Goal: Task Accomplishment & Management: Complete application form

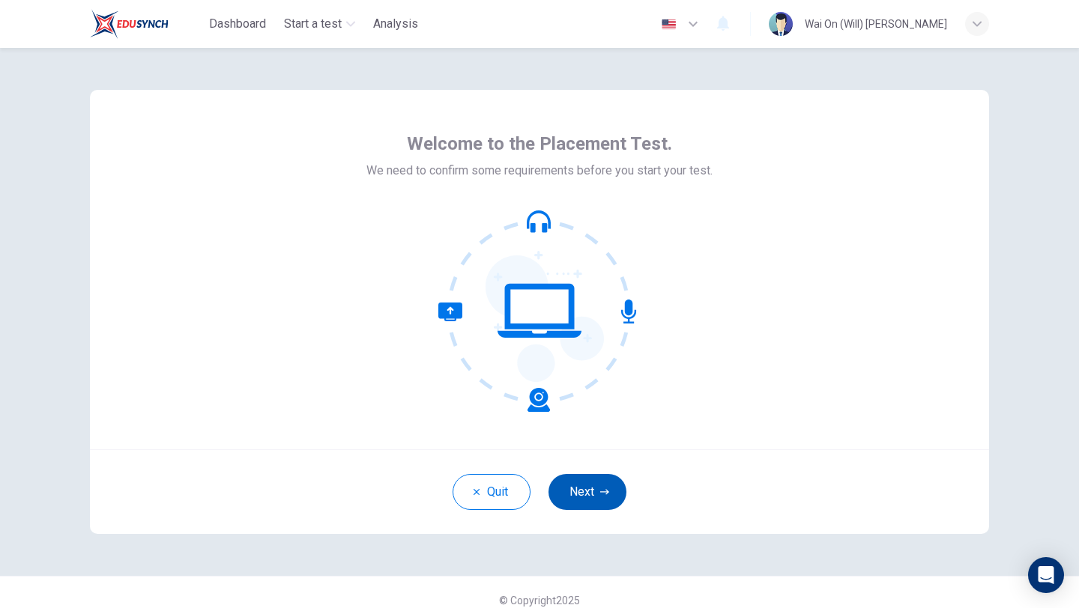
click at [590, 491] on button "Next" at bounding box center [587, 492] width 78 height 36
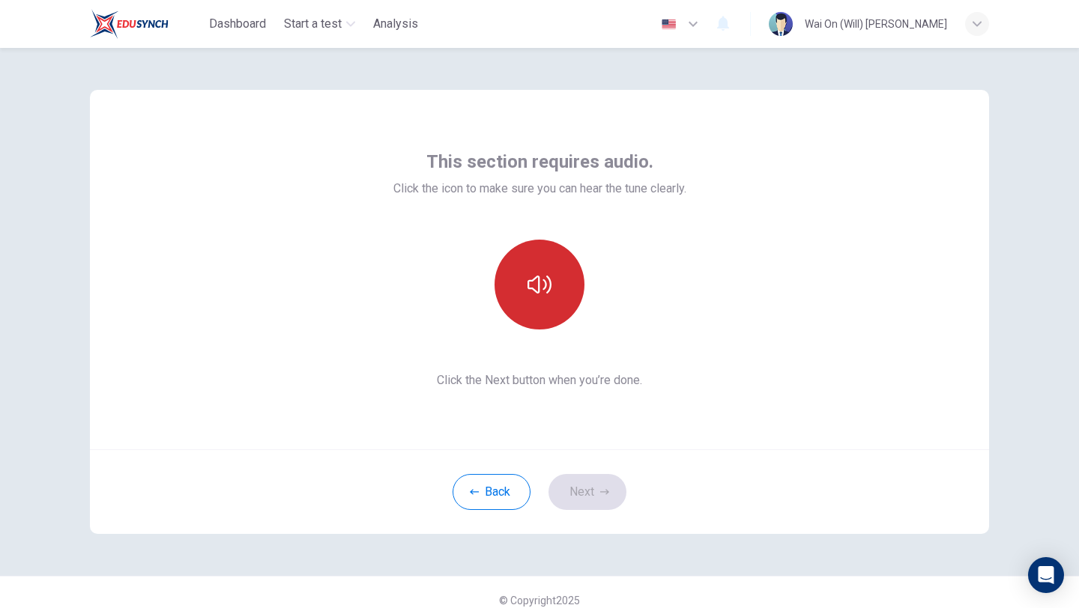
click at [551, 321] on button "button" at bounding box center [539, 285] width 90 height 90
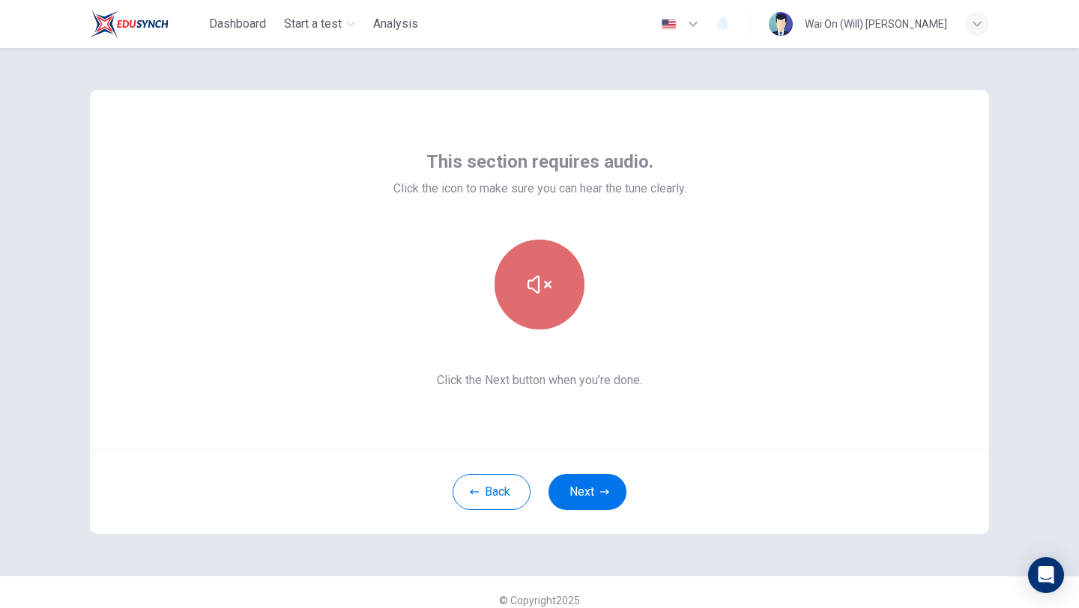
click at [545, 278] on icon "button" at bounding box center [539, 285] width 24 height 24
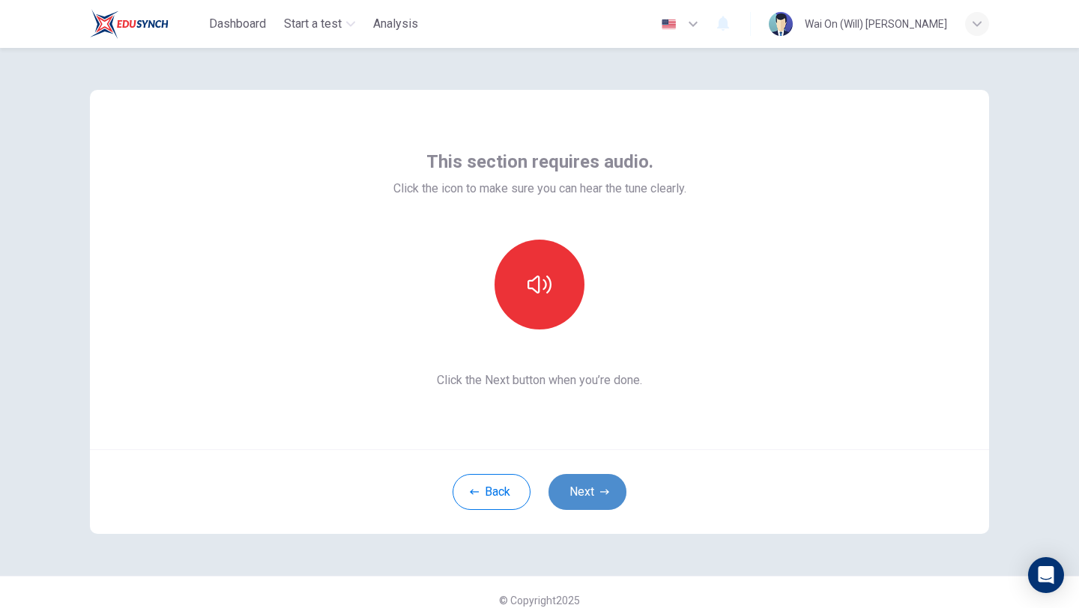
click at [595, 487] on button "Next" at bounding box center [587, 492] width 78 height 36
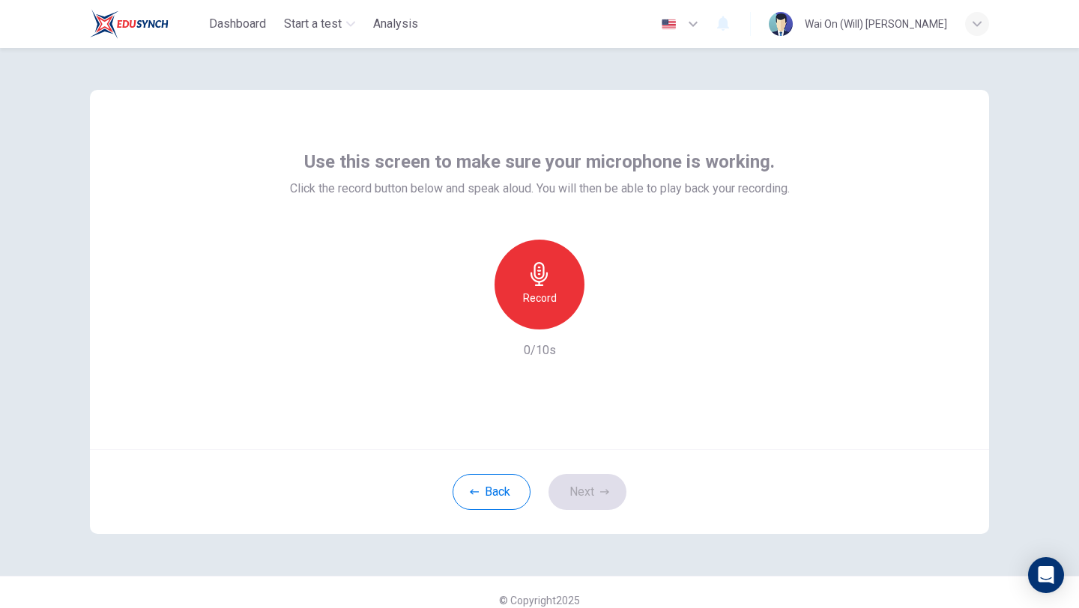
click at [567, 300] on div "Record" at bounding box center [539, 285] width 90 height 90
click at [567, 300] on div "Stop" at bounding box center [539, 285] width 90 height 90
click at [480, 482] on button "Back" at bounding box center [491, 492] width 78 height 36
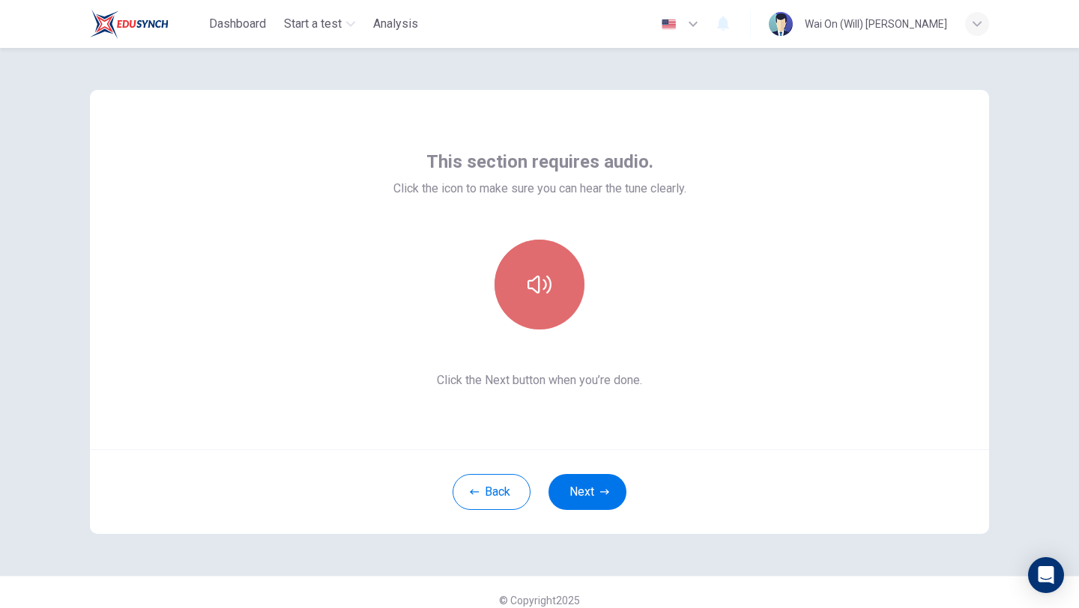
click at [547, 294] on icon "button" at bounding box center [539, 285] width 24 height 24
click at [554, 300] on button "button" at bounding box center [539, 285] width 90 height 90
click at [647, 355] on div "This section requires audio. Click the icon to make sure you can hear the tune …" at bounding box center [539, 270] width 293 height 240
click at [512, 312] on button "button" at bounding box center [539, 285] width 90 height 90
click at [521, 312] on button "button" at bounding box center [539, 285] width 90 height 90
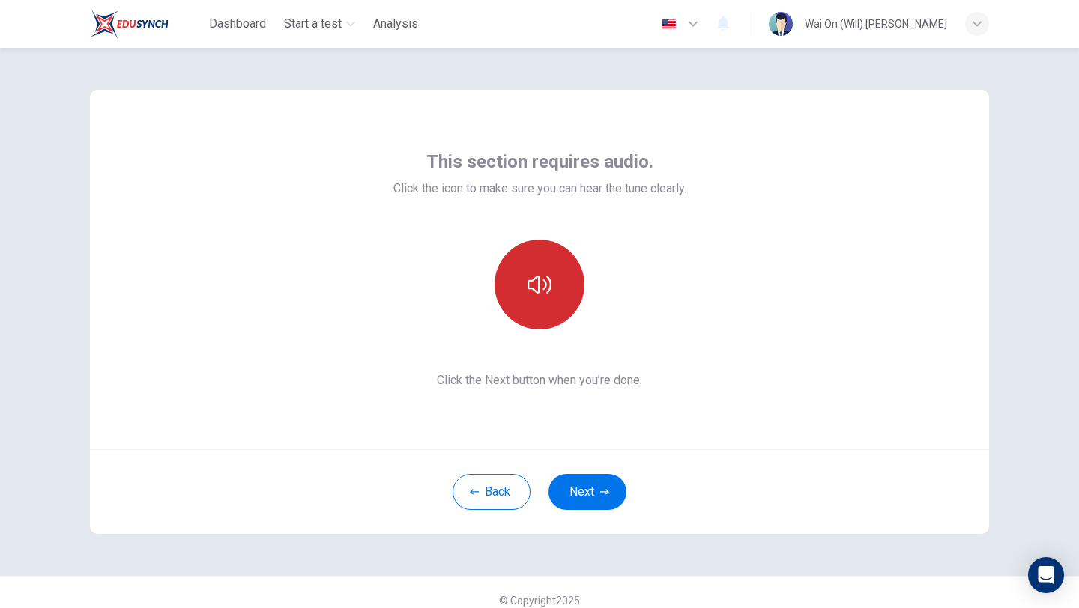
click at [521, 312] on button "button" at bounding box center [539, 285] width 90 height 90
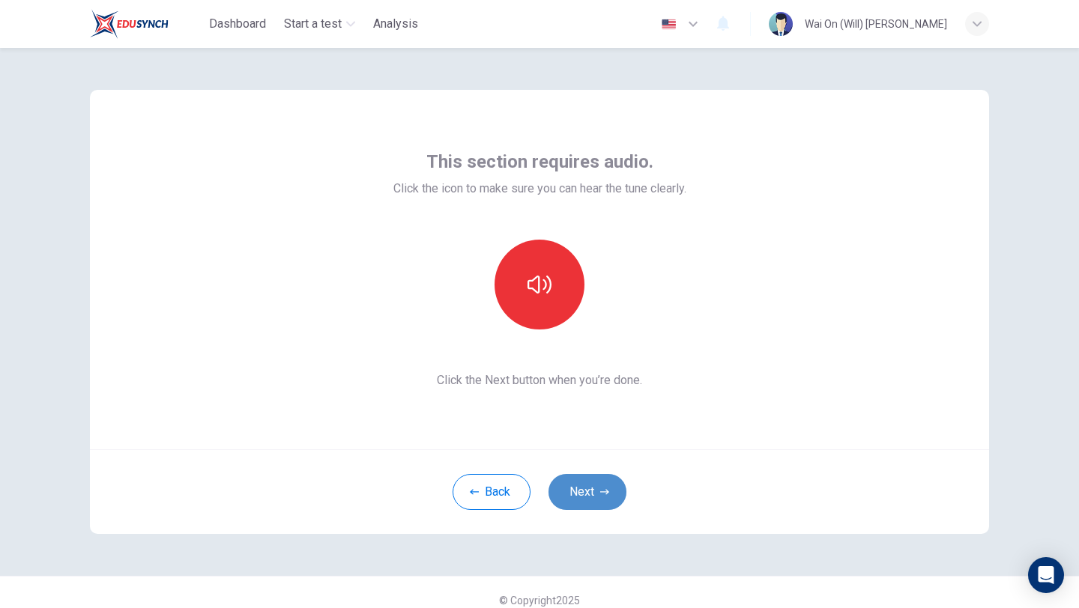
click at [589, 503] on button "Next" at bounding box center [587, 492] width 78 height 36
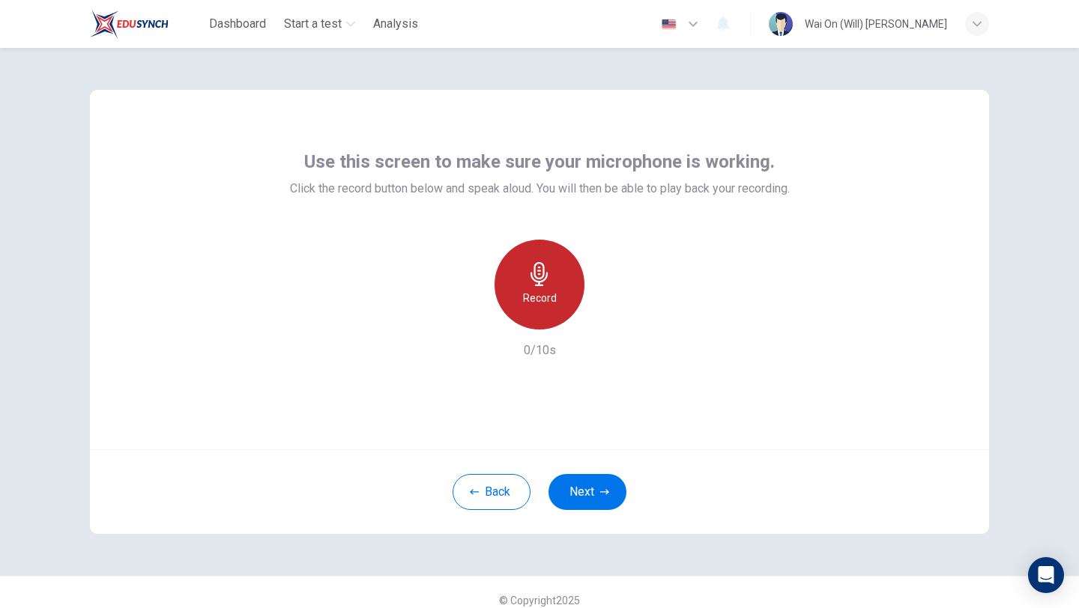
click at [533, 290] on h6 "Record" at bounding box center [540, 298] width 34 height 18
click at [533, 290] on h6 "Stop" at bounding box center [539, 298] width 22 height 18
click at [476, 322] on icon "button" at bounding box center [470, 317] width 13 height 13
click at [524, 285] on div "Record" at bounding box center [539, 285] width 90 height 90
click at [524, 284] on div "Stop" at bounding box center [539, 285] width 90 height 90
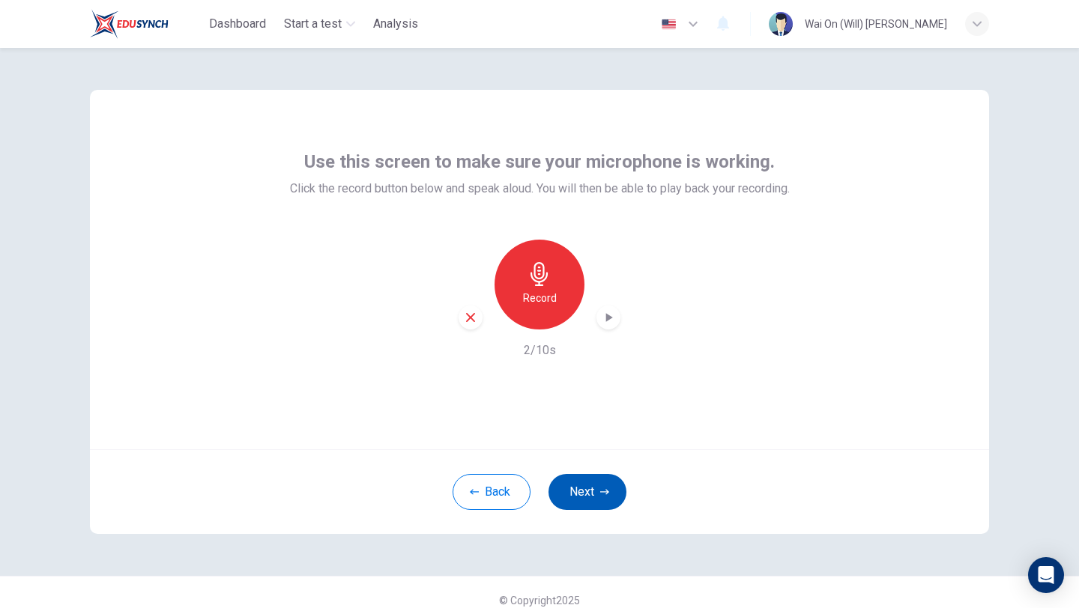
click at [586, 501] on button "Next" at bounding box center [587, 492] width 78 height 36
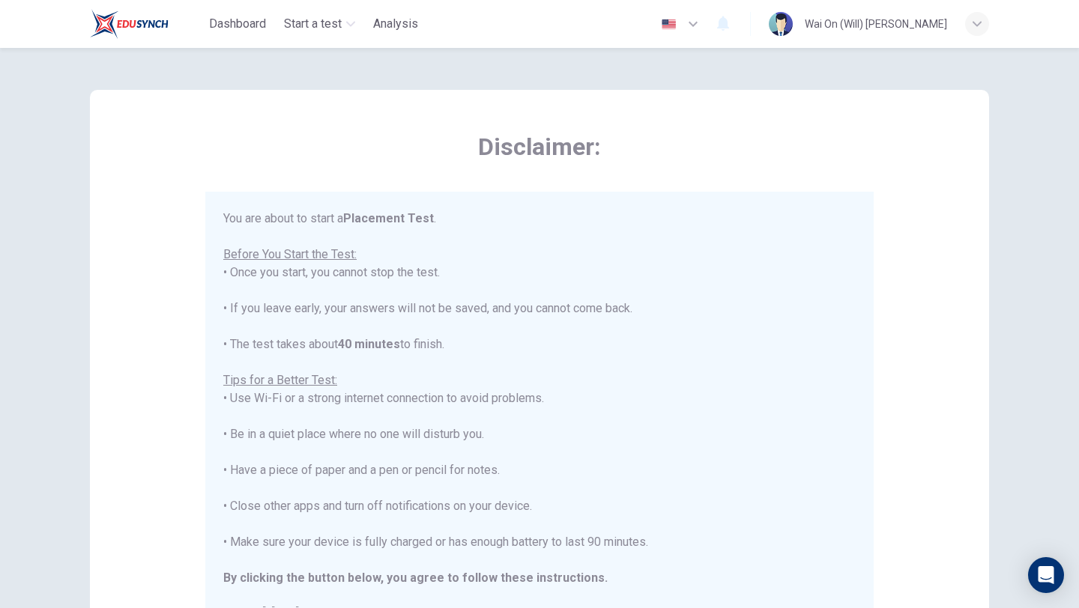
scroll to position [17, 0]
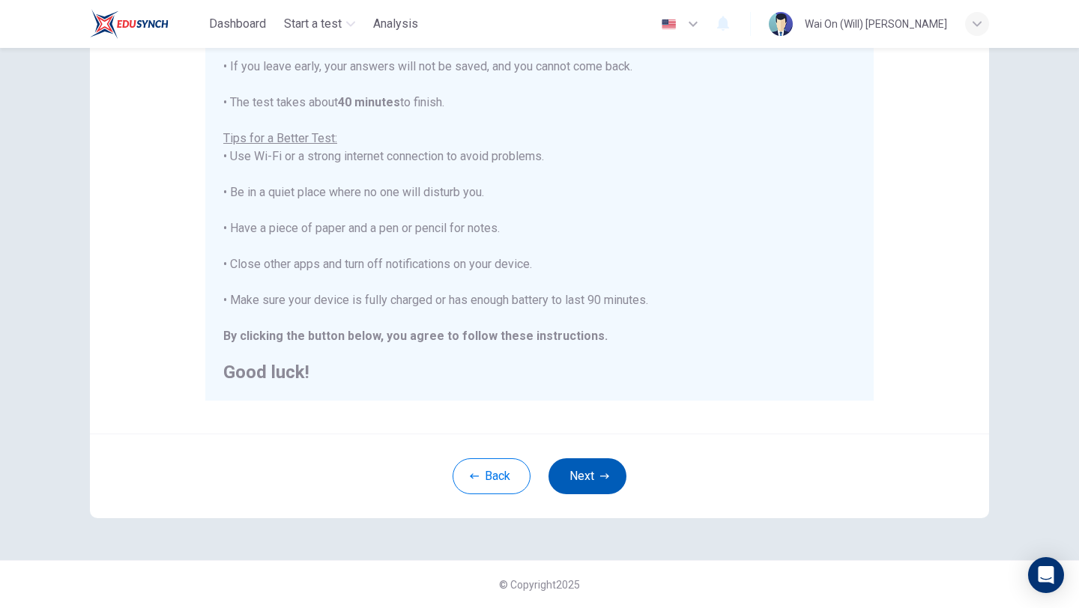
click at [560, 473] on button "Next" at bounding box center [587, 476] width 78 height 36
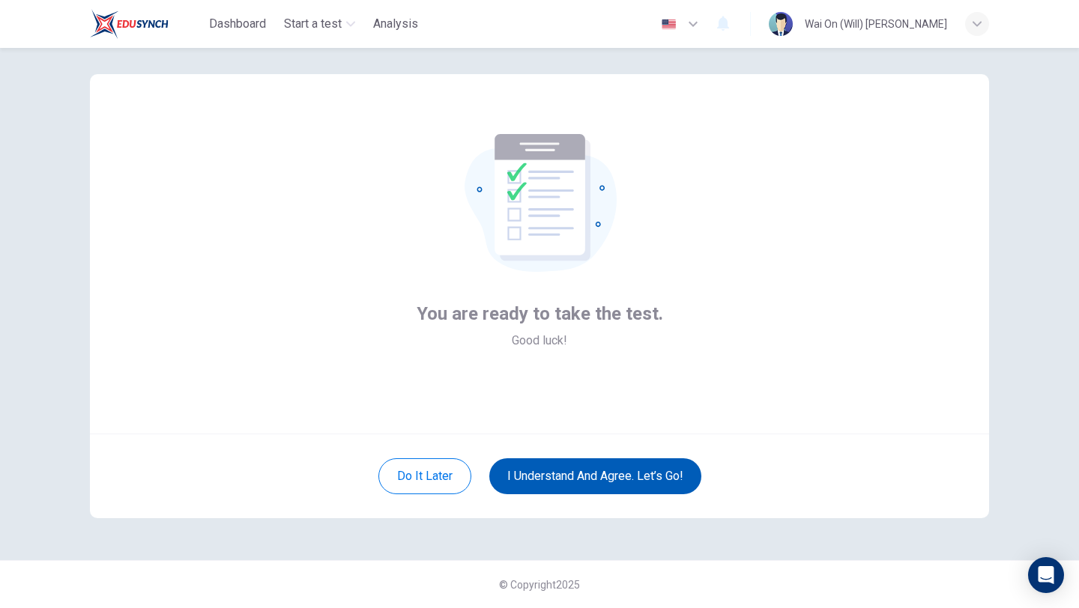
scroll to position [16, 0]
click at [586, 478] on button "I understand and agree. Let’s go!" at bounding box center [595, 476] width 212 height 36
click at [530, 478] on button "I understand and agree. Let’s go!" at bounding box center [595, 476] width 212 height 36
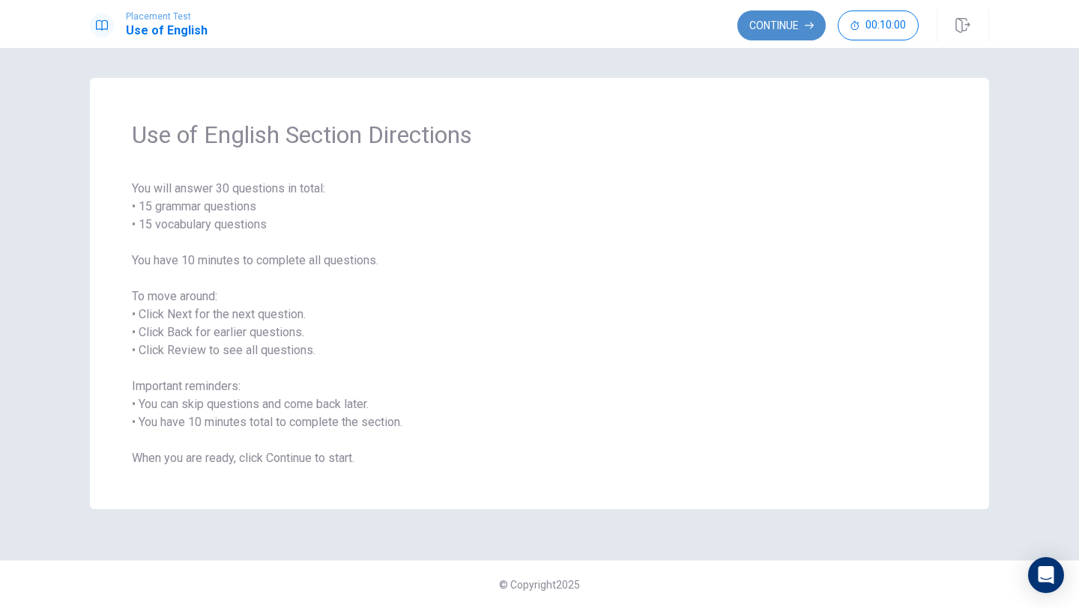
click at [771, 17] on button "Continue" at bounding box center [781, 25] width 88 height 30
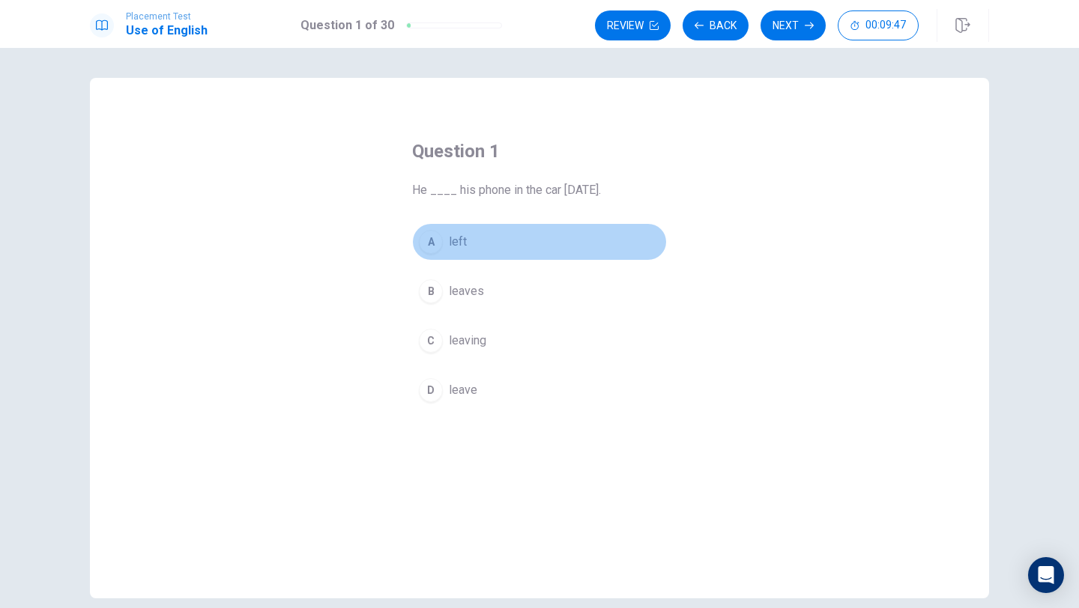
click at [434, 246] on div "A" at bounding box center [431, 242] width 24 height 24
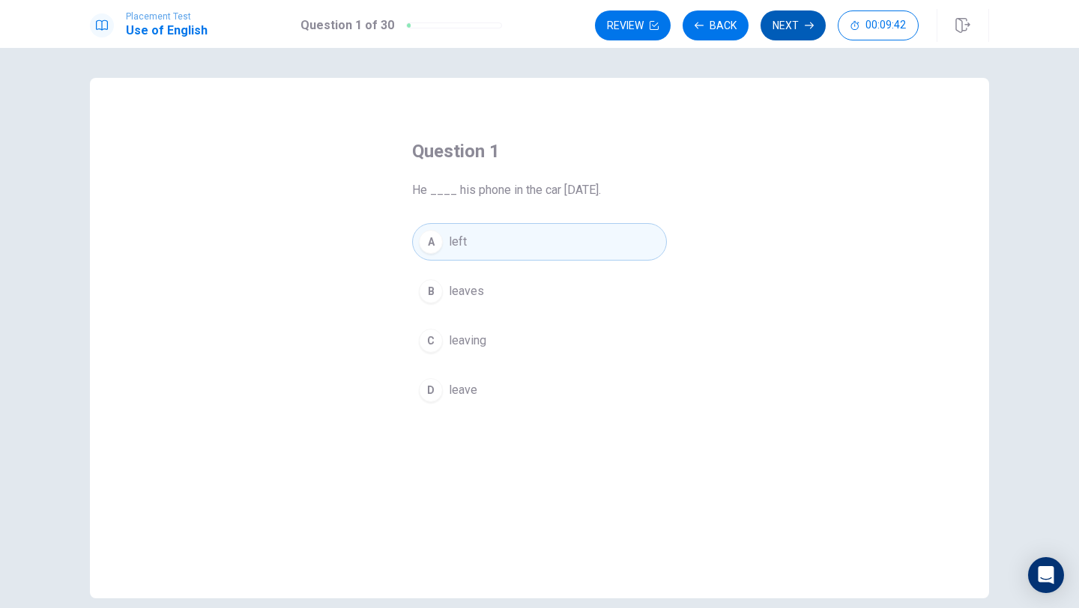
click at [786, 23] on button "Next" at bounding box center [792, 25] width 65 height 30
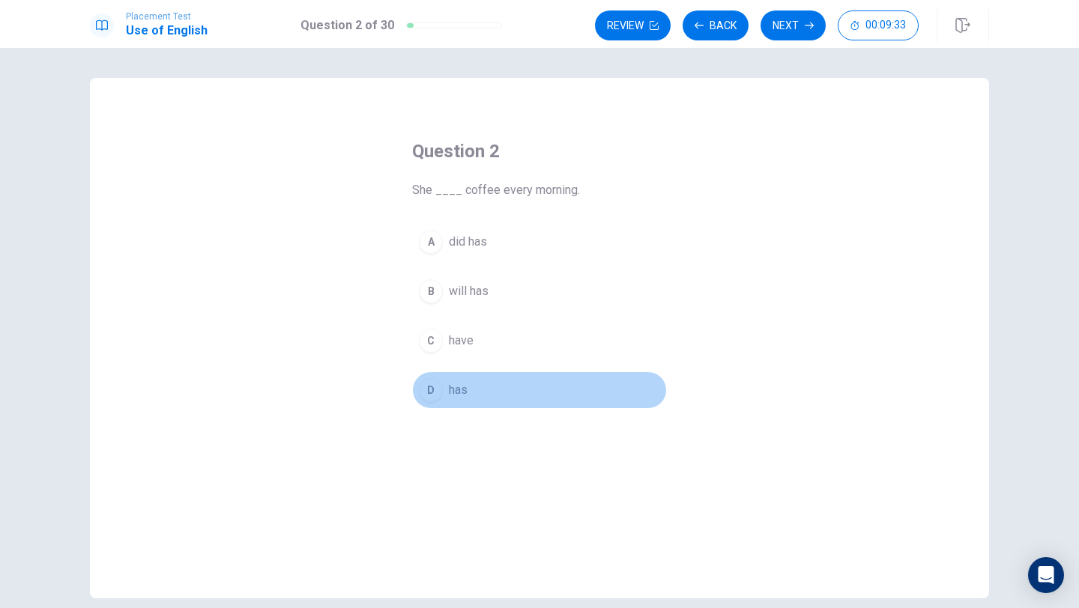
click at [454, 386] on span "has" at bounding box center [458, 390] width 19 height 18
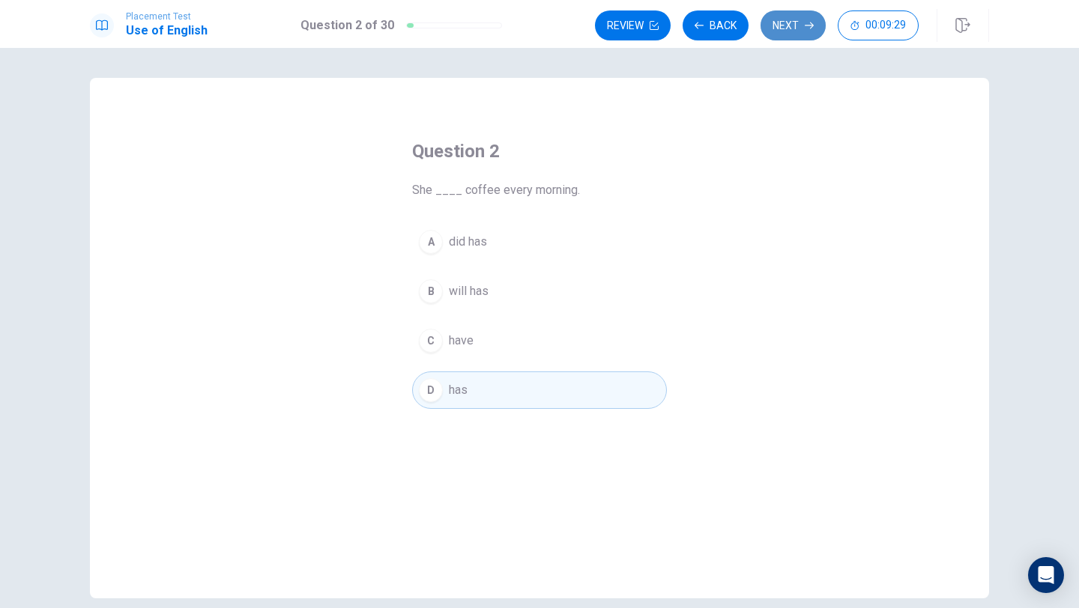
click at [804, 23] on icon "button" at bounding box center [808, 25] width 9 height 9
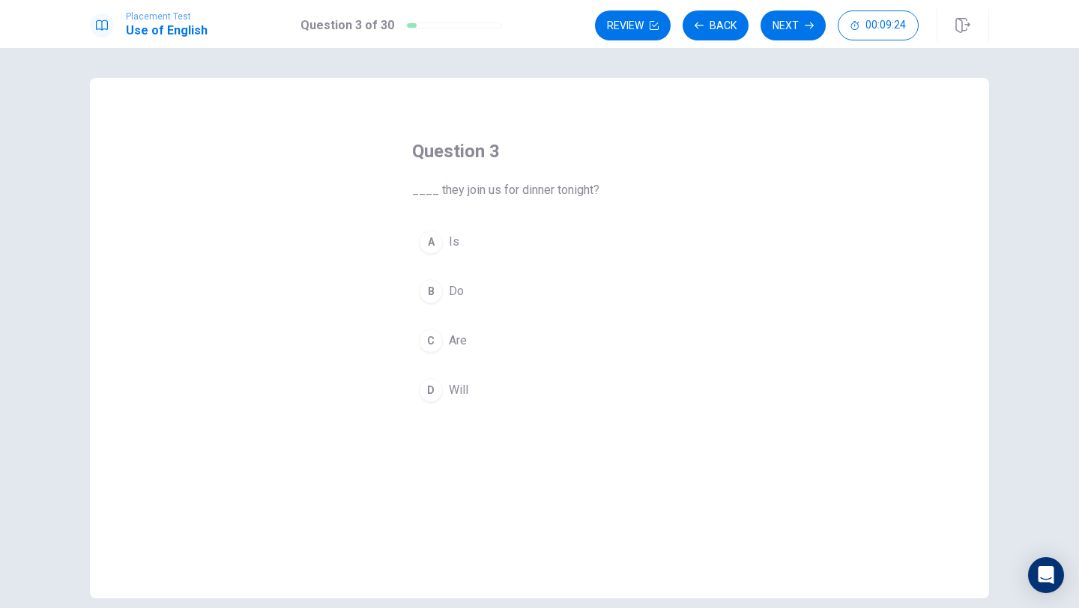
click at [458, 291] on span "Do" at bounding box center [456, 291] width 15 height 18
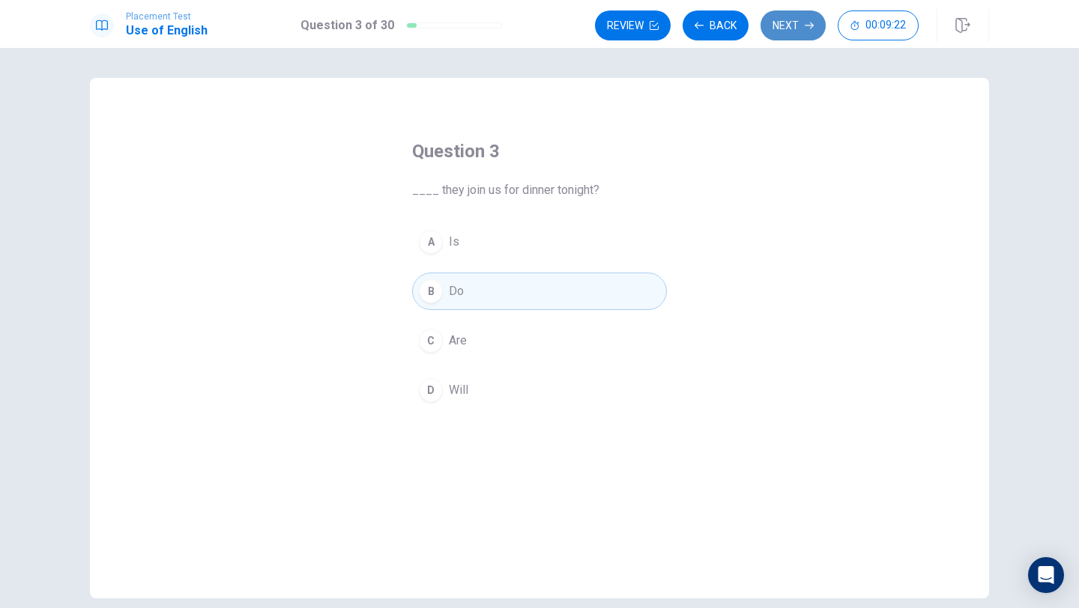
click at [810, 21] on icon "button" at bounding box center [808, 25] width 9 height 9
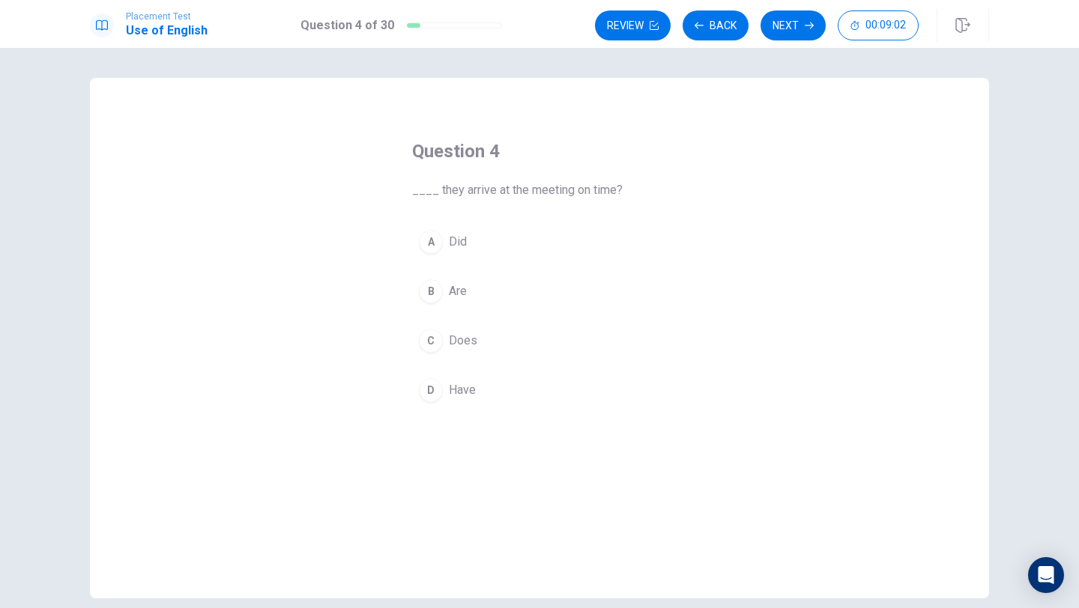
click at [475, 285] on button "B Are" at bounding box center [539, 291] width 255 height 37
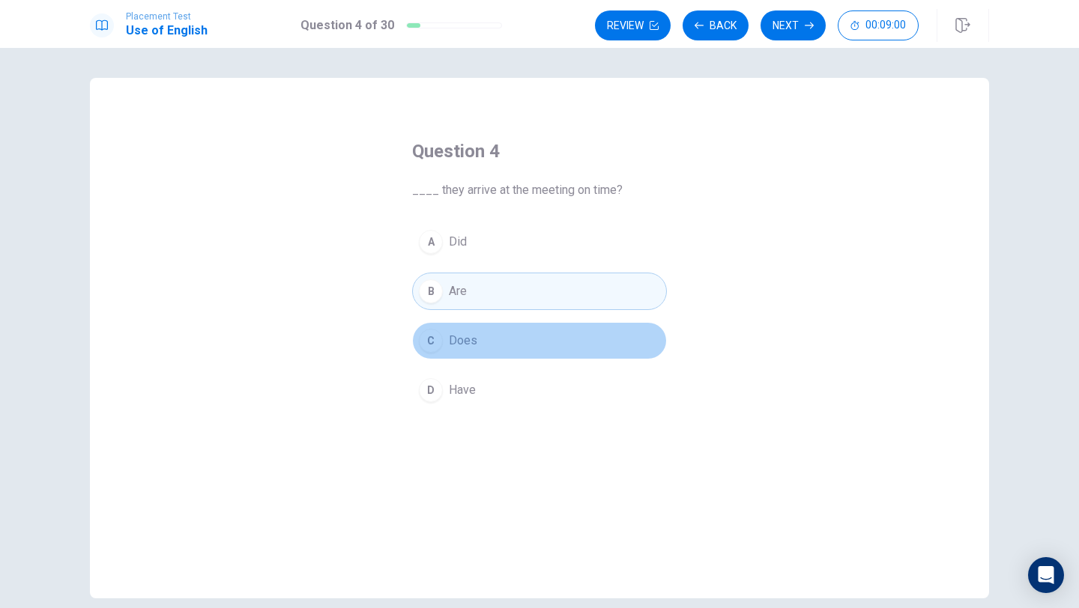
click at [518, 333] on button "C Does" at bounding box center [539, 340] width 255 height 37
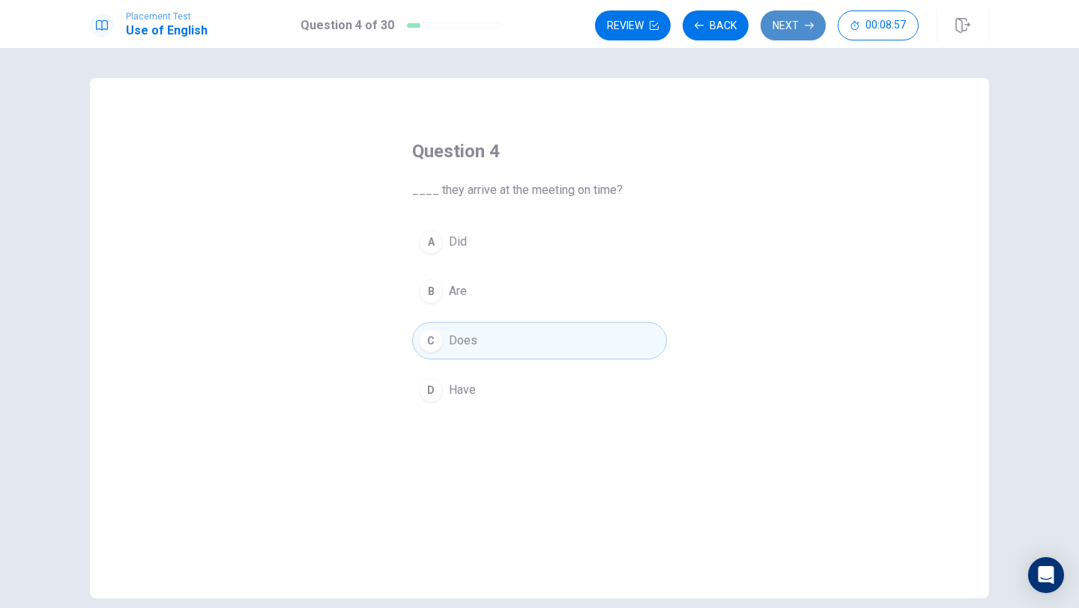
click at [786, 19] on button "Next" at bounding box center [792, 25] width 65 height 30
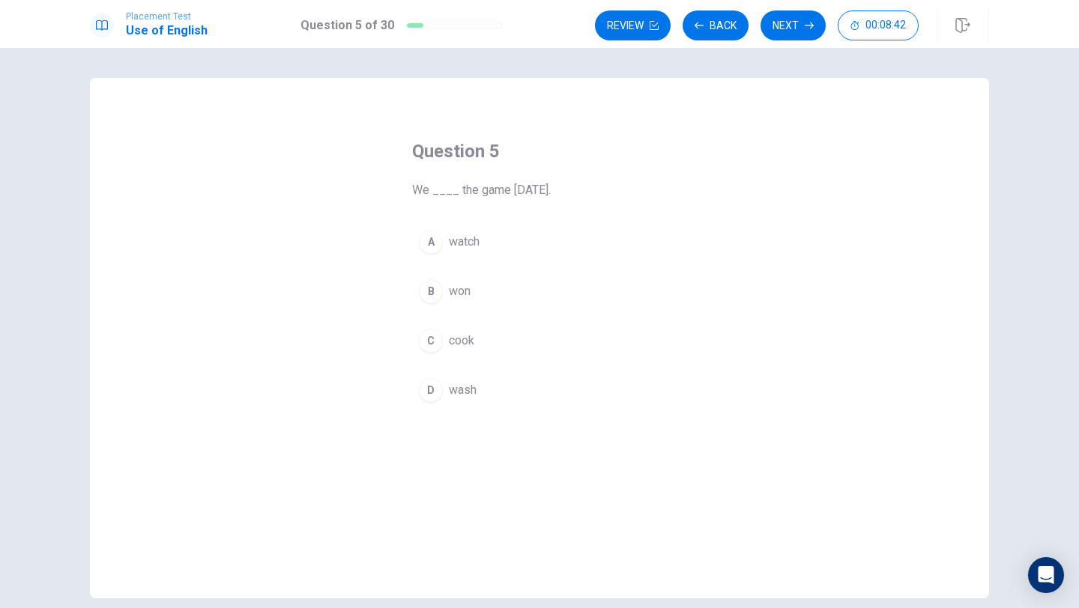
click at [458, 246] on span "watch" at bounding box center [464, 242] width 31 height 18
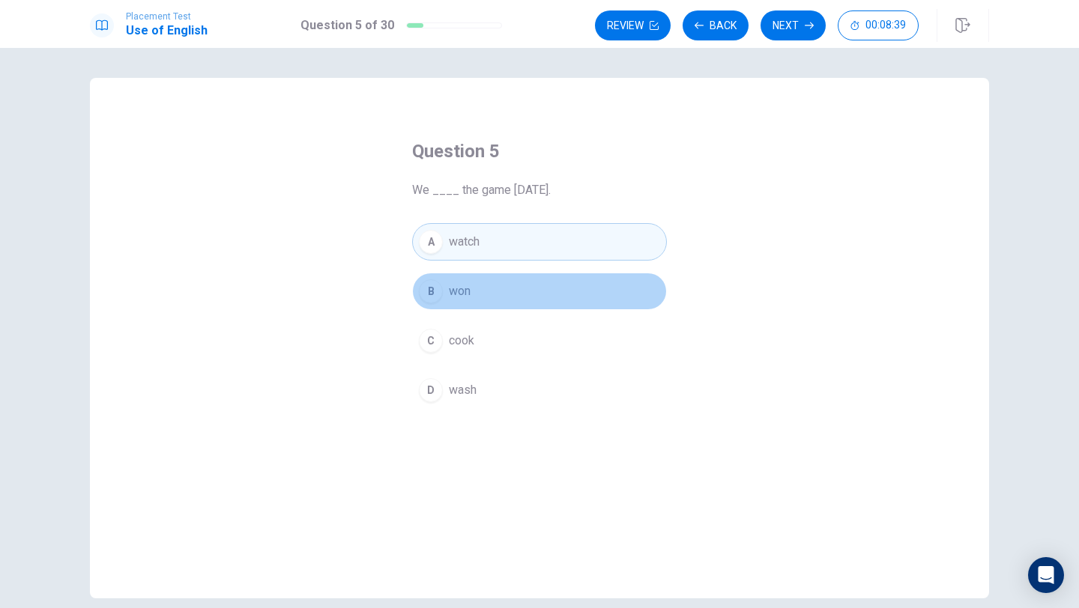
click at [498, 285] on button "B won" at bounding box center [539, 291] width 255 height 37
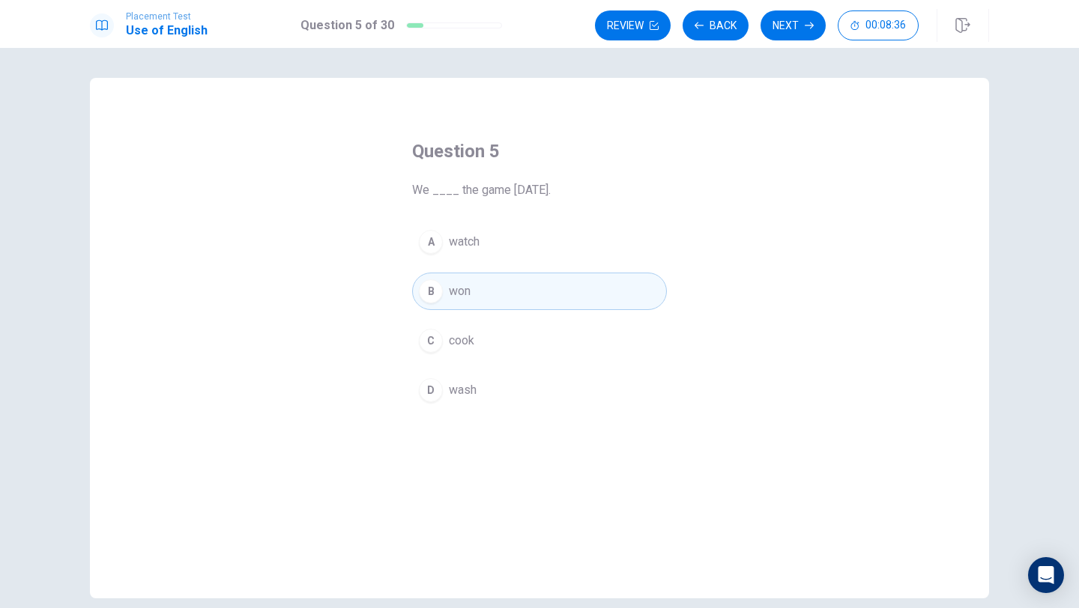
click at [509, 243] on button "A watch" at bounding box center [539, 241] width 255 height 37
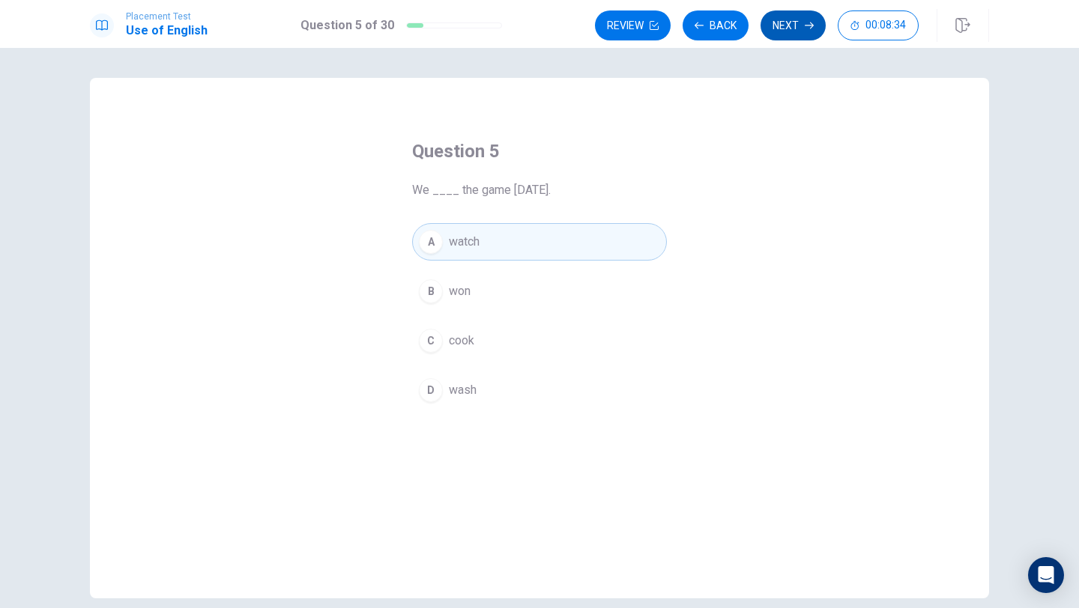
click at [780, 23] on button "Next" at bounding box center [792, 25] width 65 height 30
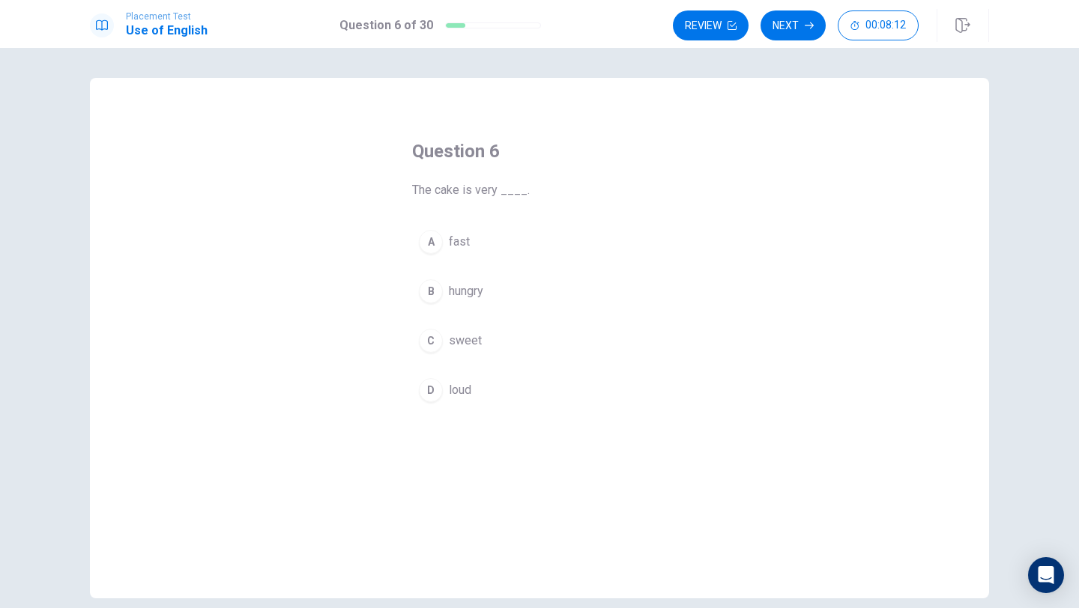
click at [476, 294] on span "hungry" at bounding box center [466, 291] width 34 height 18
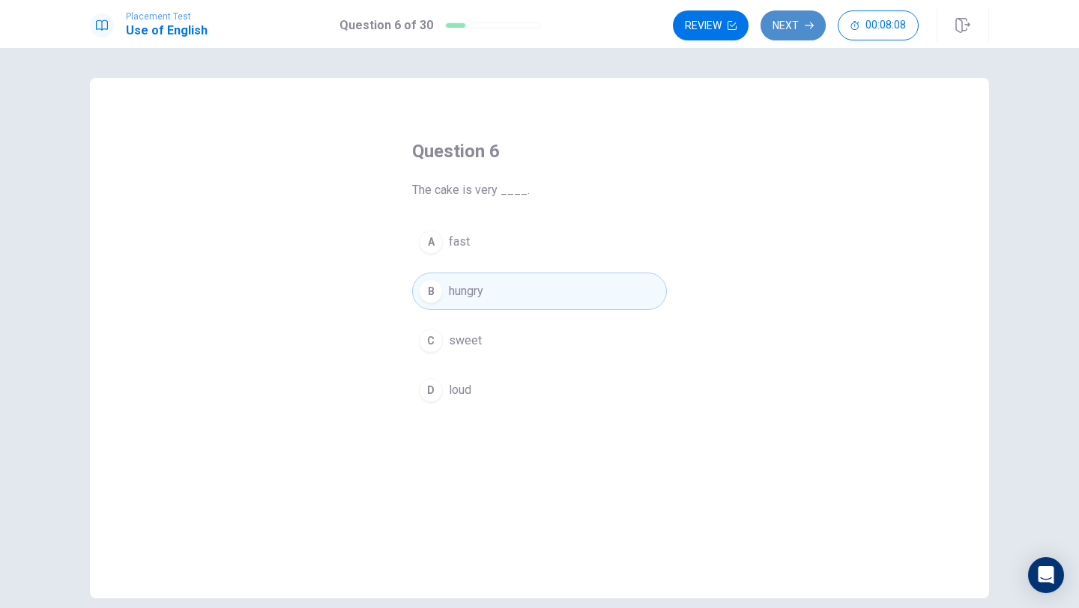
click at [810, 19] on button "Next" at bounding box center [792, 25] width 65 height 30
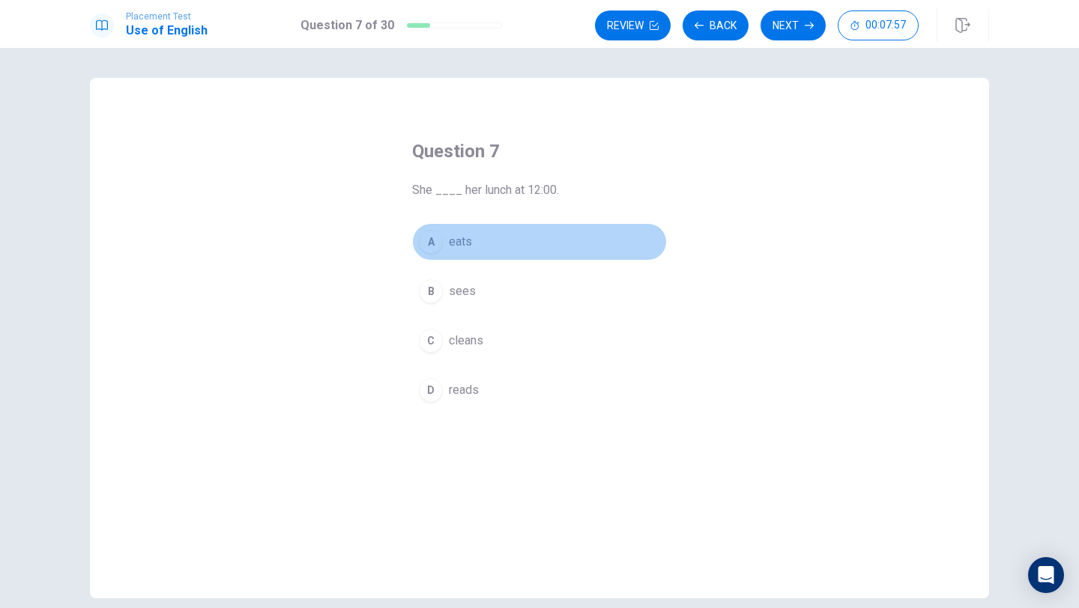
click at [465, 243] on span "eats" at bounding box center [460, 242] width 23 height 18
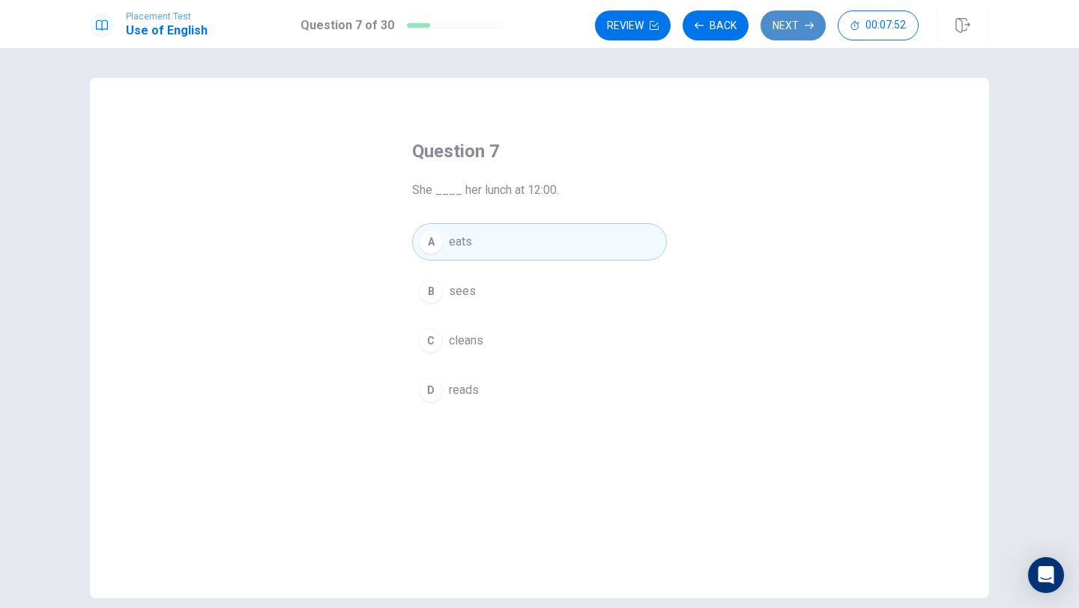
click at [784, 27] on button "Next" at bounding box center [792, 25] width 65 height 30
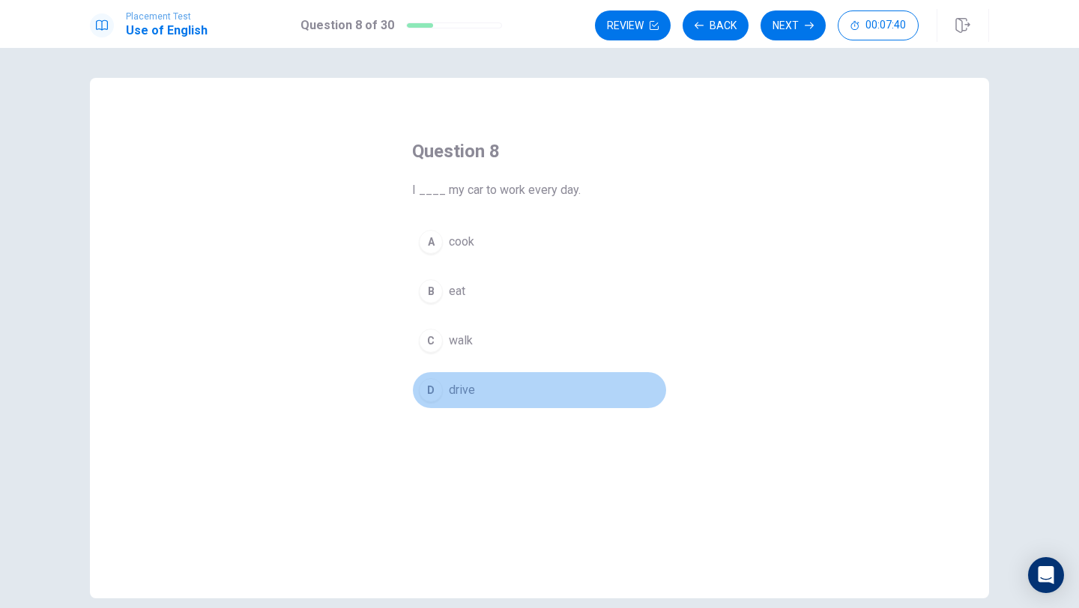
click at [479, 386] on button "D drive" at bounding box center [539, 390] width 255 height 37
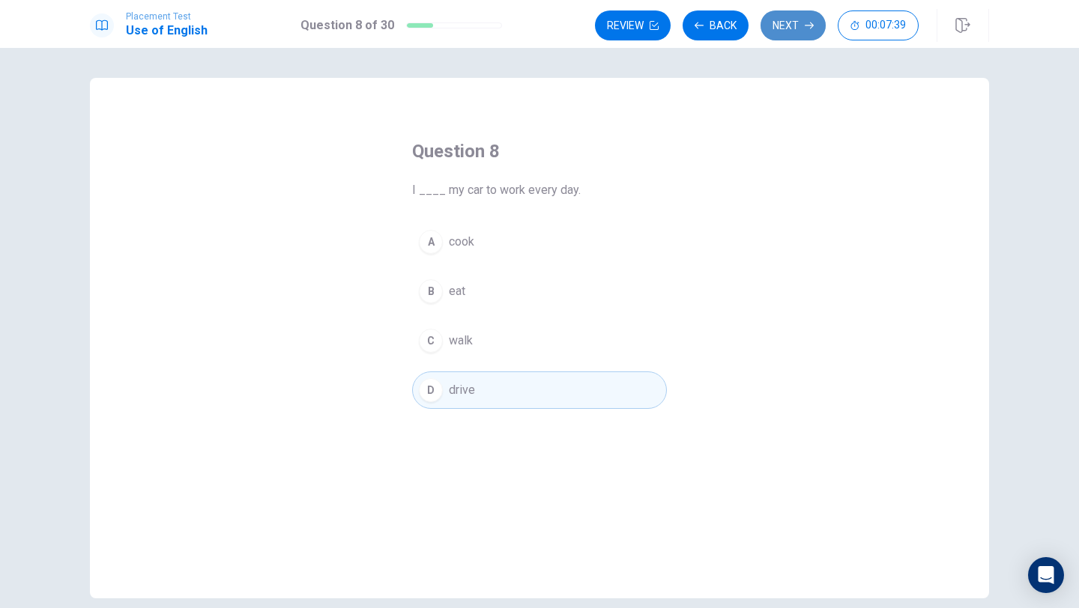
click at [769, 24] on button "Next" at bounding box center [792, 25] width 65 height 30
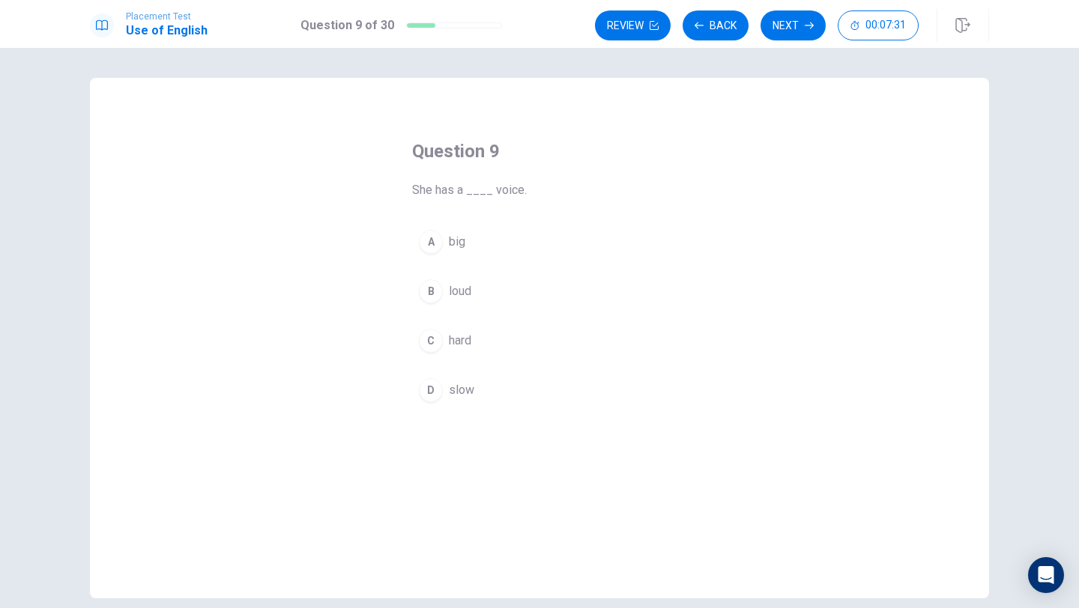
click at [490, 389] on button "D slow" at bounding box center [539, 390] width 255 height 37
click at [485, 341] on button "C hard" at bounding box center [539, 340] width 255 height 37
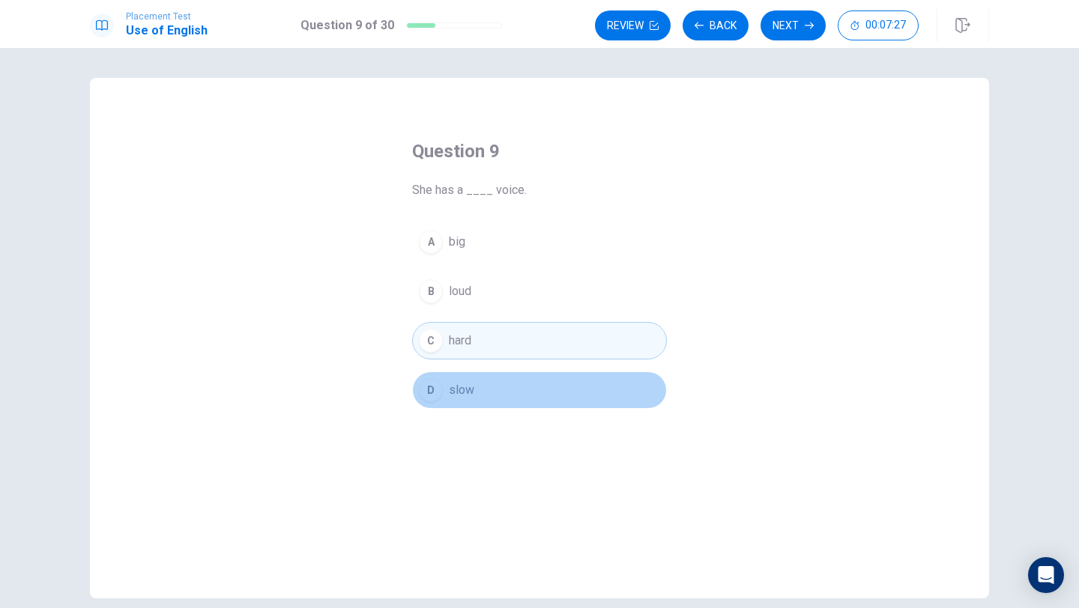
click at [489, 399] on button "D slow" at bounding box center [539, 390] width 255 height 37
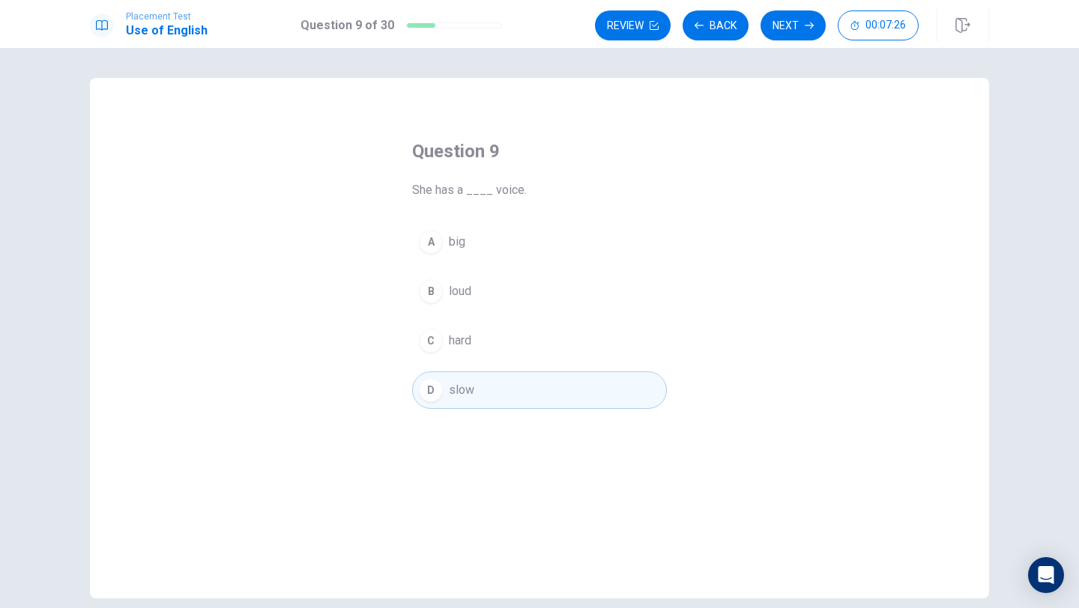
click at [491, 278] on button "B loud" at bounding box center [539, 291] width 255 height 37
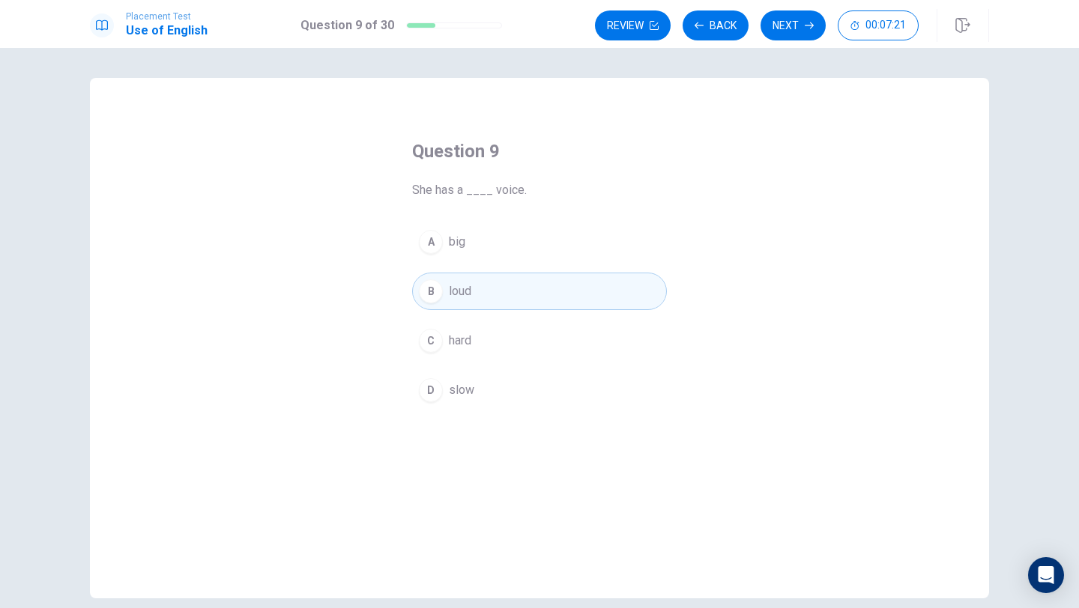
click at [490, 192] on span "She has a ____ voice." at bounding box center [539, 190] width 255 height 18
click at [543, 246] on button "A big" at bounding box center [539, 241] width 255 height 37
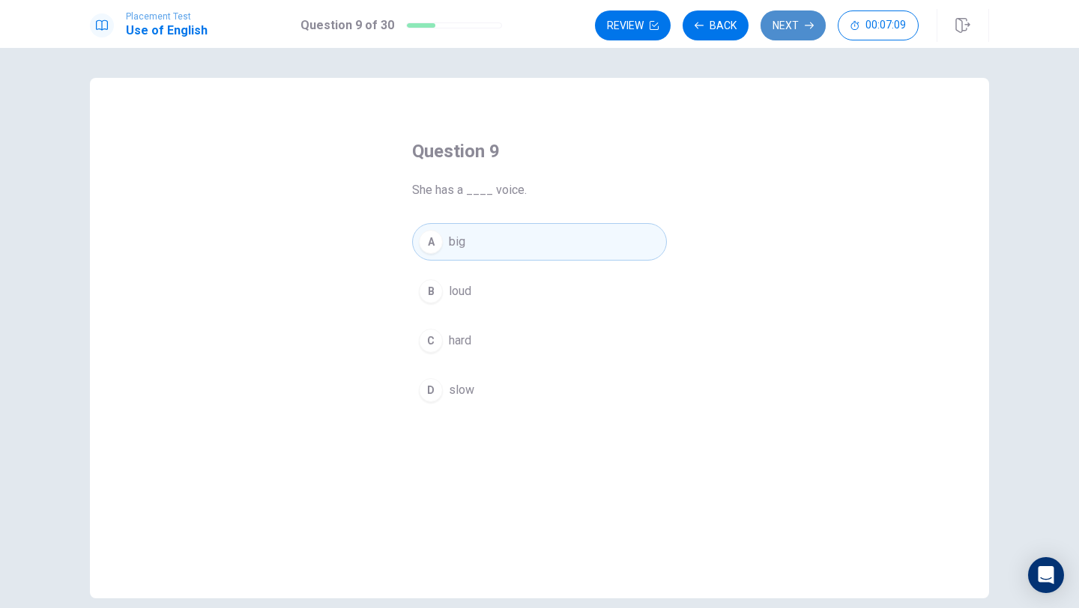
click at [805, 19] on button "Next" at bounding box center [792, 25] width 65 height 30
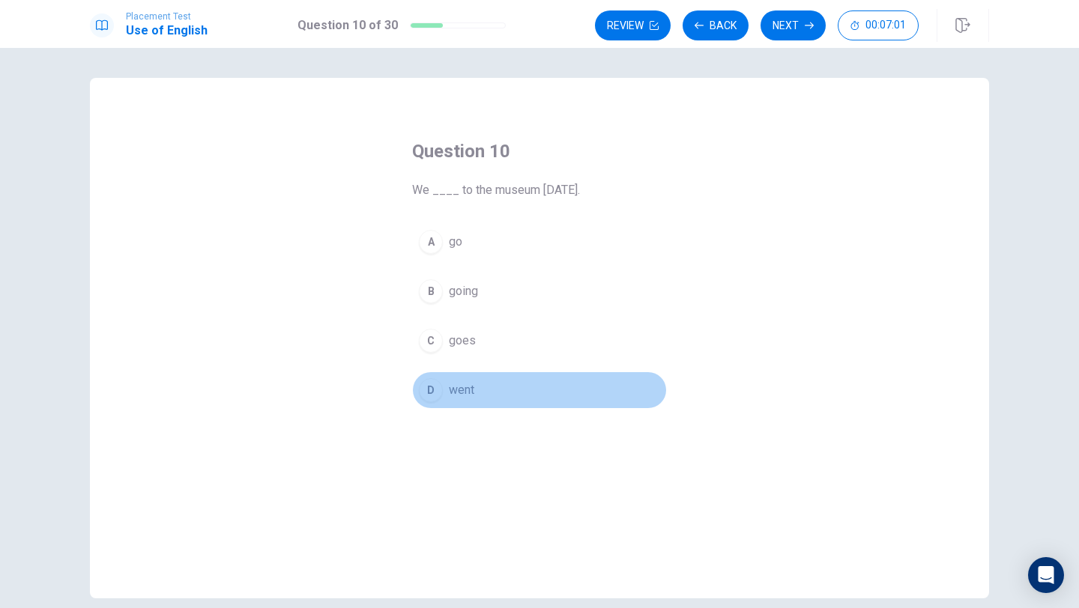
click at [476, 388] on button "D went" at bounding box center [539, 390] width 255 height 37
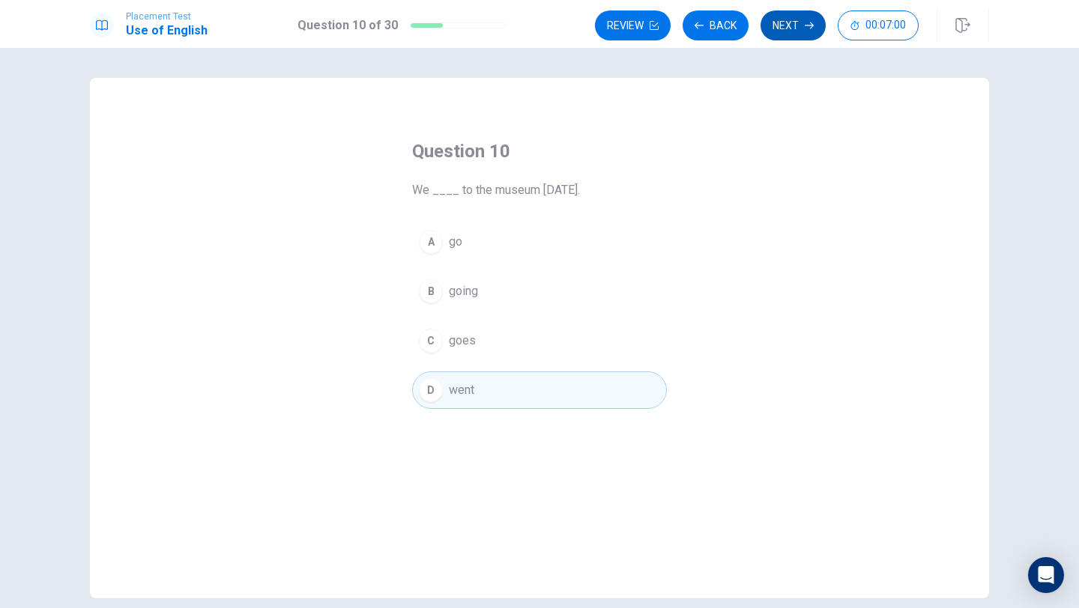
click at [777, 29] on button "Next" at bounding box center [792, 25] width 65 height 30
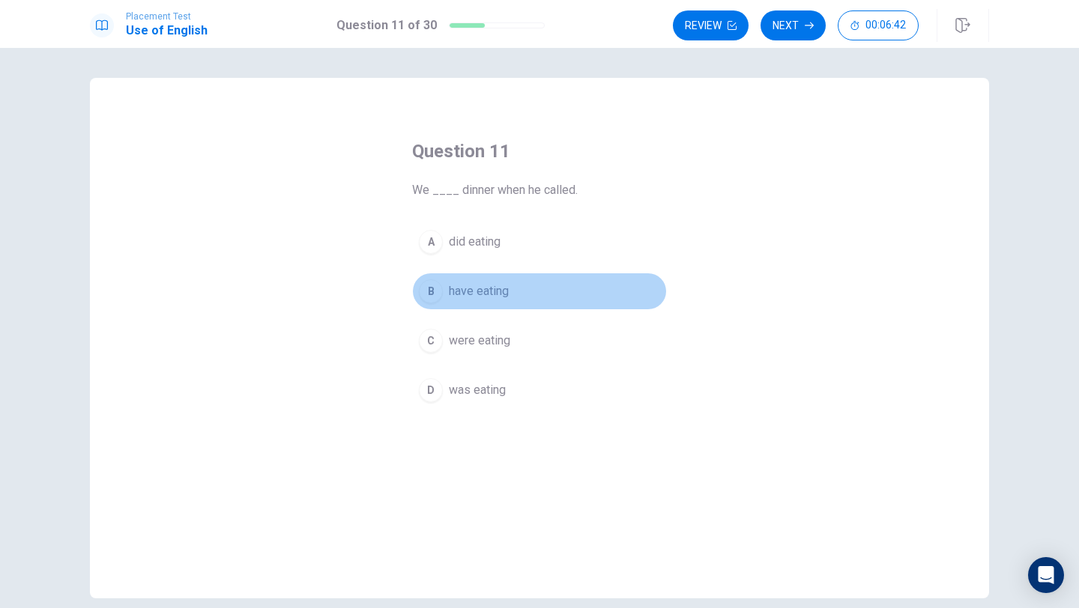
click at [499, 293] on span "have eating" at bounding box center [479, 291] width 60 height 18
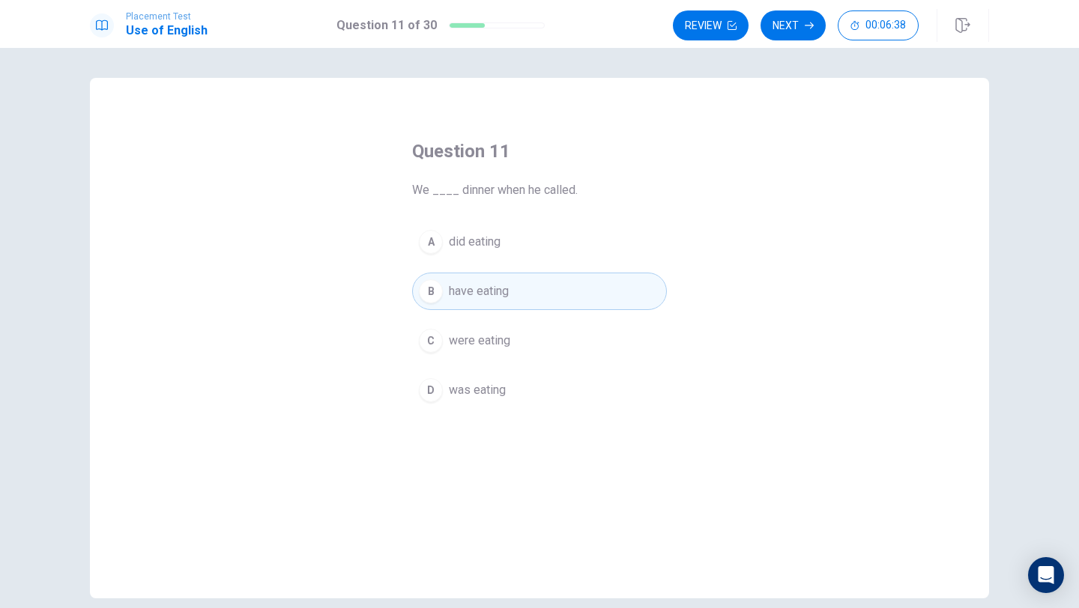
click at [522, 246] on button "A did eating" at bounding box center [539, 241] width 255 height 37
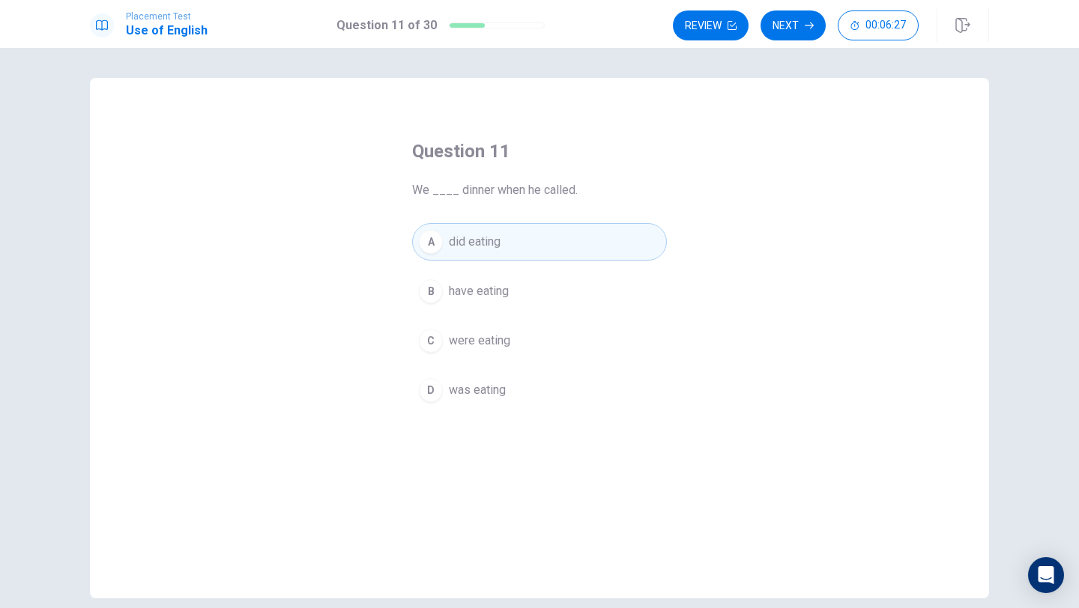
click at [508, 297] on span "have eating" at bounding box center [479, 291] width 60 height 18
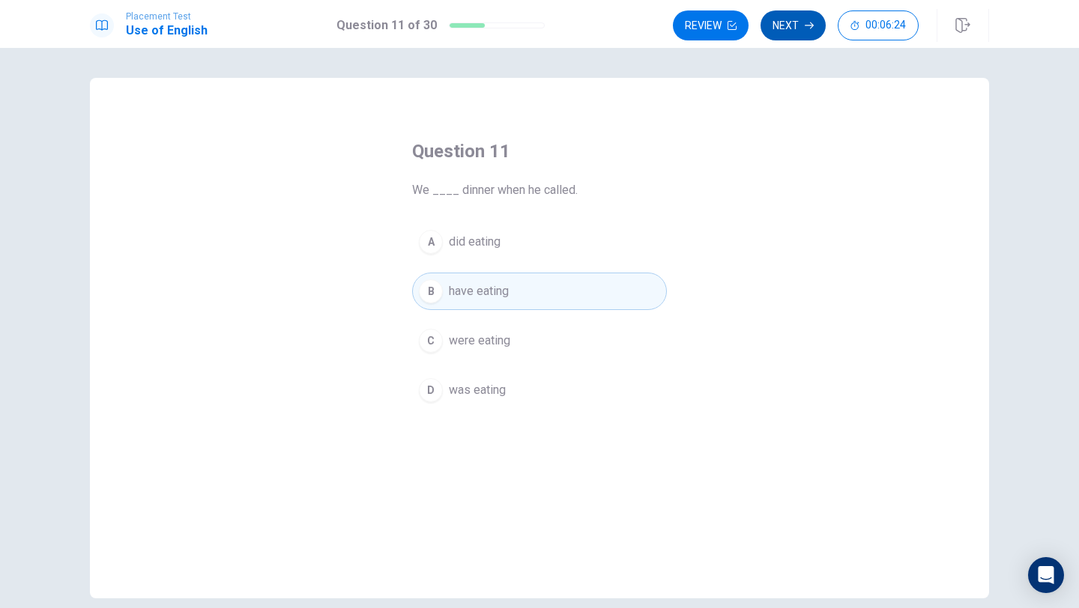
click at [811, 23] on icon "button" at bounding box center [808, 25] width 9 height 7
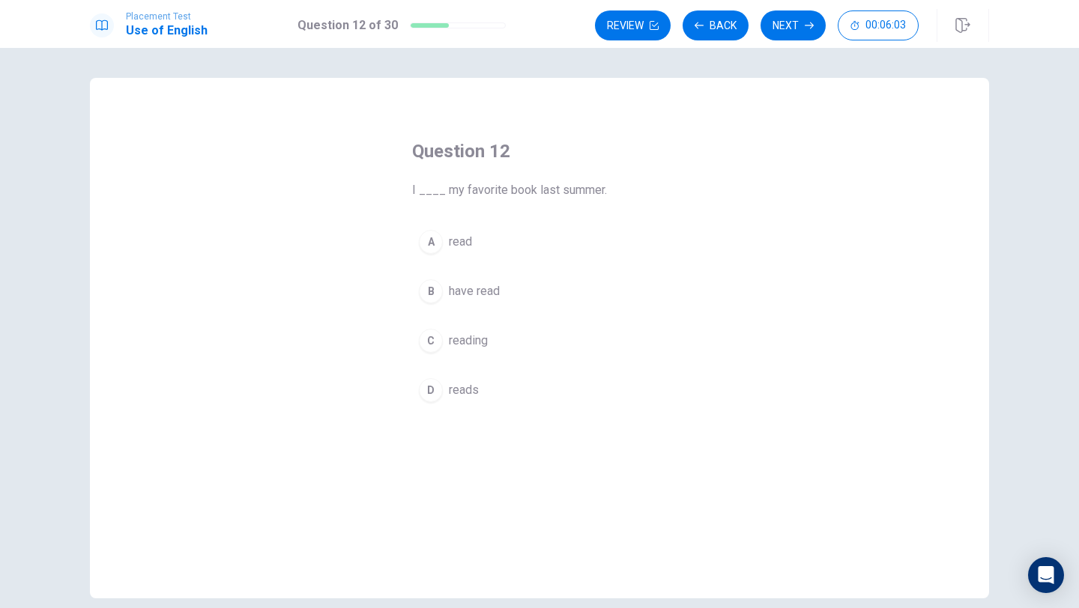
click at [463, 350] on button "C reading" at bounding box center [539, 340] width 255 height 37
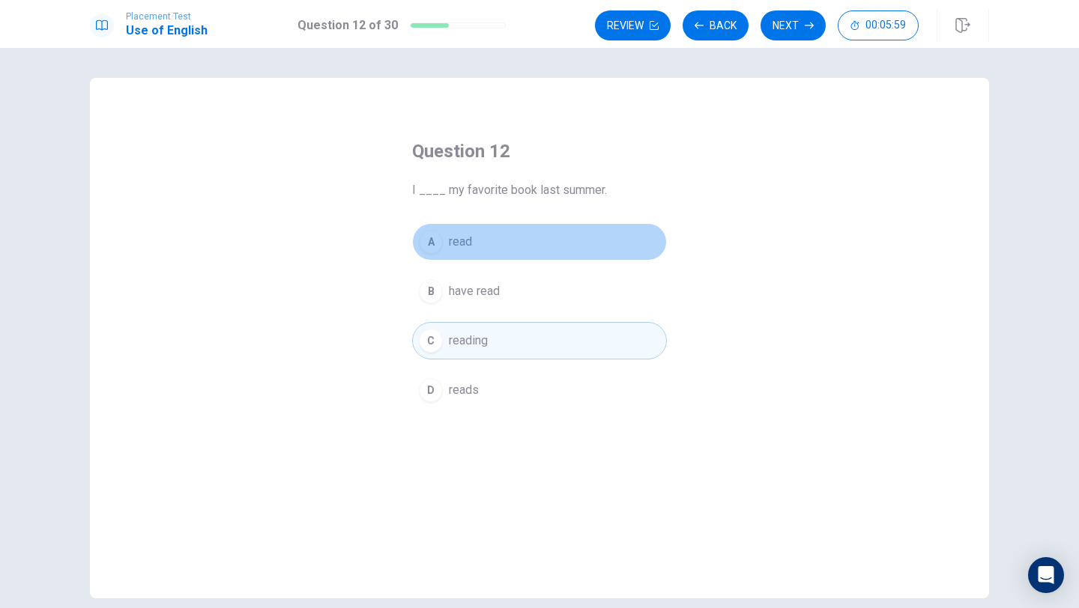
click at [509, 245] on button "A read" at bounding box center [539, 241] width 255 height 37
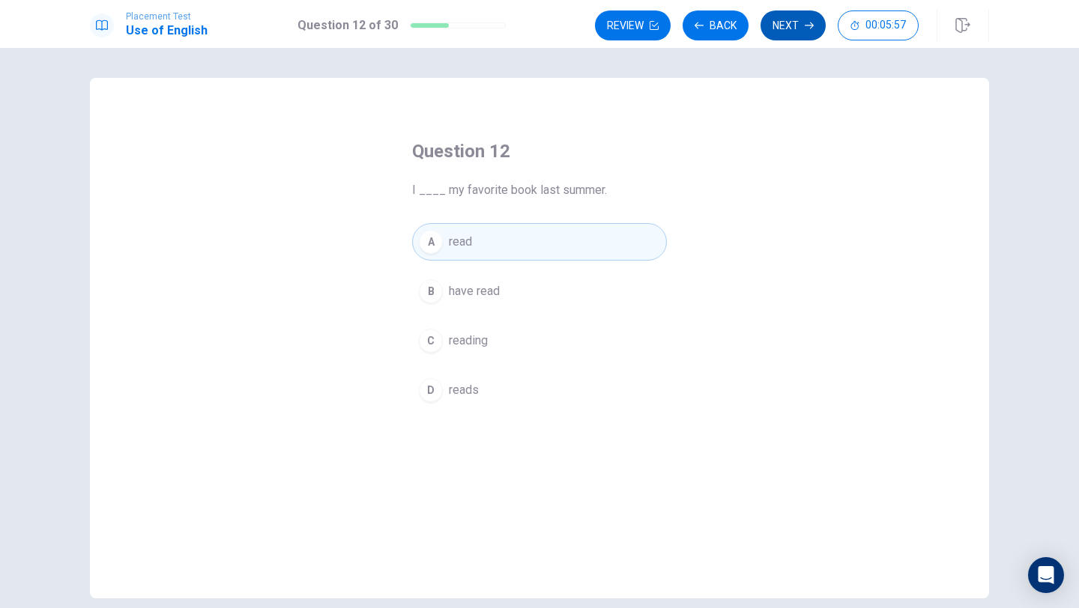
click at [795, 22] on button "Next" at bounding box center [792, 25] width 65 height 30
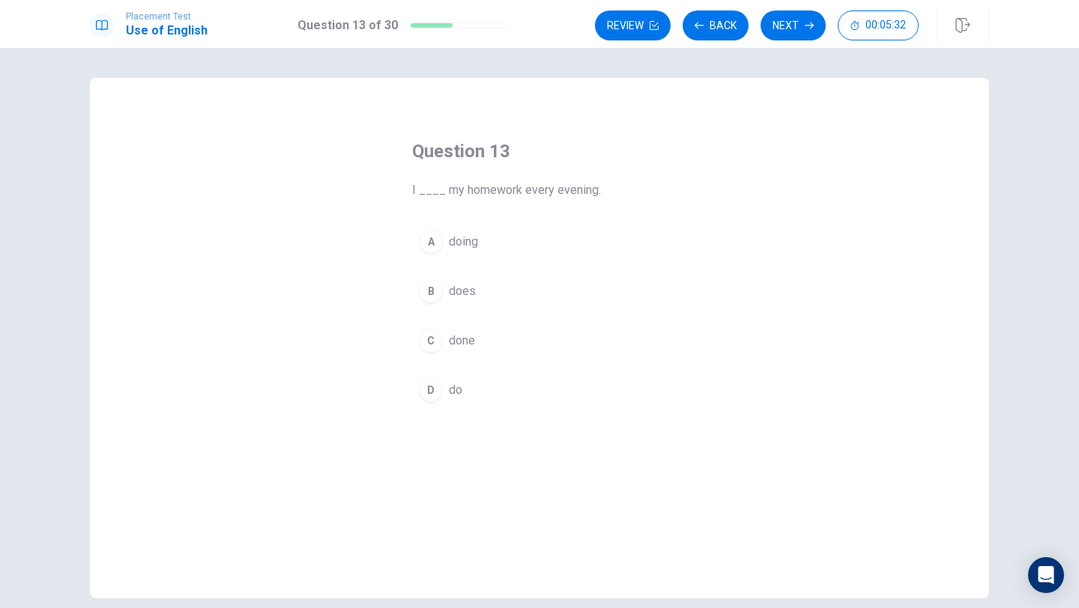
click at [445, 401] on button "D do" at bounding box center [539, 390] width 255 height 37
click at [518, 284] on button "B does" at bounding box center [539, 291] width 255 height 37
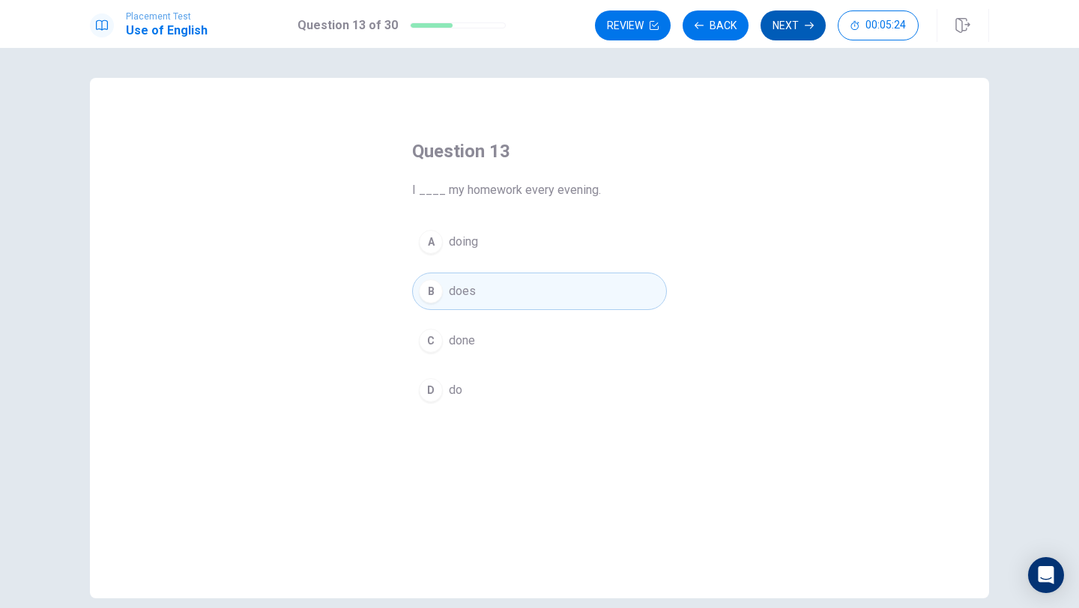
click at [776, 38] on button "Next" at bounding box center [792, 25] width 65 height 30
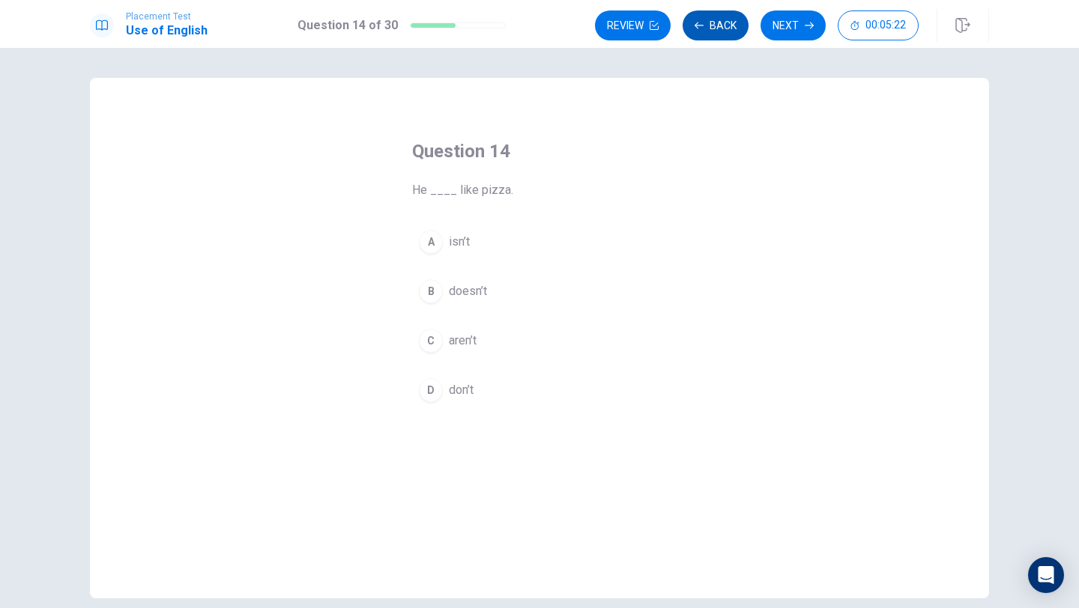
click at [698, 37] on button "Back" at bounding box center [715, 25] width 66 height 30
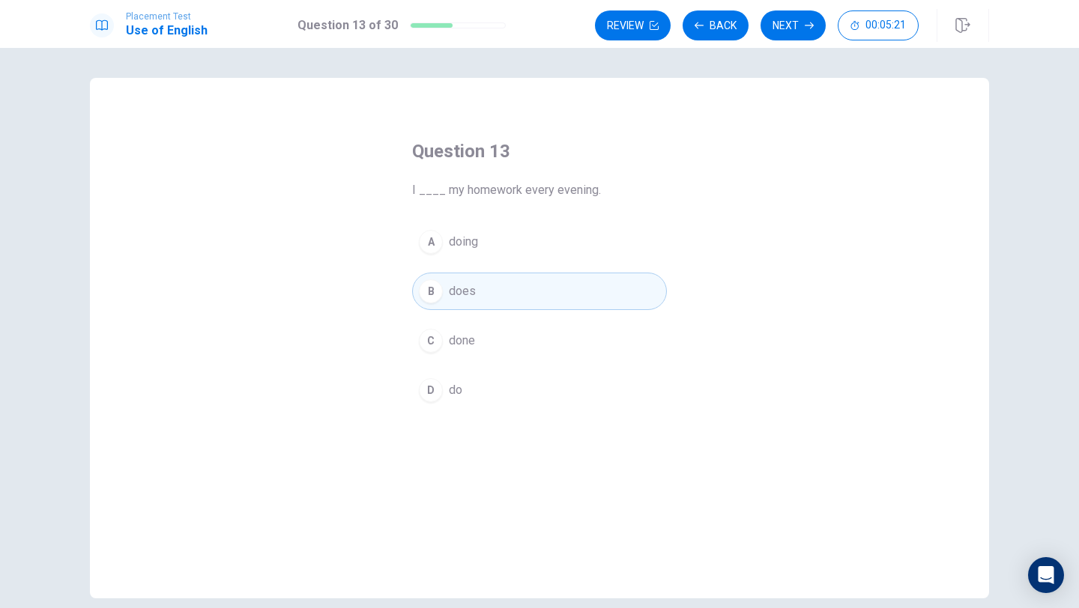
click at [536, 386] on button "D do" at bounding box center [539, 390] width 255 height 37
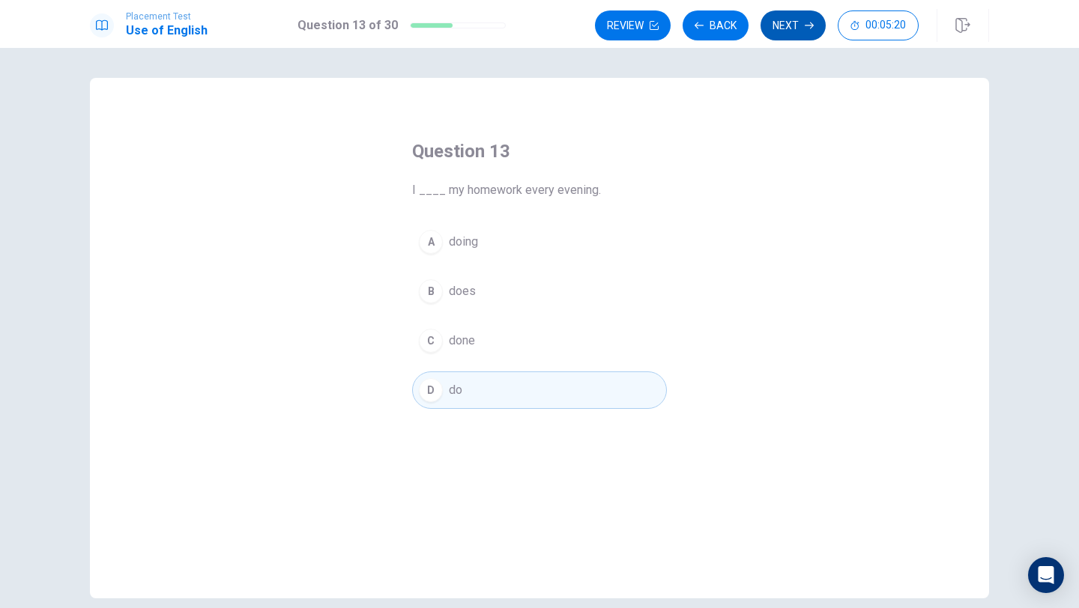
click at [771, 31] on button "Next" at bounding box center [792, 25] width 65 height 30
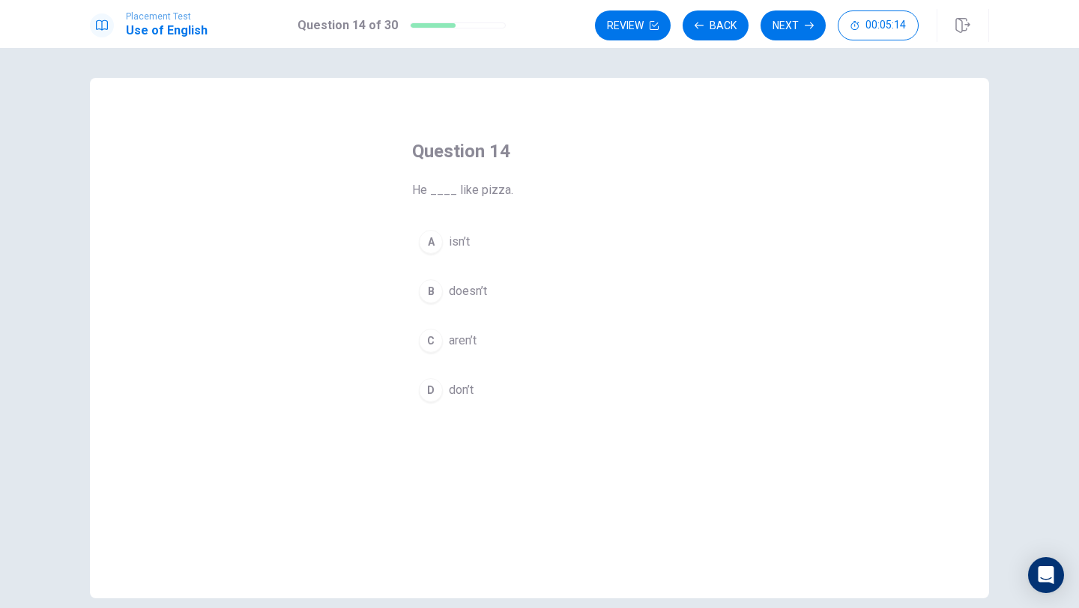
click at [517, 291] on button "B doesn’t" at bounding box center [539, 291] width 255 height 37
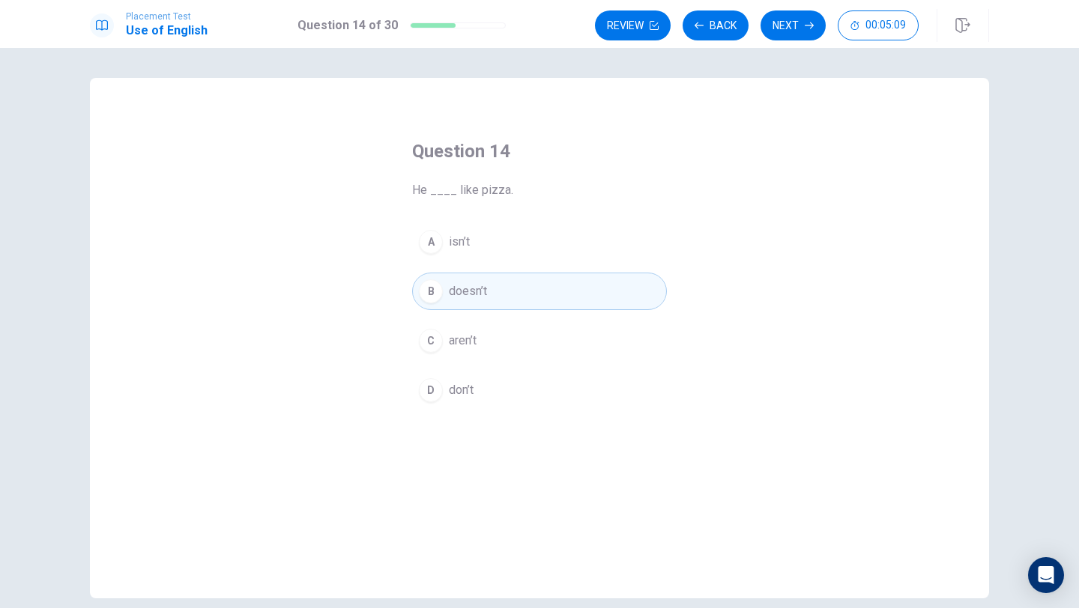
click at [623, 373] on button "D don’t" at bounding box center [539, 390] width 255 height 37
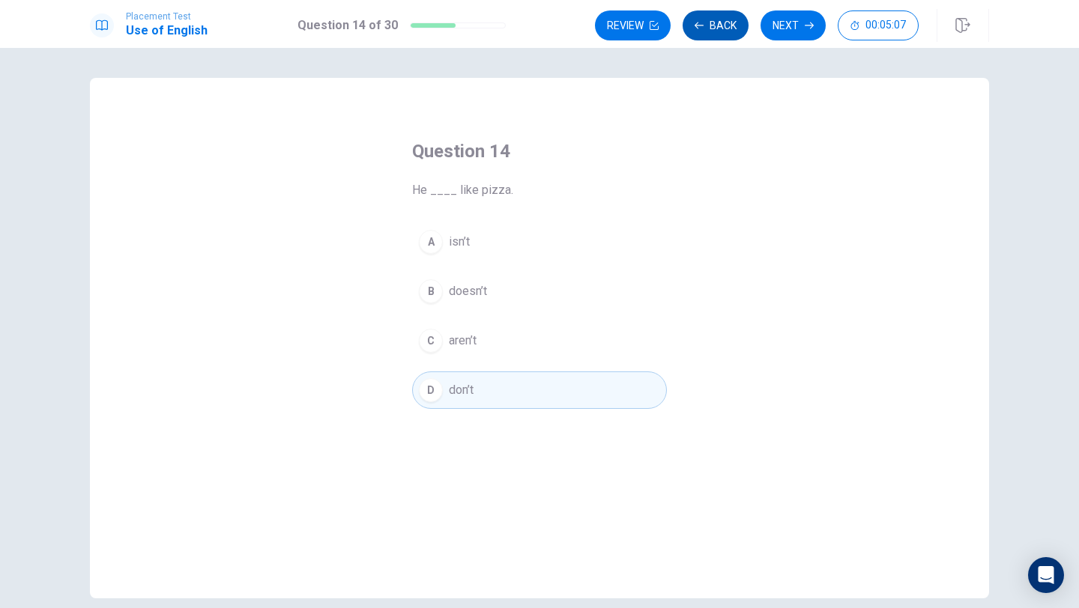
click at [733, 31] on button "Back" at bounding box center [715, 25] width 66 height 30
click at [794, 1] on div "Placement Test Use of English Question 13 of 30 Review Back Next 00:05:05" at bounding box center [539, 24] width 1079 height 48
click at [794, 14] on button "Next" at bounding box center [792, 25] width 65 height 30
click at [793, 22] on div "Review Back Next 00:05:04" at bounding box center [757, 25] width 324 height 30
click at [793, 22] on button "Next" at bounding box center [792, 25] width 65 height 30
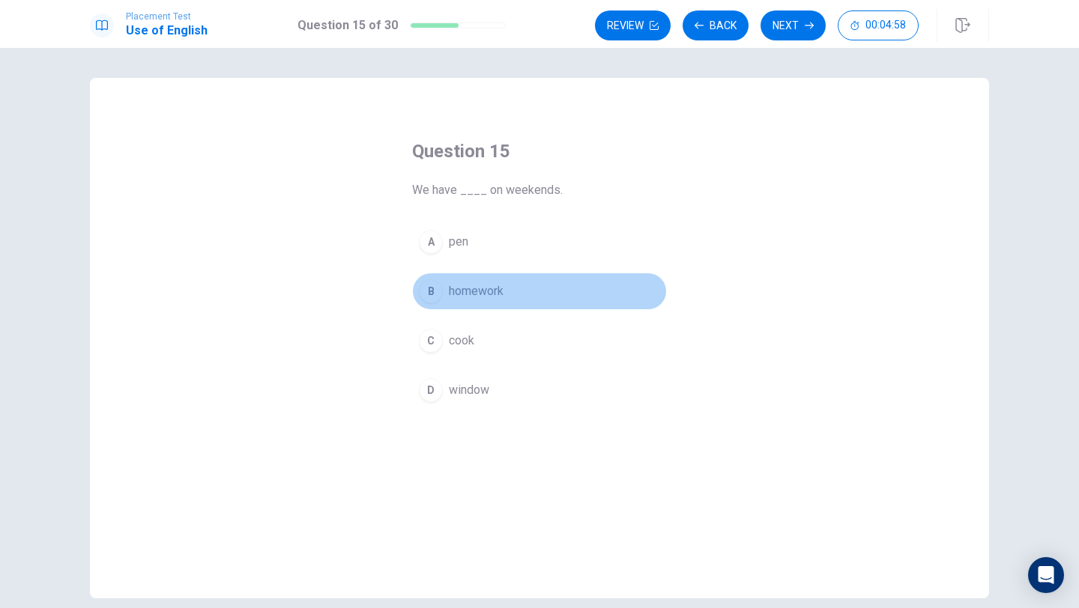
click at [509, 309] on button "B homework" at bounding box center [539, 291] width 255 height 37
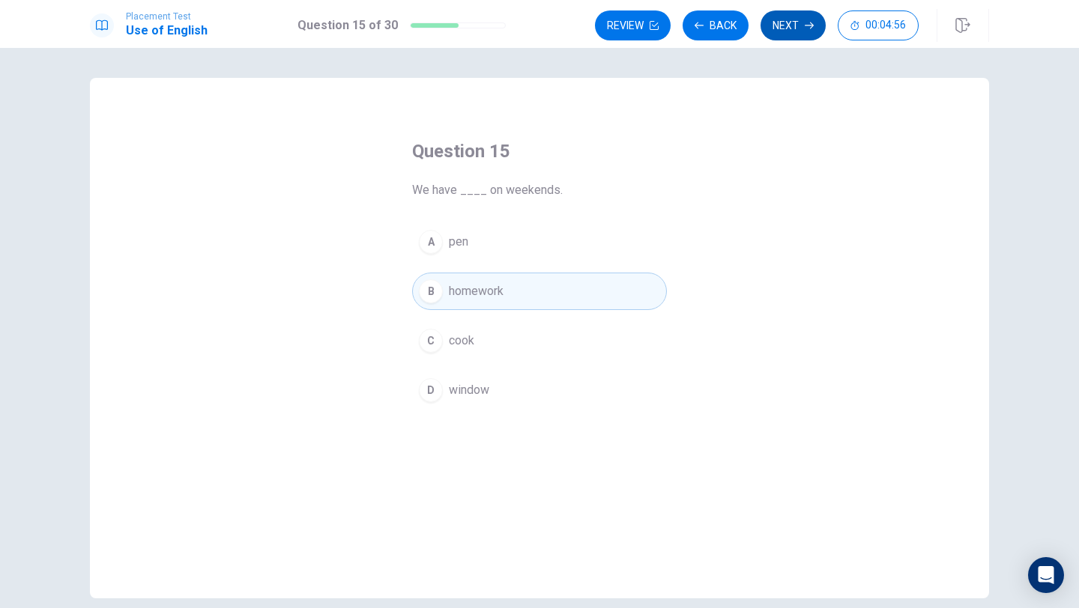
click at [796, 25] on button "Next" at bounding box center [792, 25] width 65 height 30
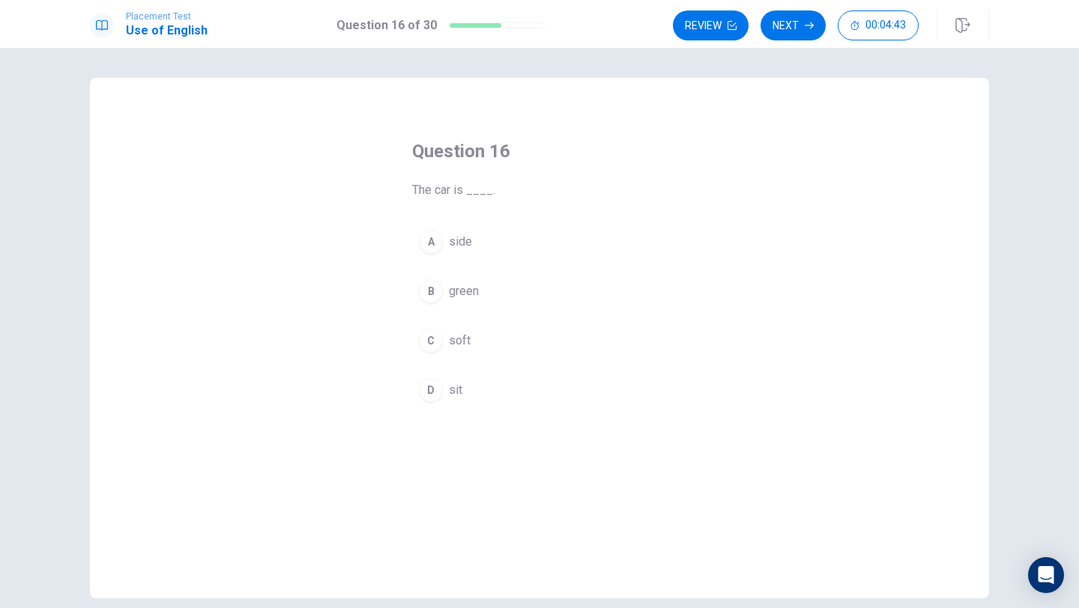
click at [494, 393] on button "D sit" at bounding box center [539, 390] width 255 height 37
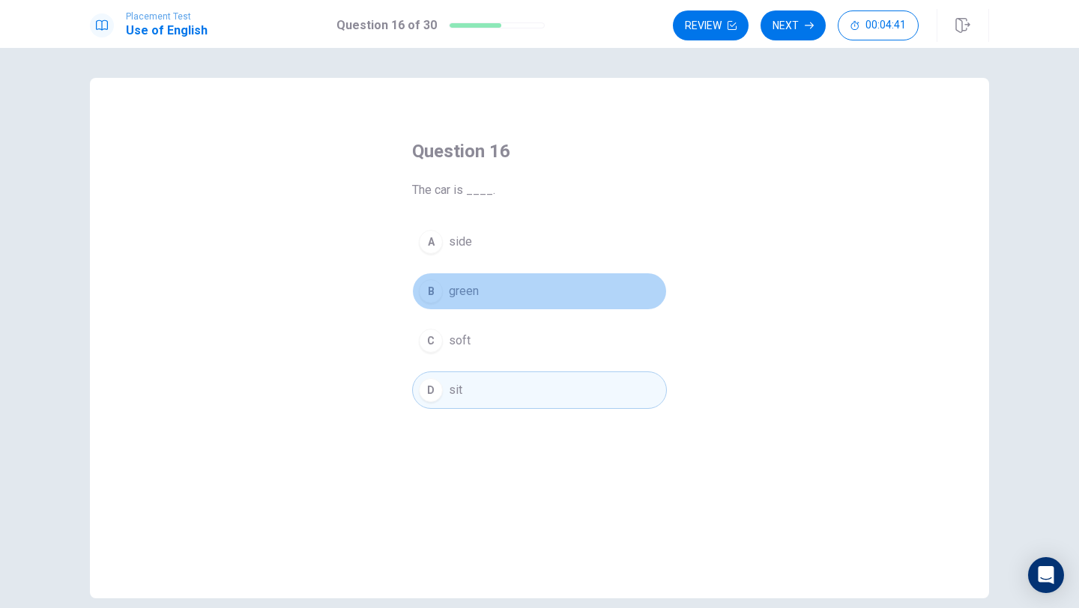
click at [491, 300] on button "B green" at bounding box center [539, 291] width 255 height 37
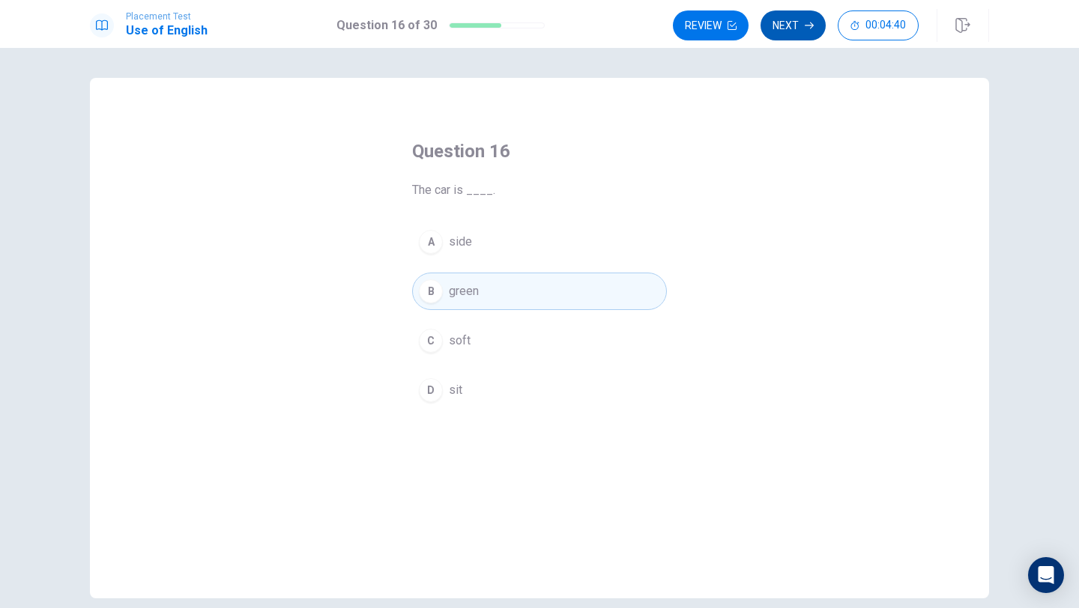
click at [780, 33] on button "Next" at bounding box center [792, 25] width 65 height 30
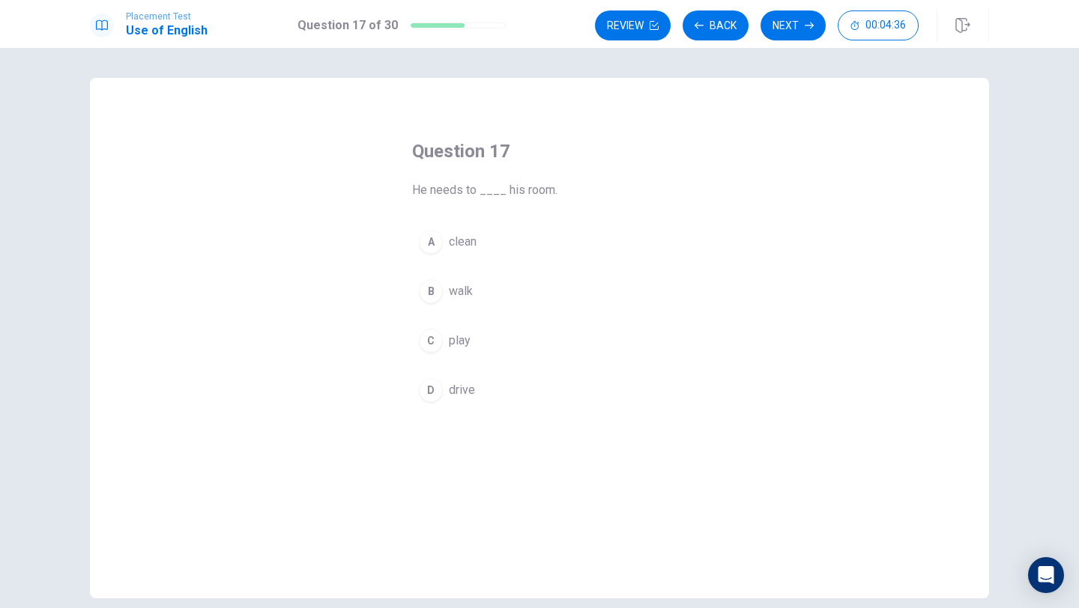
click at [487, 240] on button "A clean" at bounding box center [539, 241] width 255 height 37
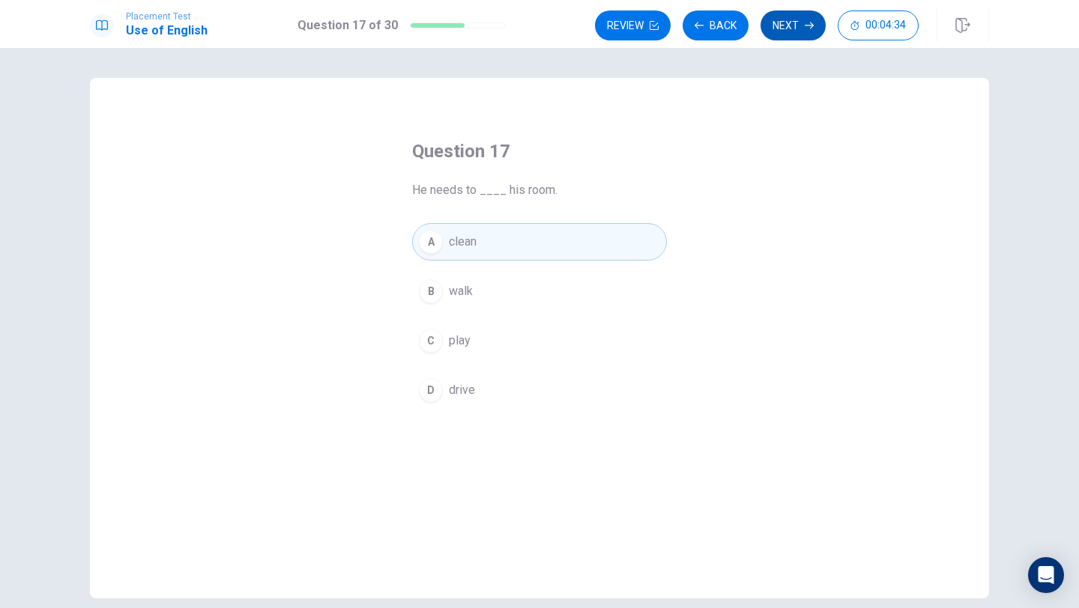
click at [771, 31] on button "Next" at bounding box center [792, 25] width 65 height 30
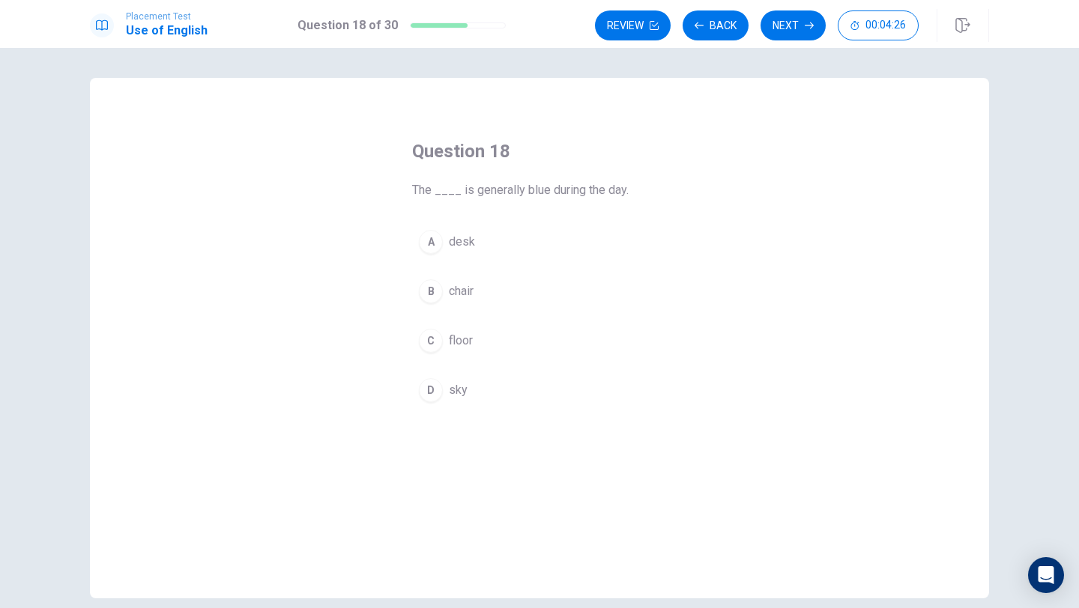
click at [454, 398] on span "sky" at bounding box center [458, 390] width 19 height 18
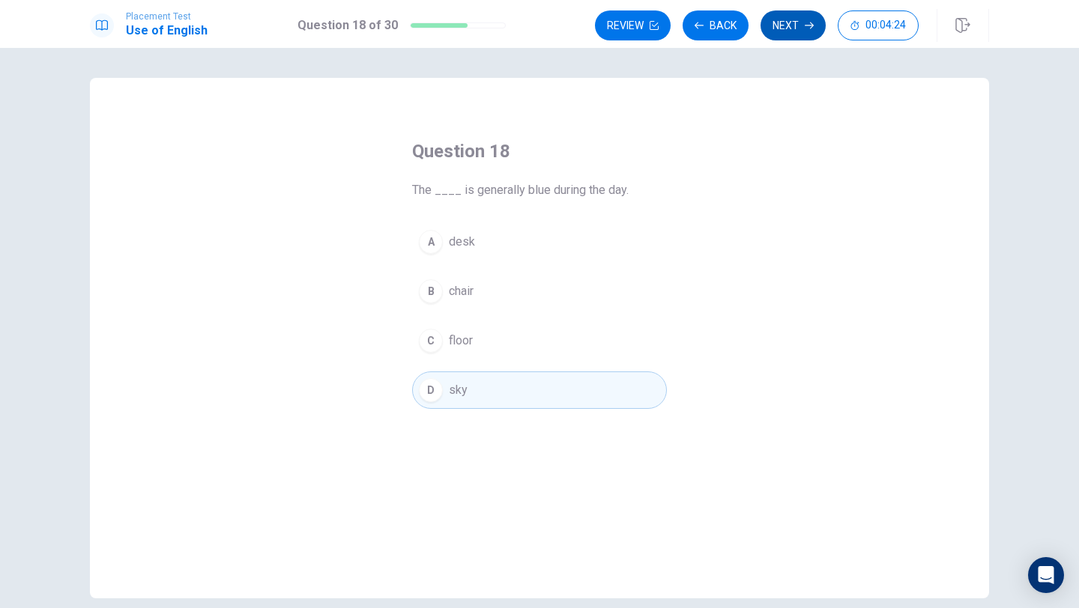
click at [765, 33] on button "Next" at bounding box center [792, 25] width 65 height 30
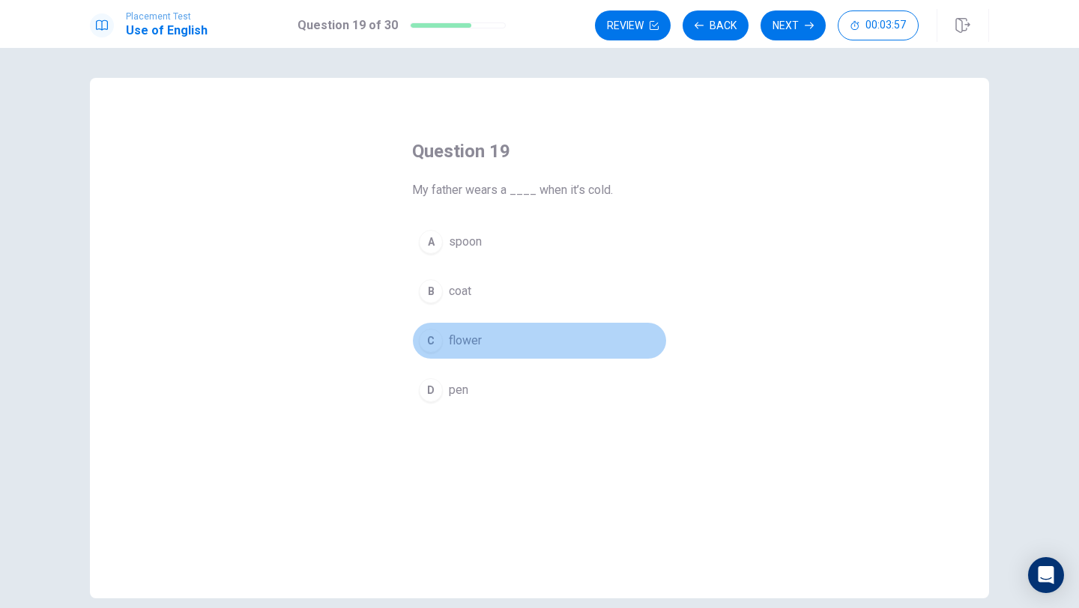
click at [481, 341] on span "flower" at bounding box center [465, 341] width 33 height 18
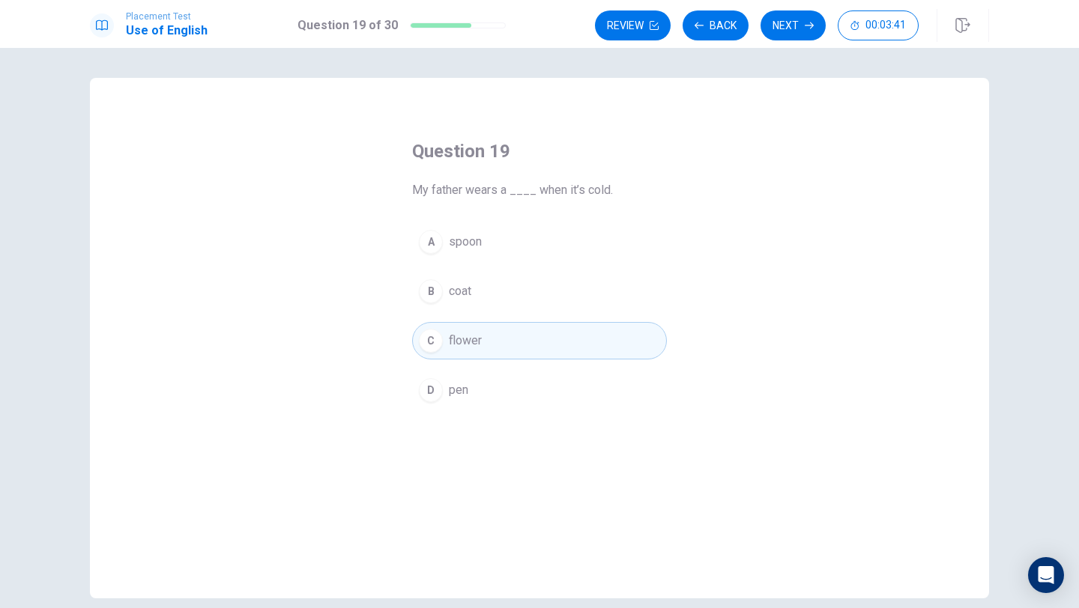
click at [524, 290] on button "B coat" at bounding box center [539, 291] width 255 height 37
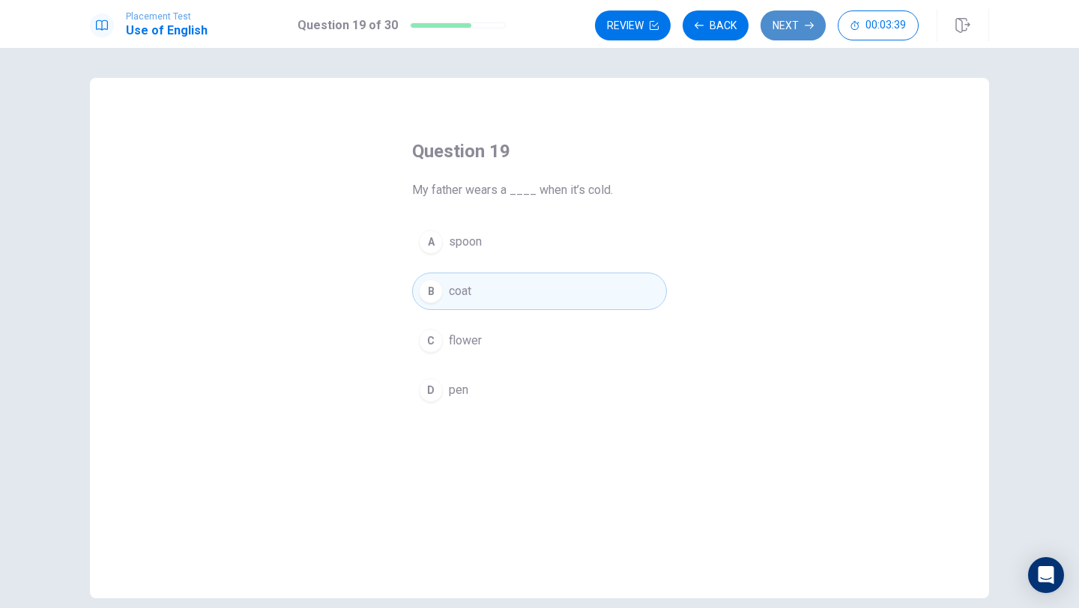
click at [793, 28] on button "Next" at bounding box center [792, 25] width 65 height 30
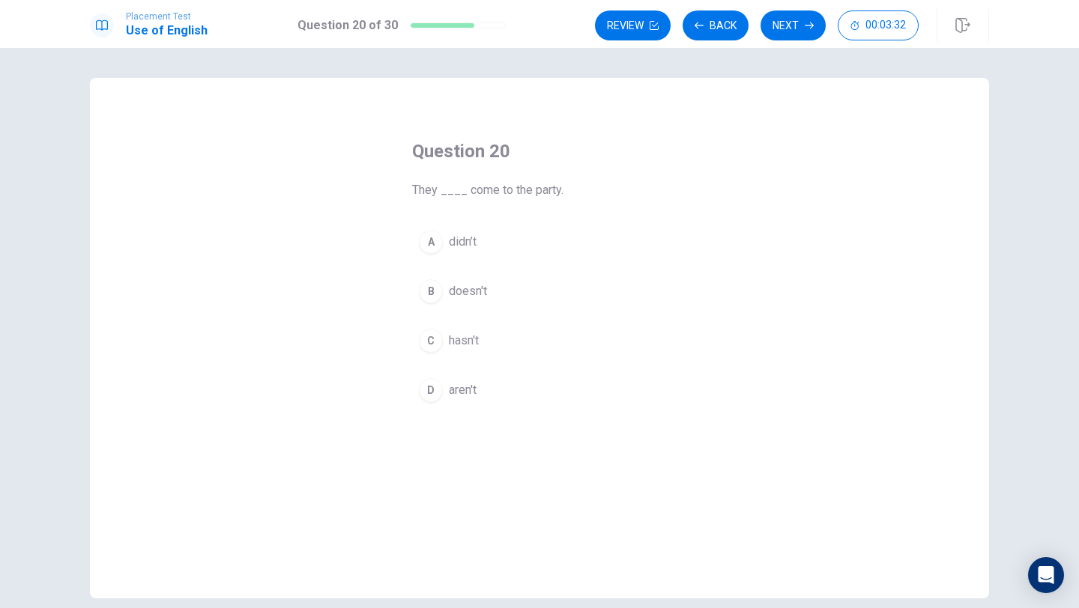
click at [482, 248] on button "A didn’t" at bounding box center [539, 241] width 255 height 37
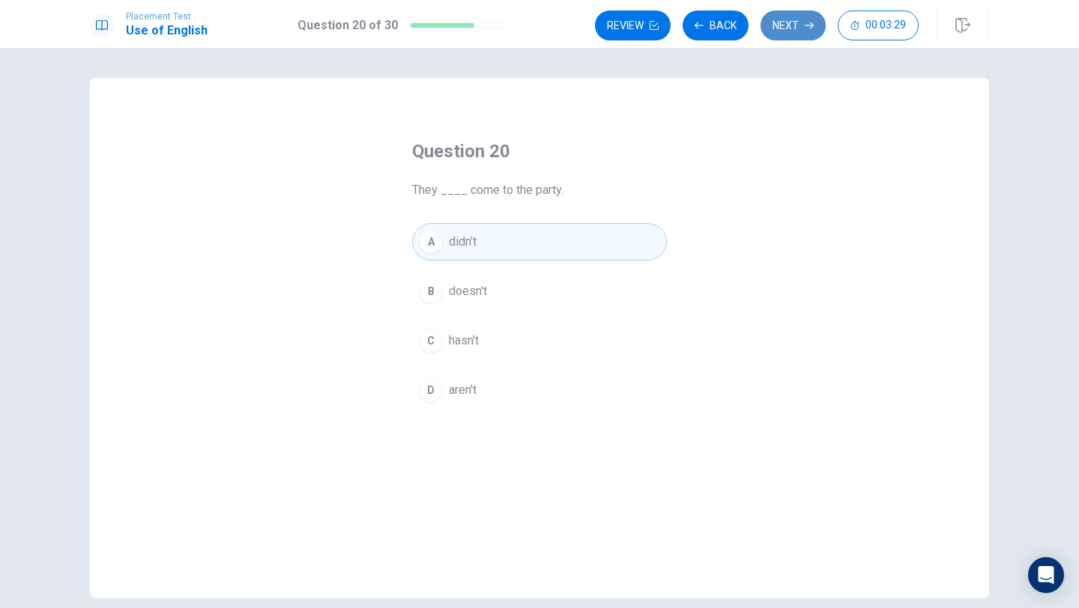
click at [790, 25] on button "Next" at bounding box center [792, 25] width 65 height 30
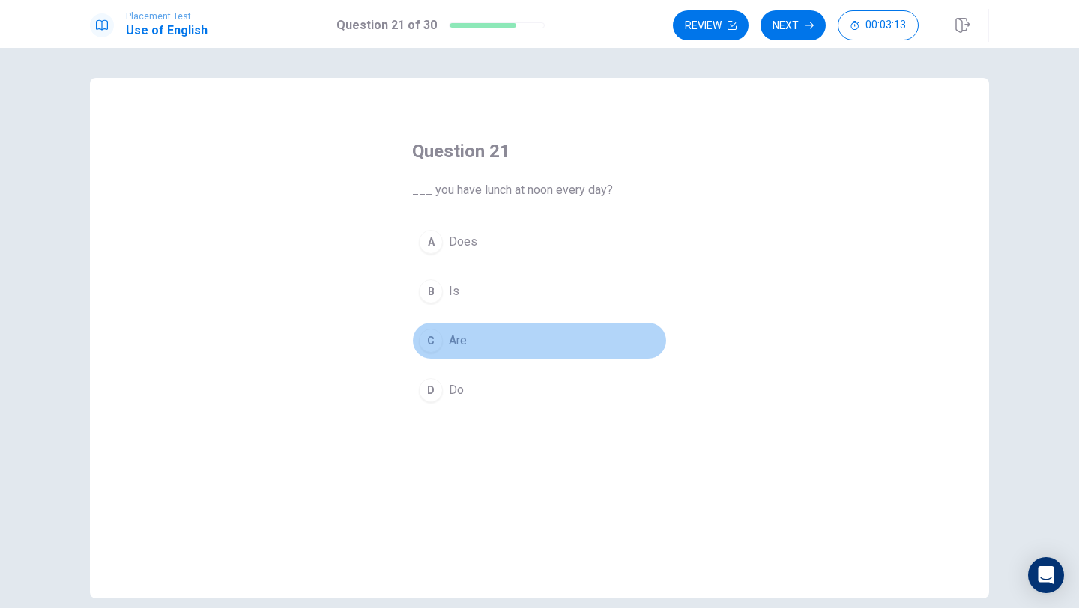
click at [477, 348] on button "C Are" at bounding box center [539, 340] width 255 height 37
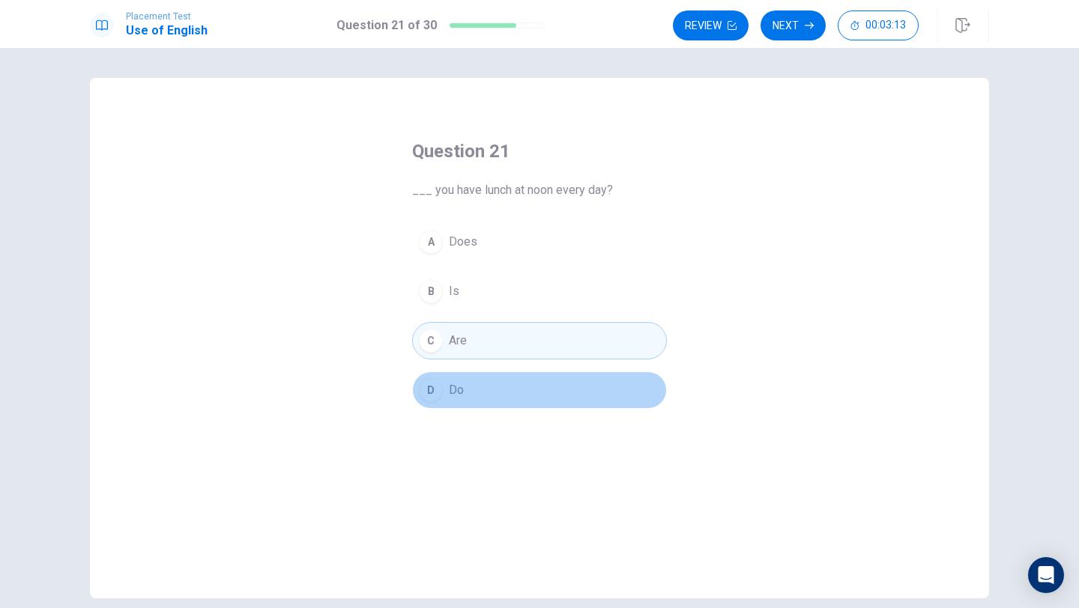
click at [480, 386] on button "D Do" at bounding box center [539, 390] width 255 height 37
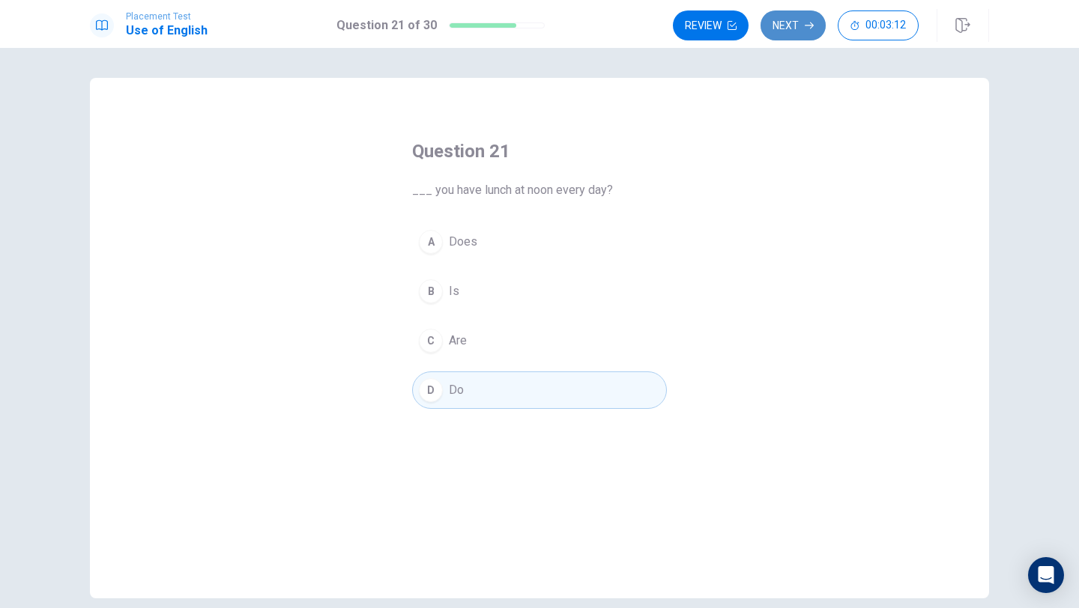
click at [783, 26] on button "Next" at bounding box center [792, 25] width 65 height 30
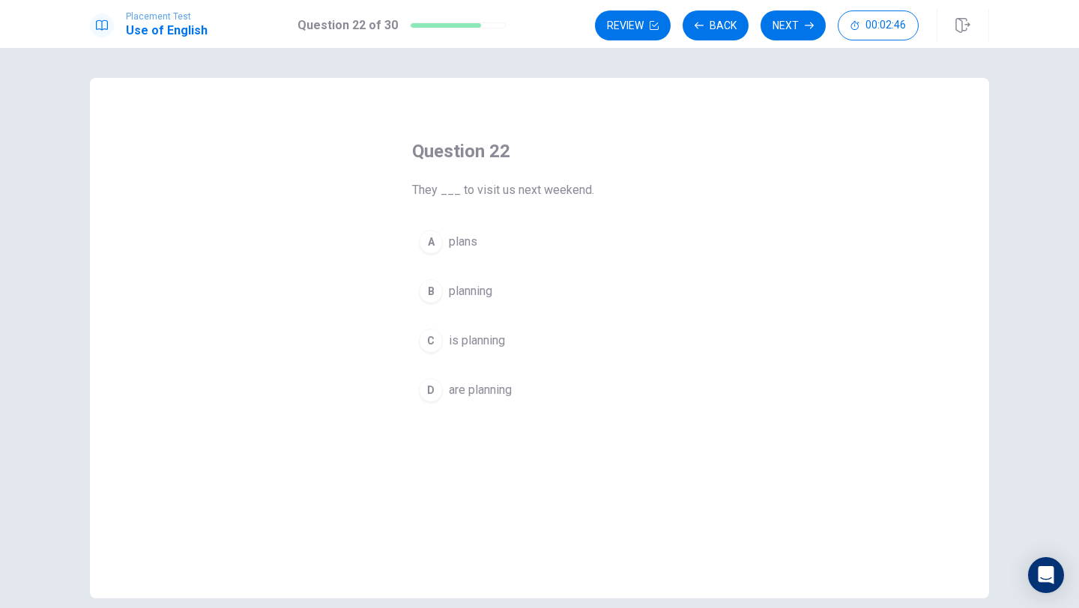
click at [511, 386] on span "are planning" at bounding box center [480, 390] width 63 height 18
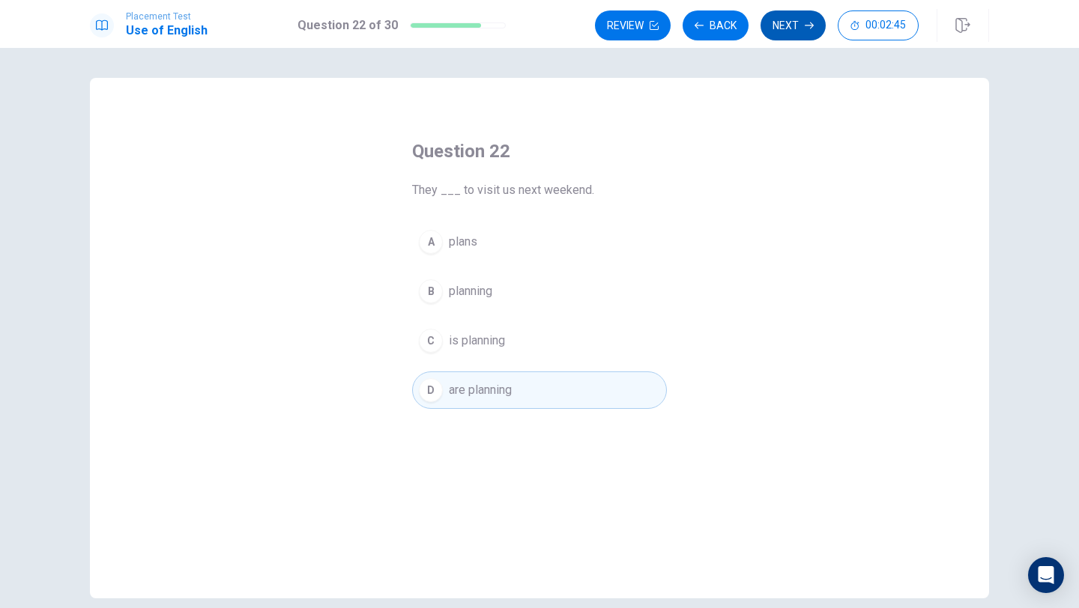
click at [795, 19] on button "Next" at bounding box center [792, 25] width 65 height 30
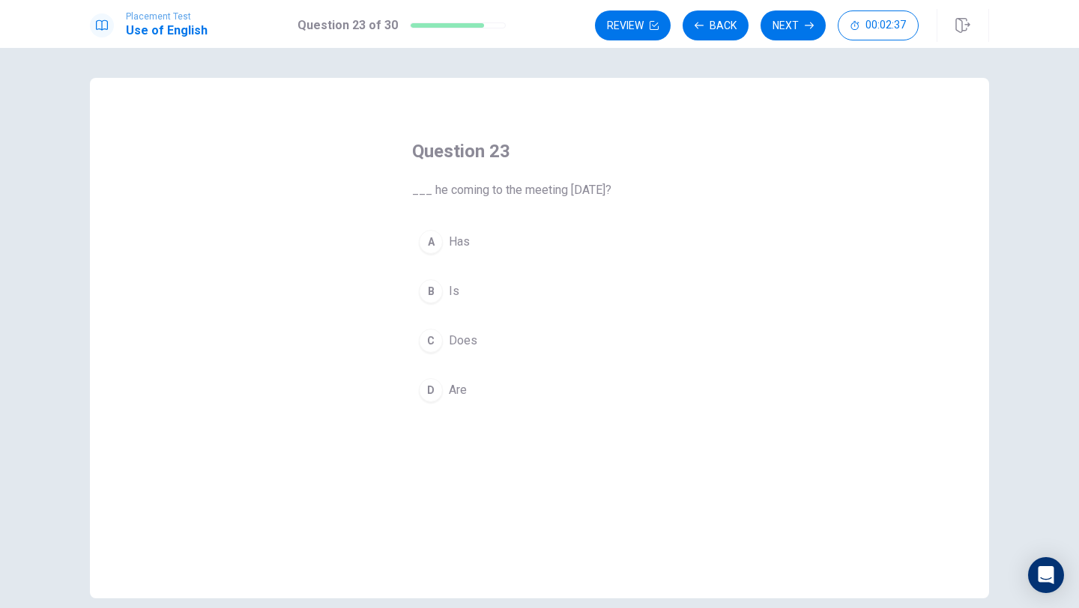
click at [467, 339] on span "Does" at bounding box center [463, 341] width 28 height 18
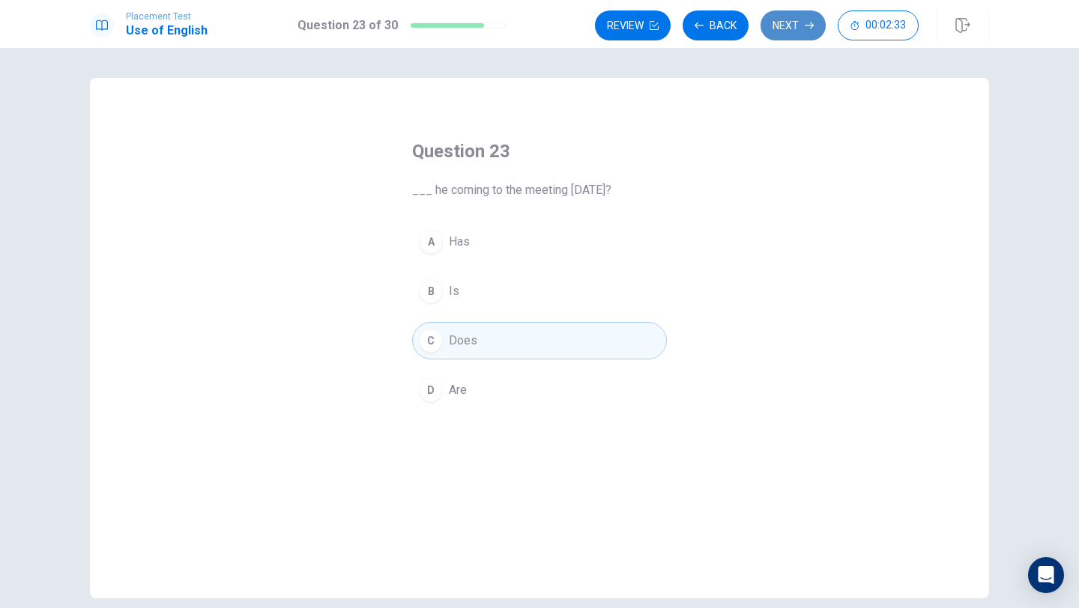
click at [789, 24] on button "Next" at bounding box center [792, 25] width 65 height 30
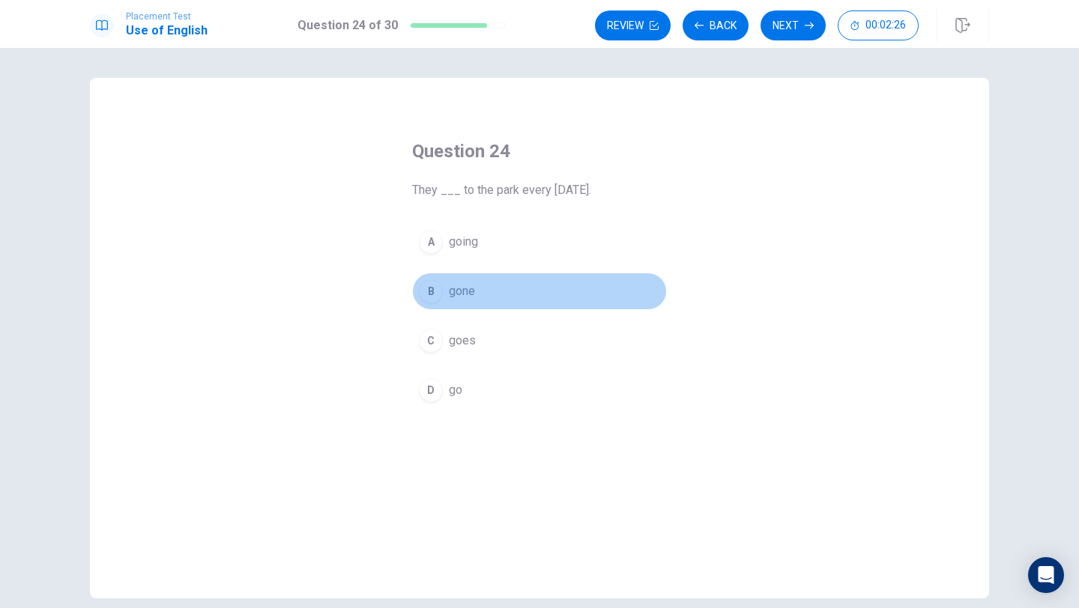
click at [534, 294] on button "B gone" at bounding box center [539, 291] width 255 height 37
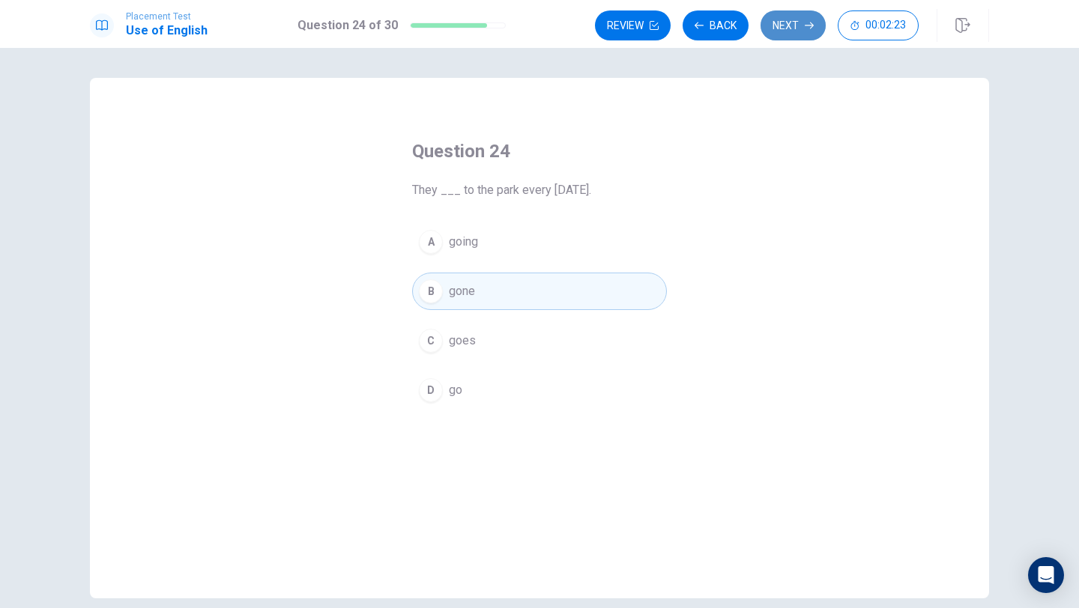
click at [777, 19] on button "Next" at bounding box center [792, 25] width 65 height 30
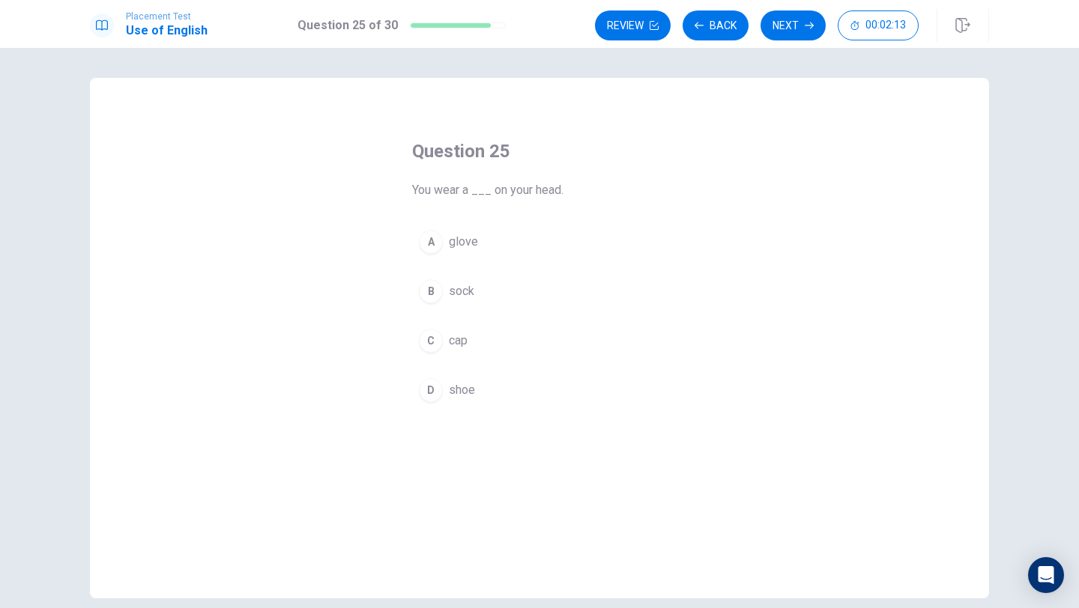
click at [511, 348] on button "C cap" at bounding box center [539, 340] width 255 height 37
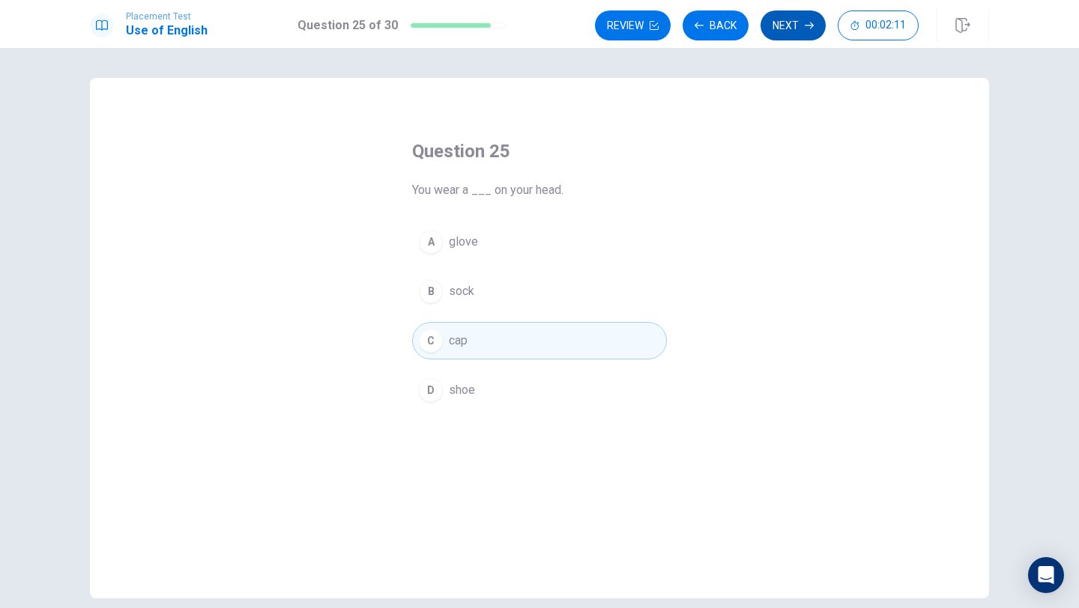
click at [778, 22] on button "Next" at bounding box center [792, 25] width 65 height 30
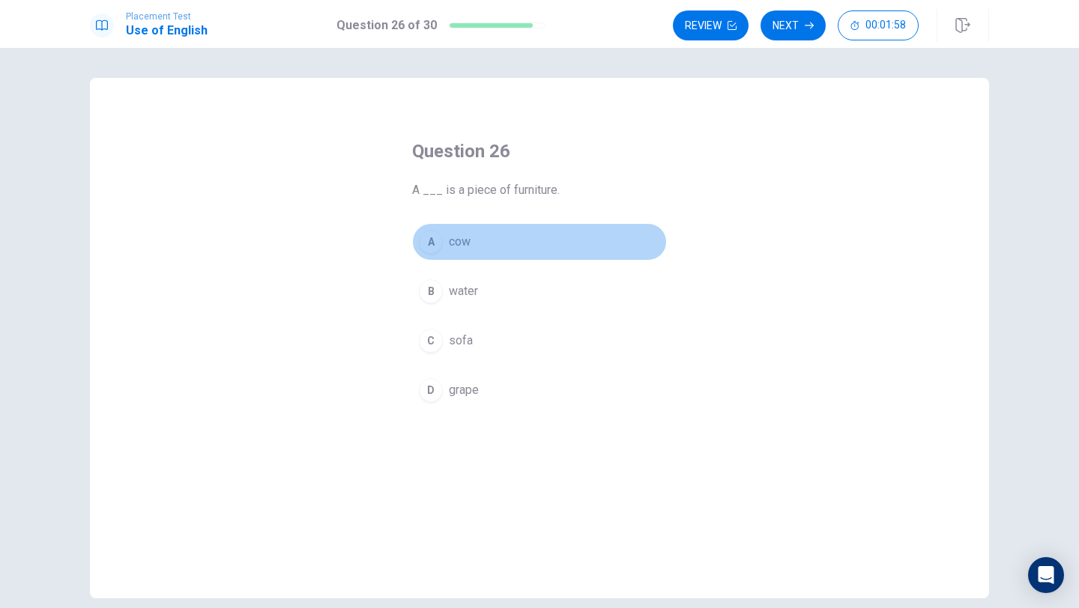
click at [472, 249] on button "A cow" at bounding box center [539, 241] width 255 height 37
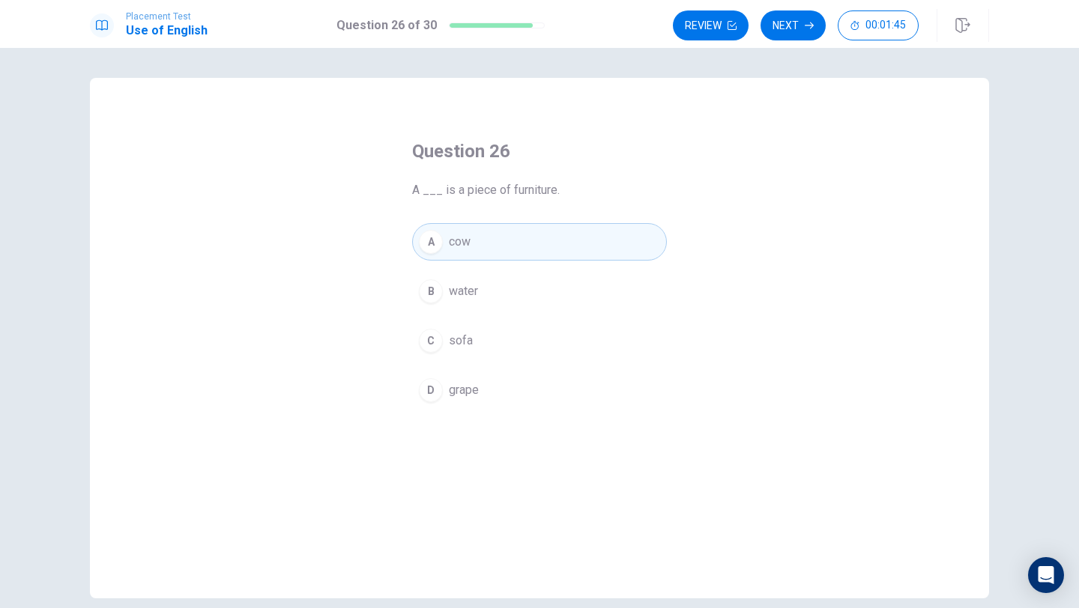
click at [472, 345] on span "sofa" at bounding box center [461, 341] width 24 height 18
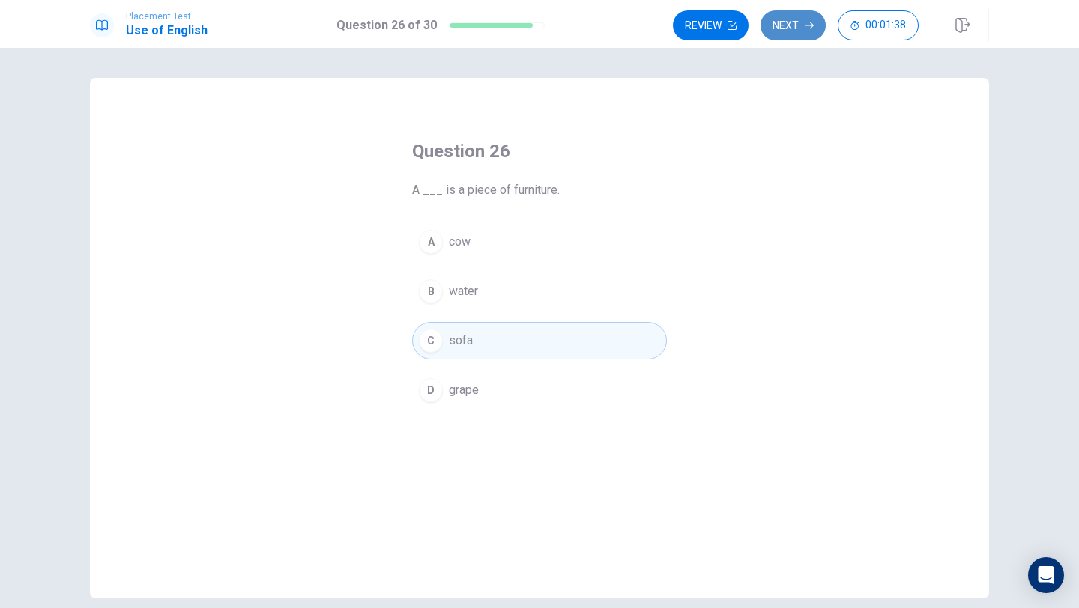
click at [810, 28] on icon "button" at bounding box center [808, 25] width 9 height 9
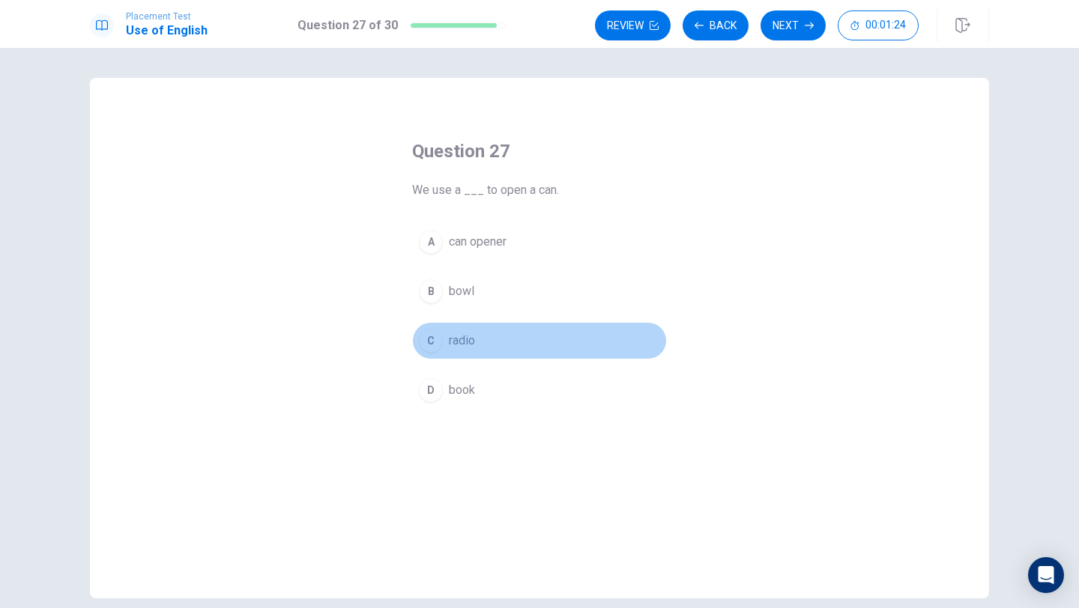
click at [480, 340] on button "C radio" at bounding box center [539, 340] width 255 height 37
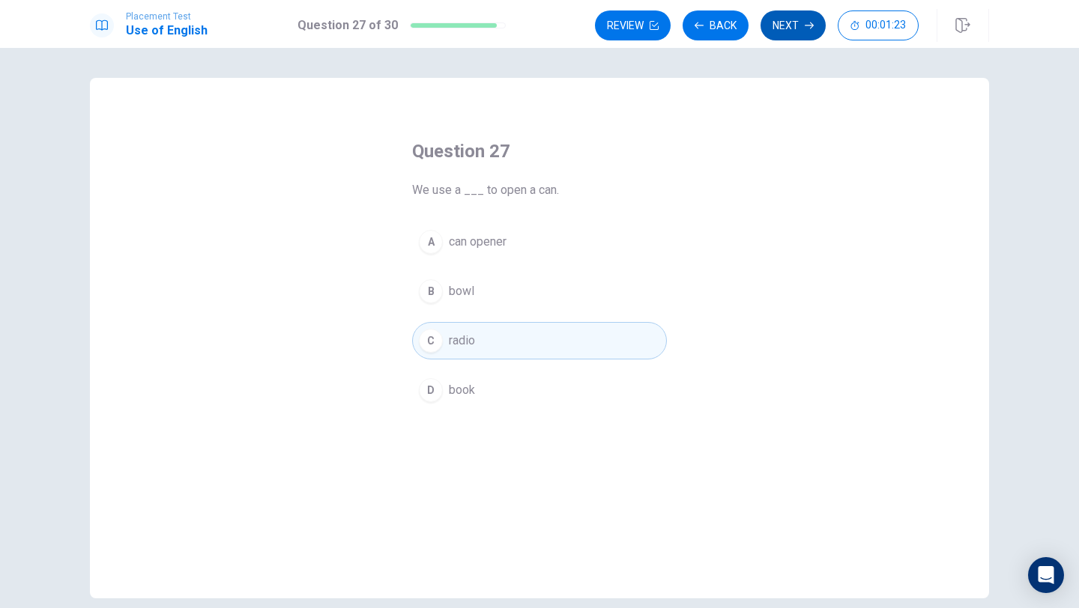
click at [785, 25] on button "Next" at bounding box center [792, 25] width 65 height 30
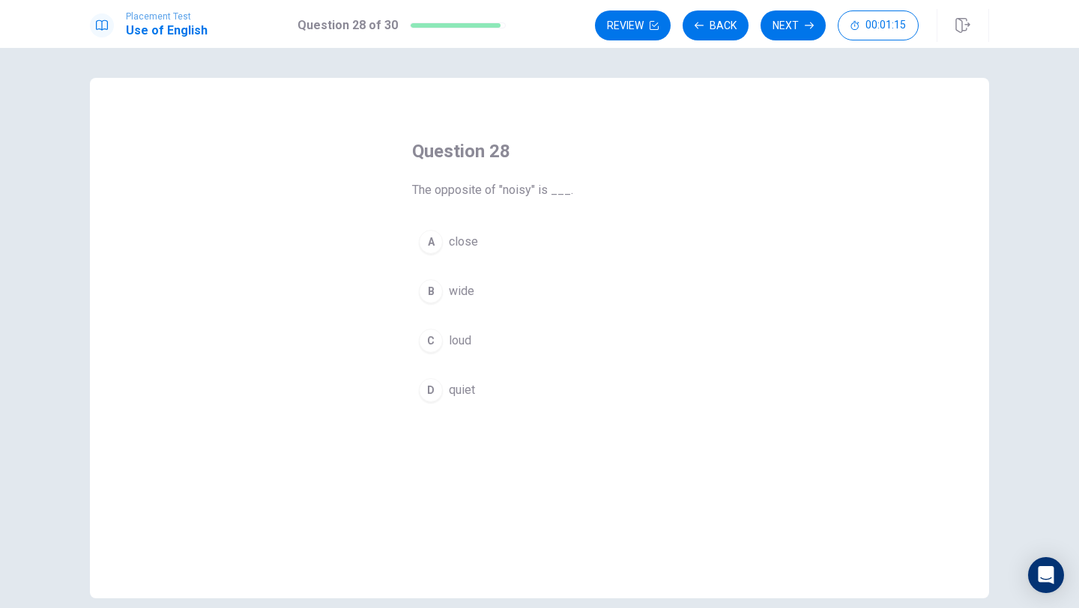
click at [484, 389] on button "D quiet" at bounding box center [539, 390] width 255 height 37
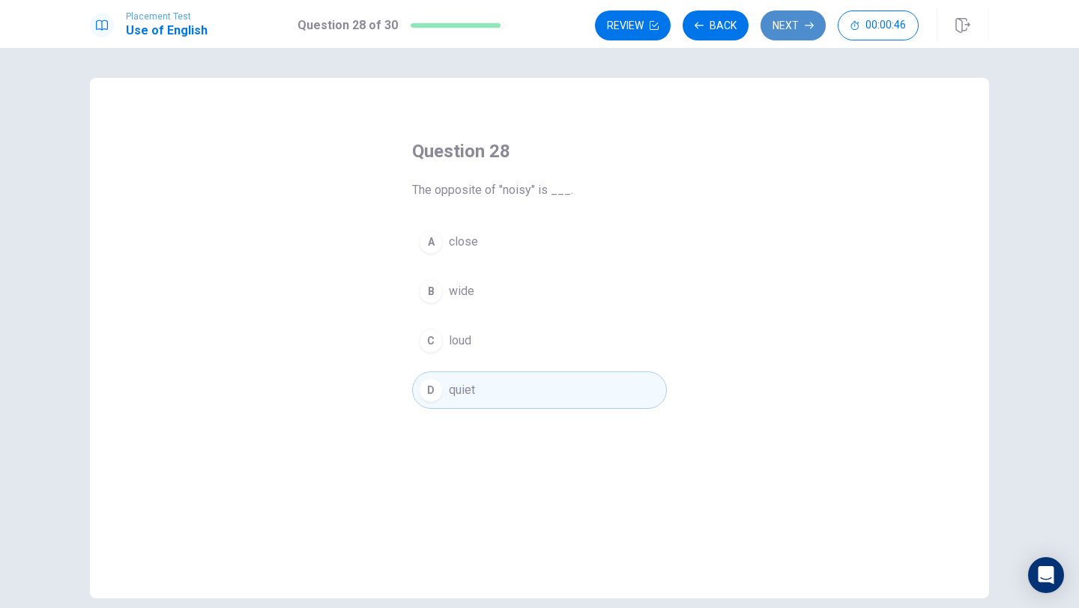
click at [800, 29] on button "Next" at bounding box center [792, 25] width 65 height 30
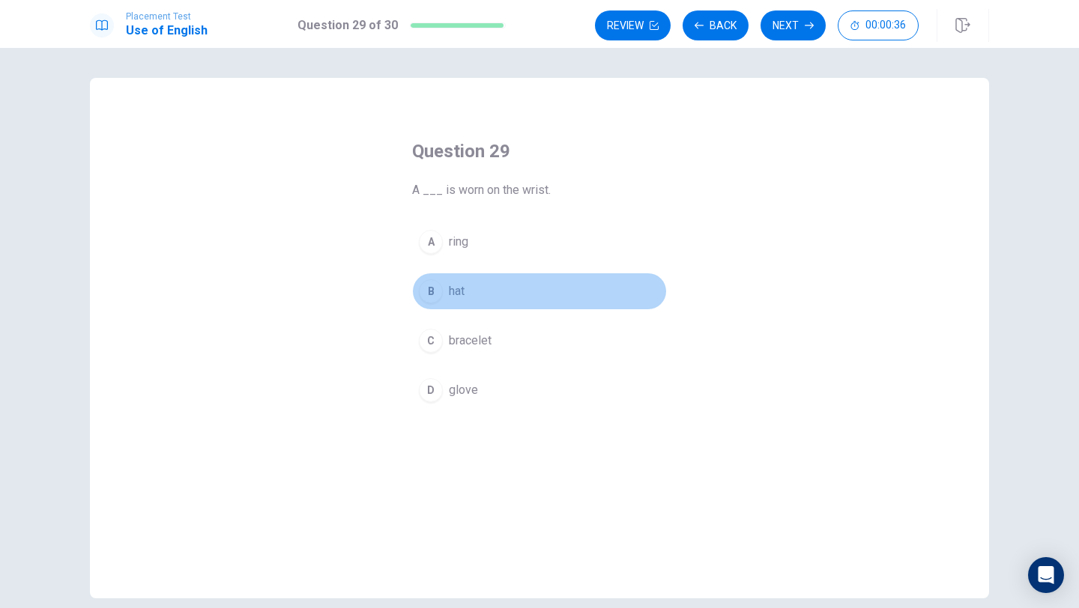
click at [468, 282] on button "B hat" at bounding box center [539, 291] width 255 height 37
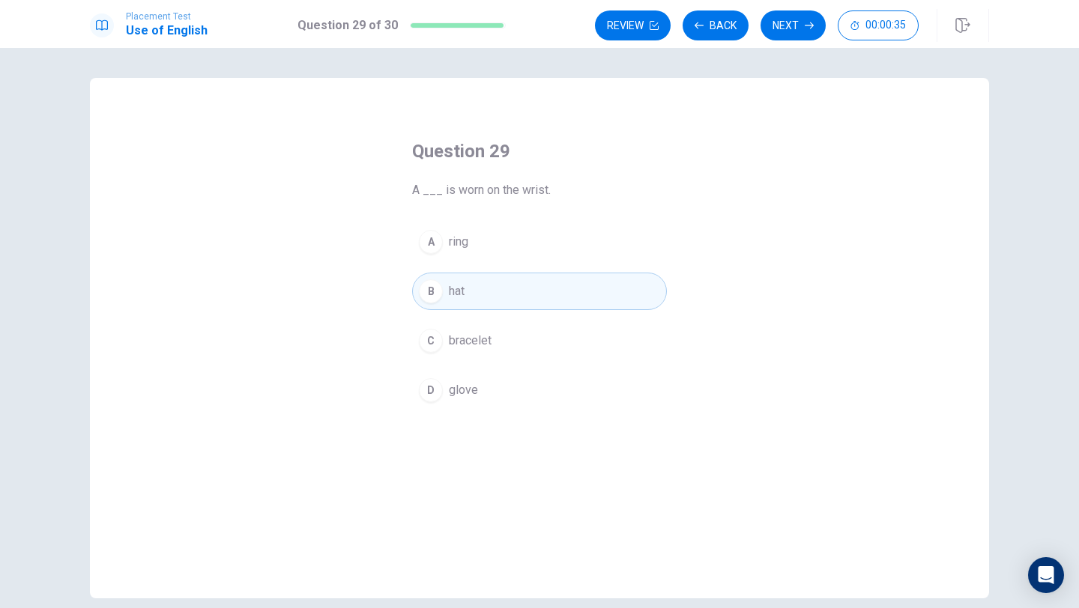
click at [458, 248] on span "ring" at bounding box center [458, 242] width 19 height 18
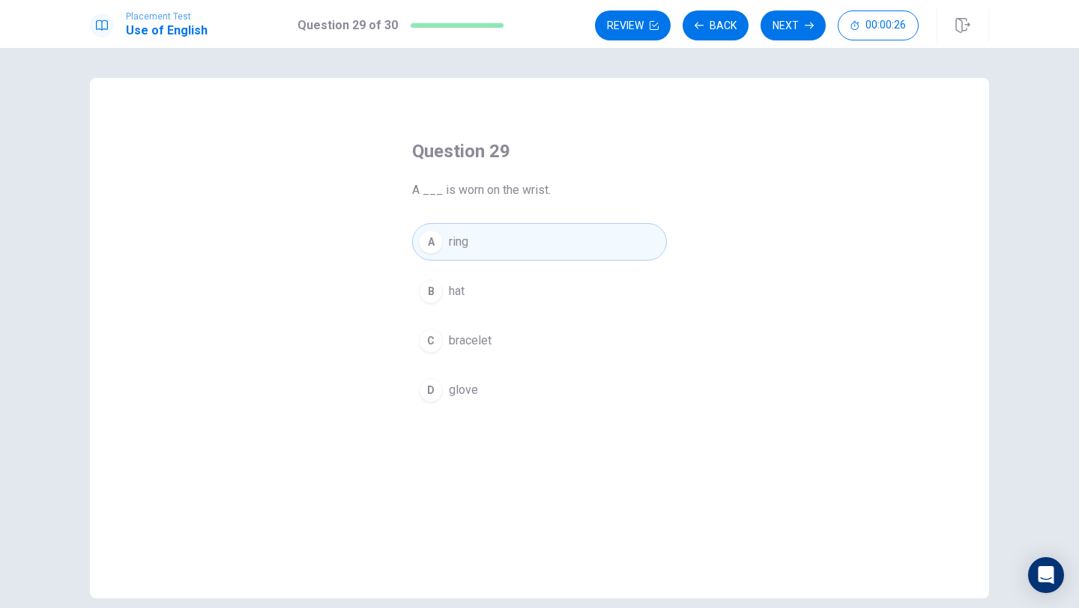
click at [658, 320] on div "A ring B hat C bracelet D glove" at bounding box center [539, 316] width 255 height 186
click at [575, 330] on button "C bracelet" at bounding box center [539, 340] width 255 height 37
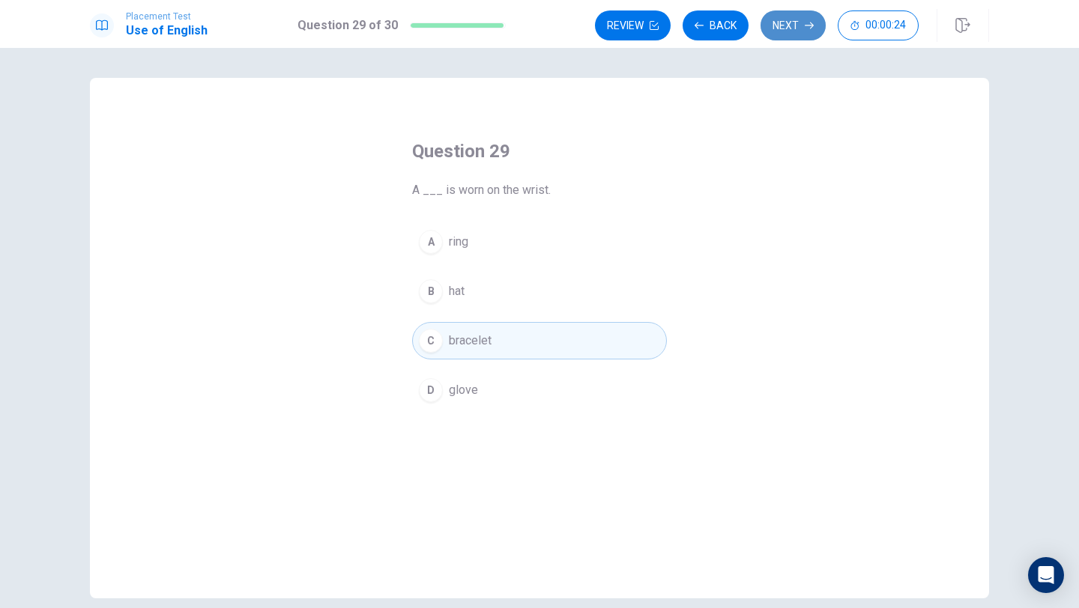
click at [785, 22] on button "Next" at bounding box center [792, 25] width 65 height 30
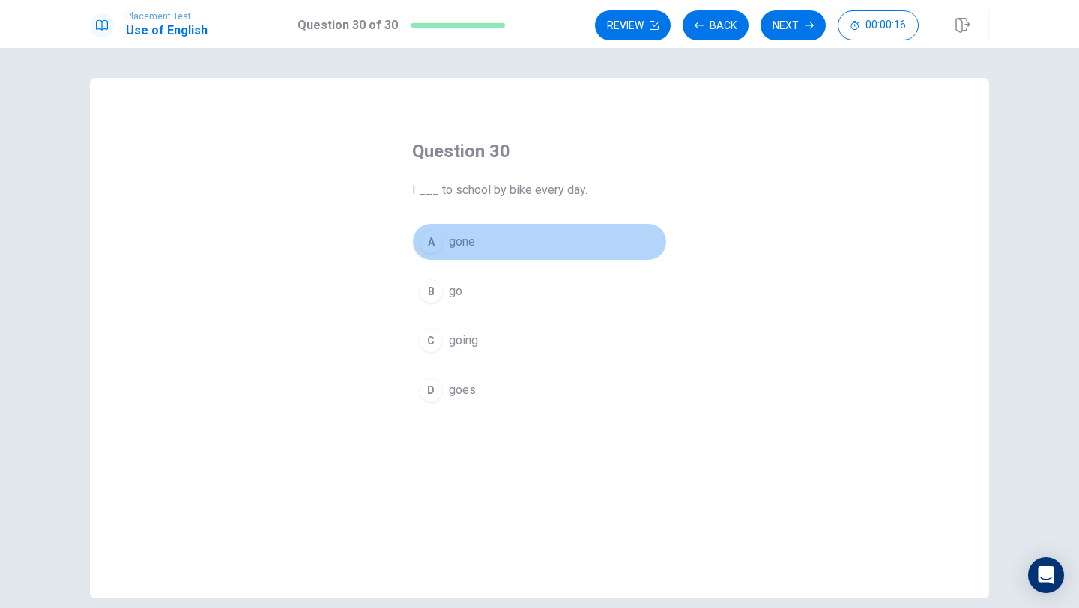
click at [476, 250] on button "A gone" at bounding box center [539, 241] width 255 height 37
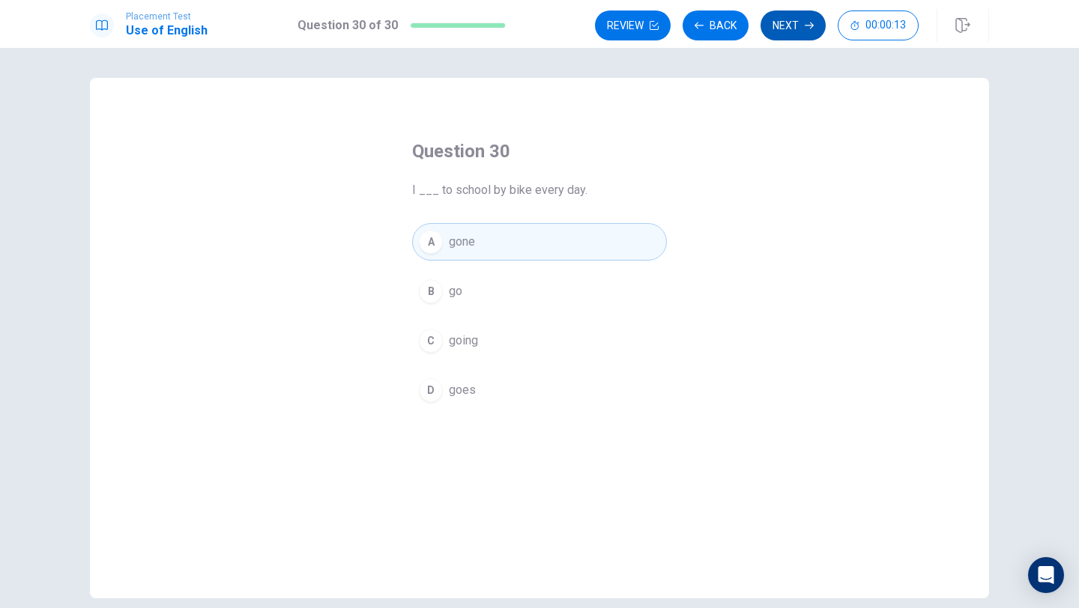
click at [781, 34] on button "Next" at bounding box center [792, 25] width 65 height 30
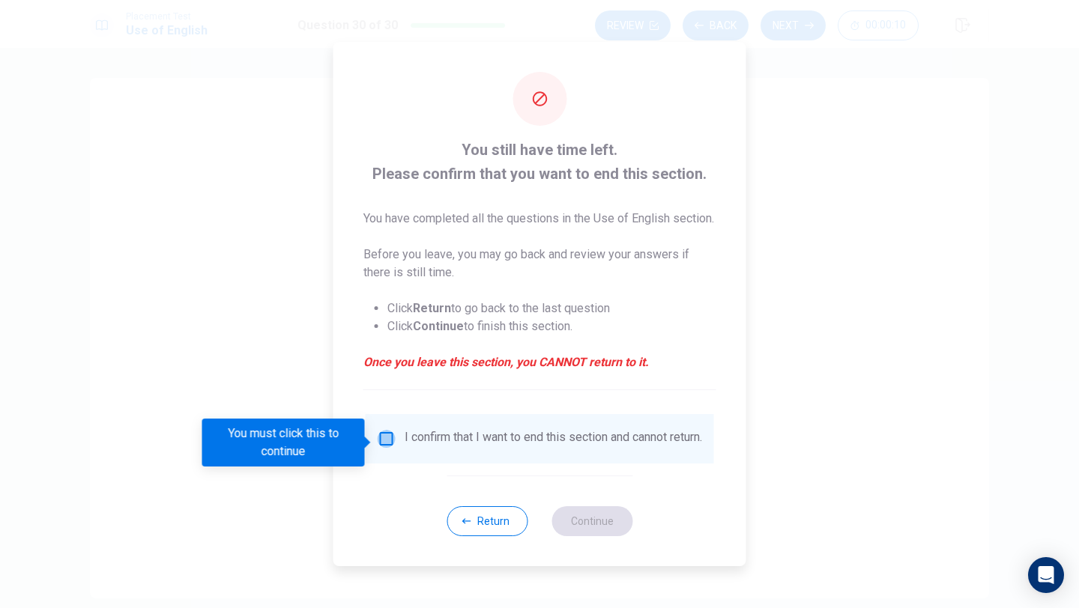
click at [383, 448] on input "You must click this to continue" at bounding box center [386, 439] width 18 height 18
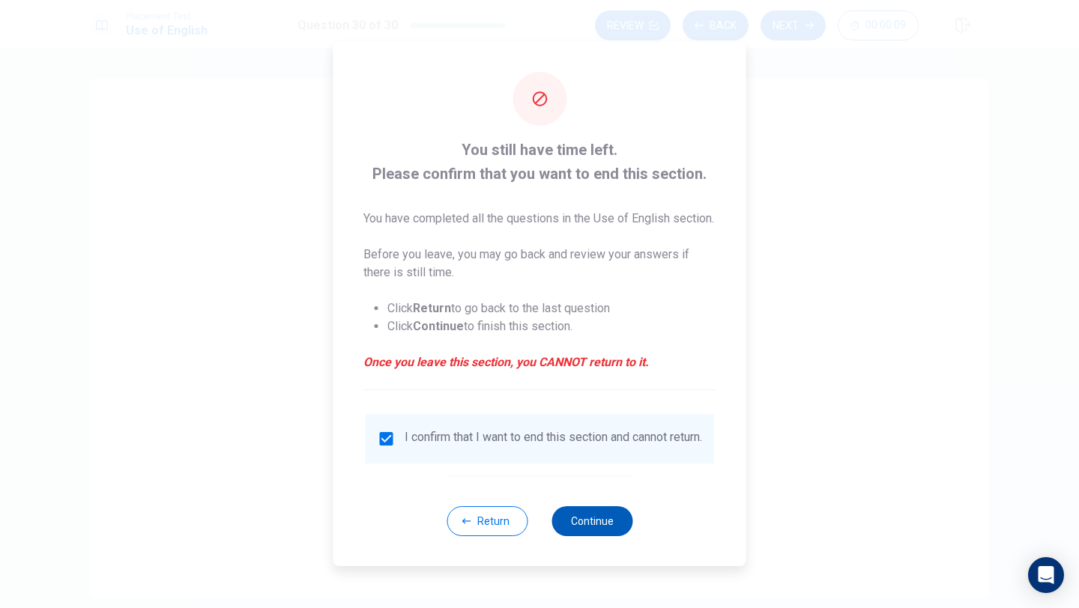
click at [593, 532] on button "Continue" at bounding box center [591, 521] width 81 height 30
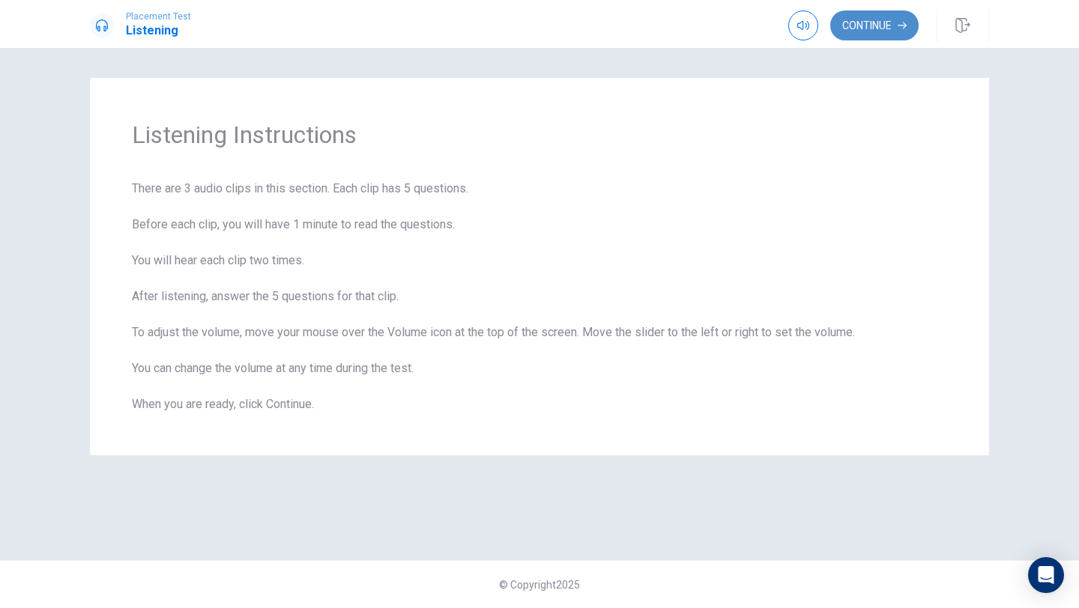
click at [882, 21] on button "Continue" at bounding box center [874, 25] width 88 height 30
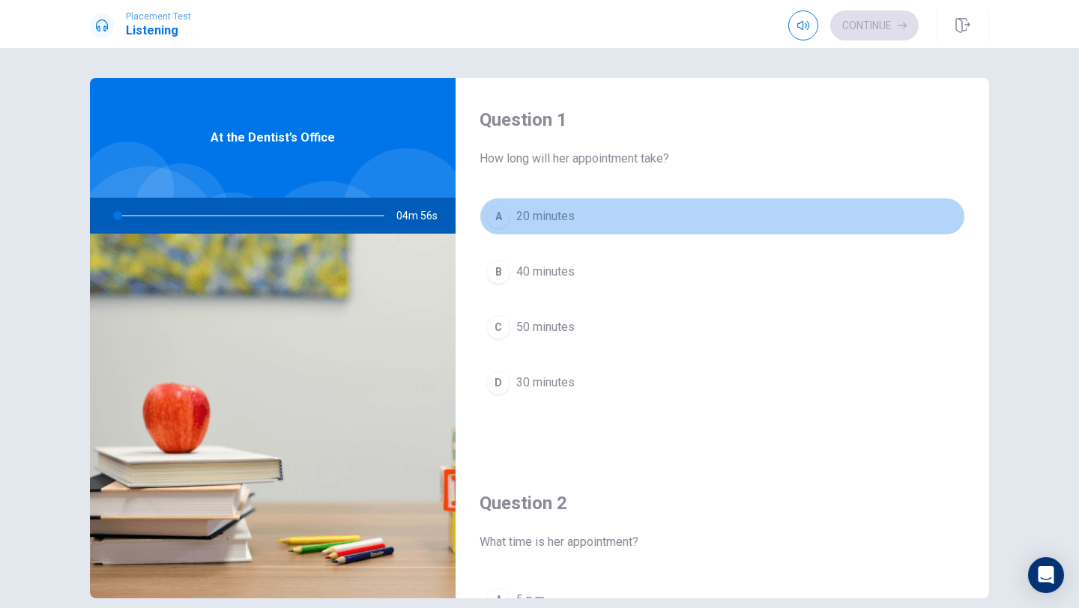
click at [523, 228] on button "A 20 minutes" at bounding box center [721, 216] width 485 height 37
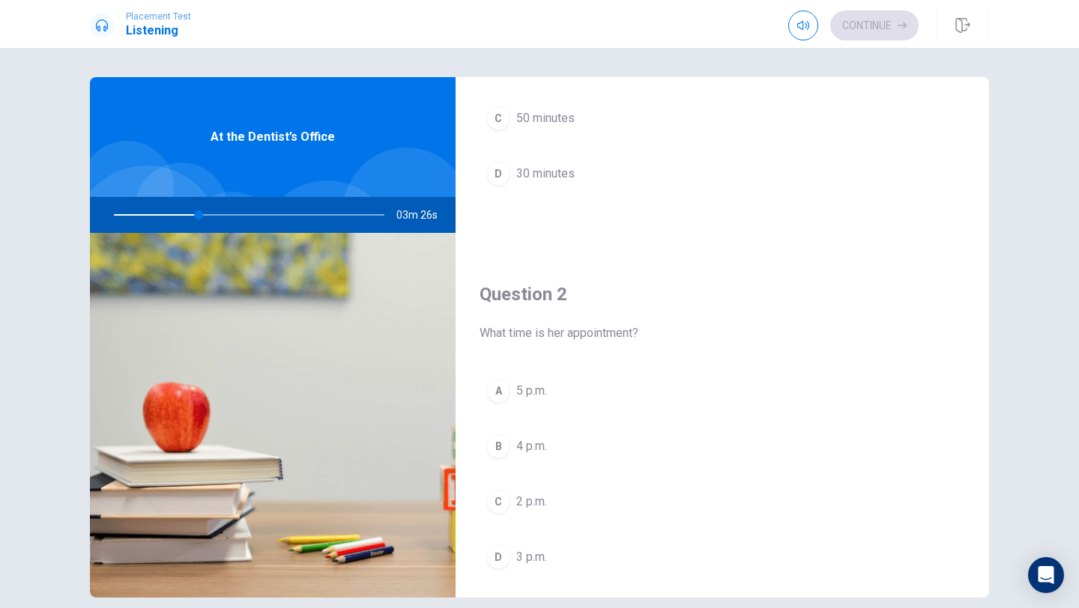
scroll to position [209, 0]
click at [573, 554] on button "D 3 p.m." at bounding box center [721, 556] width 485 height 37
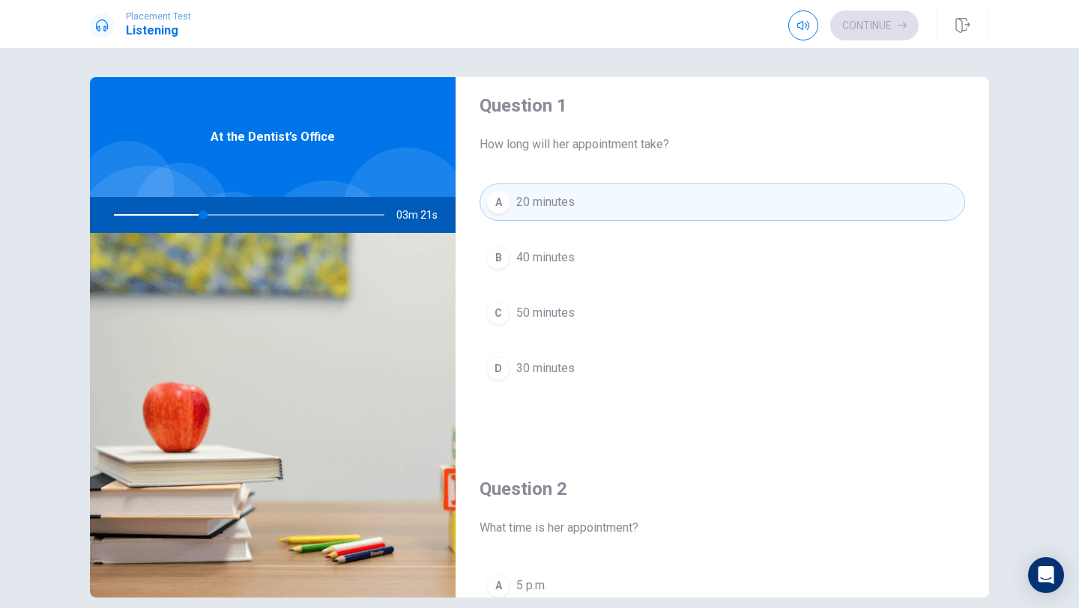
scroll to position [0, 0]
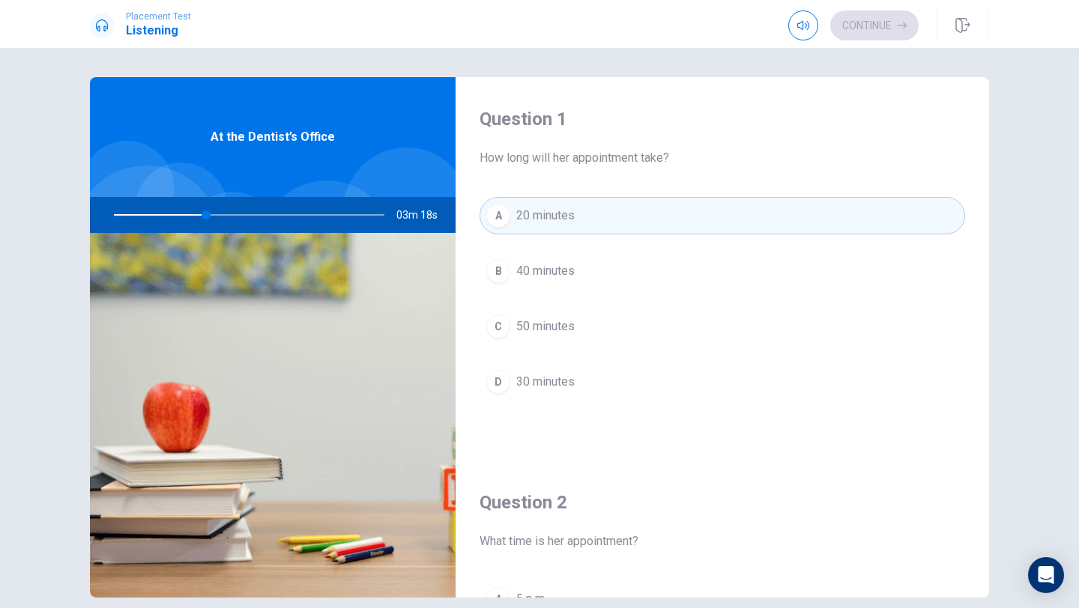
click at [198, 217] on div at bounding box center [246, 215] width 300 height 36
click at [553, 393] on button "D 30 minutes" at bounding box center [721, 381] width 485 height 37
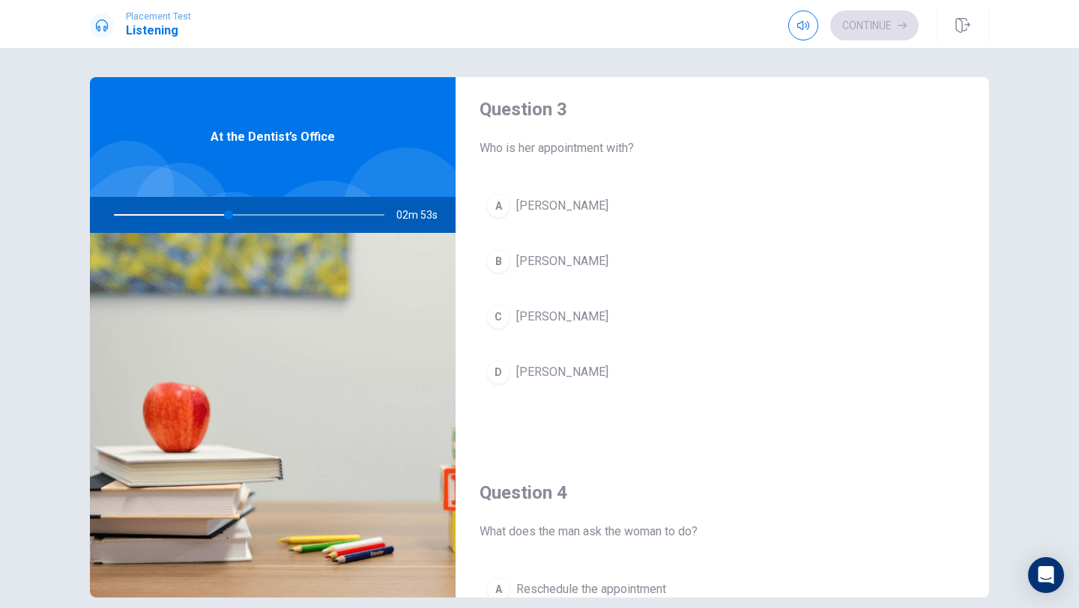
scroll to position [786, 0]
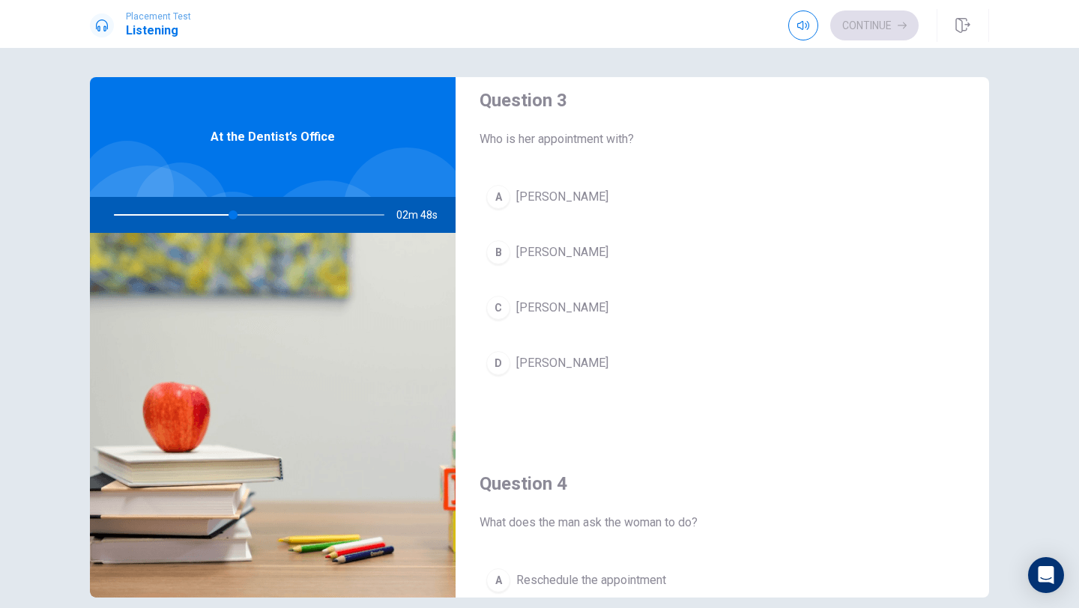
click at [218, 217] on div at bounding box center [246, 215] width 300 height 36
drag, startPoint x: 232, startPoint y: 216, endPoint x: 216, endPoint y: 217, distance: 16.5
click at [216, 217] on div at bounding box center [246, 215] width 300 height 36
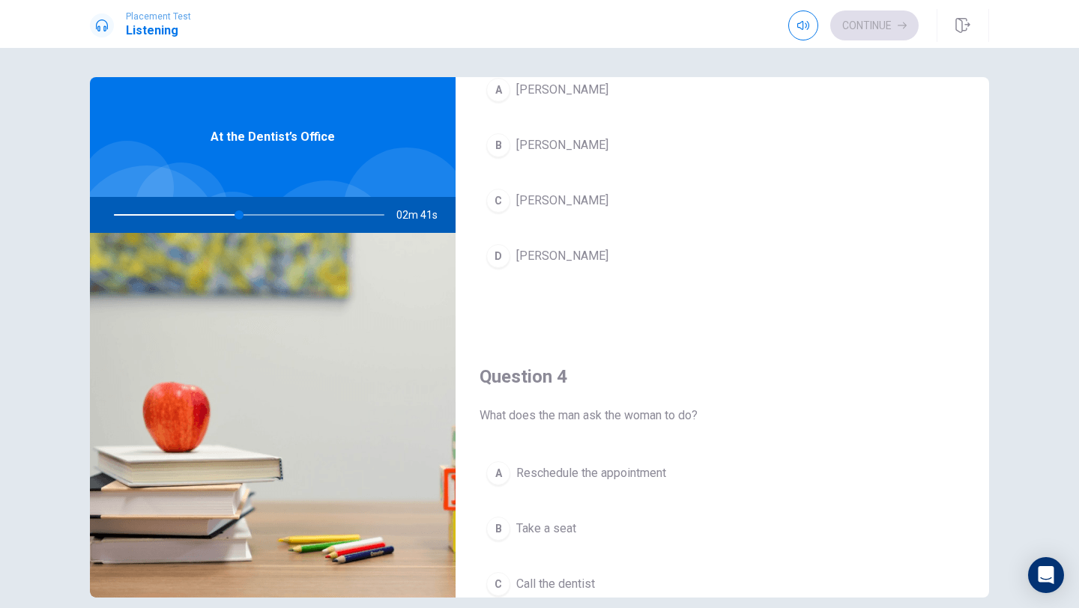
scroll to position [999, 0]
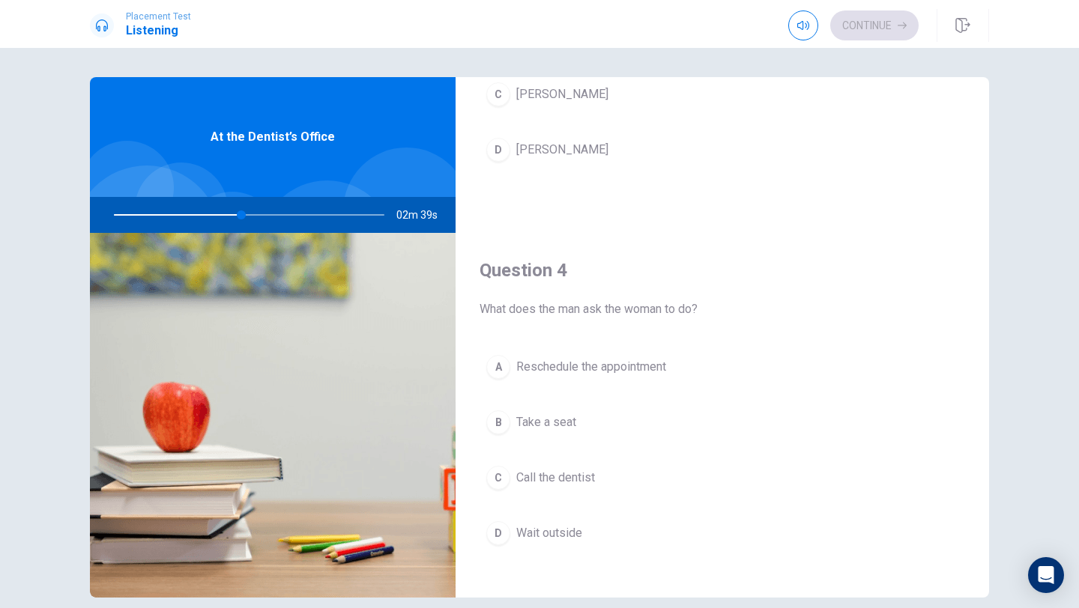
click at [568, 420] on span "Take a seat" at bounding box center [546, 422] width 60 height 18
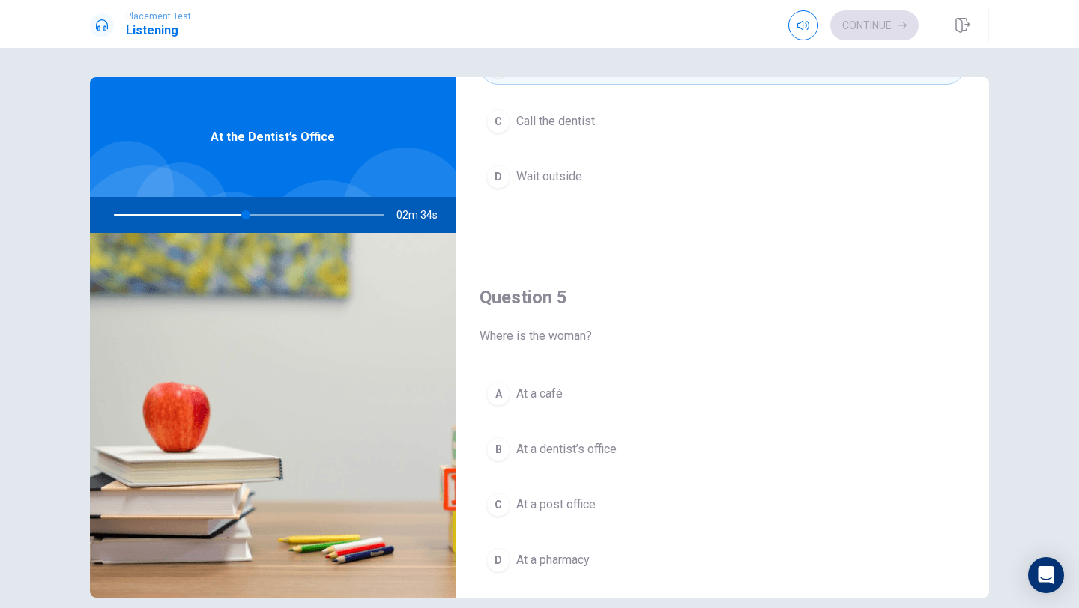
scroll to position [1356, 0]
click at [557, 449] on span "At a dentist’s office" at bounding box center [566, 449] width 100 height 18
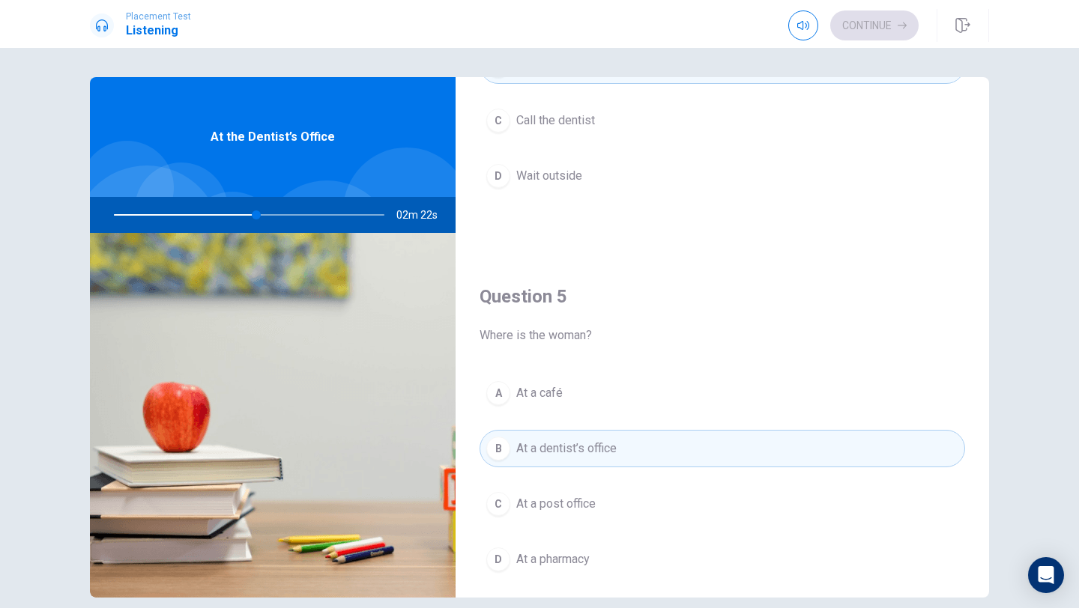
scroll to position [1397, 0]
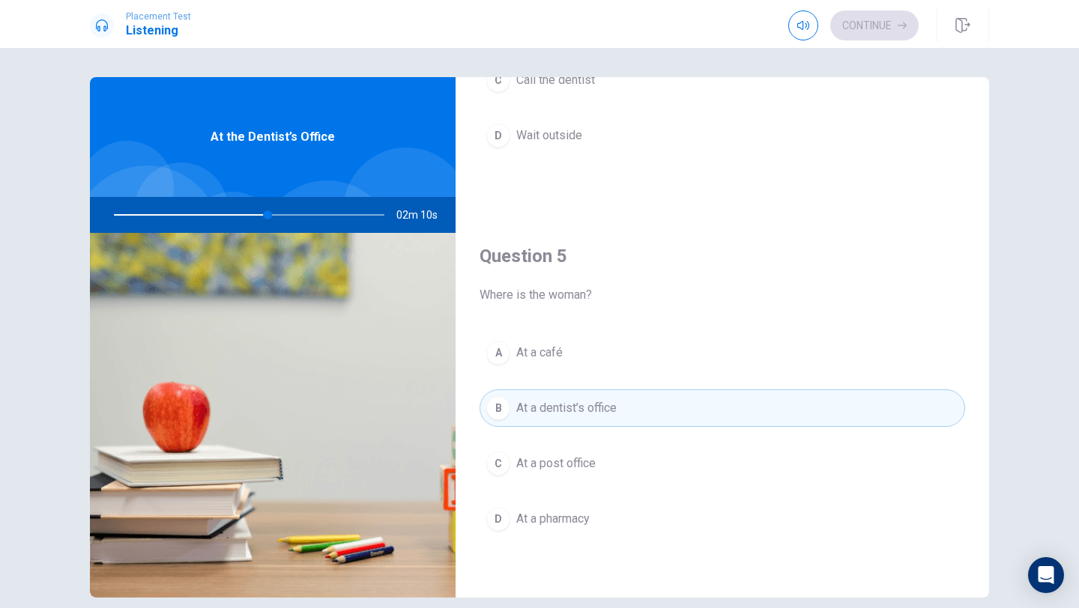
click at [602, 523] on button "D At a pharmacy" at bounding box center [721, 518] width 485 height 37
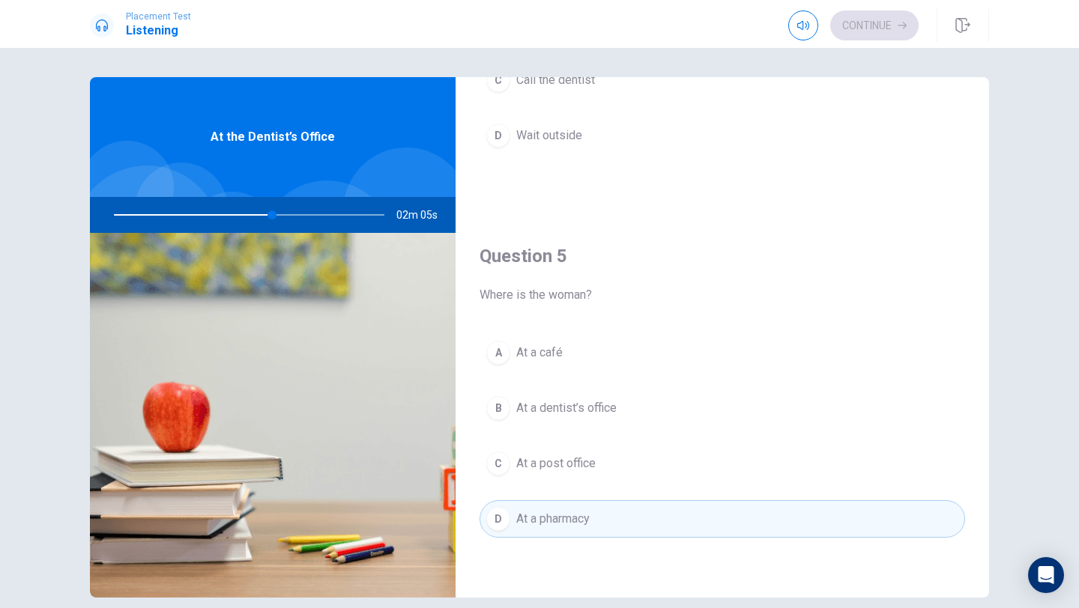
click at [592, 431] on div "A At a café B At a dentist’s office C At a post office D At a pharmacy" at bounding box center [721, 451] width 485 height 234
click at [584, 424] on button "B At a dentist’s office" at bounding box center [721, 407] width 485 height 37
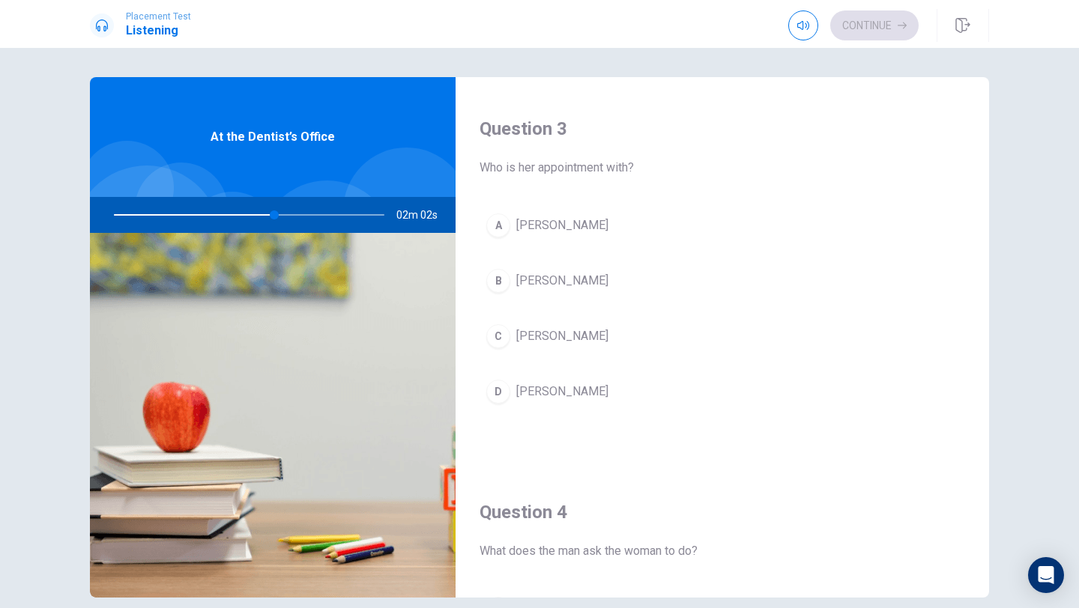
scroll to position [758, 0]
click at [549, 231] on span "[PERSON_NAME]" at bounding box center [562, 225] width 92 height 18
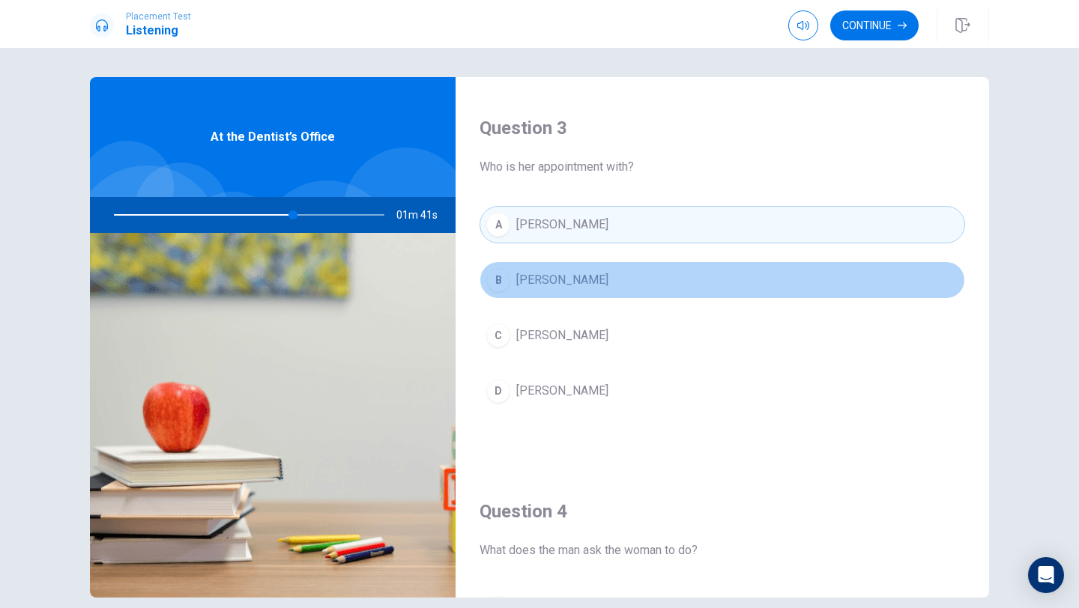
click at [550, 294] on button "B [PERSON_NAME]" at bounding box center [721, 279] width 485 height 37
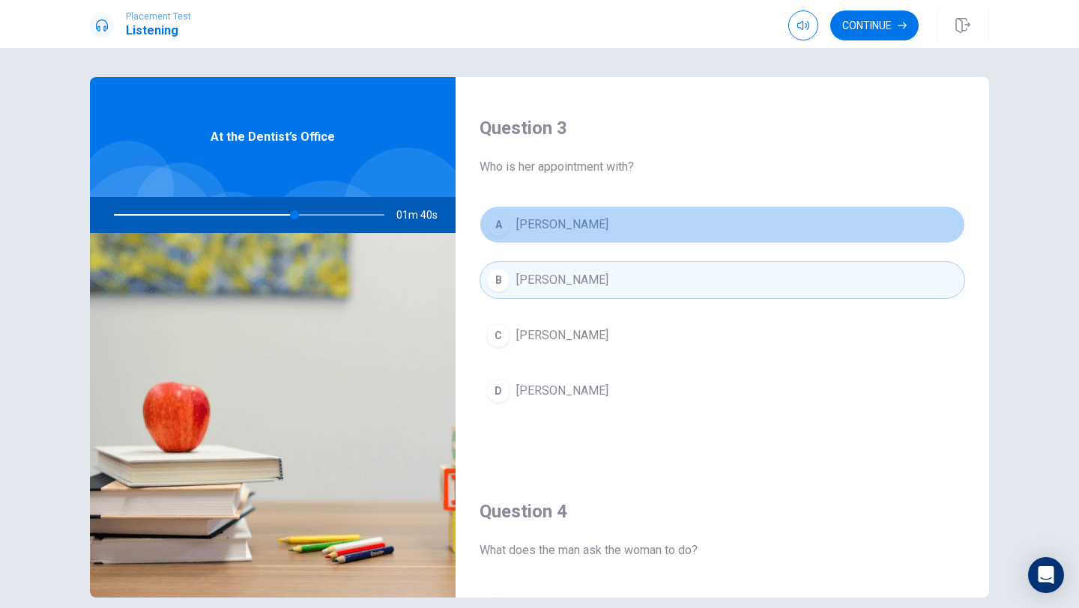
click at [554, 224] on span "[PERSON_NAME]" at bounding box center [562, 225] width 92 height 18
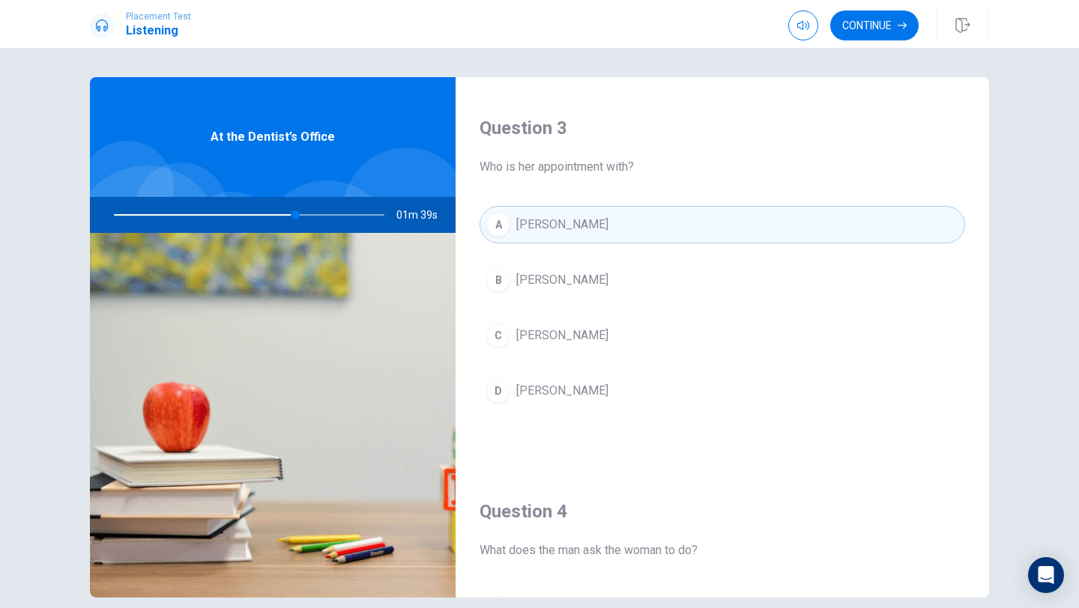
click at [545, 306] on div "A [PERSON_NAME] B [PERSON_NAME] C [PERSON_NAME] D [PERSON_NAME]" at bounding box center [721, 323] width 485 height 234
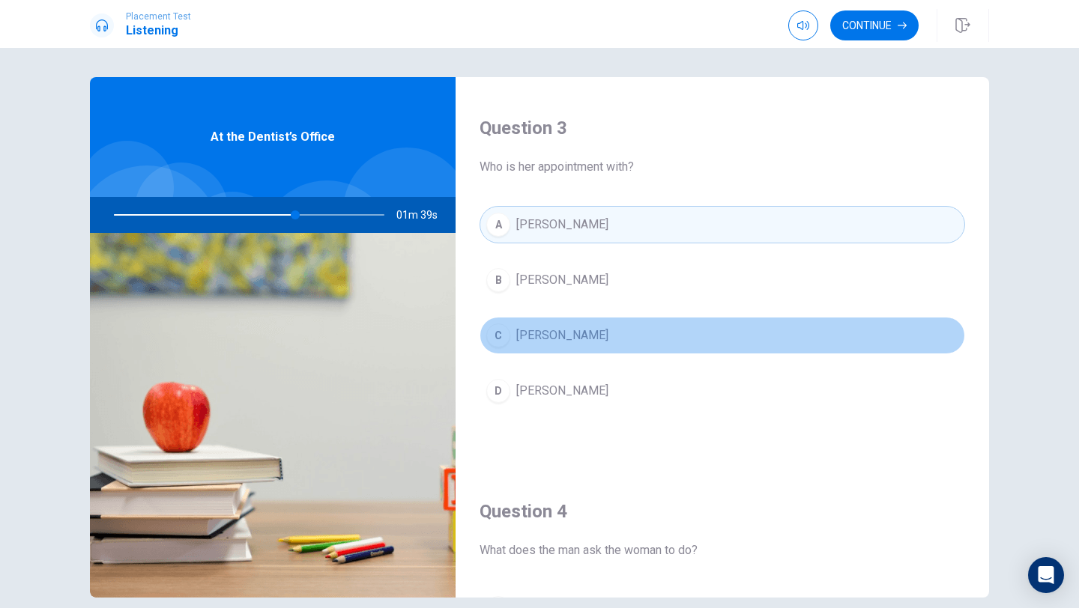
click at [550, 323] on button "C [PERSON_NAME]" at bounding box center [721, 335] width 485 height 37
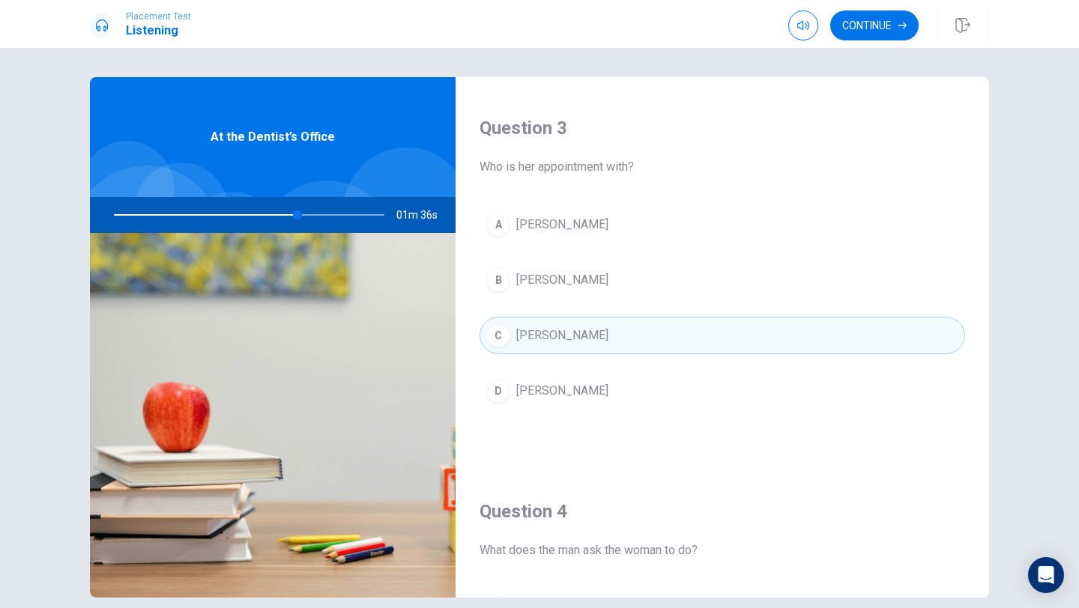
click at [137, 223] on div at bounding box center [246, 215] width 300 height 36
click at [136, 218] on div at bounding box center [246, 215] width 300 height 36
click at [136, 217] on div at bounding box center [246, 215] width 300 height 36
drag, startPoint x: 300, startPoint y: 216, endPoint x: 338, endPoint y: 224, distance: 38.3
click at [338, 224] on div at bounding box center [246, 215] width 300 height 36
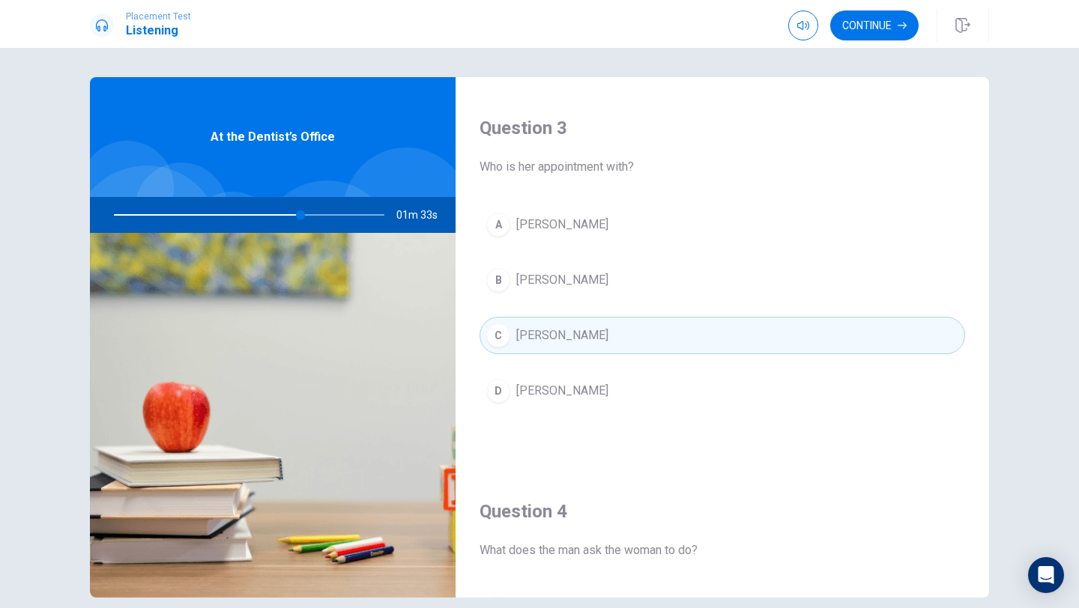
click at [589, 380] on button "D [PERSON_NAME]" at bounding box center [721, 390] width 485 height 37
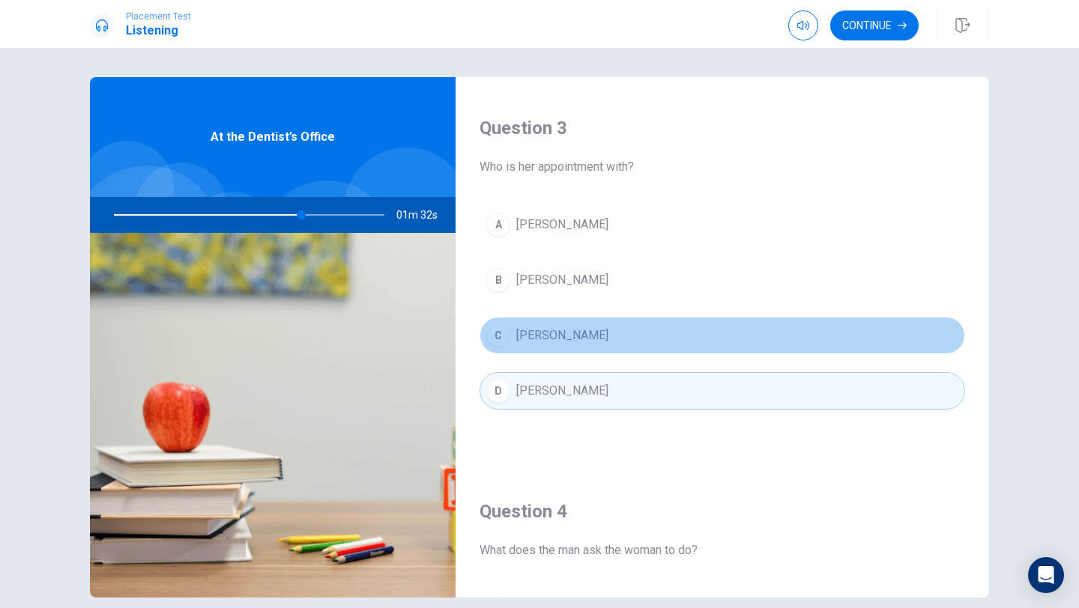
click at [585, 336] on button "C [PERSON_NAME]" at bounding box center [721, 335] width 485 height 37
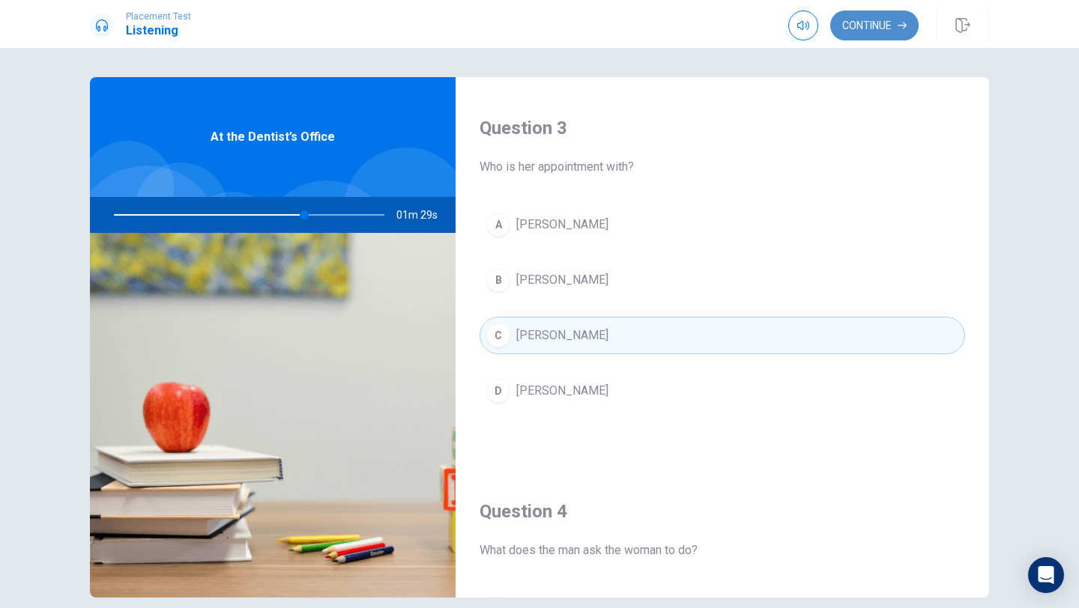
click at [850, 29] on button "Continue" at bounding box center [874, 25] width 88 height 30
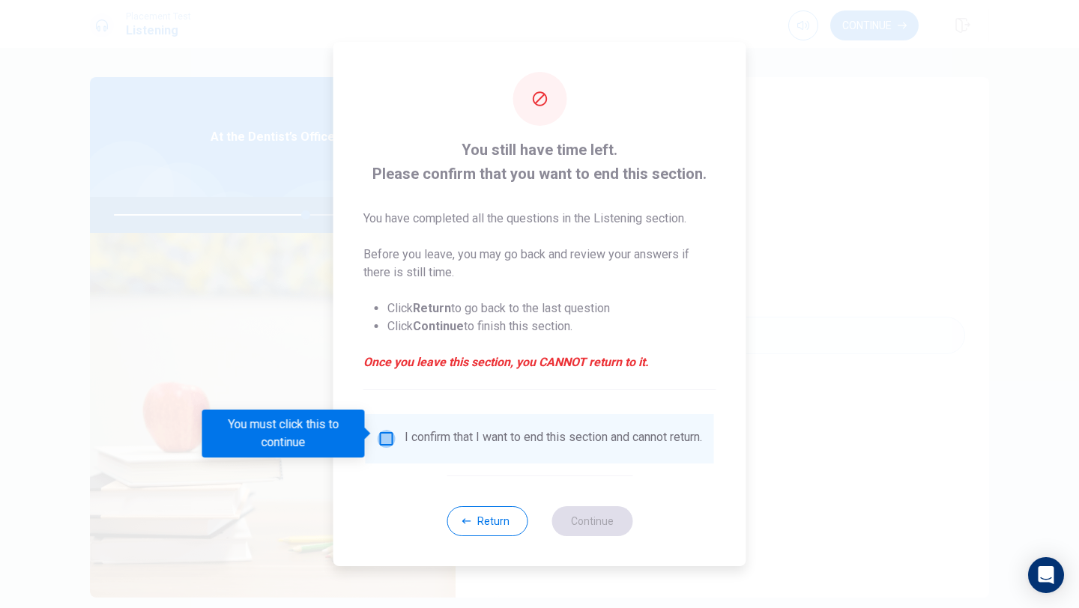
click at [379, 437] on input "You must click this to continue" at bounding box center [386, 439] width 18 height 18
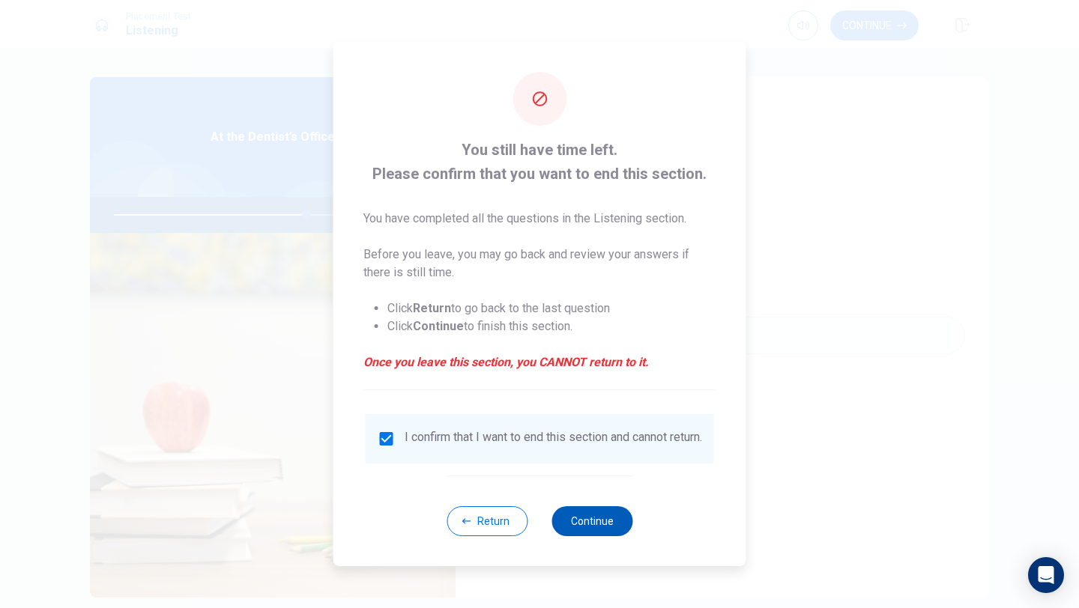
click at [598, 530] on button "Continue" at bounding box center [591, 521] width 81 height 30
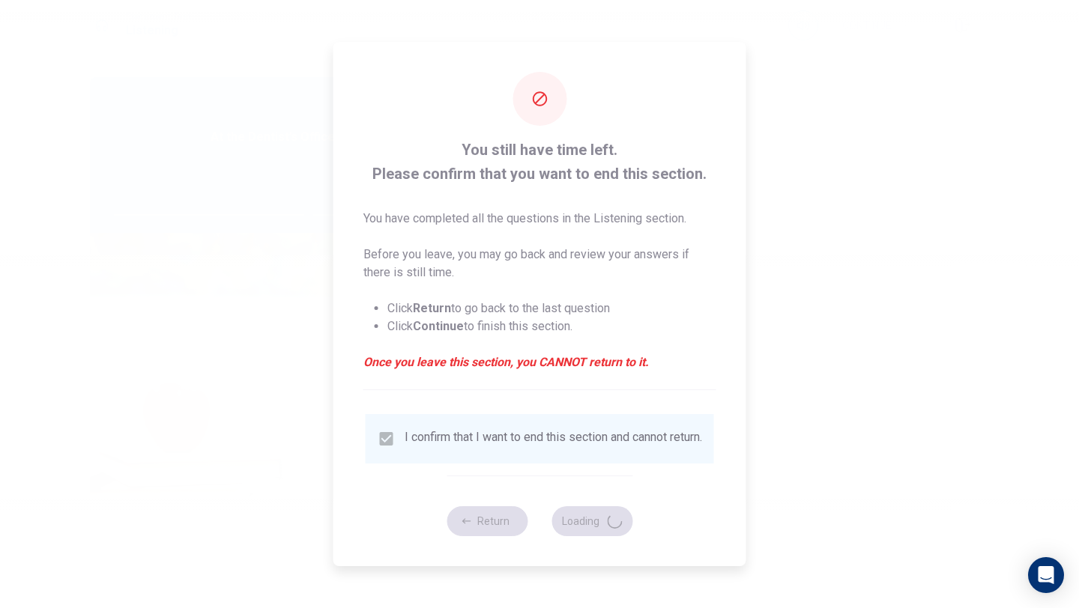
type input "72"
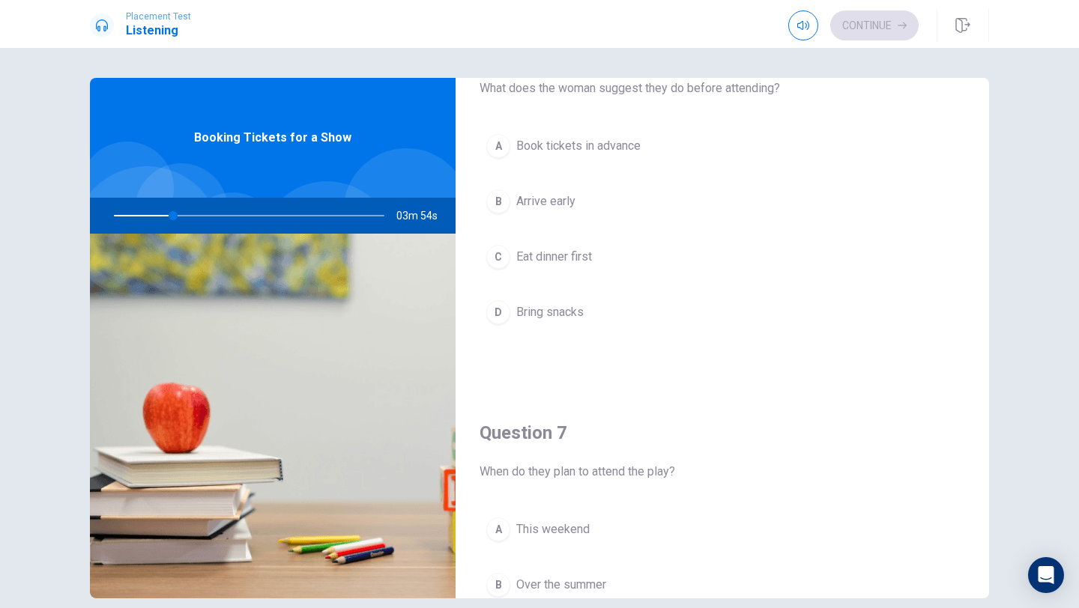
scroll to position [166, 0]
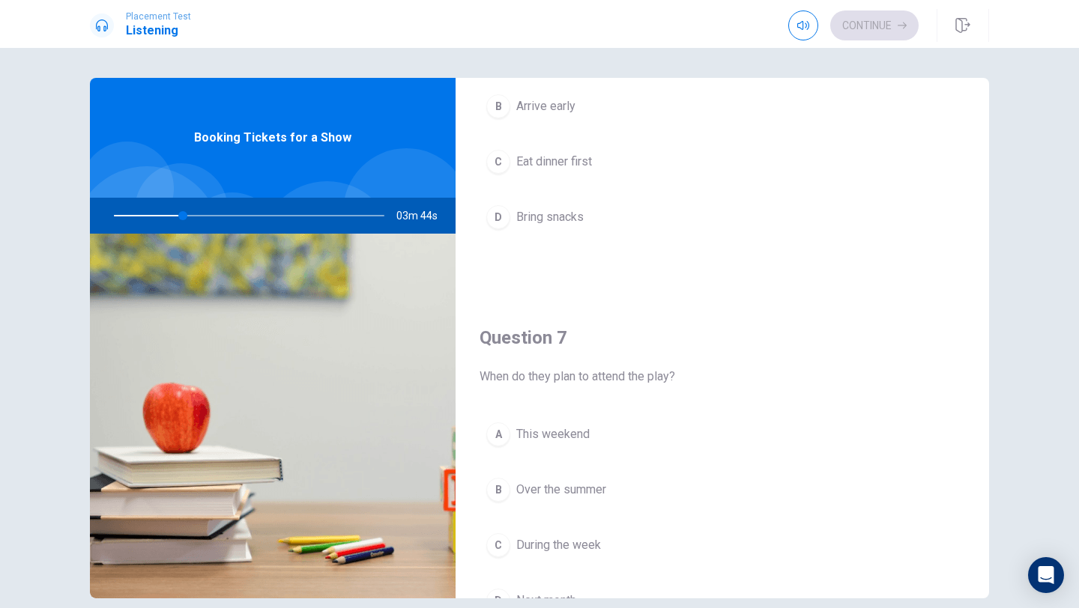
drag, startPoint x: 181, startPoint y: 215, endPoint x: 189, endPoint y: 214, distance: 8.3
click at [189, 214] on div at bounding box center [246, 216] width 300 height 36
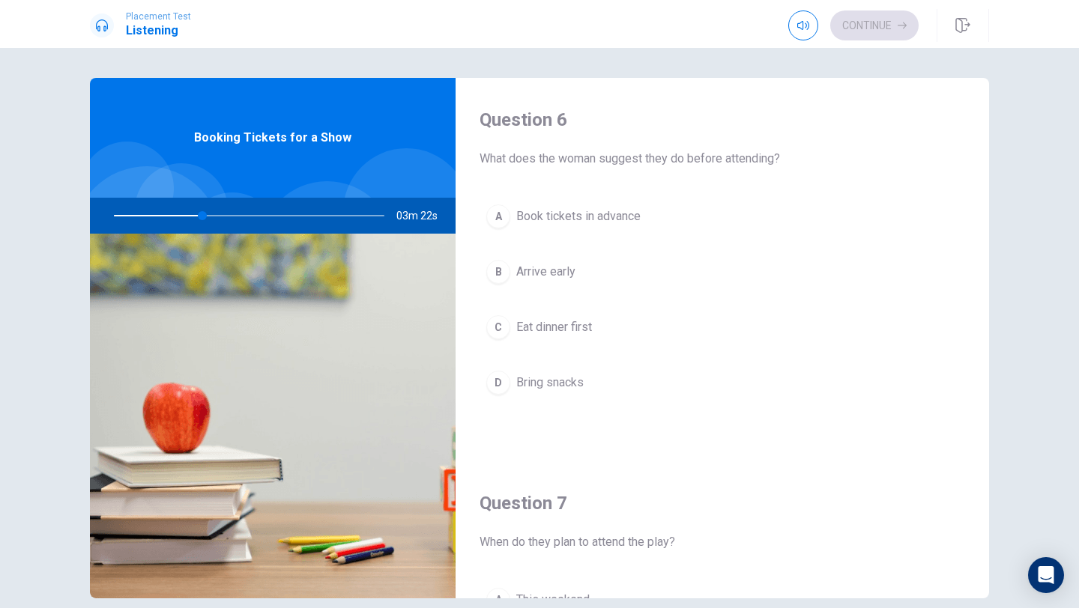
click at [570, 217] on span "Book tickets in advance" at bounding box center [578, 216] width 124 height 18
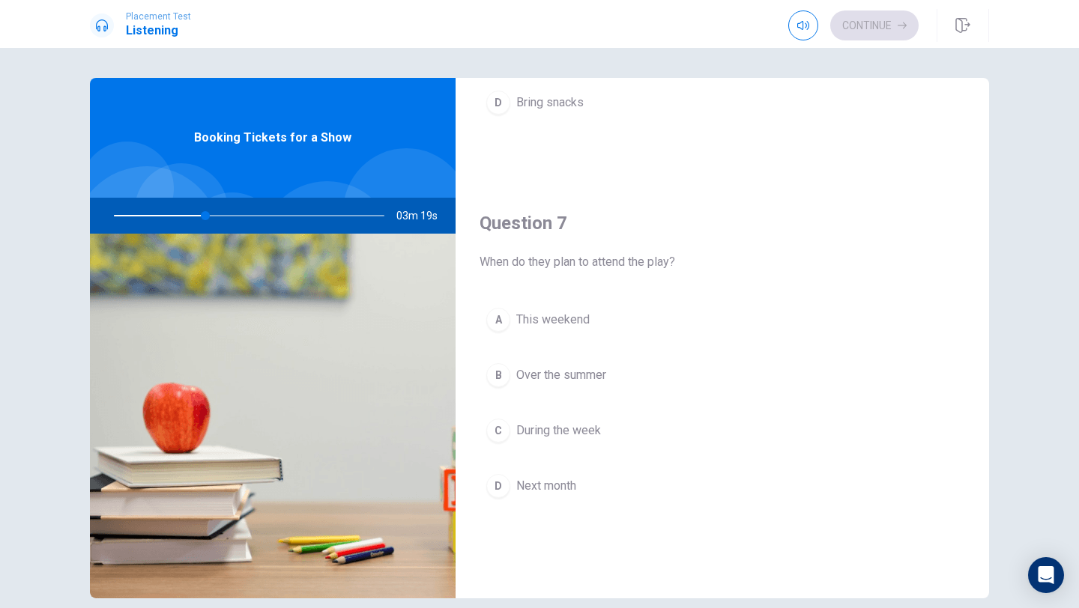
scroll to position [284, 0]
click at [565, 294] on div "Question 7 When do they plan to attend the play? A This weekend B Over the summ…" at bounding box center [721, 369] width 533 height 383
click at [581, 311] on span "This weekend" at bounding box center [552, 316] width 73 height 18
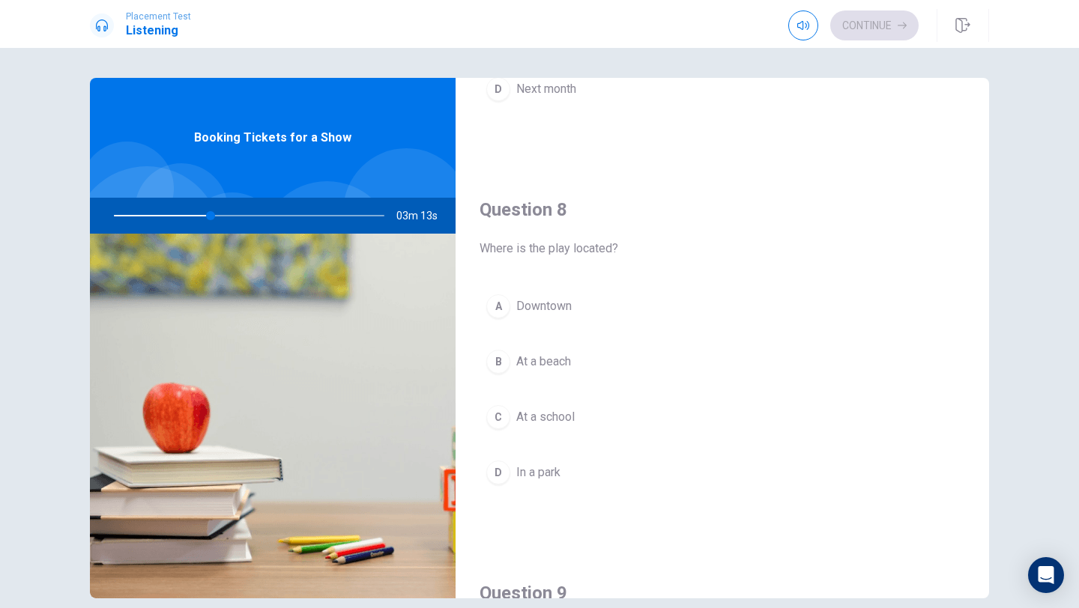
scroll to position [691, 0]
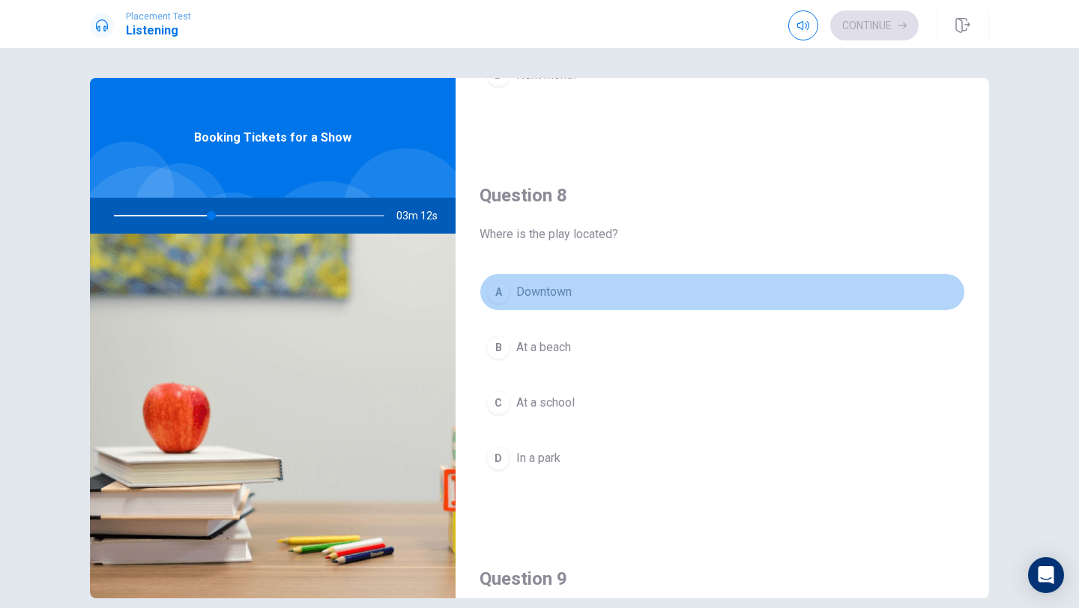
click at [554, 297] on span "Downtown" at bounding box center [543, 292] width 55 height 18
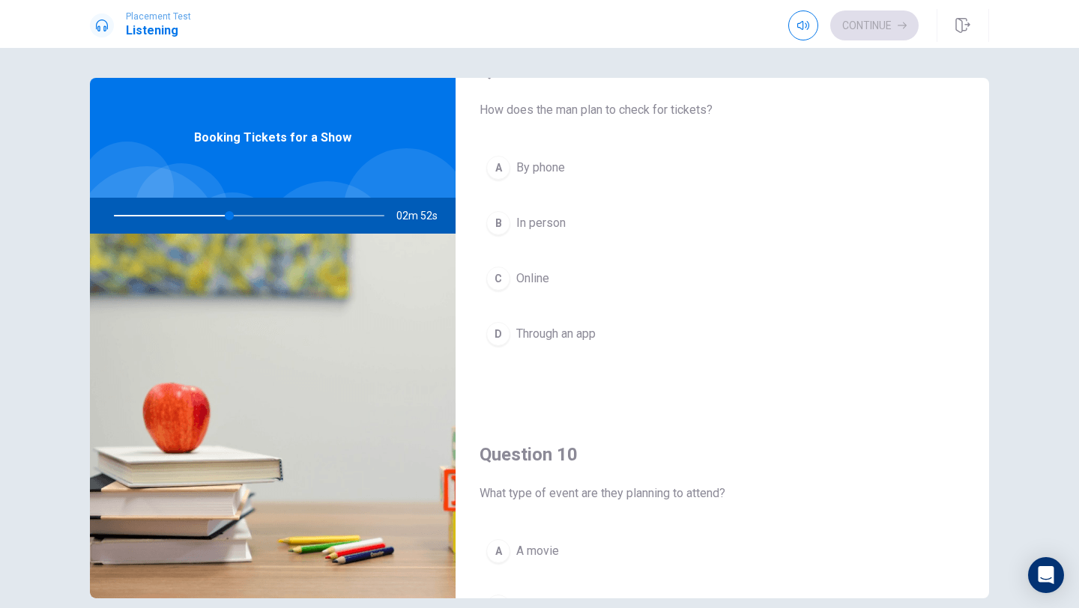
scroll to position [1397, 0]
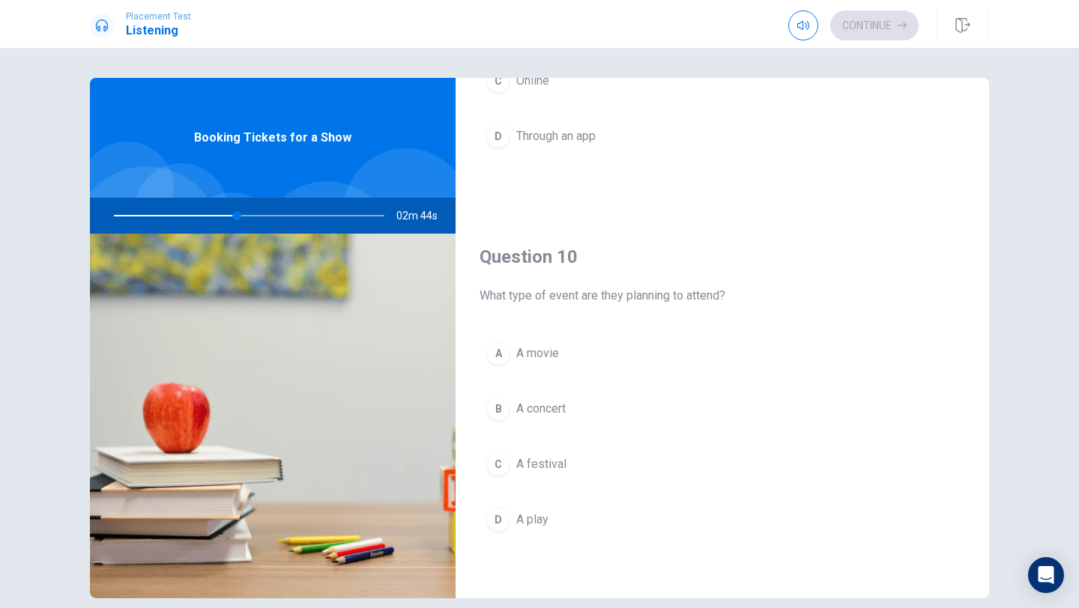
click at [577, 520] on button "D A play" at bounding box center [721, 519] width 485 height 37
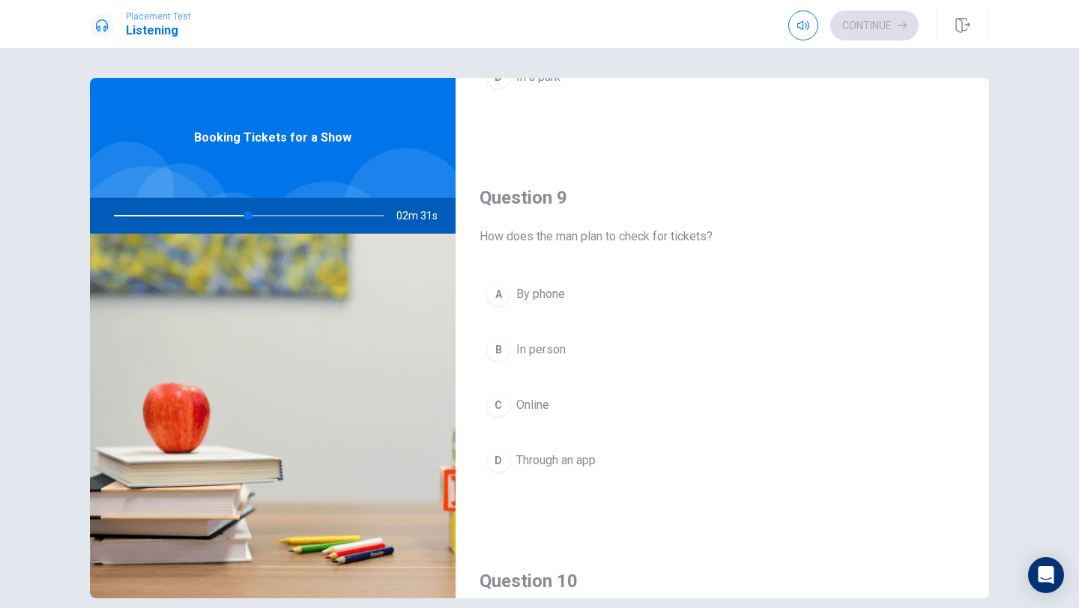
scroll to position [1078, 0]
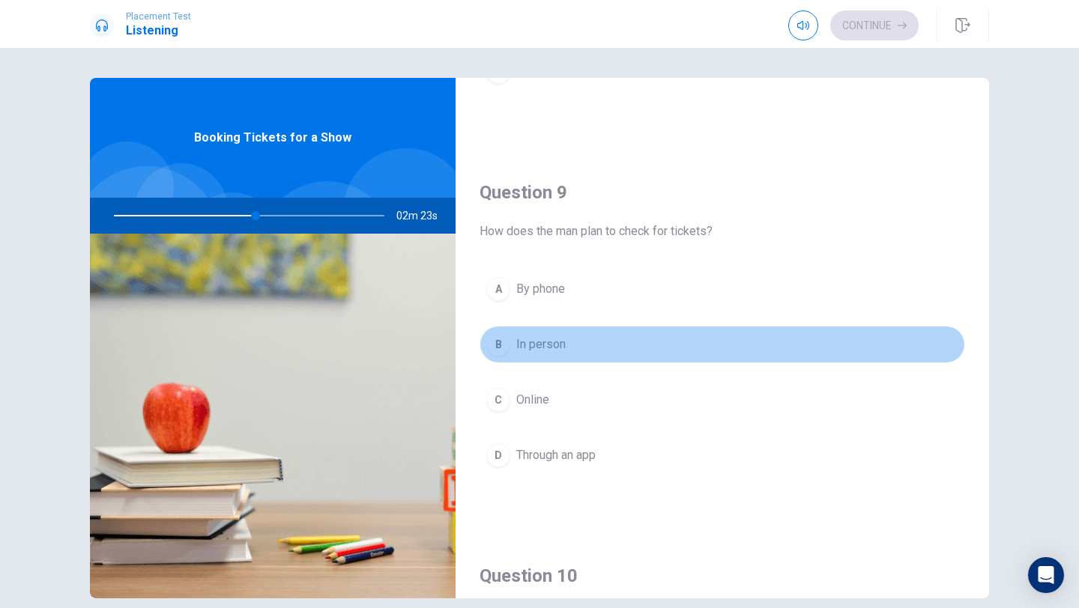
click at [556, 353] on span "In person" at bounding box center [540, 345] width 49 height 18
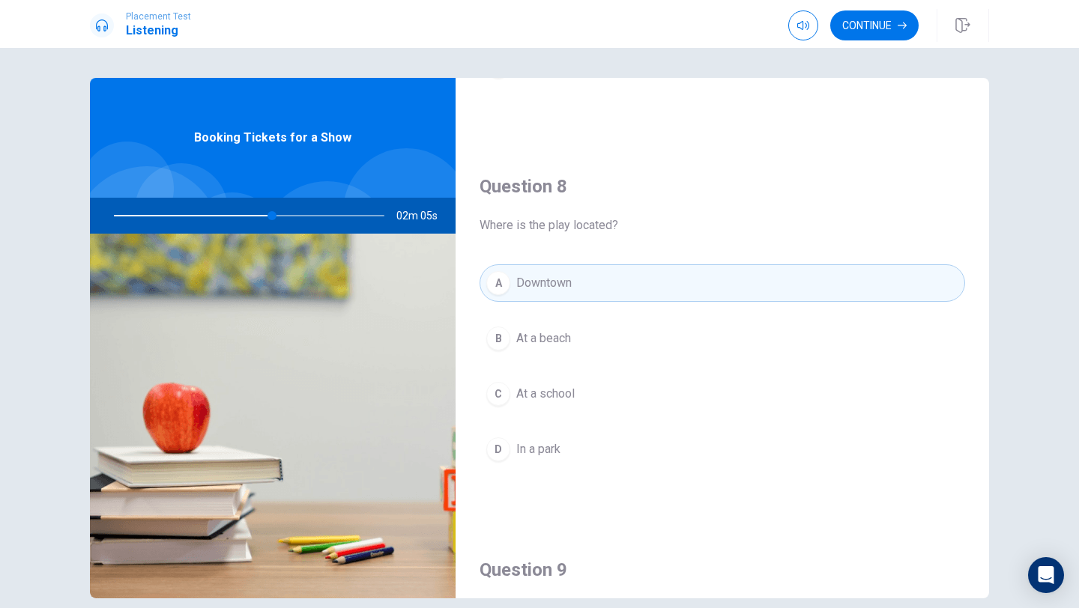
scroll to position [725, 0]
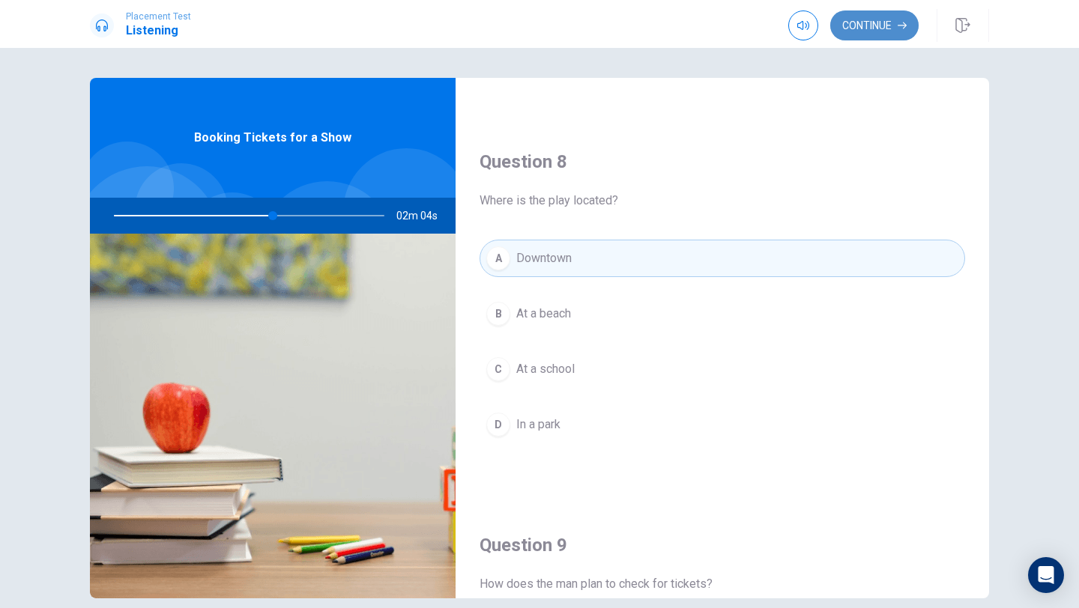
click at [867, 35] on button "Continue" at bounding box center [874, 25] width 88 height 30
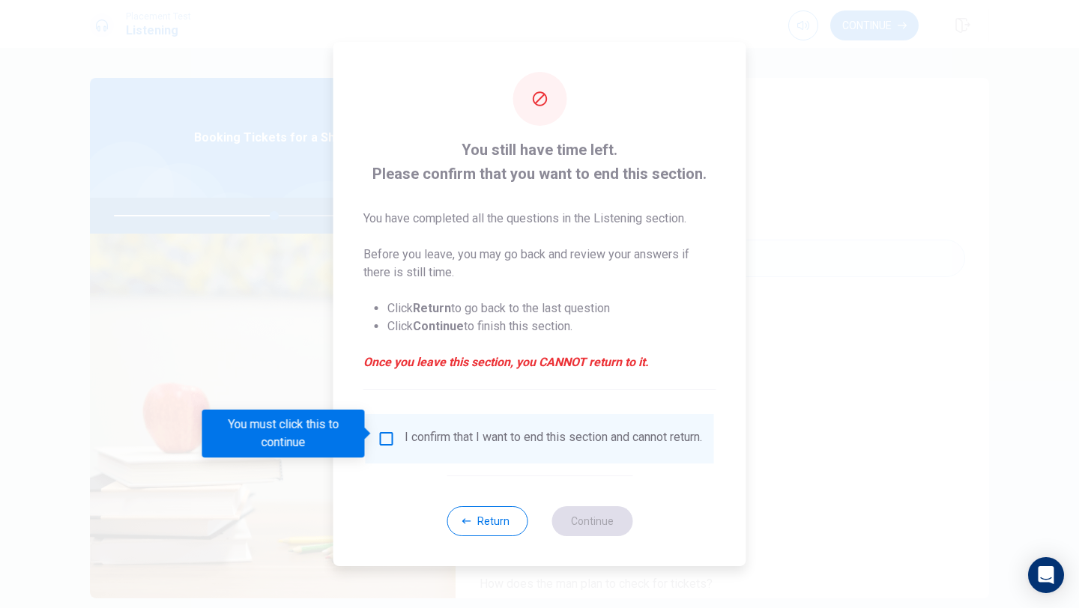
click at [380, 433] on input "You must click this to continue" at bounding box center [386, 439] width 18 height 18
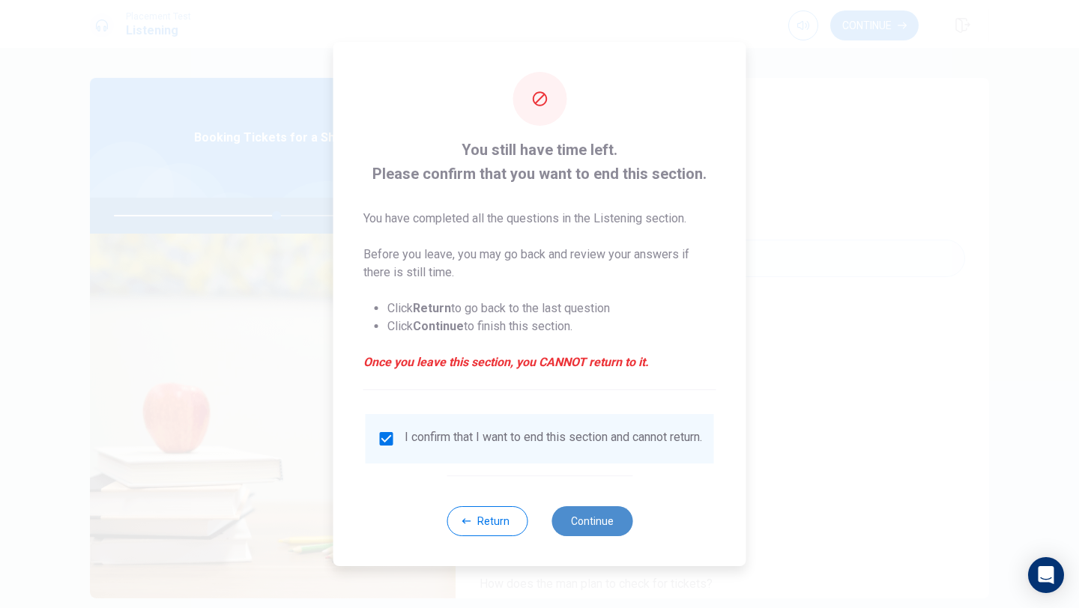
click at [583, 525] on button "Continue" at bounding box center [591, 521] width 81 height 30
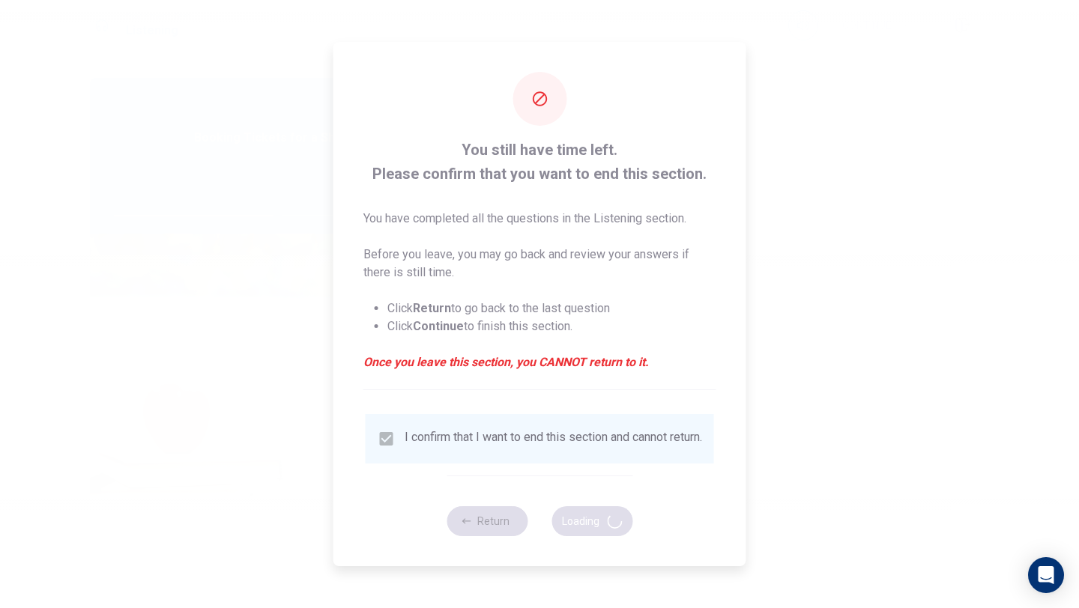
type input "61"
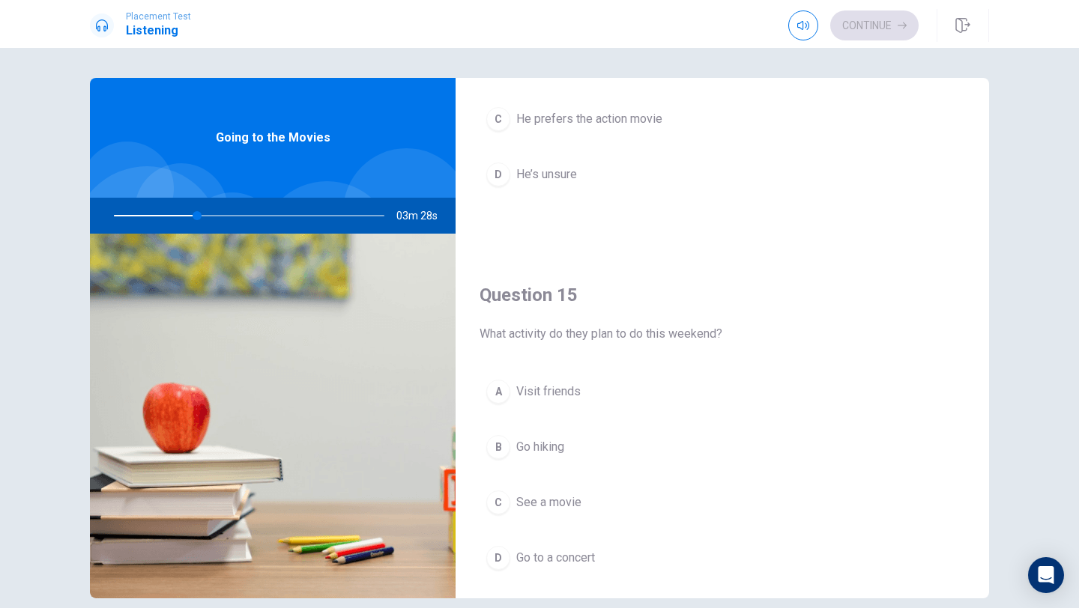
scroll to position [1397, 0]
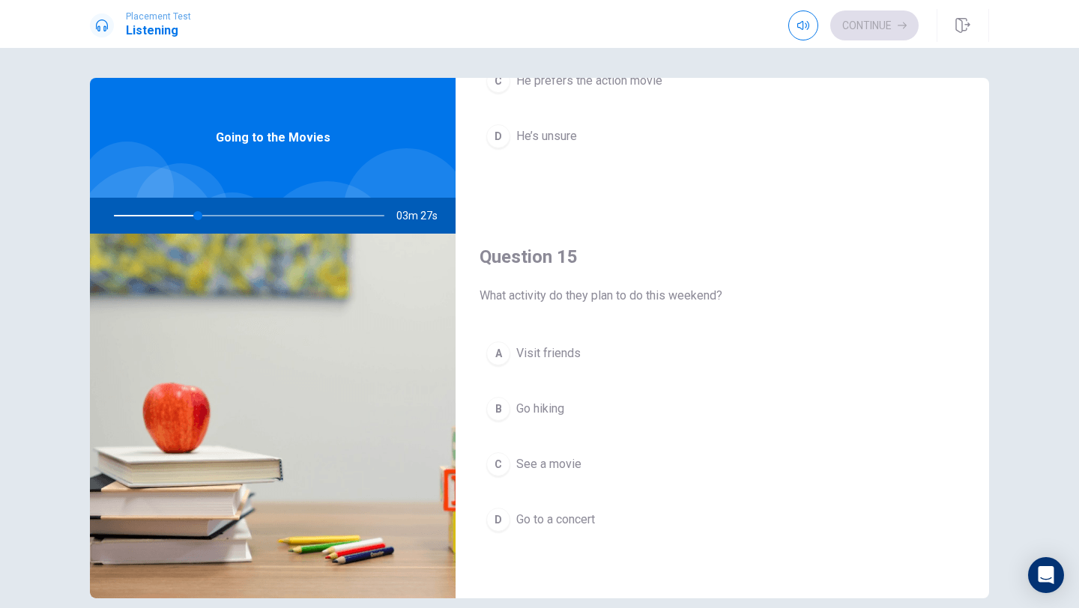
click at [562, 467] on span "See a movie" at bounding box center [548, 464] width 65 height 18
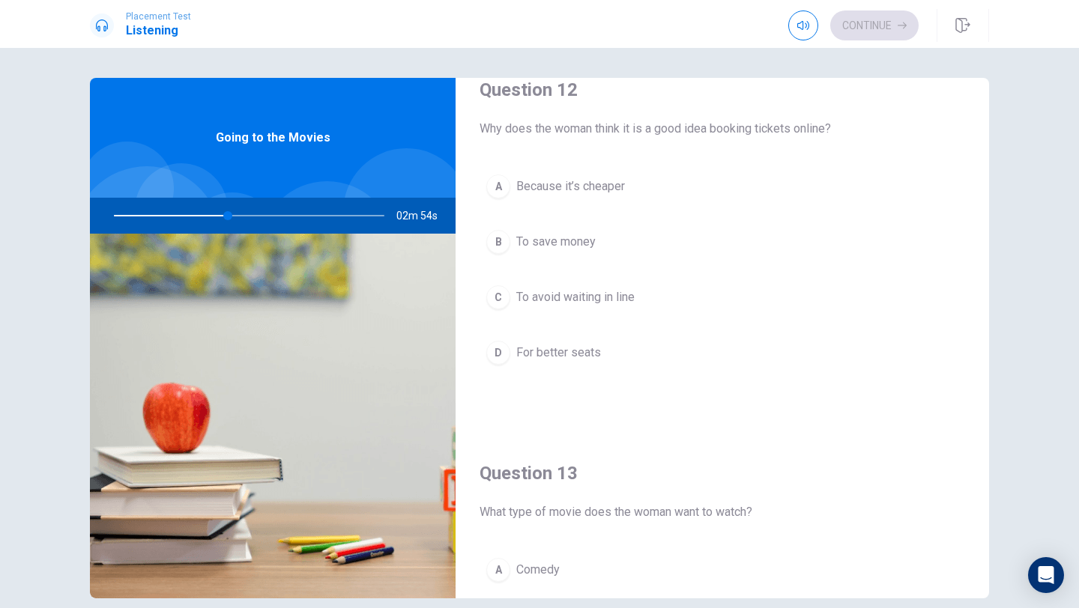
scroll to position [388, 0]
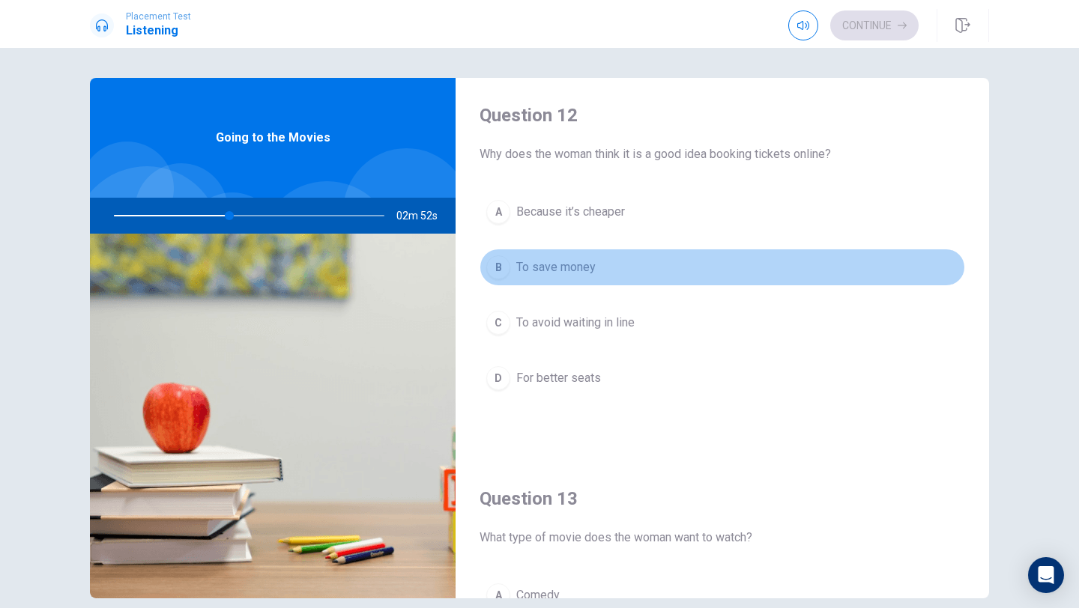
click at [562, 277] on button "B To save money" at bounding box center [721, 267] width 485 height 37
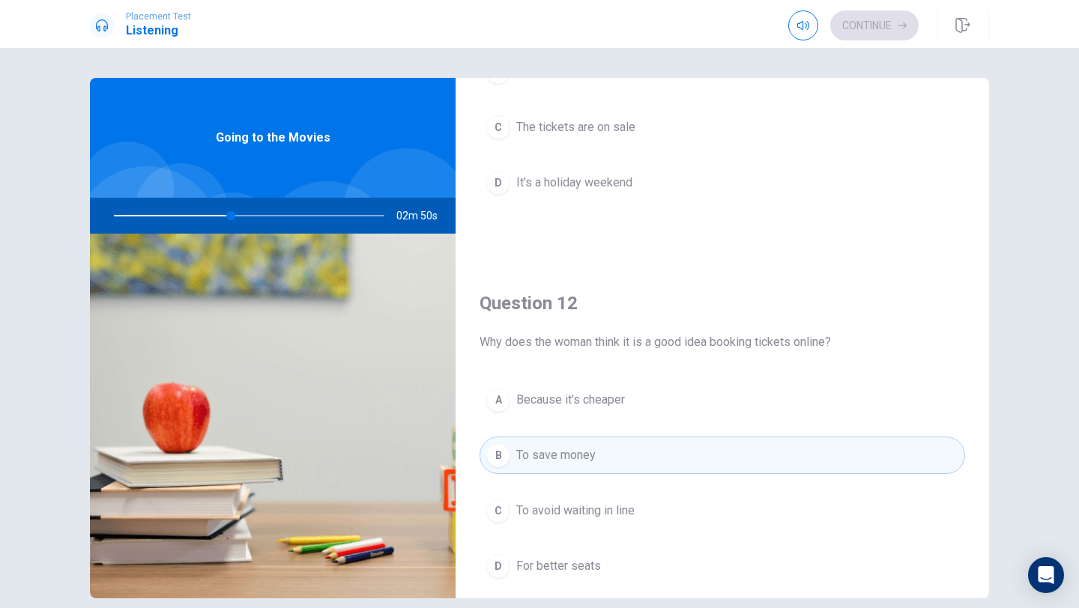
scroll to position [18, 0]
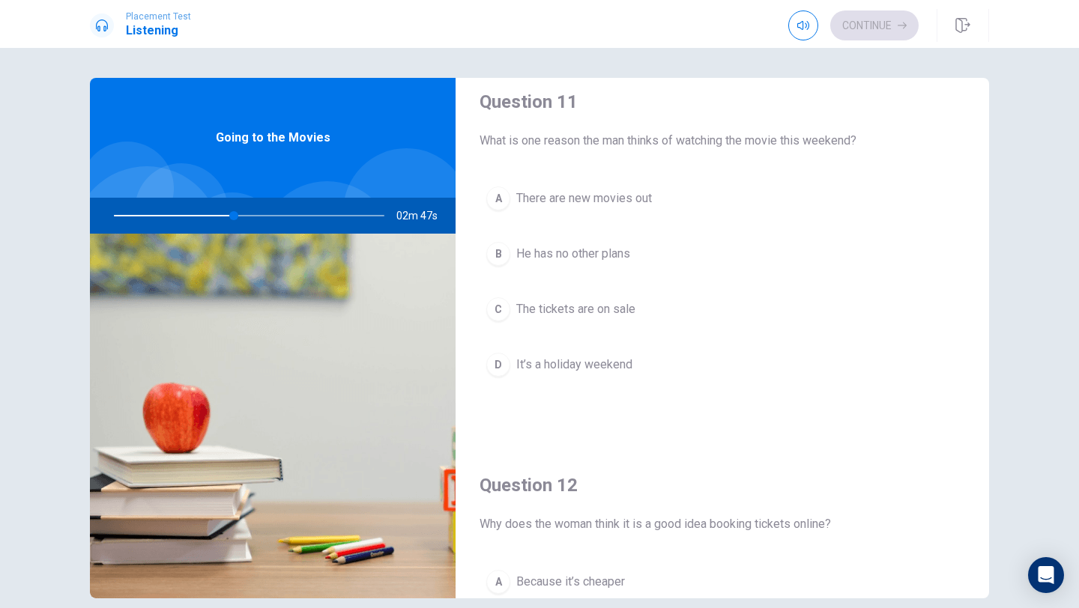
click at [565, 204] on span "There are new movies out" at bounding box center [584, 198] width 136 height 18
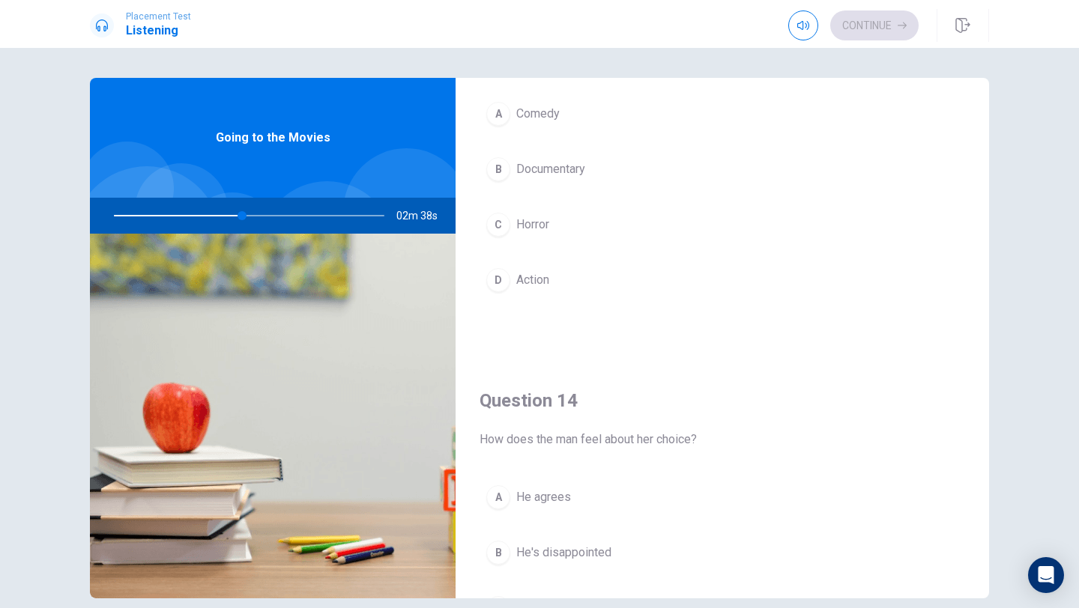
scroll to position [1014, 0]
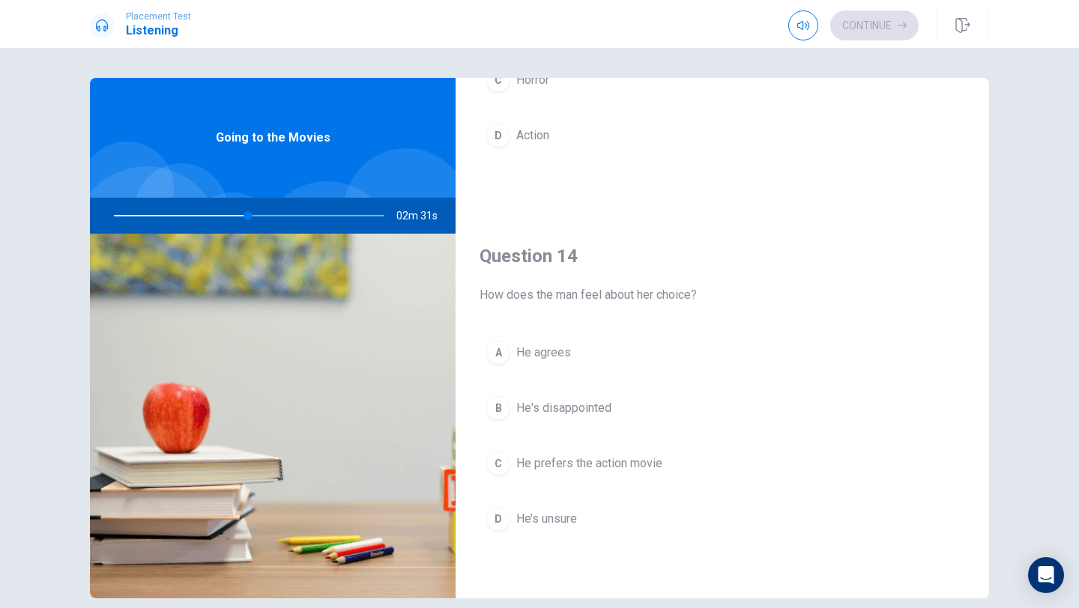
click at [616, 469] on span "He prefers the action movie" at bounding box center [589, 464] width 146 height 18
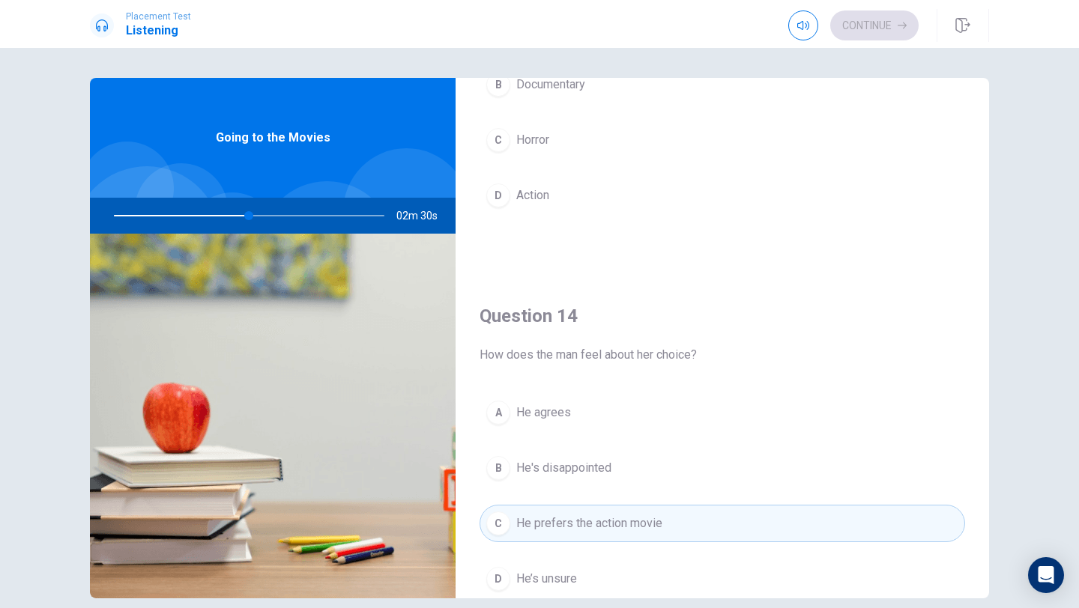
scroll to position [798, 0]
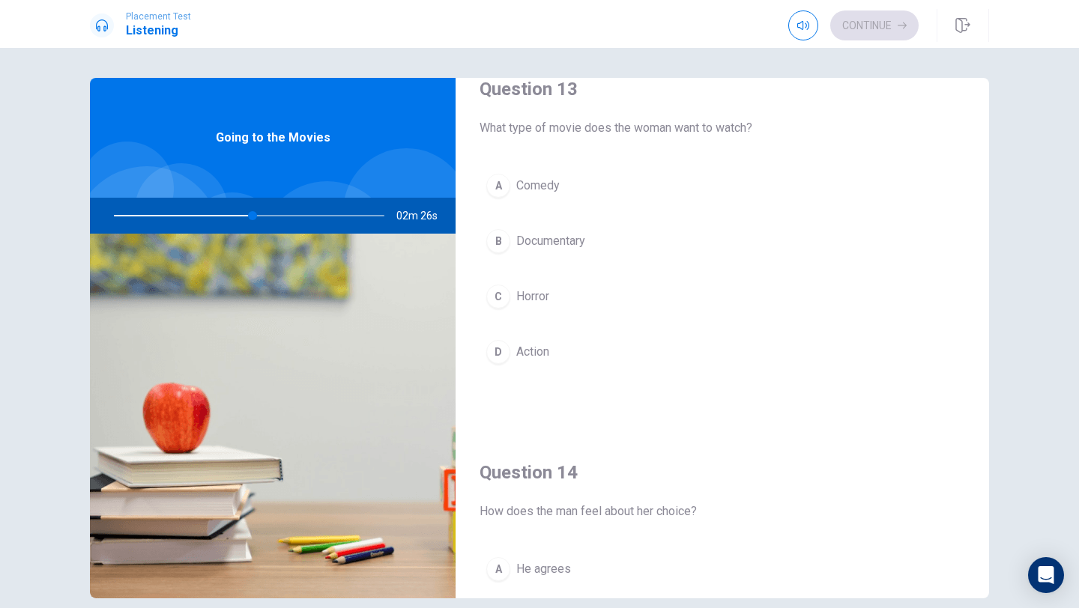
click at [559, 195] on button "A Comedy" at bounding box center [721, 185] width 485 height 37
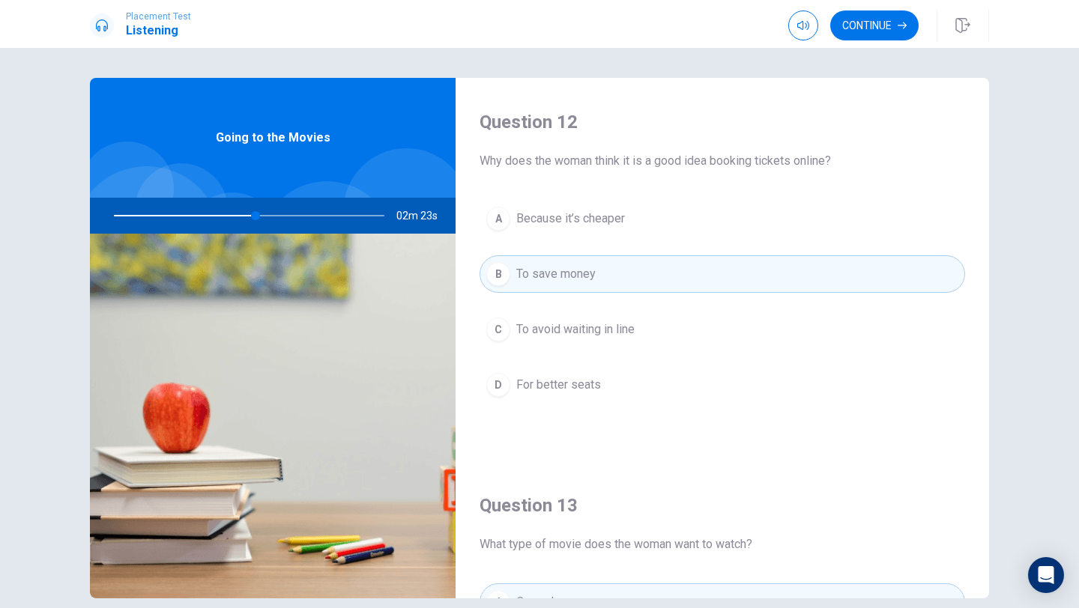
scroll to position [374, 0]
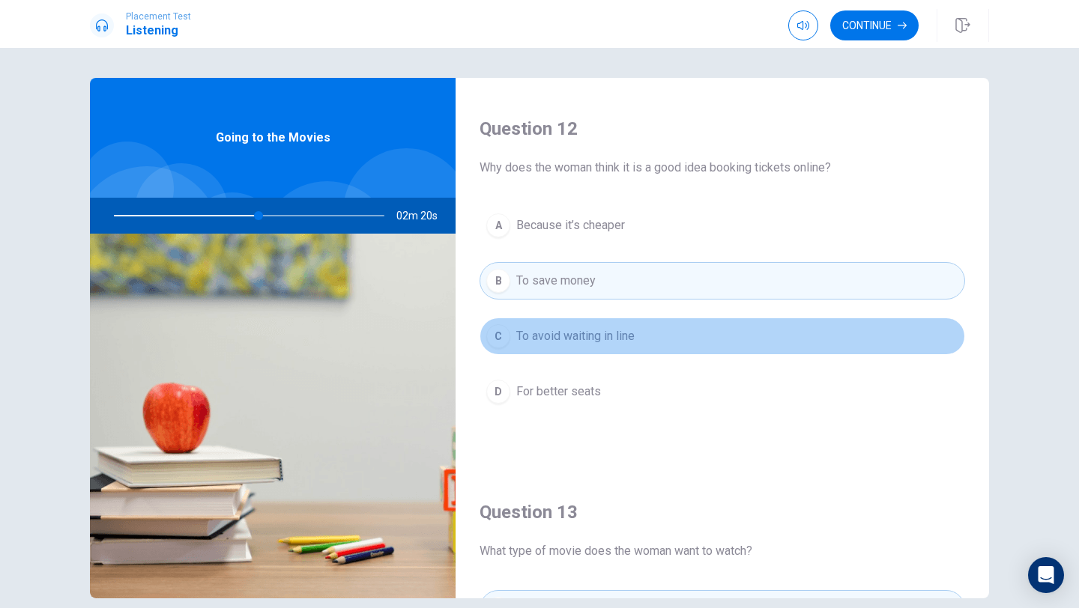
click at [593, 336] on span "To avoid waiting in line" at bounding box center [575, 336] width 118 height 18
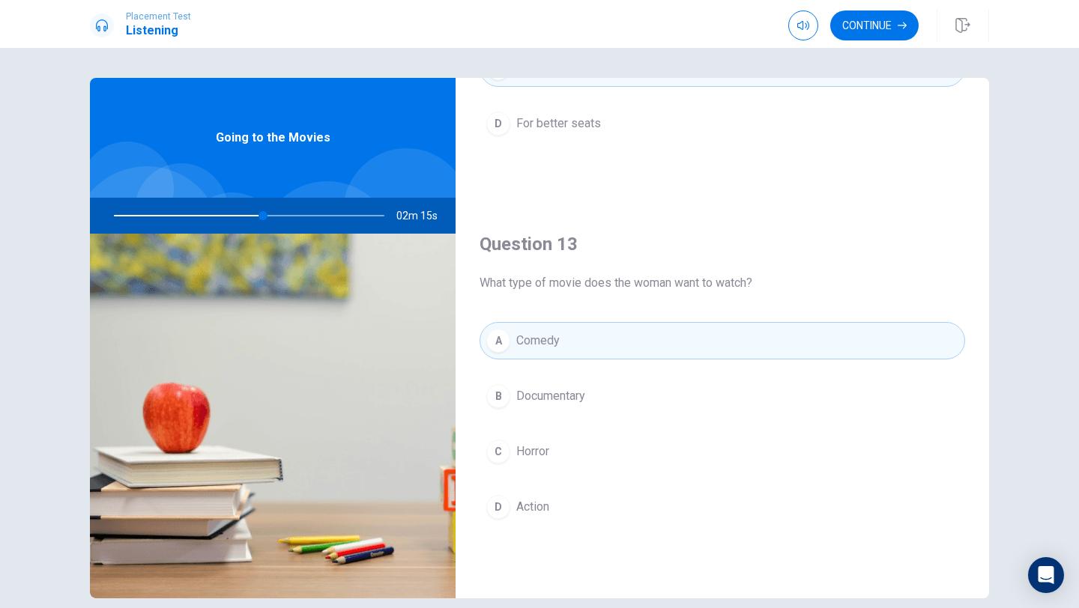
scroll to position [644, 0]
click at [861, 19] on button "Continue" at bounding box center [874, 25] width 88 height 30
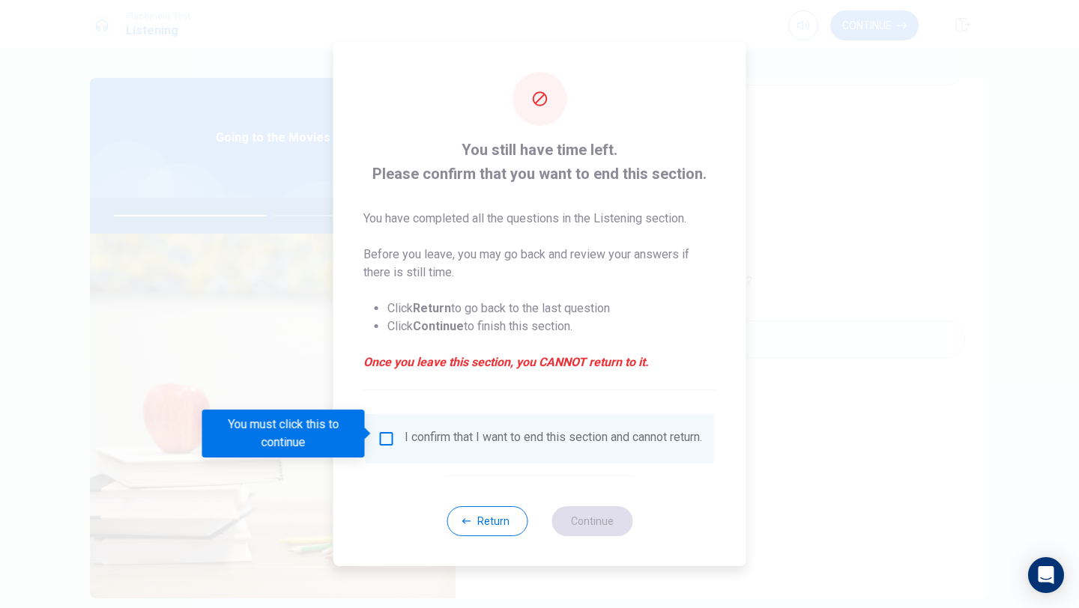
click at [382, 430] on input "You must click this to continue" at bounding box center [386, 439] width 18 height 18
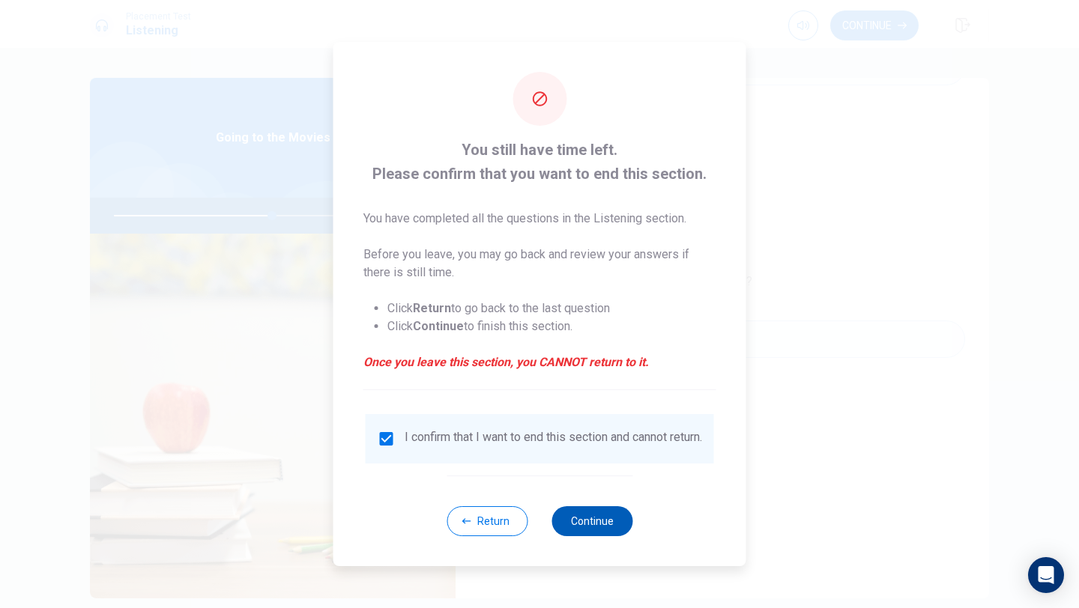
click at [597, 533] on button "Continue" at bounding box center [591, 521] width 81 height 30
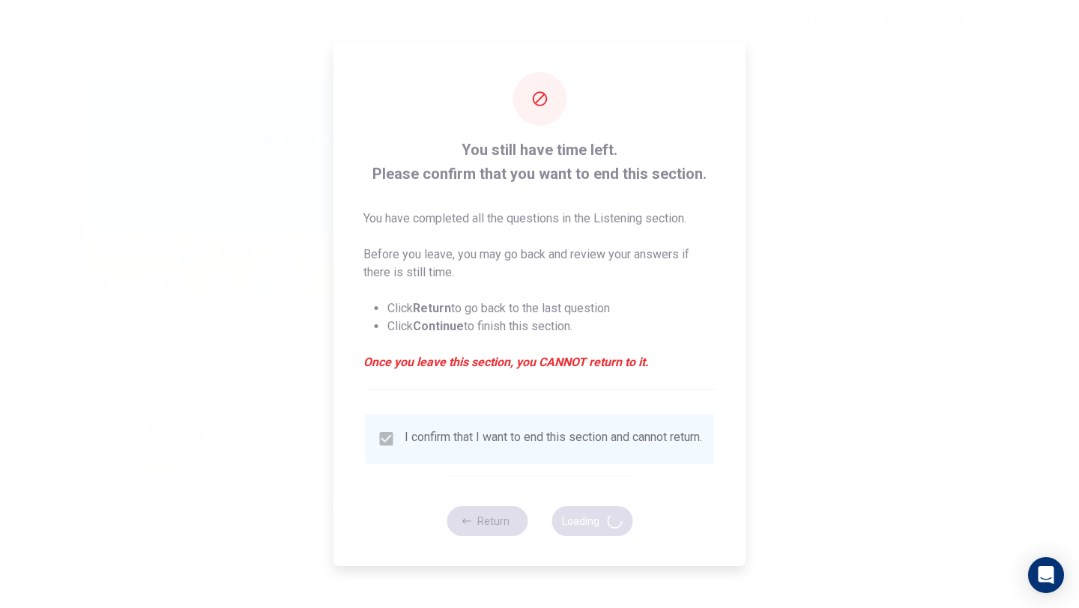
type input "60"
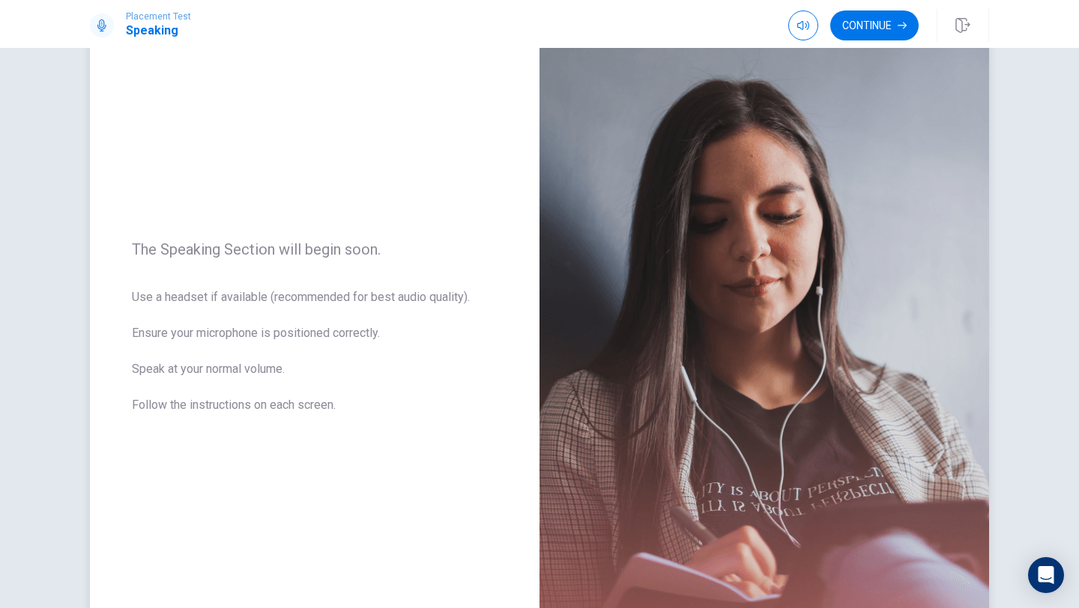
scroll to position [0, 0]
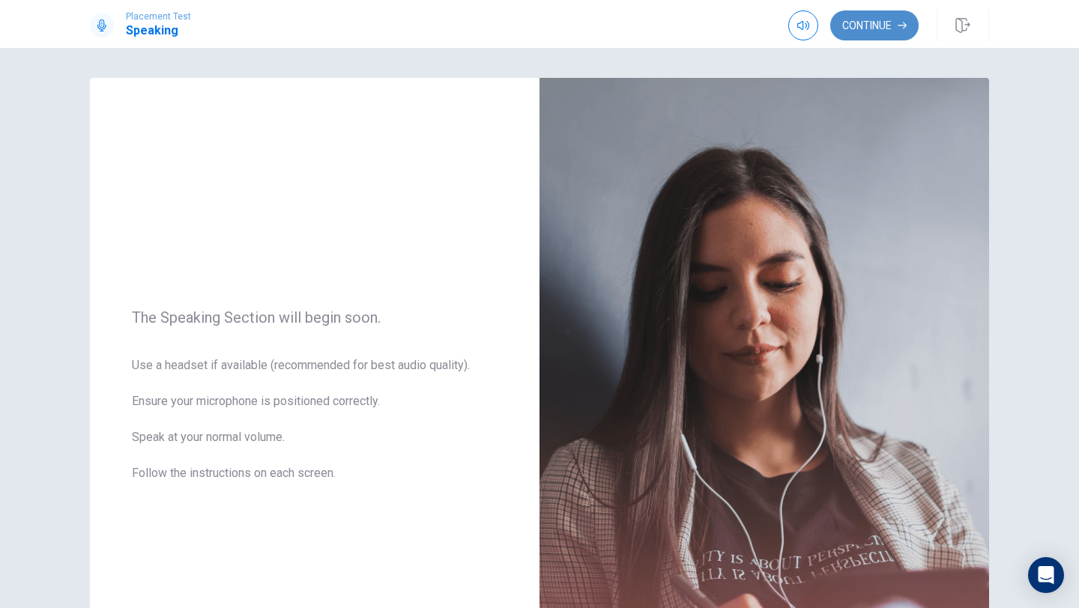
click at [870, 21] on button "Continue" at bounding box center [874, 25] width 88 height 30
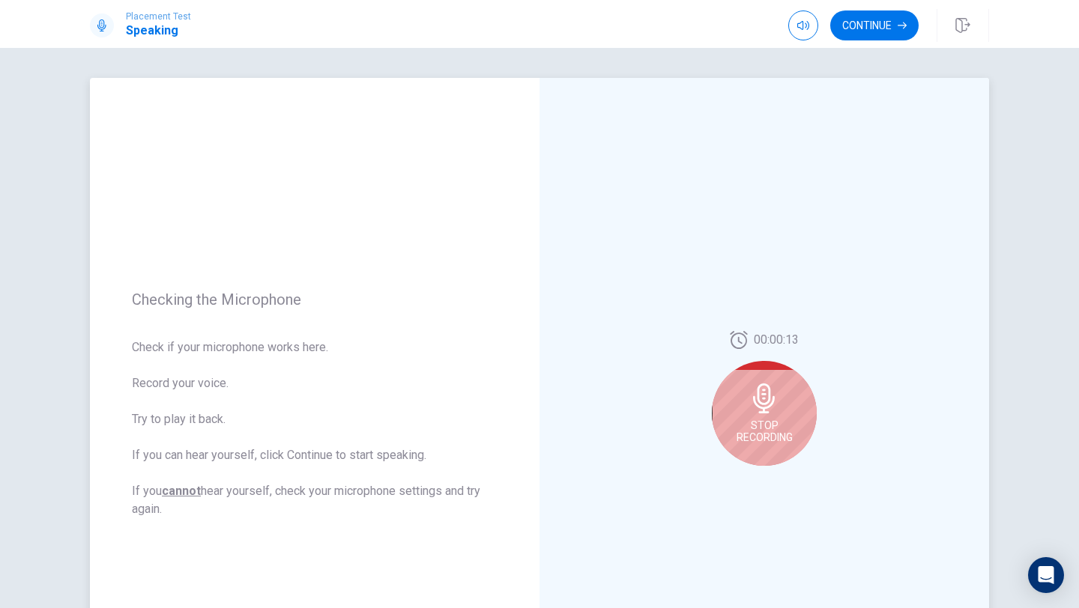
click at [788, 380] on div "Stop Recording" at bounding box center [764, 413] width 105 height 105
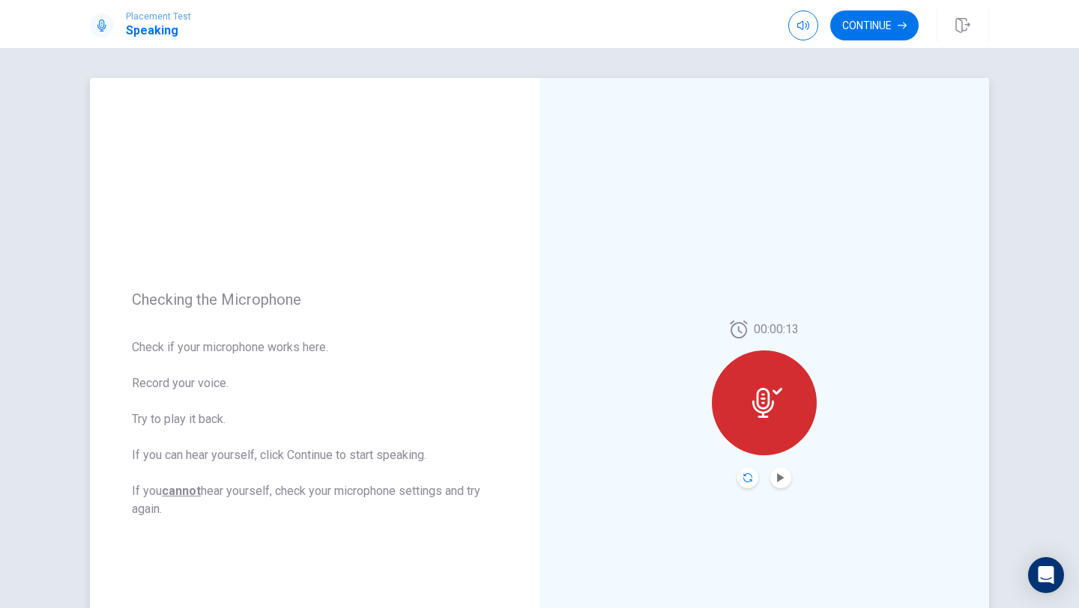
click at [748, 478] on icon "Record Again" at bounding box center [747, 477] width 9 height 9
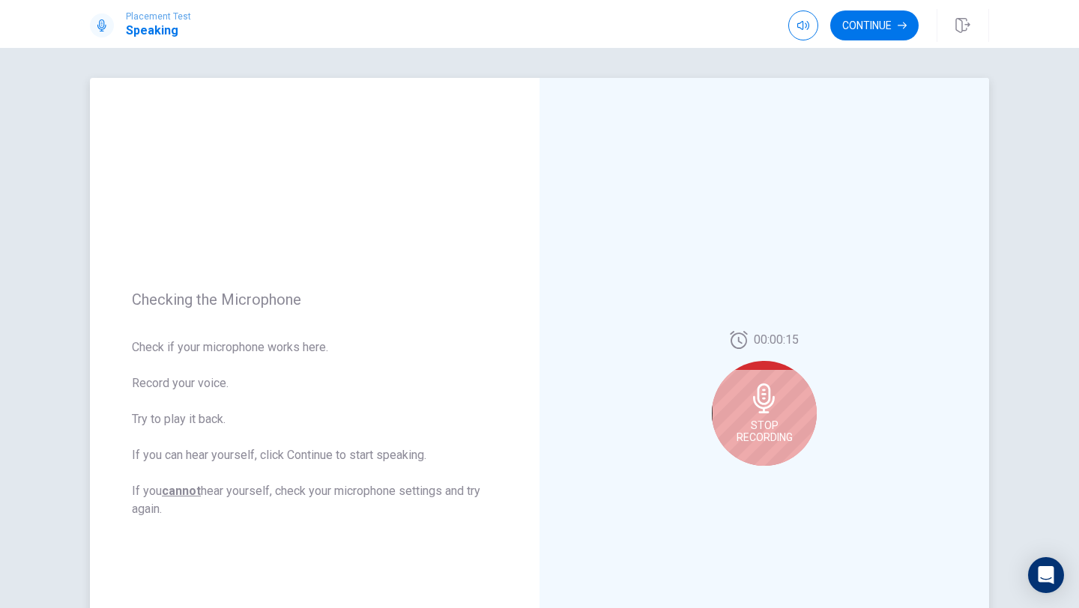
click at [775, 422] on span "Stop Recording" at bounding box center [764, 431] width 56 height 24
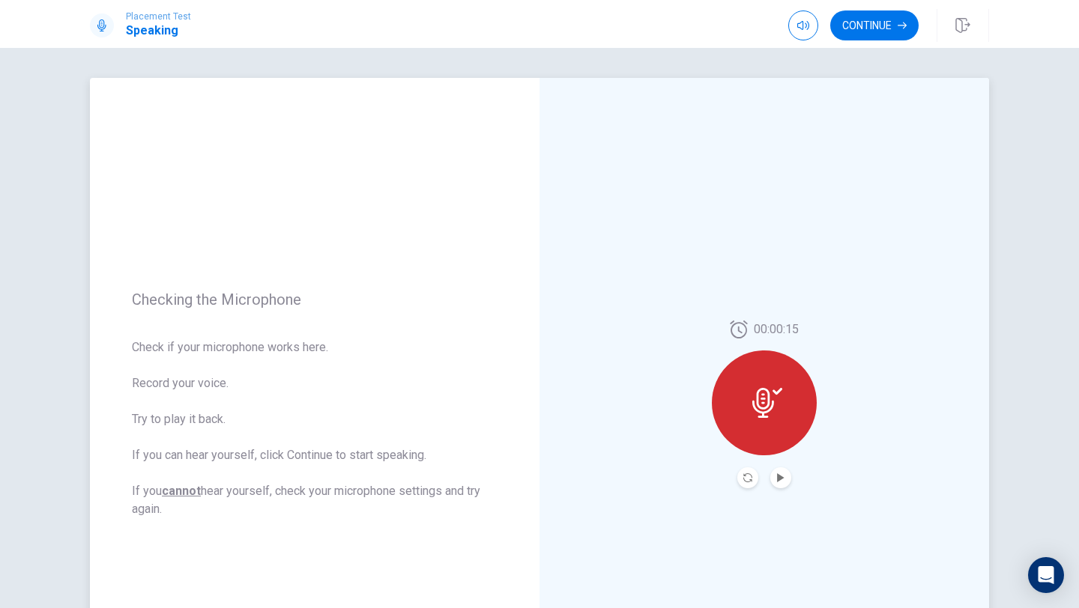
click at [775, 422] on div at bounding box center [764, 403] width 105 height 105
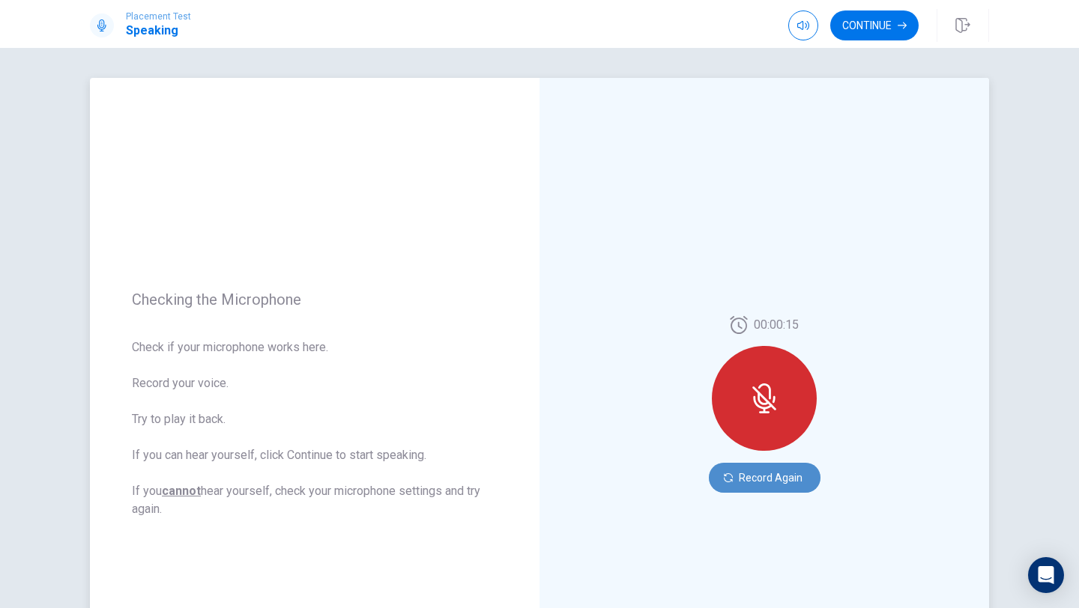
click at [737, 485] on button "Record Again" at bounding box center [765, 478] width 112 height 30
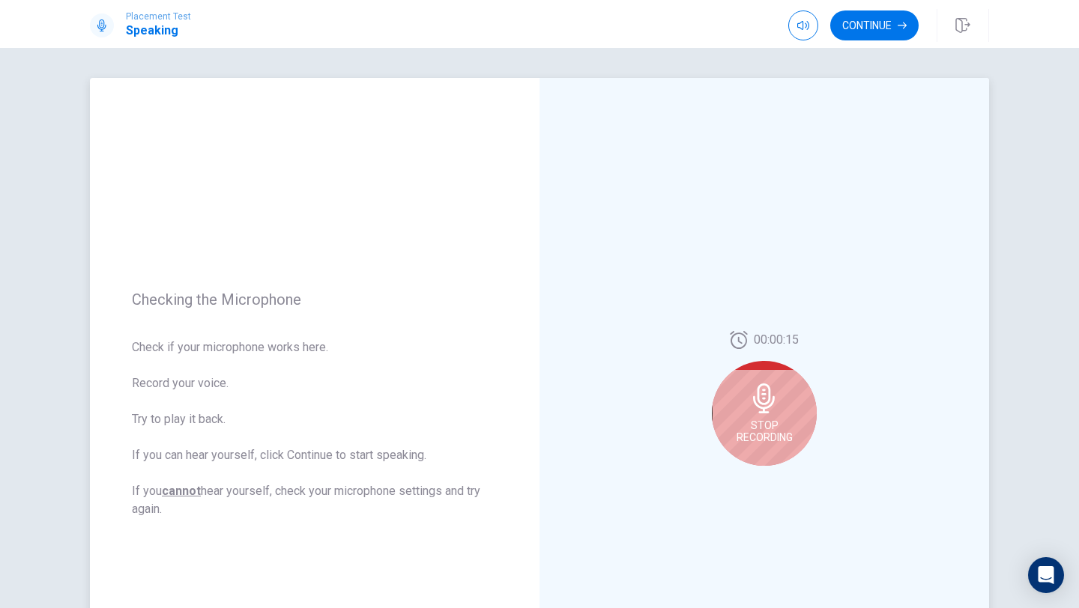
click at [755, 405] on icon at bounding box center [764, 398] width 22 height 30
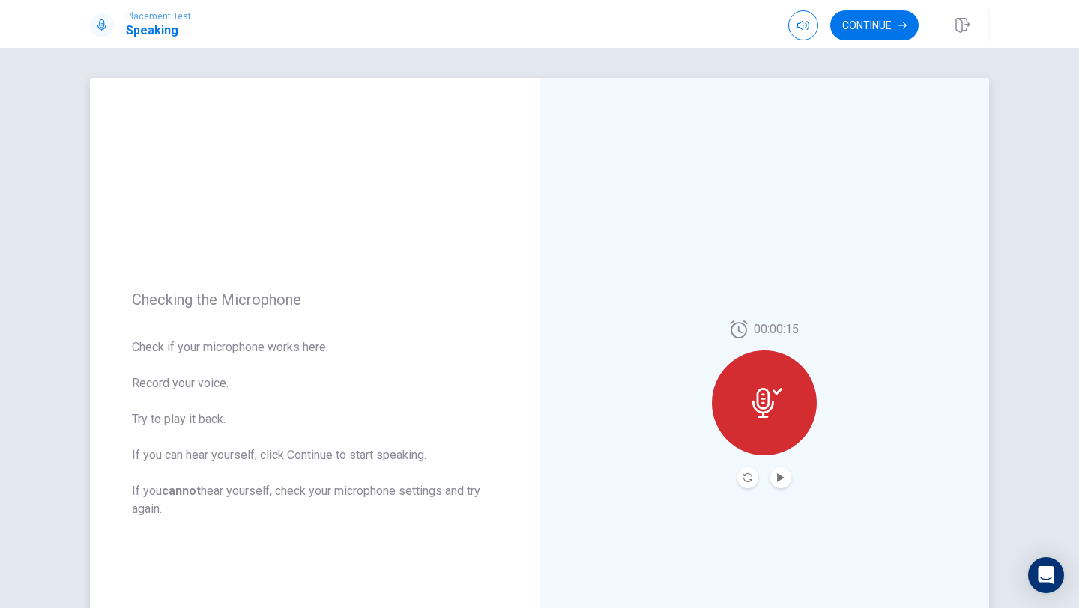
click at [777, 483] on button "Play Audio" at bounding box center [780, 477] width 21 height 21
click at [746, 476] on icon "Record Again" at bounding box center [747, 477] width 9 height 9
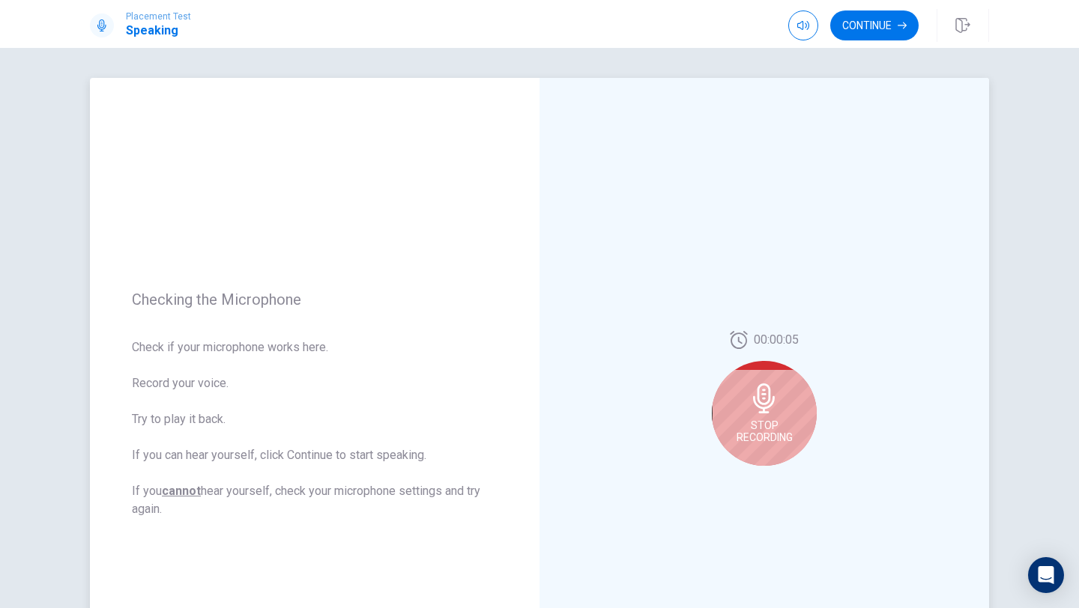
click at [760, 398] on icon at bounding box center [764, 398] width 30 height 30
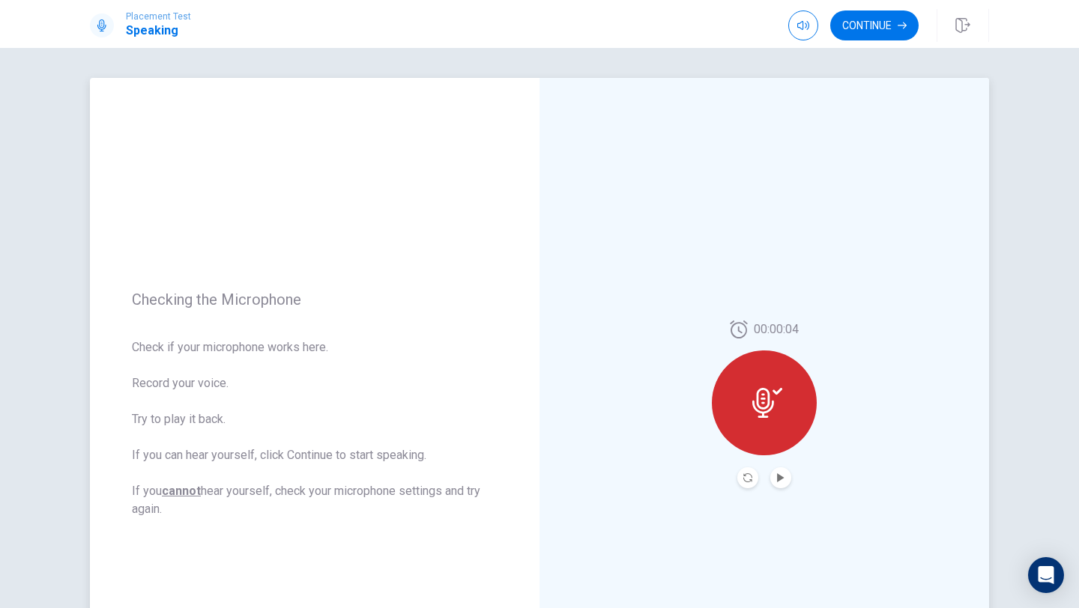
click at [783, 425] on div at bounding box center [764, 403] width 105 height 105
click at [750, 476] on icon "Record Again" at bounding box center [747, 477] width 9 height 9
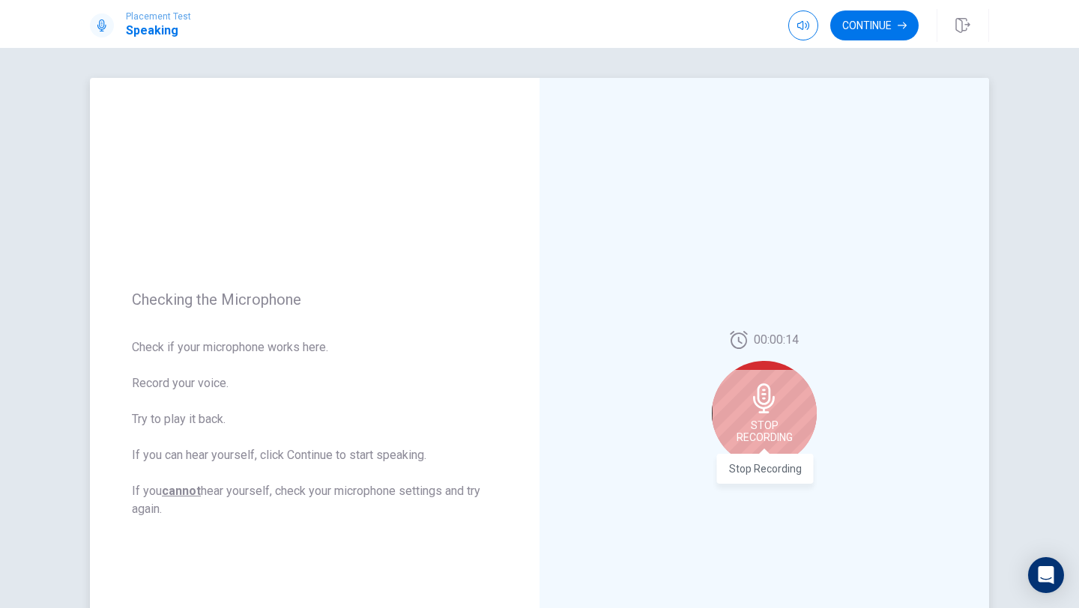
click at [762, 434] on span "Stop Recording" at bounding box center [764, 431] width 56 height 24
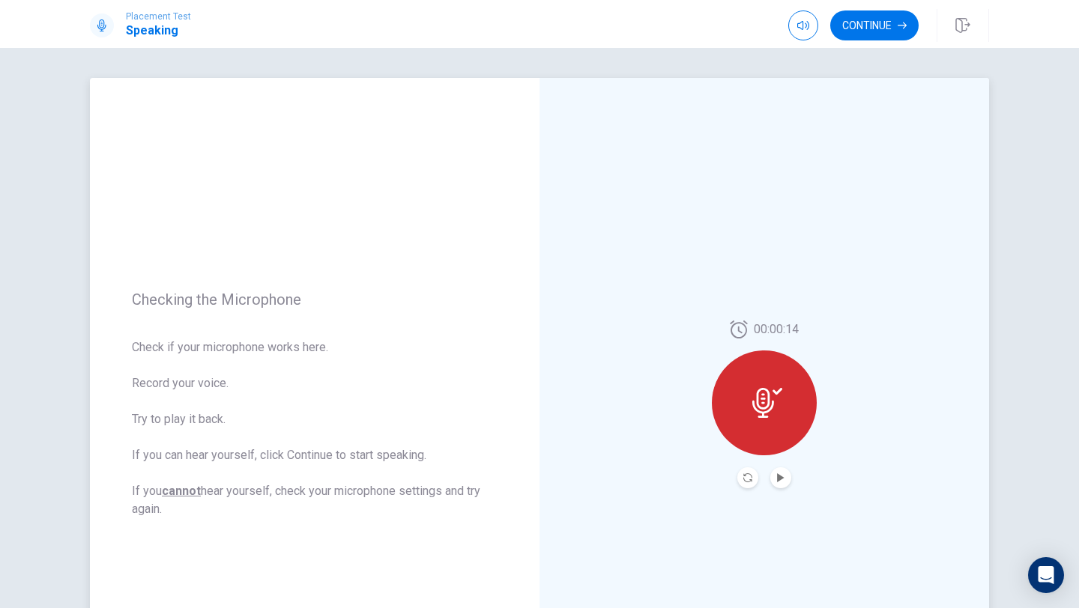
click at [762, 434] on div at bounding box center [764, 403] width 105 height 105
click at [746, 476] on icon "Record Again" at bounding box center [747, 477] width 9 height 9
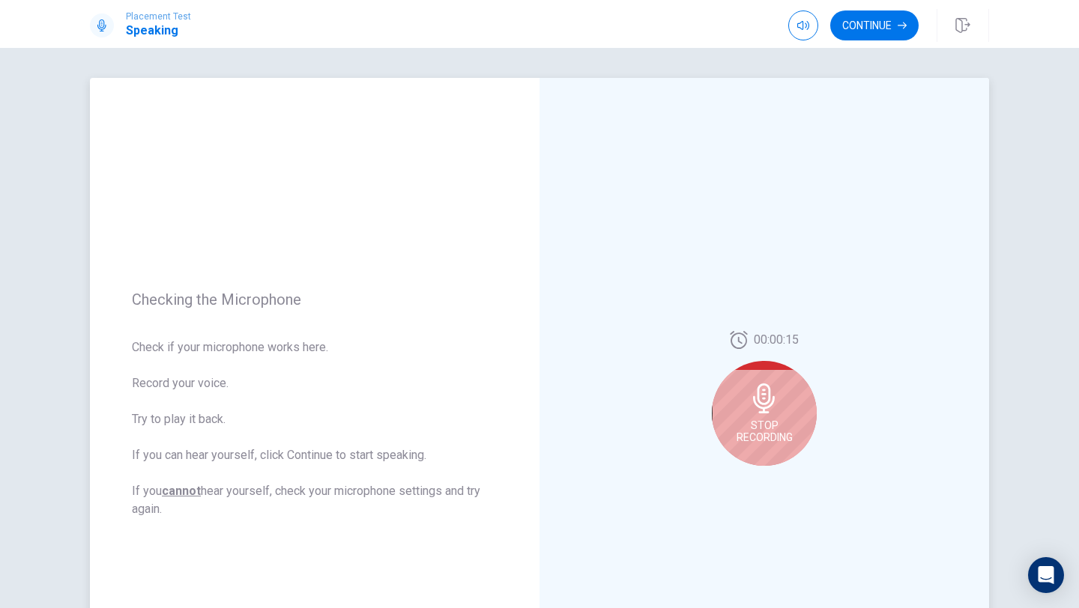
click at [779, 415] on div "Stop Recording" at bounding box center [764, 413] width 105 height 105
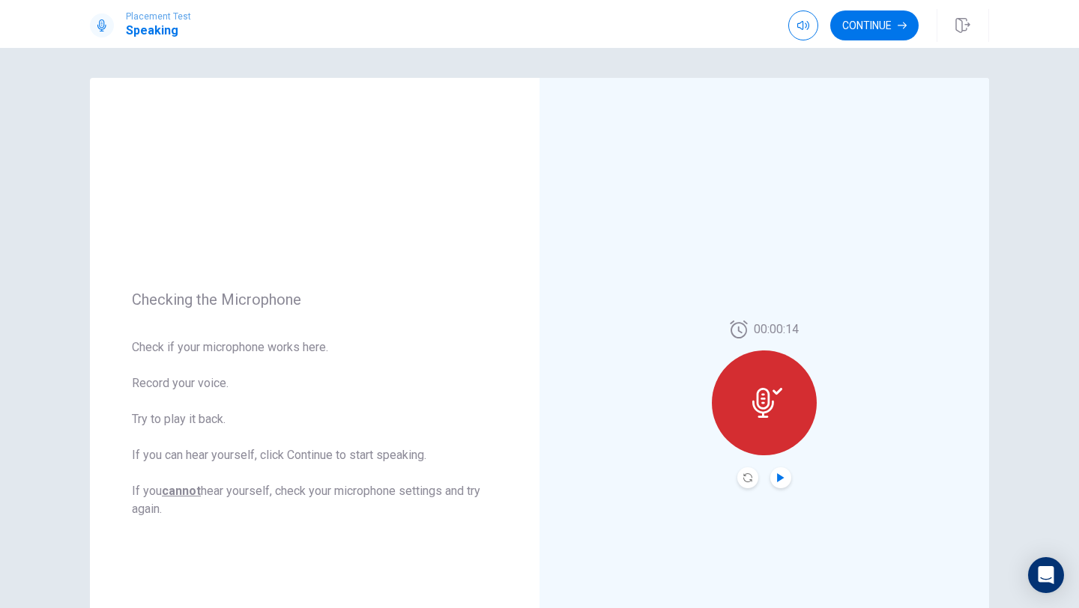
click at [783, 482] on icon "Play Audio" at bounding box center [780, 477] width 9 height 9
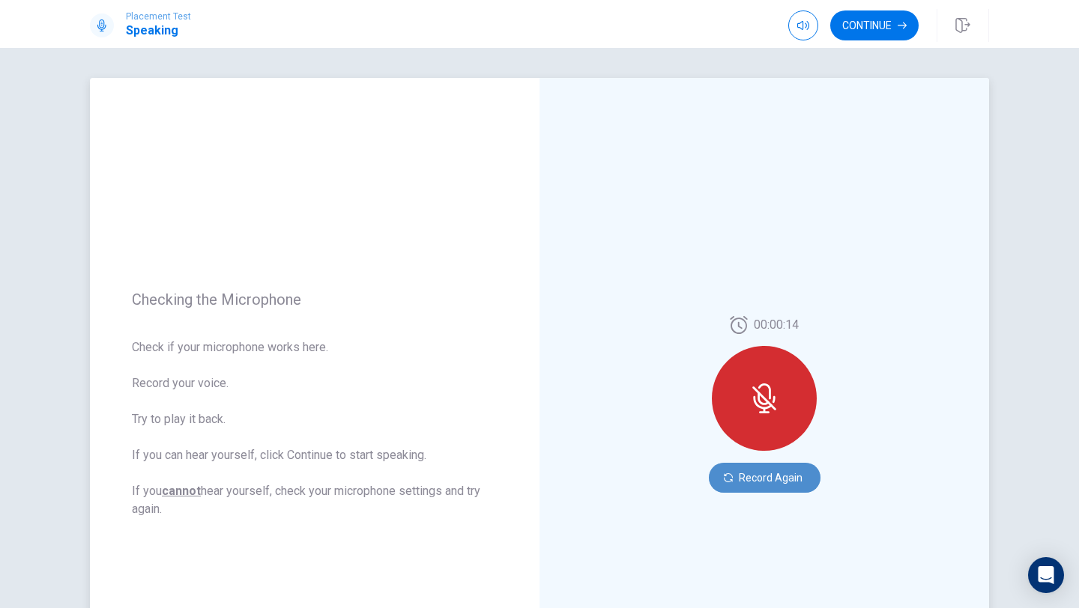
click at [750, 476] on button "Record Again" at bounding box center [765, 478] width 112 height 30
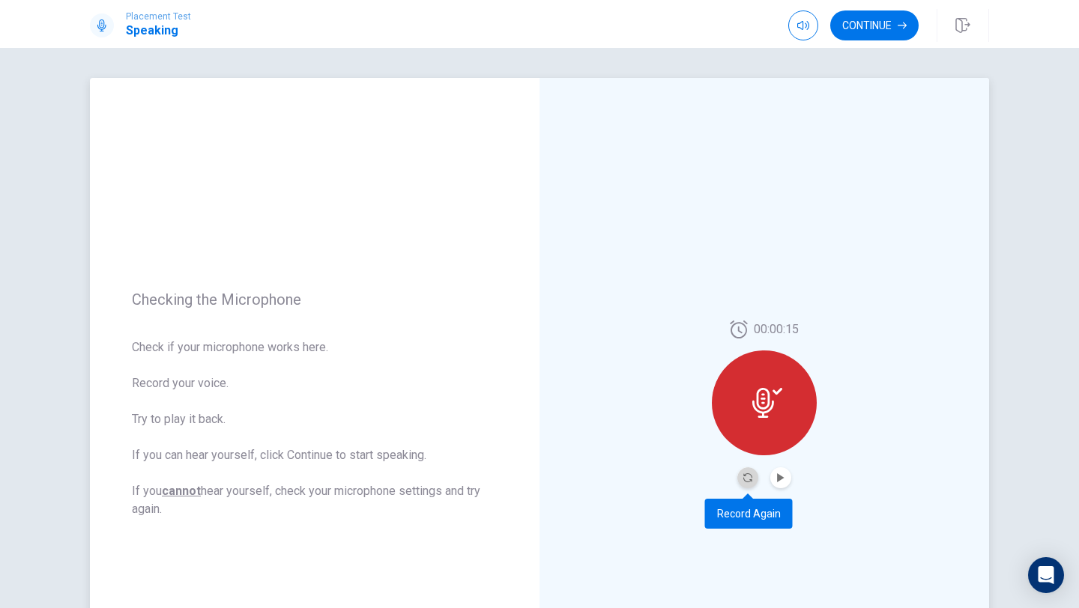
click at [750, 476] on icon "Record Again" at bounding box center [747, 477] width 9 height 9
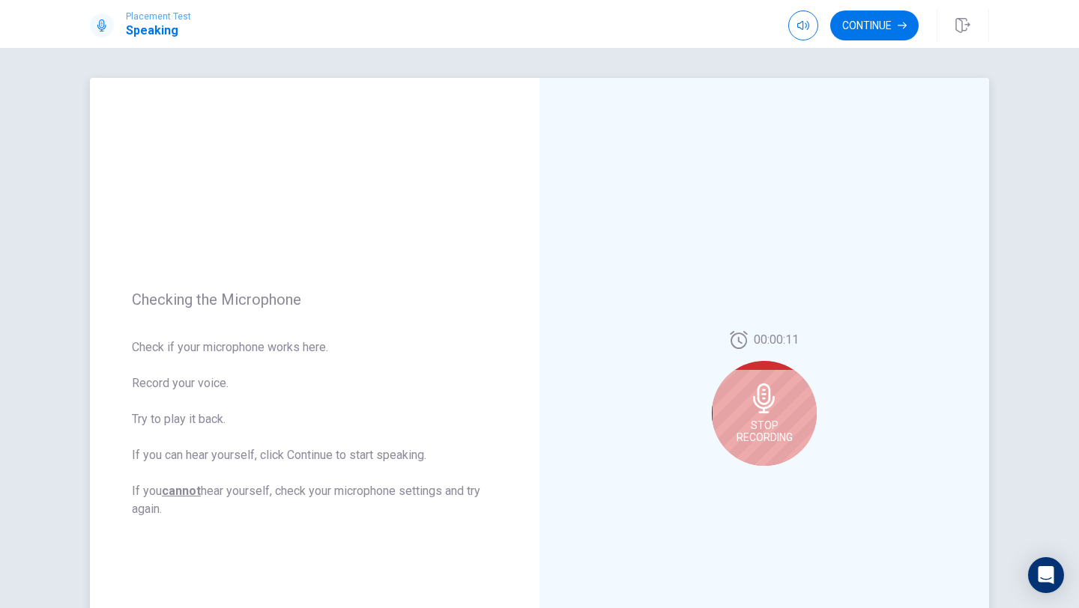
click at [749, 422] on span "Stop Recording" at bounding box center [764, 431] width 56 height 24
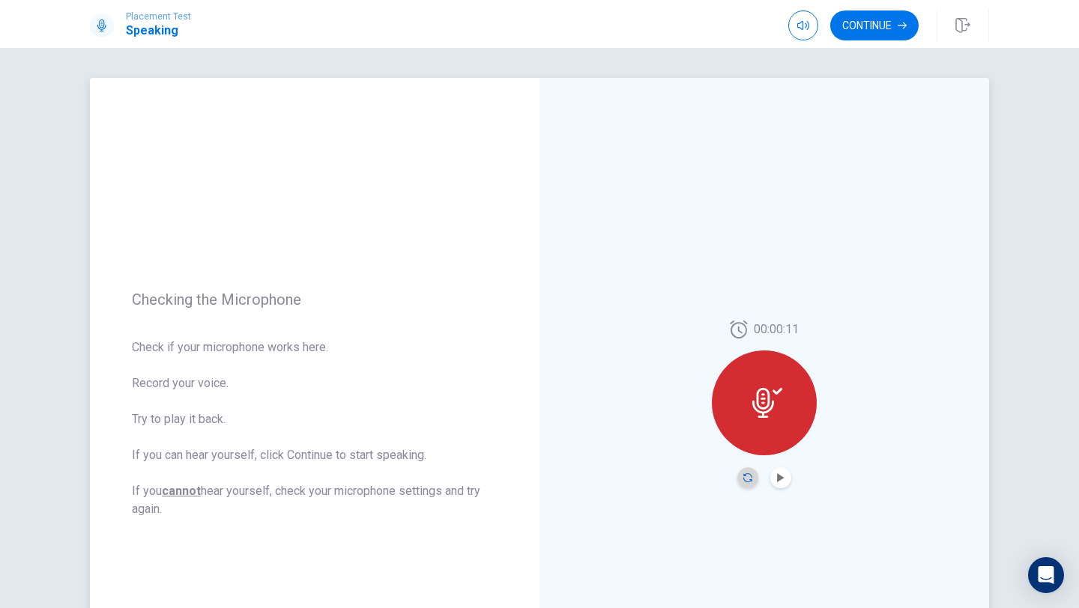
click at [746, 482] on icon "Record Again" at bounding box center [747, 477] width 9 height 9
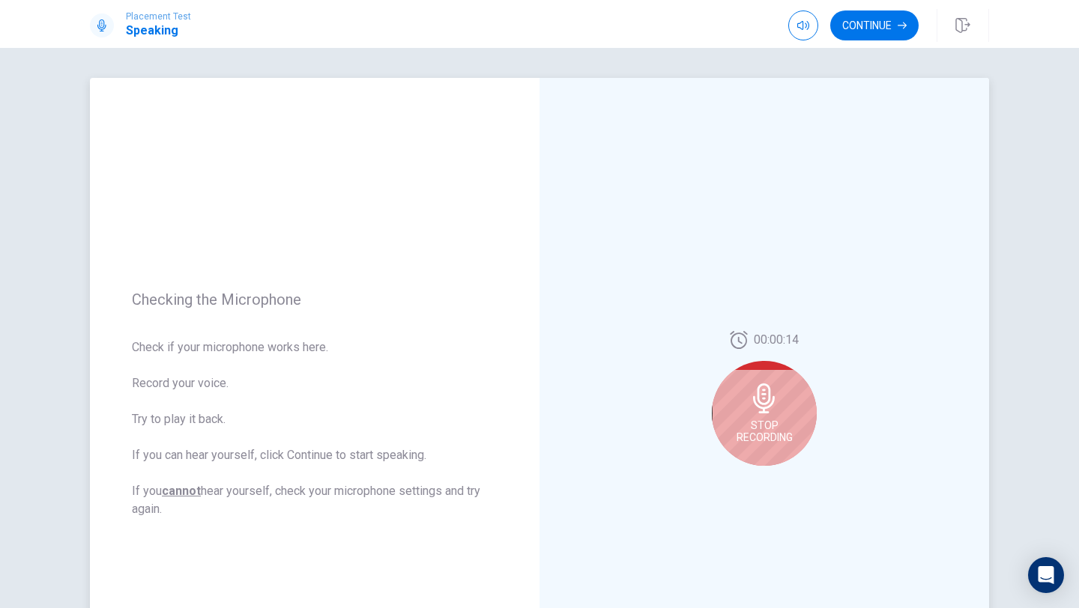
click at [802, 397] on div "Stop Recording" at bounding box center [764, 413] width 105 height 105
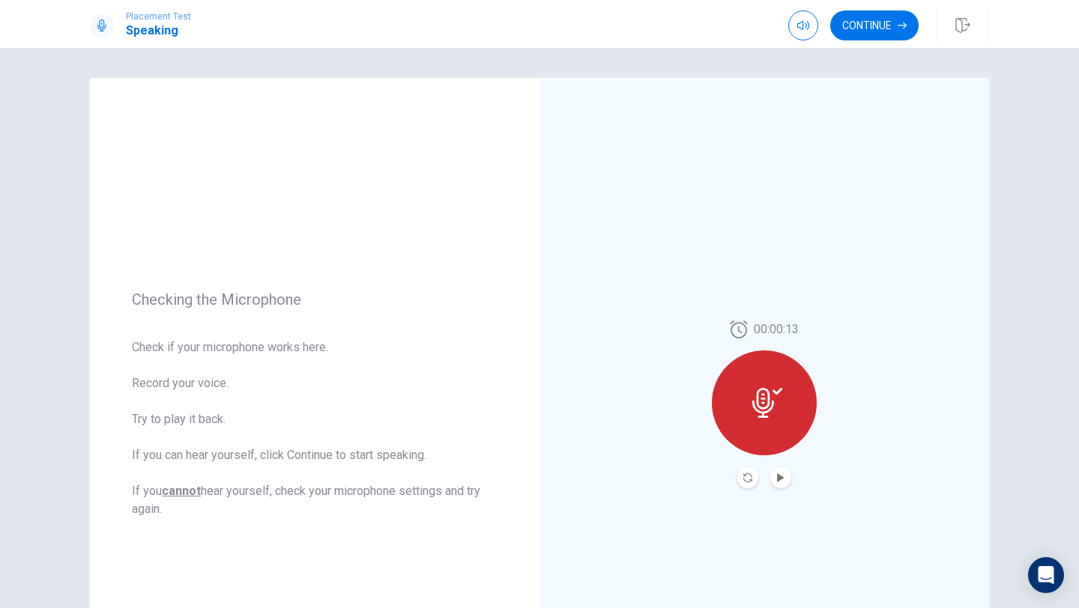
click at [752, 477] on button "Record Again" at bounding box center [747, 477] width 21 height 21
click at [747, 482] on button "Record Again" at bounding box center [747, 477] width 21 height 21
click at [750, 477] on icon "Record Again" at bounding box center [747, 477] width 9 height 9
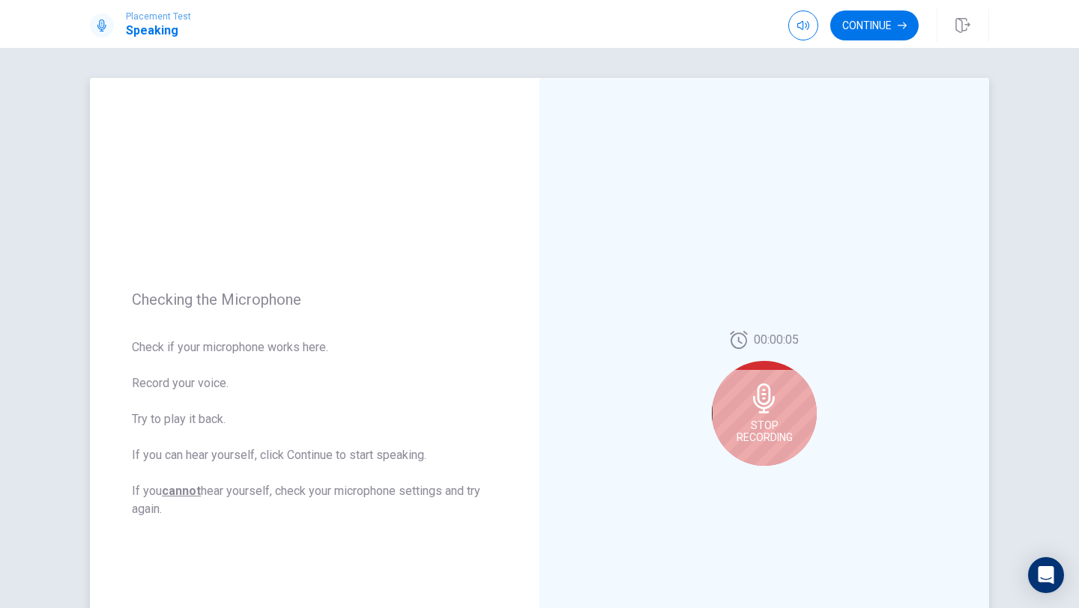
click at [774, 415] on div "Stop Recording" at bounding box center [764, 413] width 105 height 105
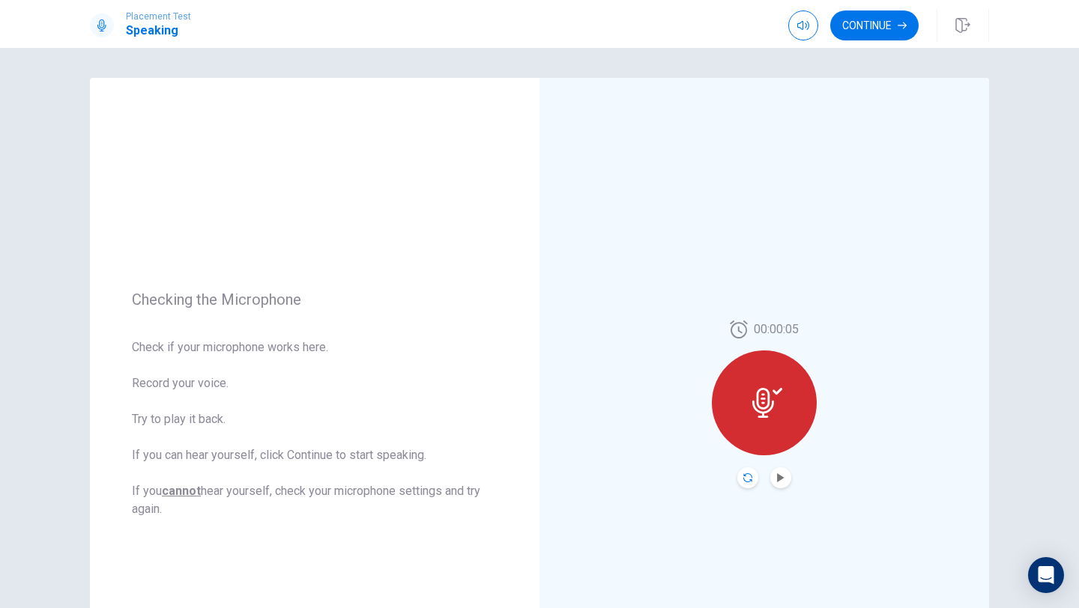
click at [750, 476] on icon "Record Again" at bounding box center [747, 477] width 9 height 9
click at [747, 476] on icon "Record Again" at bounding box center [747, 477] width 9 height 9
click at [780, 467] on button "Play Audio" at bounding box center [780, 477] width 21 height 21
click at [881, 22] on button "Continue" at bounding box center [874, 25] width 88 height 30
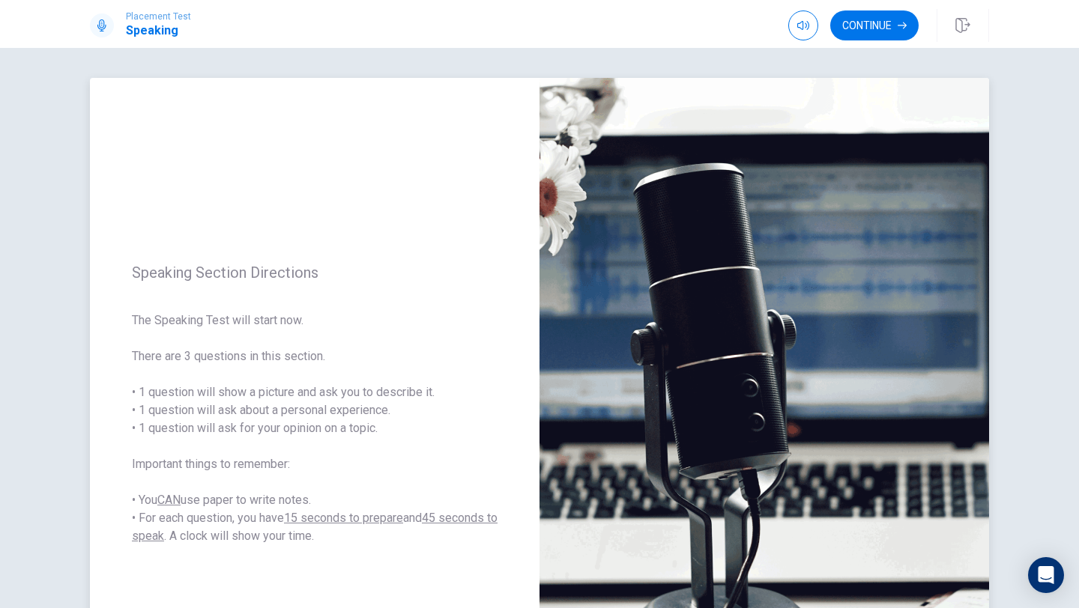
scroll to position [201, 0]
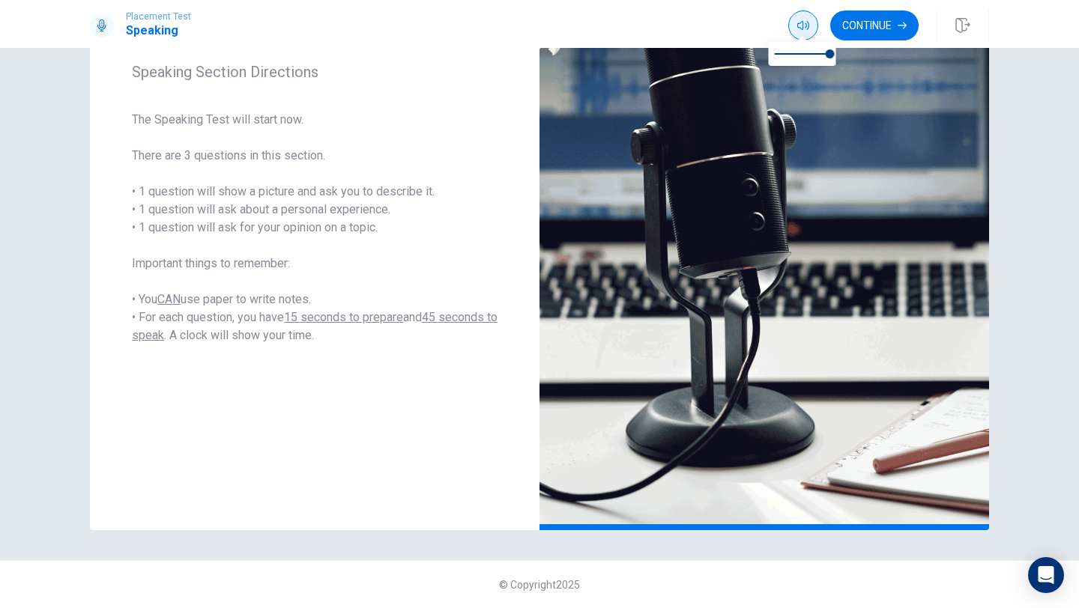
click at [798, 28] on icon "button" at bounding box center [803, 25] width 12 height 9
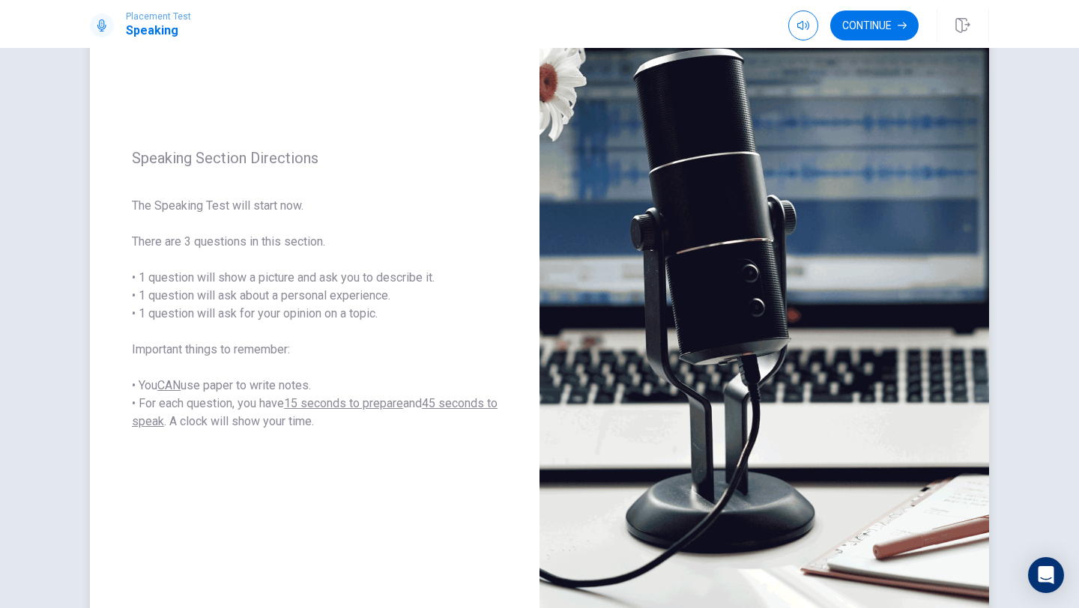
scroll to position [114, 0]
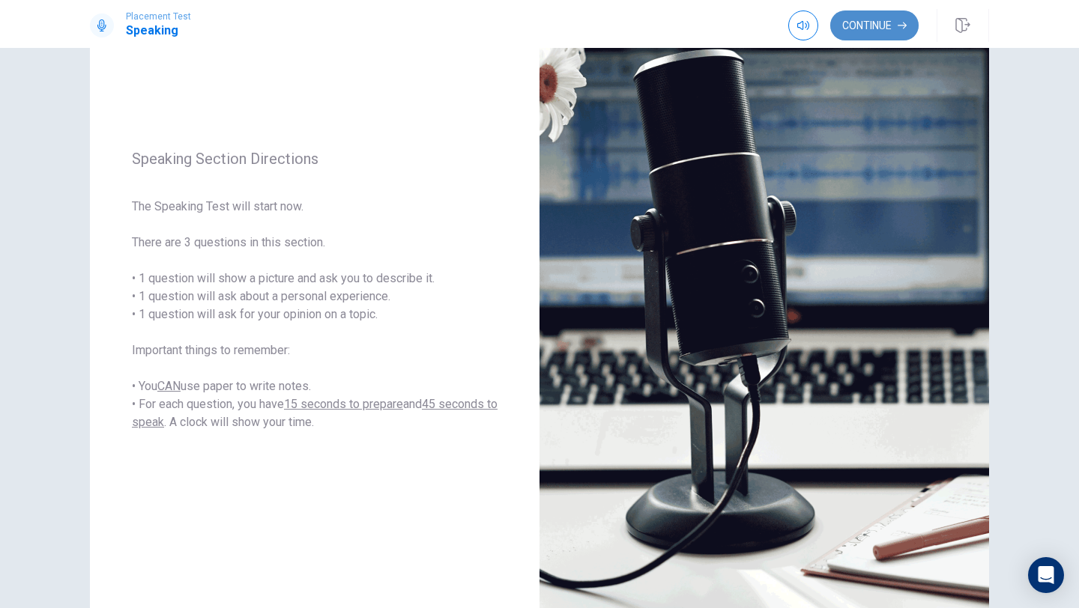
click at [858, 28] on button "Continue" at bounding box center [874, 25] width 88 height 30
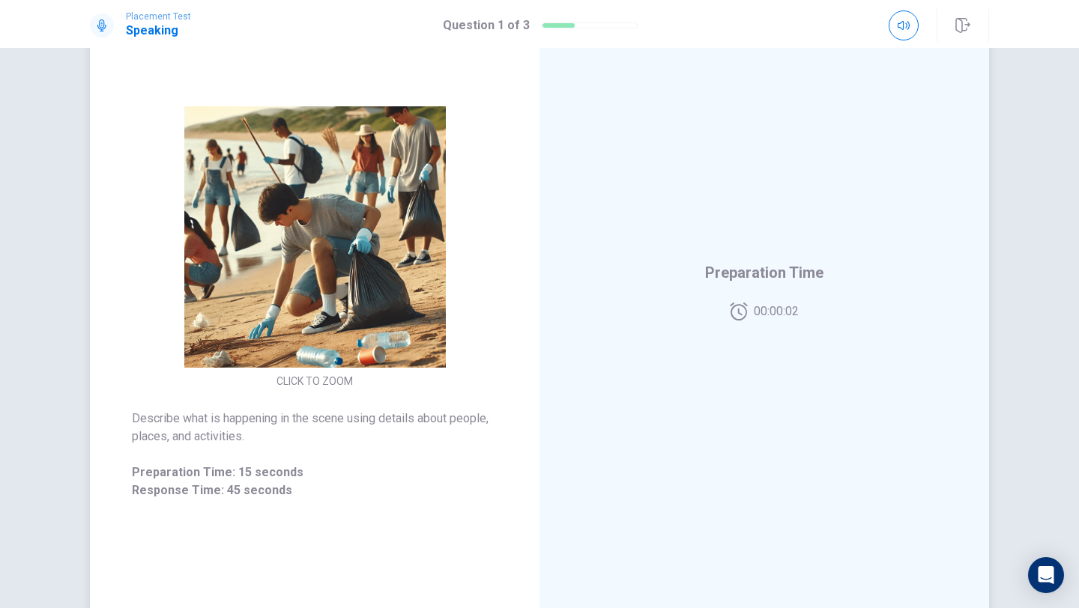
click at [756, 353] on div "Preparation Time 00:00:02" at bounding box center [763, 290] width 449 height 653
click at [756, 291] on div "Preparation Time 00:00:01" at bounding box center [764, 291] width 118 height 60
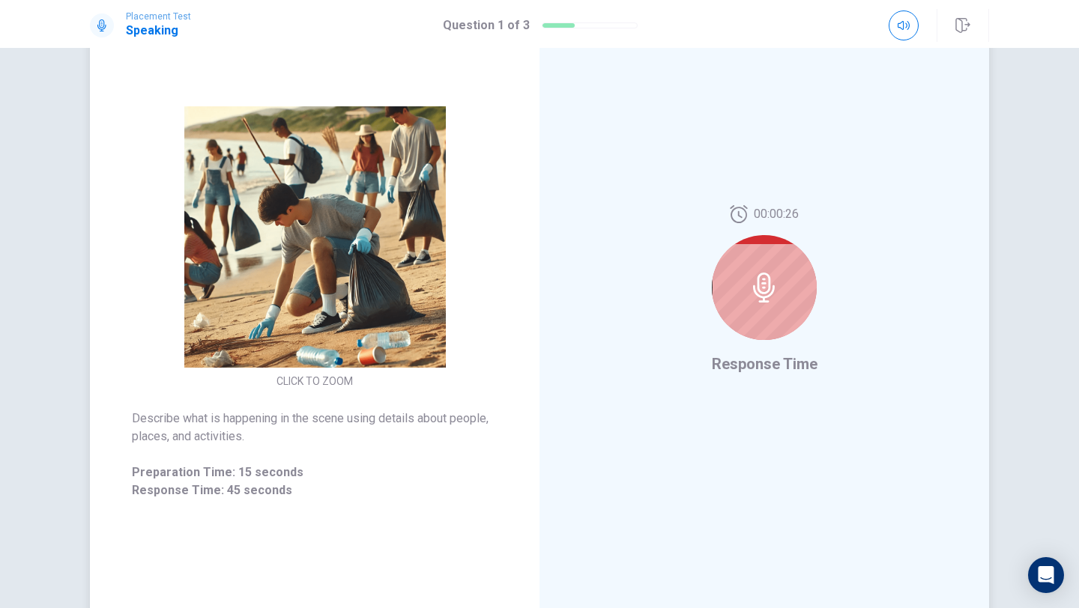
click at [768, 305] on div at bounding box center [764, 287] width 105 height 105
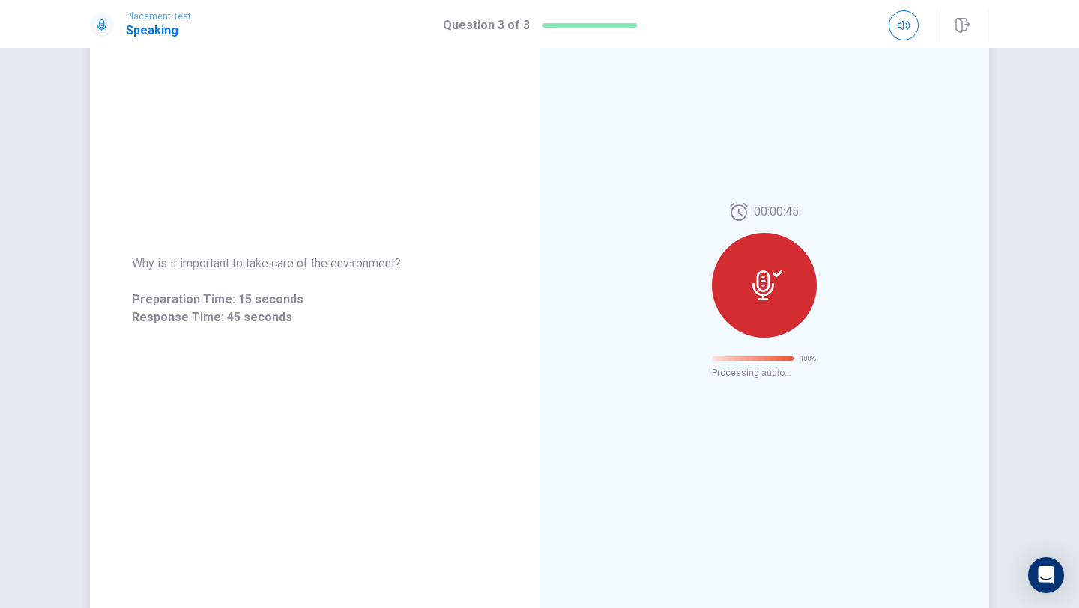
scroll to position [0, 0]
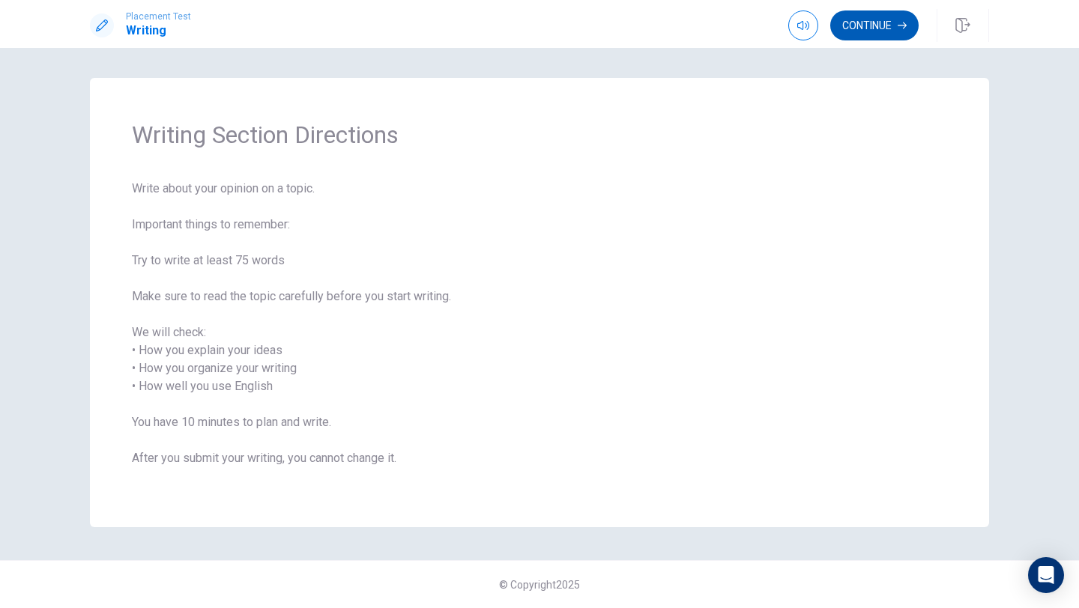
click at [864, 29] on button "Continue" at bounding box center [874, 25] width 88 height 30
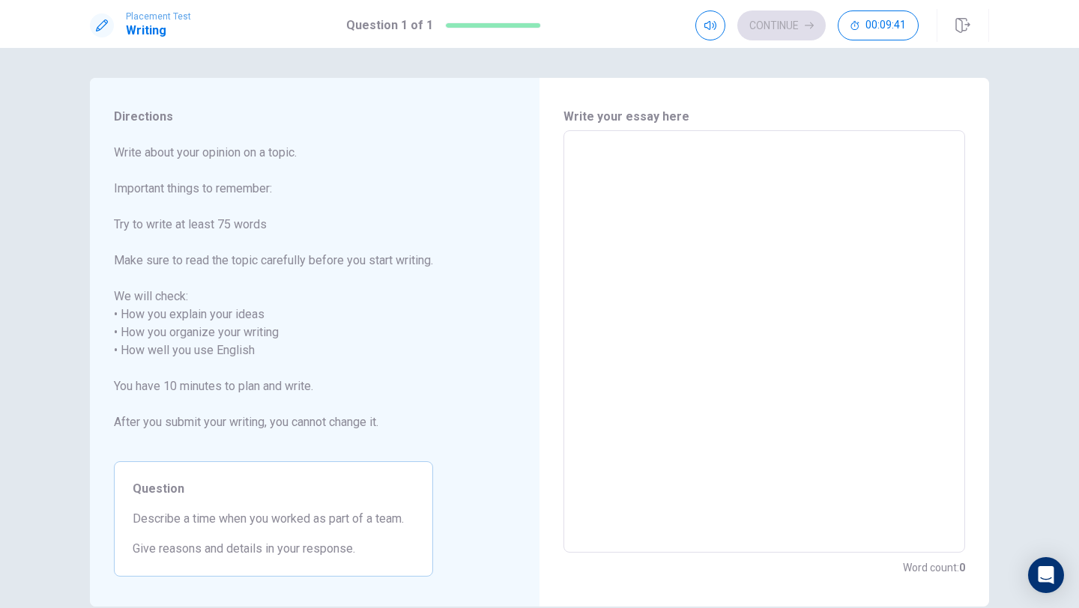
drag, startPoint x: 162, startPoint y: 191, endPoint x: 116, endPoint y: 185, distance: 46.1
click at [115, 185] on span "Write about your opinion on a topic. Important things to remember: Try to write…" at bounding box center [273, 297] width 319 height 306
drag, startPoint x: 114, startPoint y: 185, endPoint x: 184, endPoint y: 192, distance: 70.7
click at [184, 192] on span "Write about your opinion on a topic. Important things to remember: Try to write…" at bounding box center [273, 297] width 319 height 306
click at [709, 162] on textarea at bounding box center [764, 342] width 380 height 398
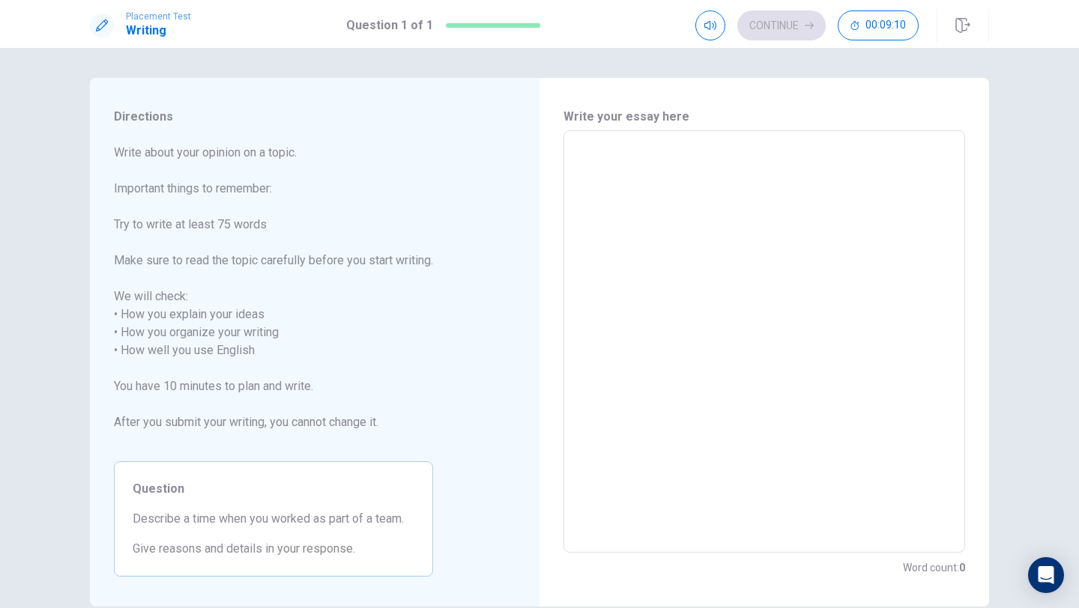
type textarea "i"
type textarea "x"
type textarea "I"
type textarea "x"
type textarea "I"
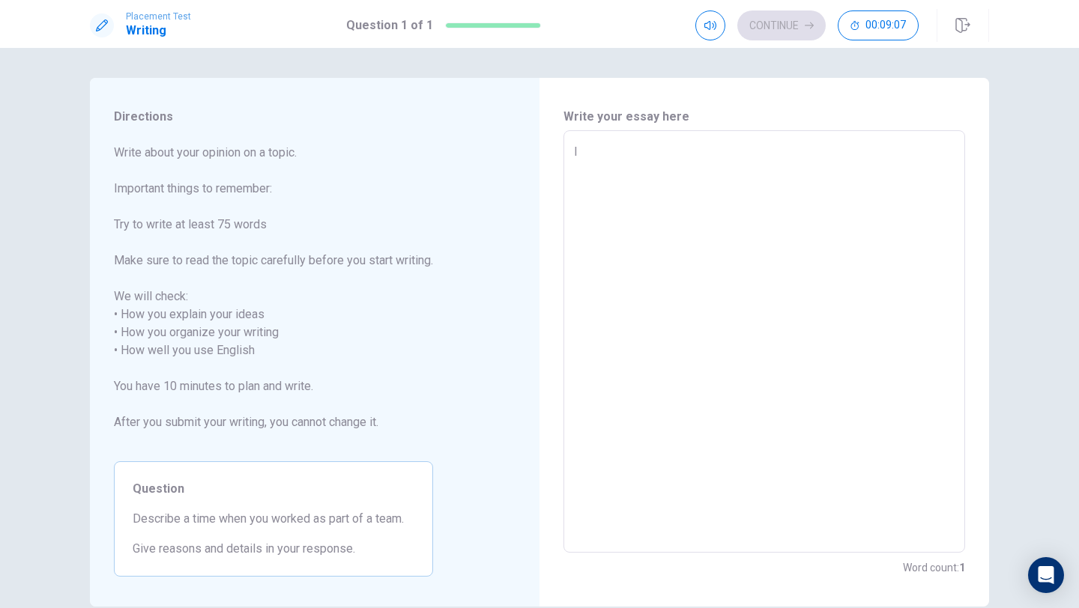
type textarea "x"
type textarea "I d"
type textarea "x"
type textarea "I do"
type textarea "x"
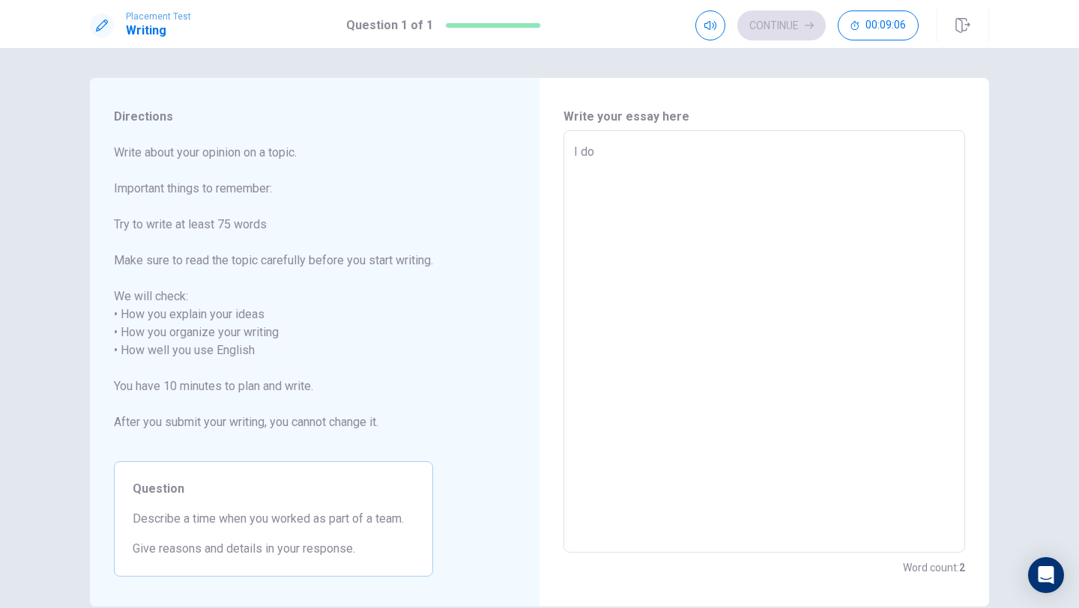
type textarea "I don"
type textarea "x"
type textarea "I don'"
type textarea "x"
type textarea "I don't"
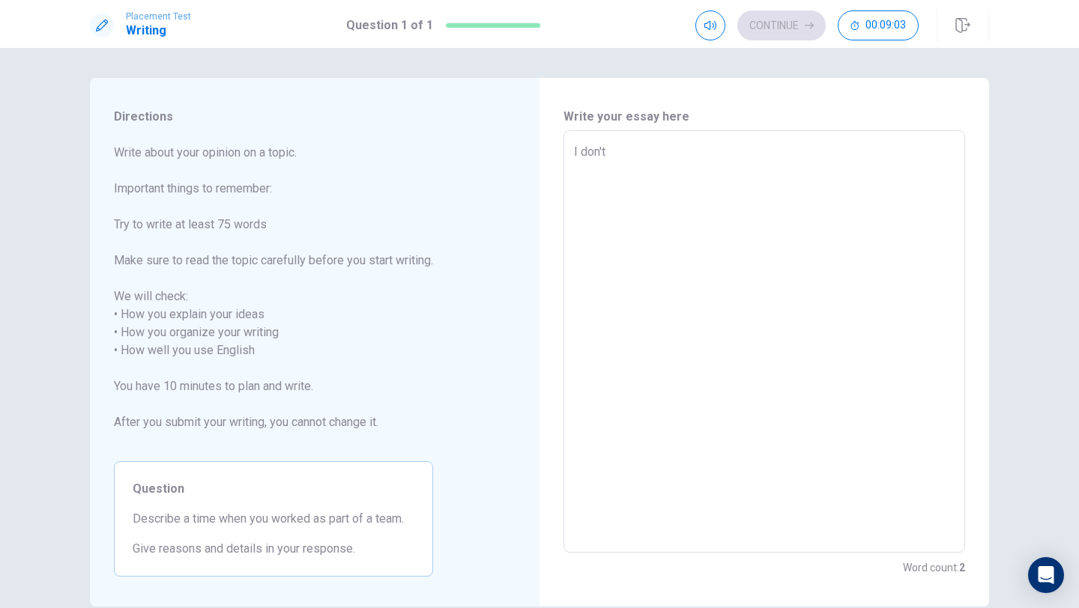
type textarea "x"
type textarea "I don't"
type textarea "x"
type textarea "I don't n"
type textarea "x"
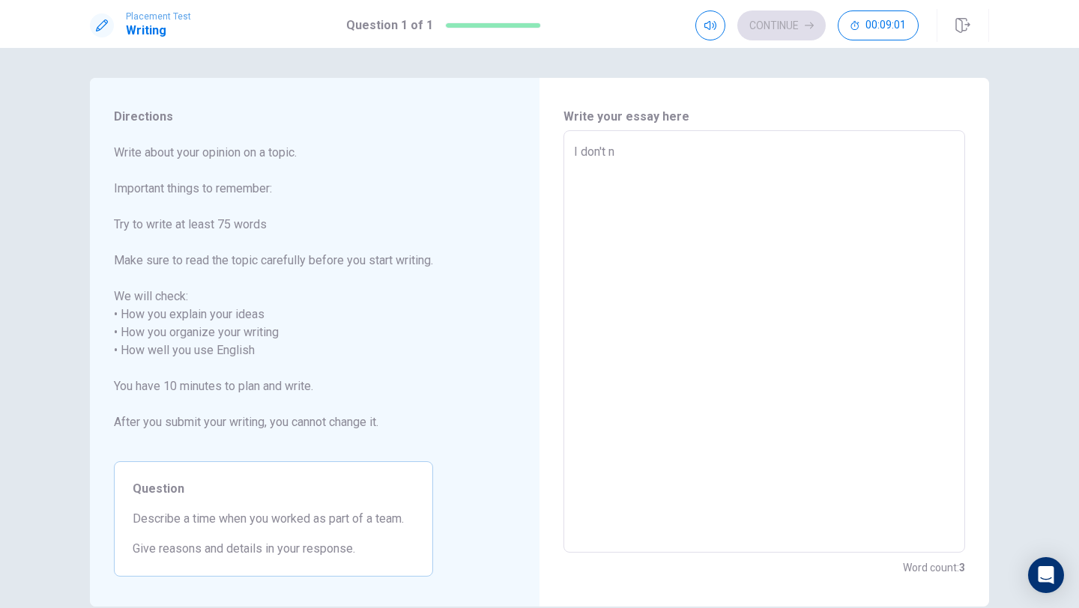
type textarea "I don't no"
type textarea "x"
type textarea "I don't not"
type textarea "x"
type textarea "I don't no"
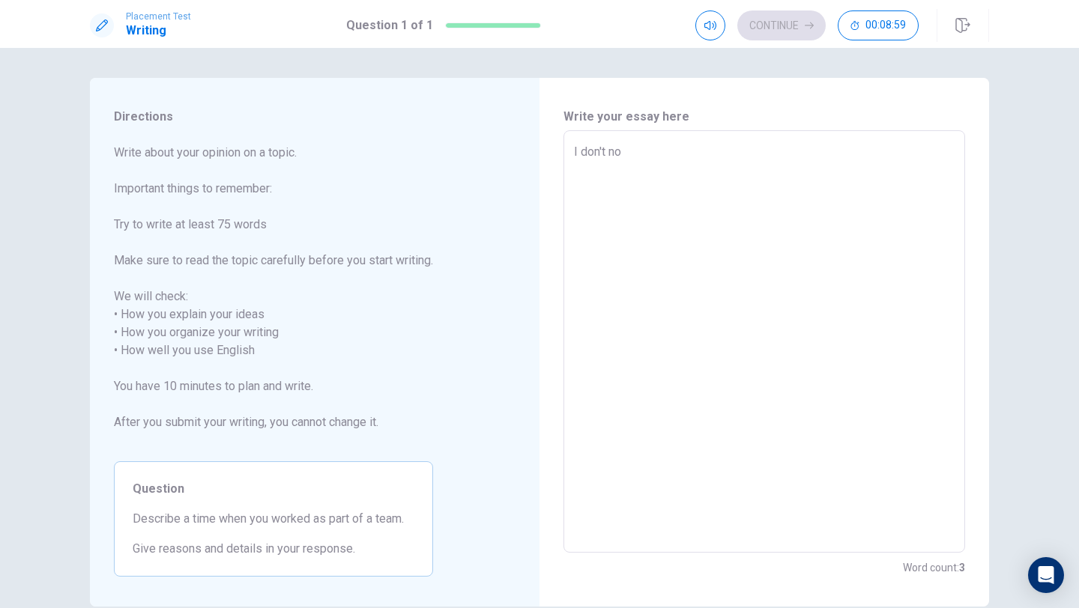
type textarea "x"
type textarea "I don't n"
type textarea "x"
type textarea "I don't"
type textarea "x"
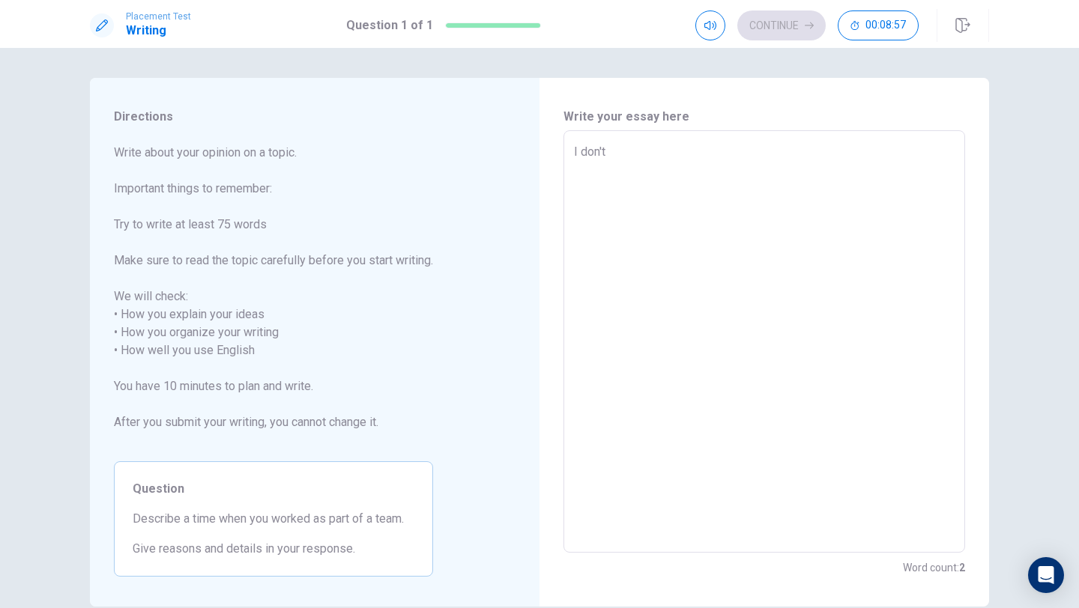
type textarea "I don't n"
type textarea "x"
type textarea "I don't no"
type textarea "x"
type textarea "I don't now"
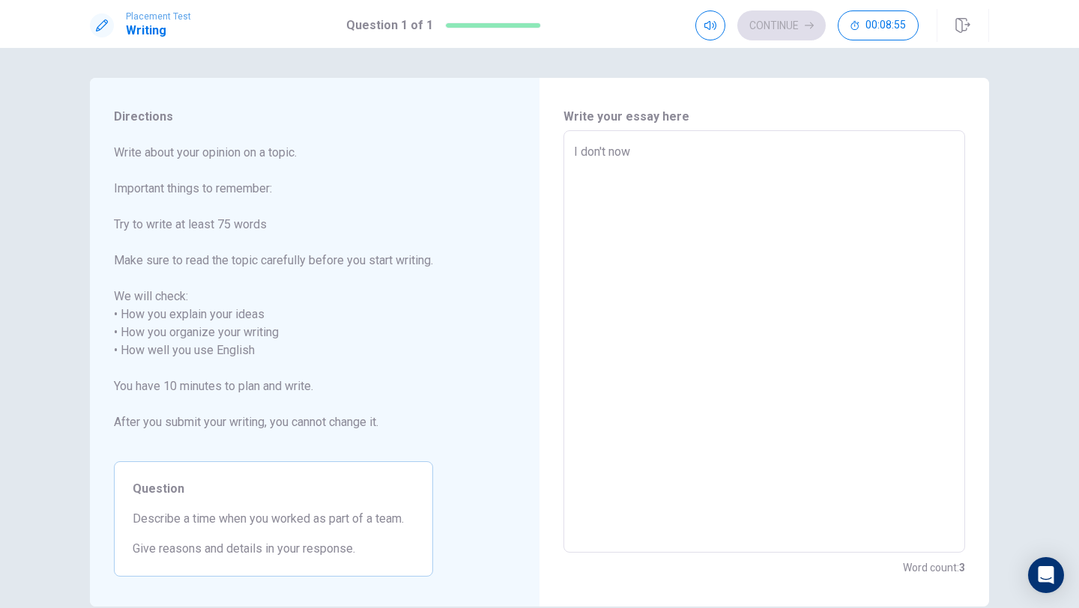
type textarea "x"
type textarea "I don't now"
type textarea "x"
type textarea "I don't now w"
type textarea "x"
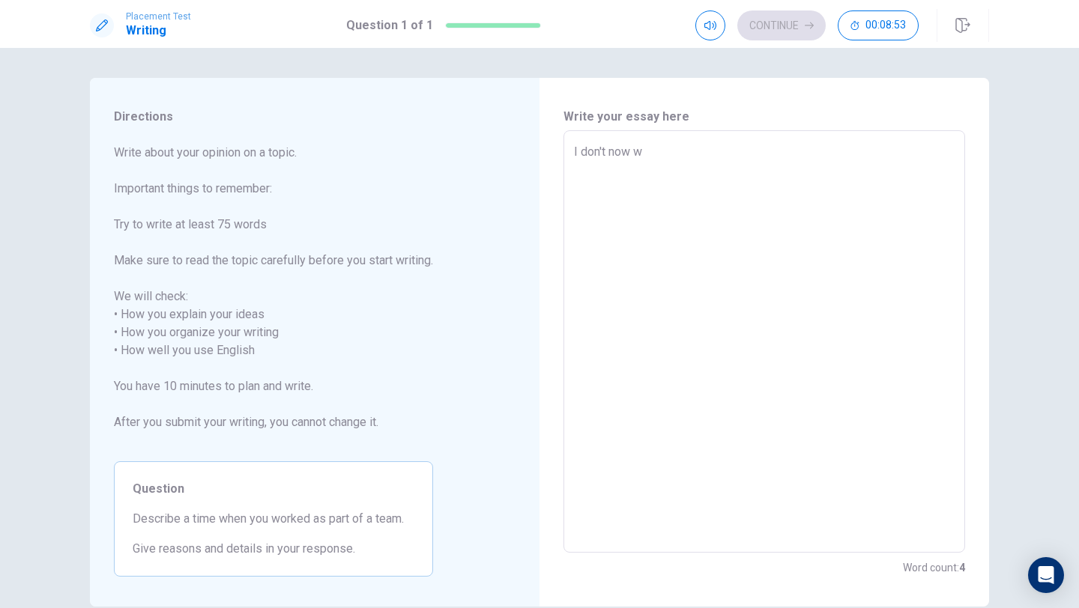
type textarea "I don't now wh"
type textarea "x"
type textarea "I don't now wha"
type textarea "x"
type textarea "I don't now what"
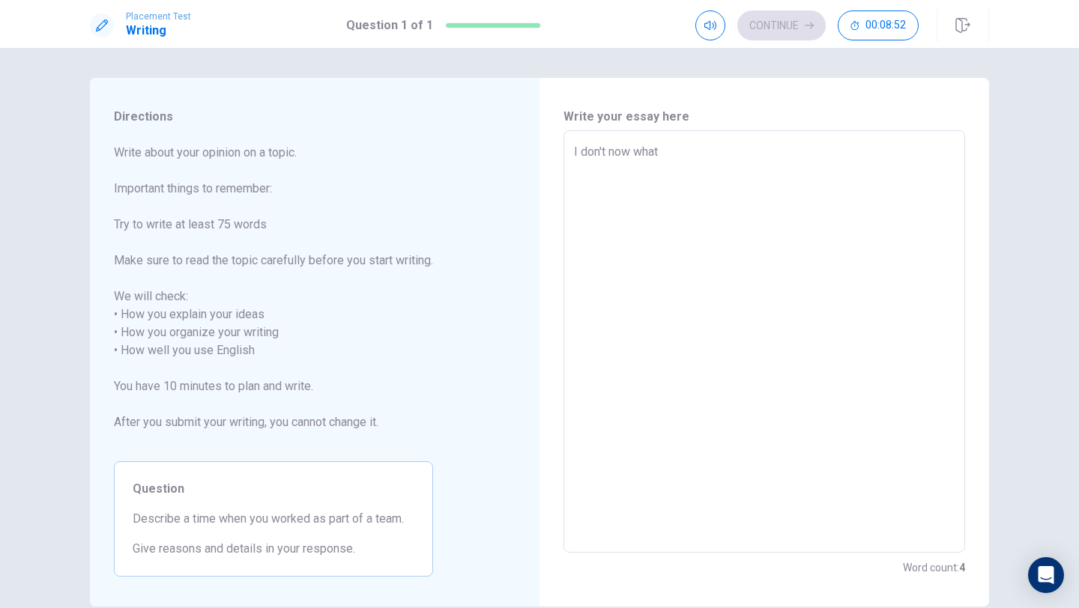
type textarea "x"
type textarea "I don't now what"
type textarea "x"
type textarea "I don't now what s"
type textarea "x"
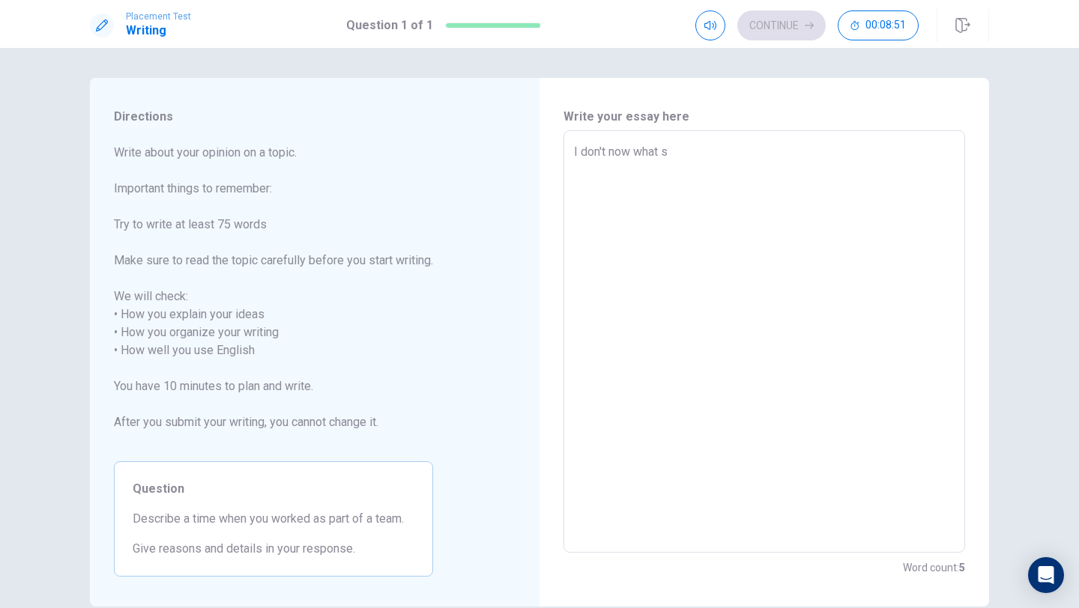
type textarea "I don't now what si"
type textarea "x"
type textarea "I don't now what s"
type textarea "x"
type textarea "I don't now what"
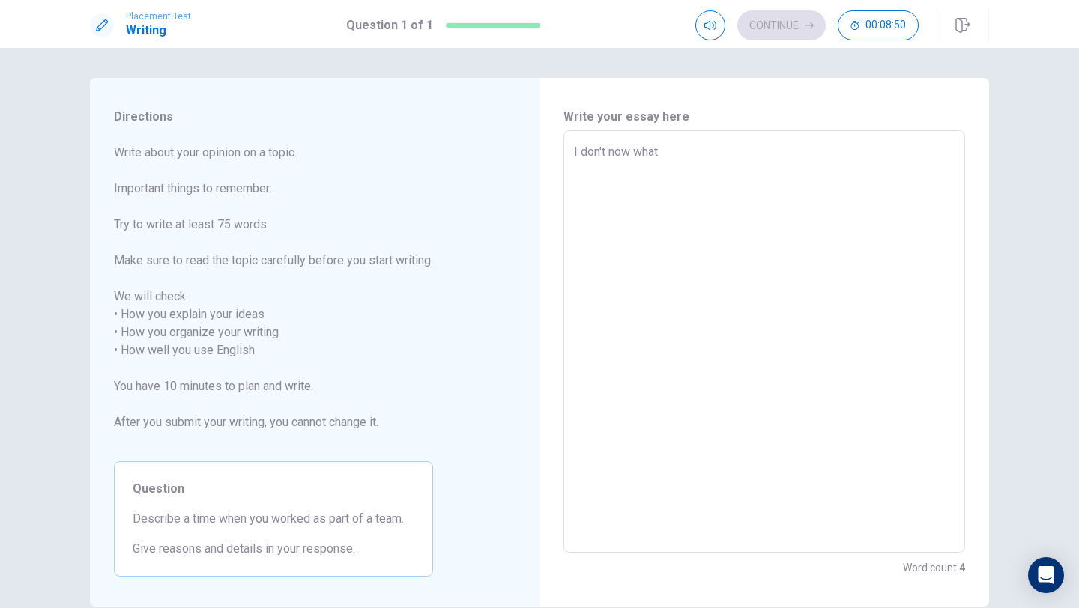
type textarea "x"
type textarea "I don't now what i"
type textarea "x"
type textarea "I don't now what is"
type textarea "x"
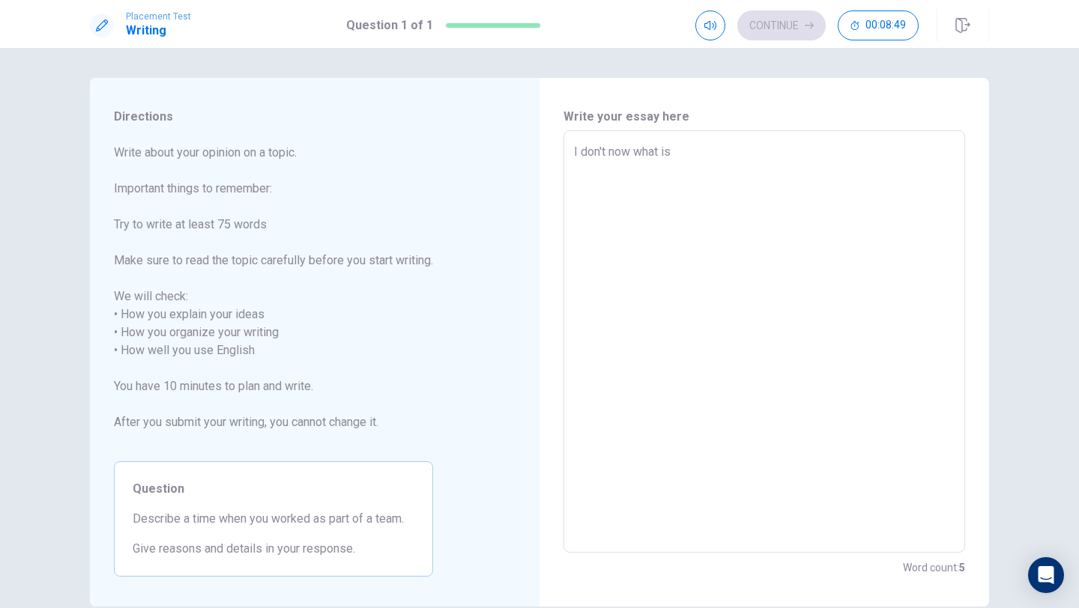
type textarea "I don't now what is"
type textarea "x"
type textarea "I don't now what is D"
type textarea "x"
type textarea "I don't now what is De"
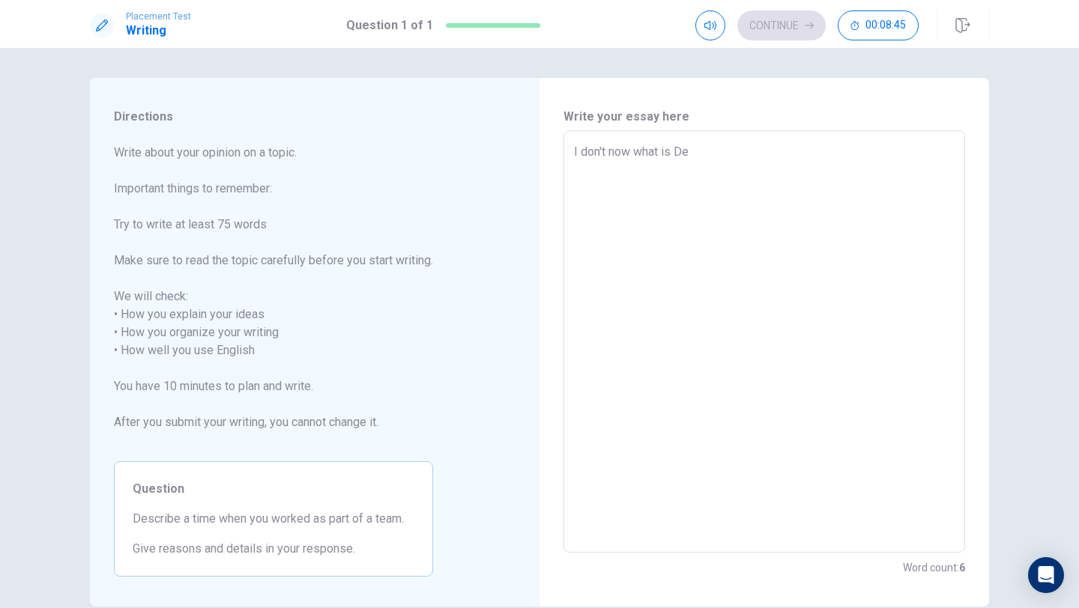
type textarea "x"
type textarea "I don't now what is Des"
type textarea "x"
type textarea "I don't now what is Desc"
type textarea "x"
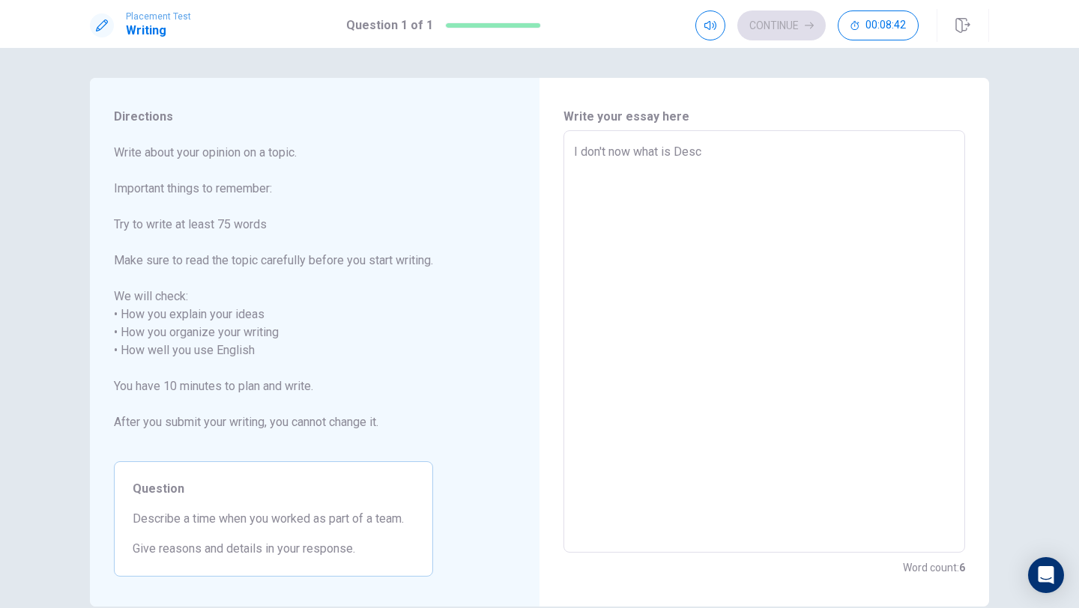
type textarea "I don't now what is Descr"
type textarea "x"
type textarea "I don't now what is Descri"
type textarea "x"
type textarea "I don't now what is Describ"
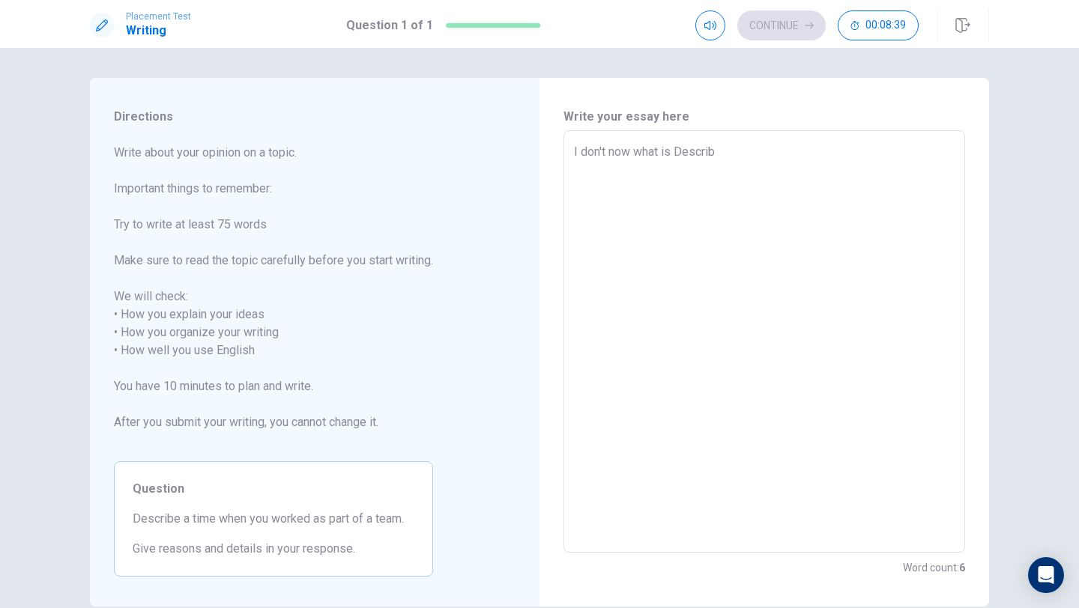
type textarea "x"
type textarea "I don't now what is Describe"
type textarea "x"
type textarea "I don't now what is Describe,"
type textarea "x"
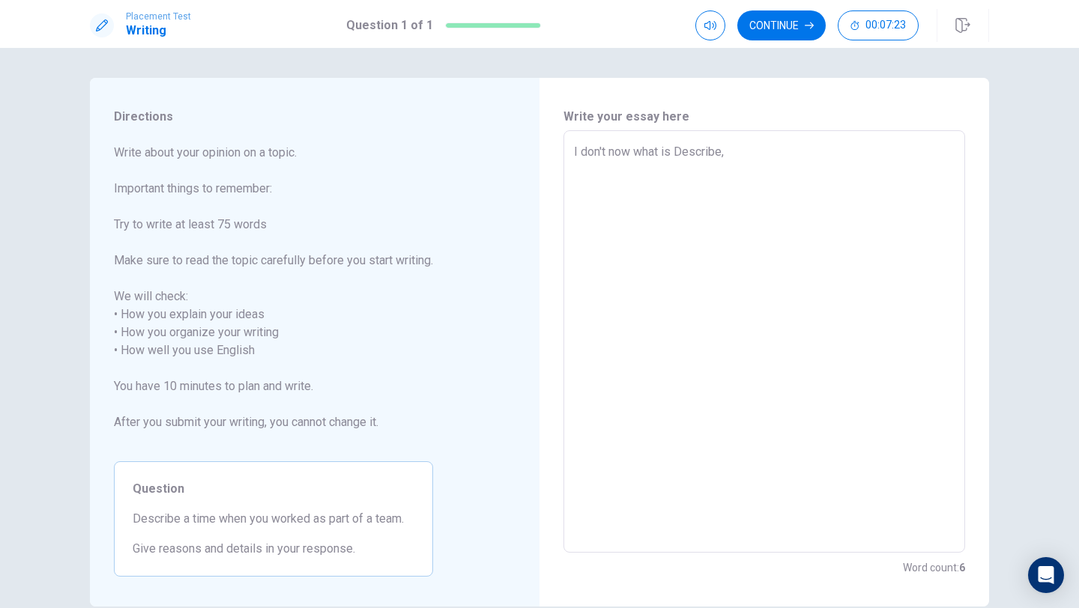
drag, startPoint x: 757, startPoint y: 147, endPoint x: 584, endPoint y: 156, distance: 173.3
click at [583, 156] on textarea "I don't now what is Describe," at bounding box center [764, 342] width 380 height 398
type textarea "I"
type textarea "x"
type textarea "I w"
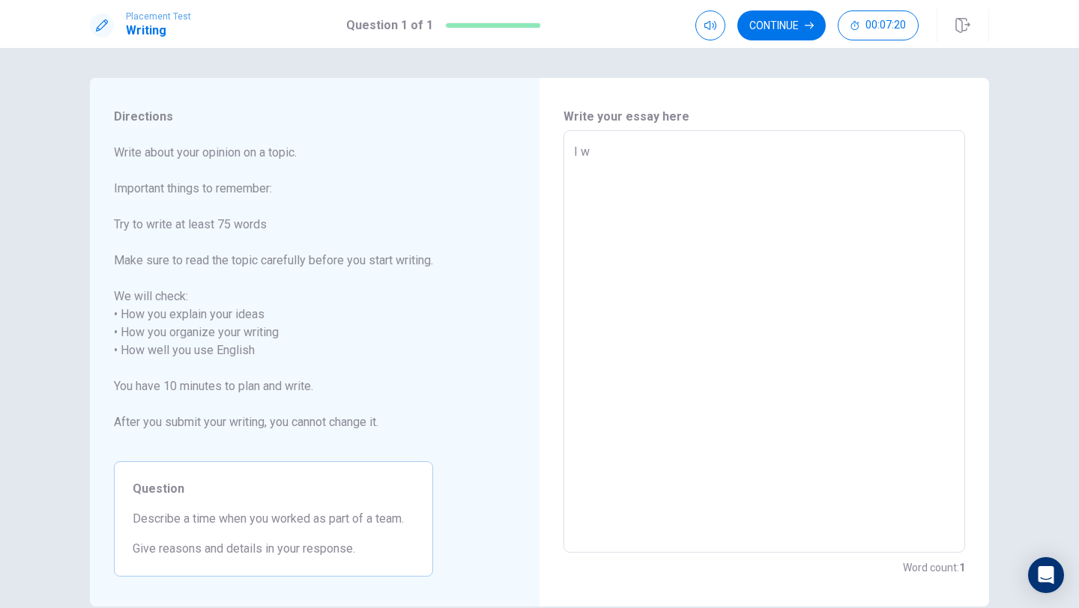
type textarea "x"
type textarea "I wo"
type textarea "x"
type textarea "I wor"
type textarea "x"
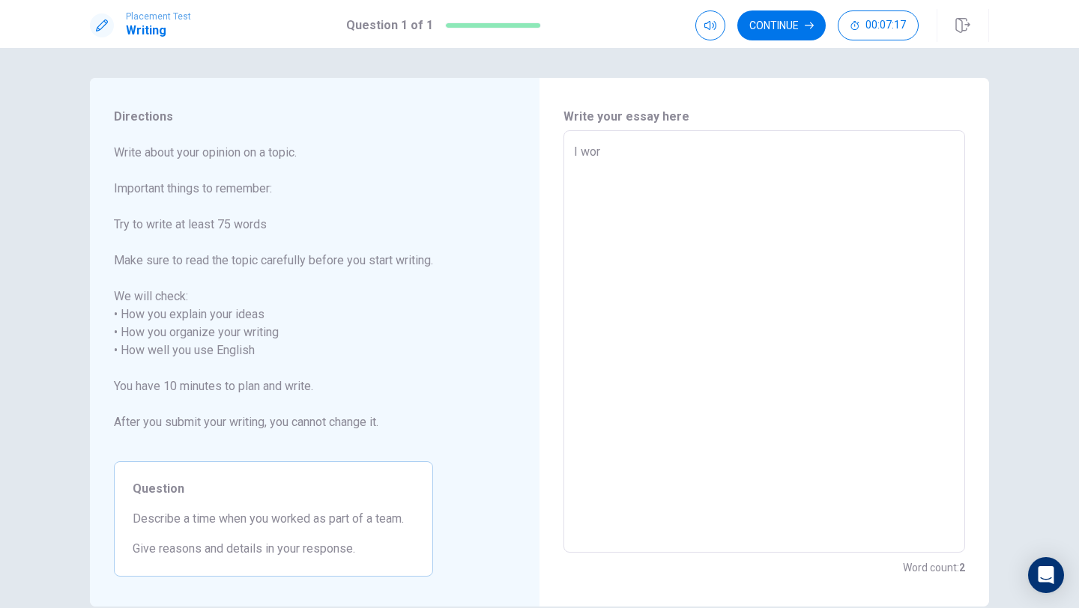
type textarea "I work"
type textarea "x"
type textarea "I worke"
type textarea "x"
type textarea "I worked"
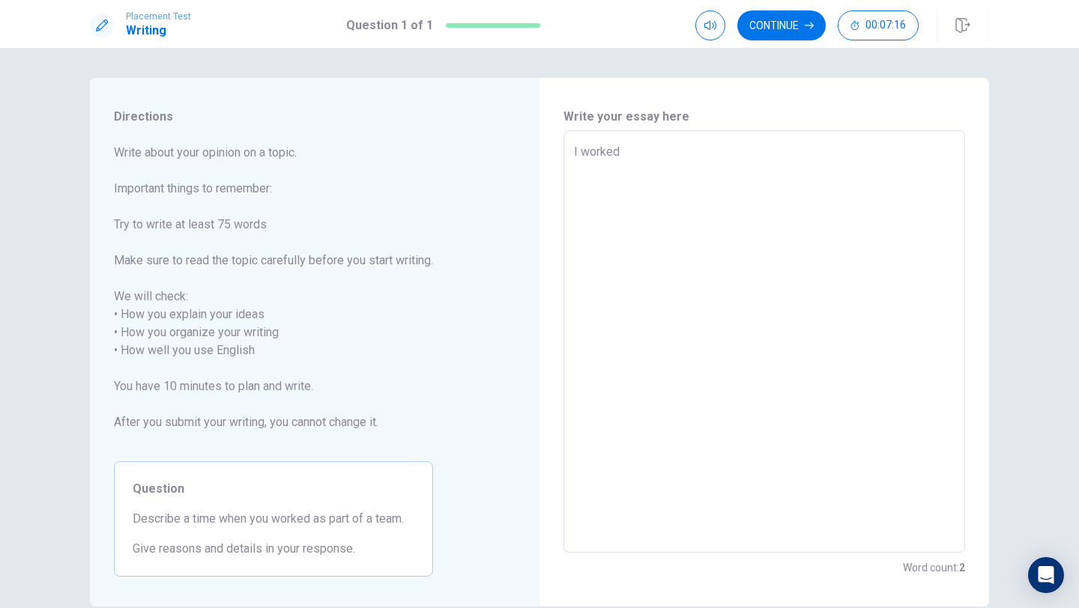
type textarea "x"
type textarea "I worked"
type textarea "x"
type textarea "I worked"
click at [571, 151] on div "I worked x ​" at bounding box center [763, 341] width 401 height 422
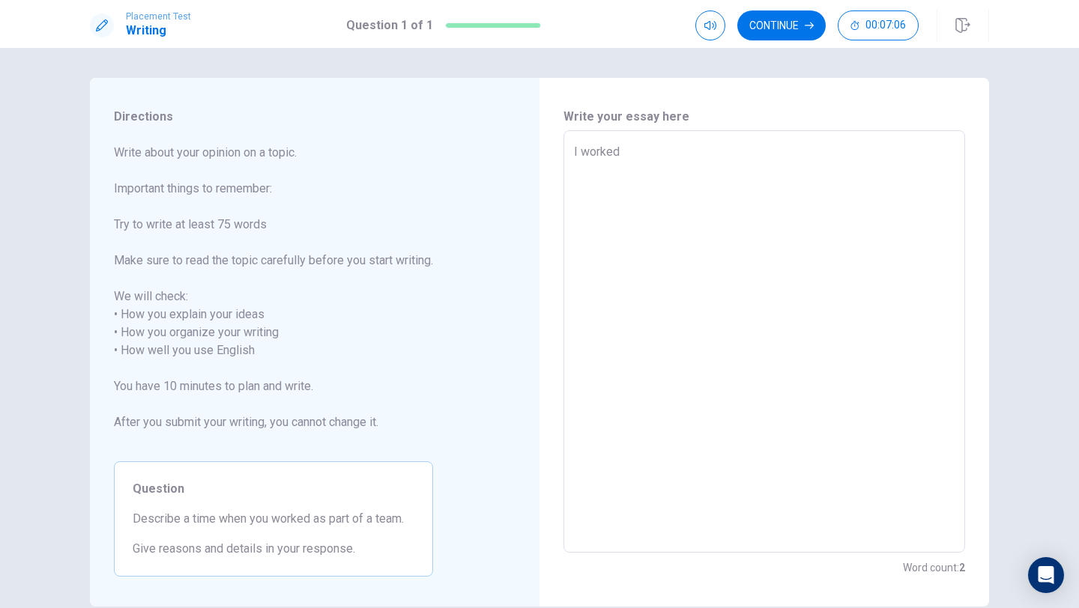
click at [580, 153] on textarea "I worked" at bounding box center [764, 342] width 380 height 398
click at [633, 154] on textarea "I worked" at bounding box center [764, 342] width 380 height 398
type textarea "x"
type textarea "I worked"
type textarea "x"
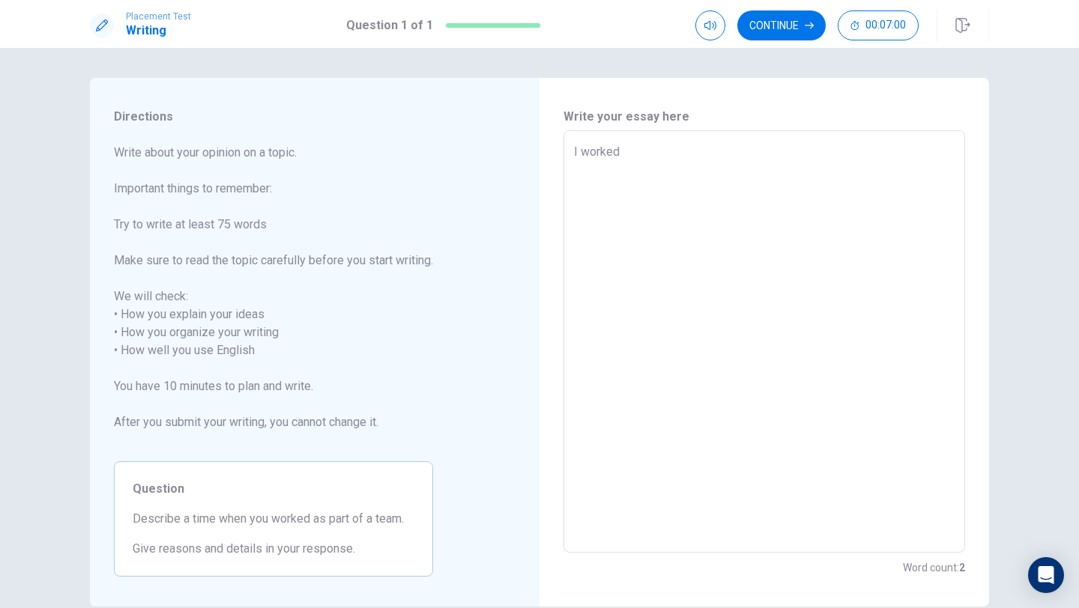
type textarea "I workedi"
type textarea "x"
type textarea "I workedin"
type textarea "x"
type textarea "I workeding"
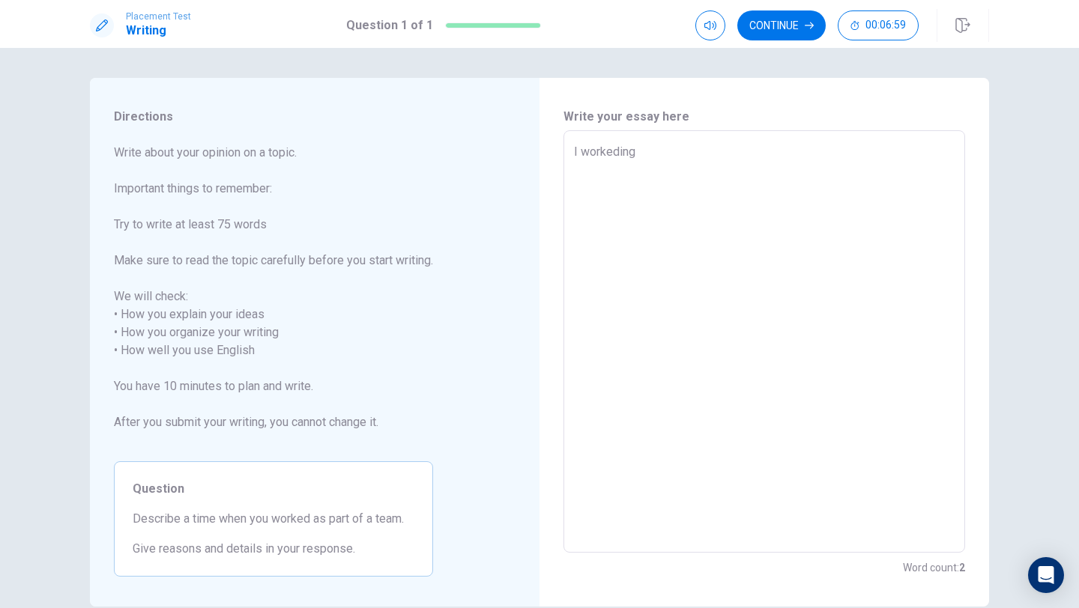
type textarea "x"
type textarea "I workedin"
type textarea "x"
type textarea "I workedi"
type textarea "x"
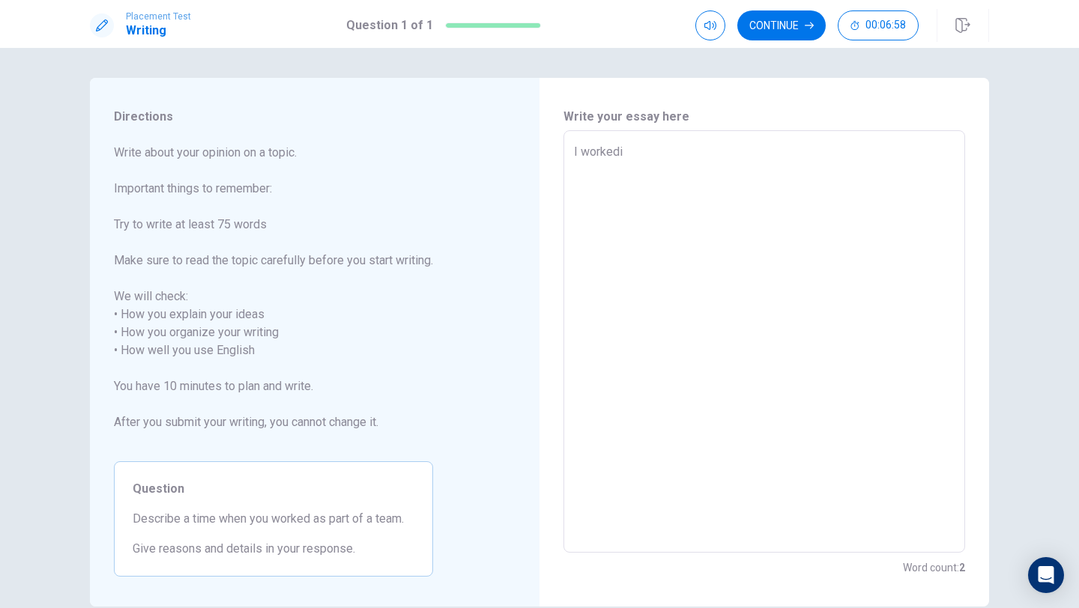
type textarea "I worked"
type textarea "x"
type textarea "I worked"
type textarea "x"
type textarea "I worked i"
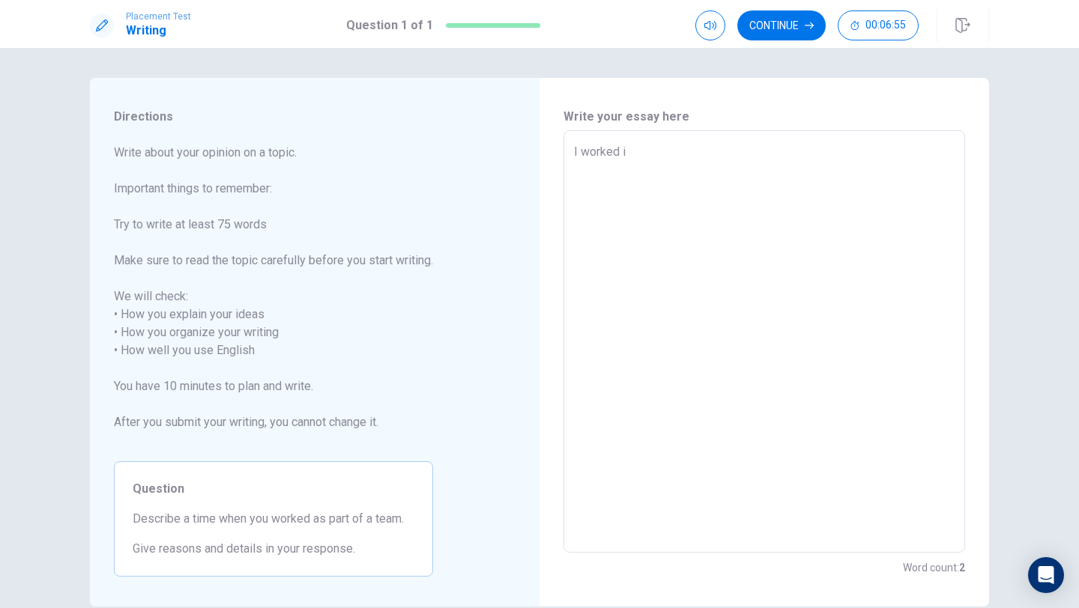
type textarea "x"
type textarea "I worked in"
type textarea "x"
type textarea "I worked in"
type textarea "x"
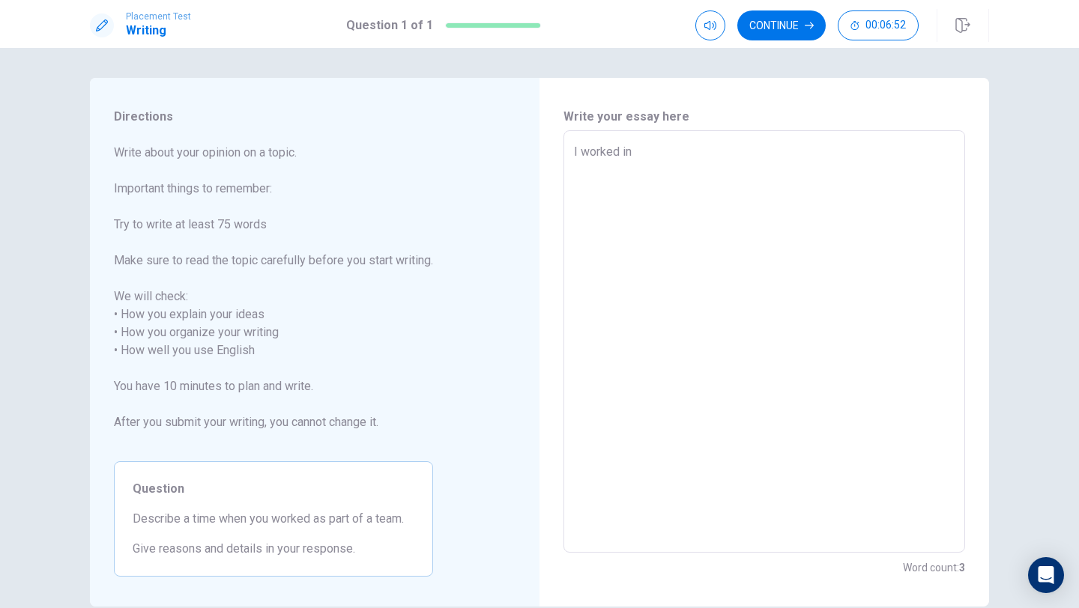
type textarea "I worked in t"
type textarea "x"
type textarea "I worked in td"
type textarea "x"
type textarea "I worked in tde"
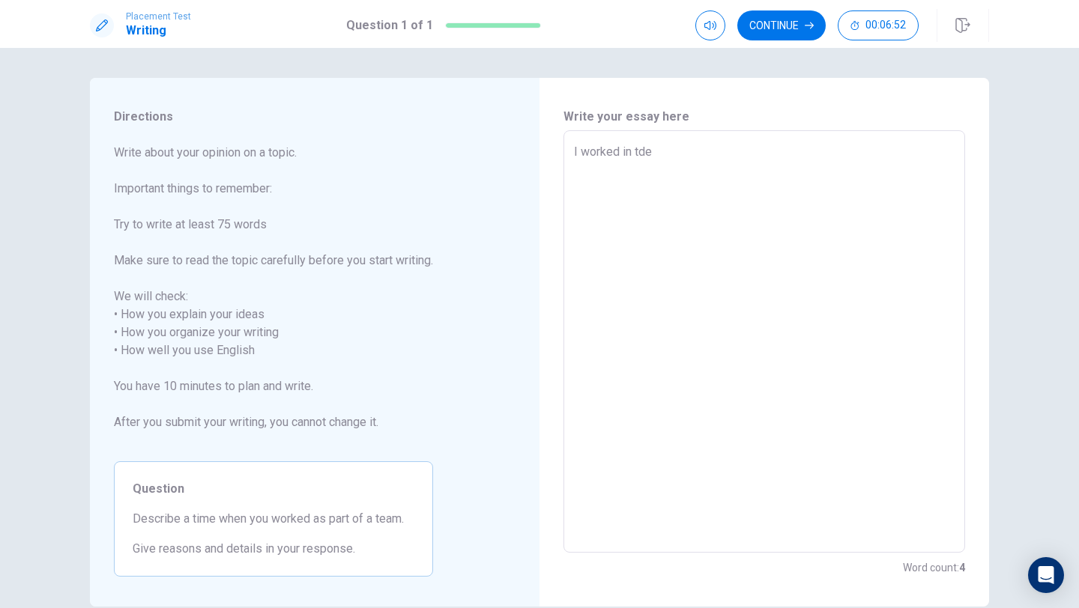
type textarea "x"
type textarea "I worked in td"
type textarea "x"
type textarea "I worked in t"
type textarea "x"
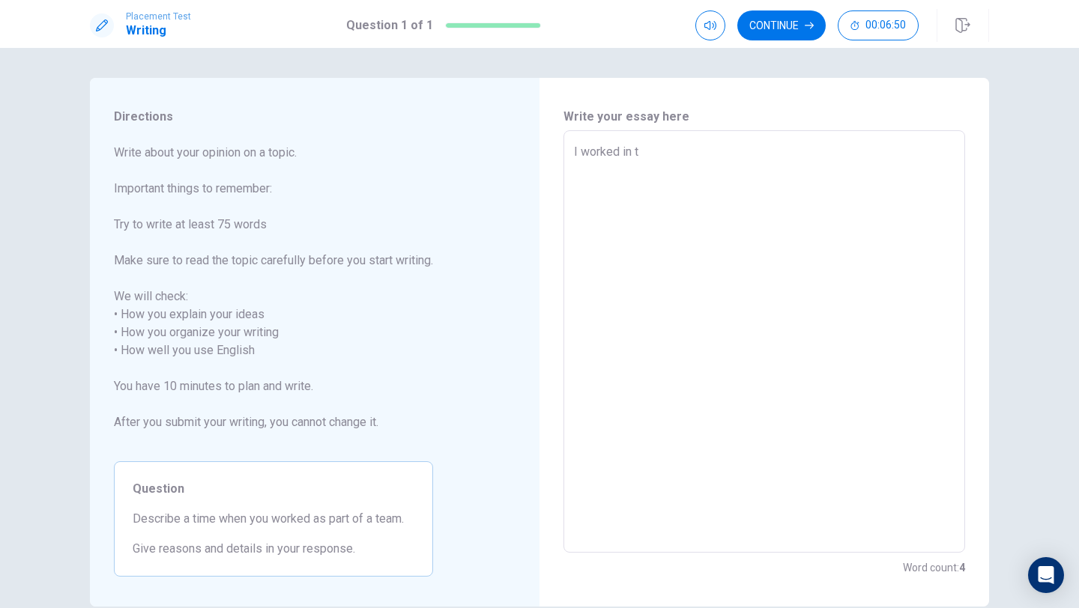
type textarea "I worked in"
type textarea "x"
type textarea "I worked in t"
type textarea "x"
type textarea "I worked in th"
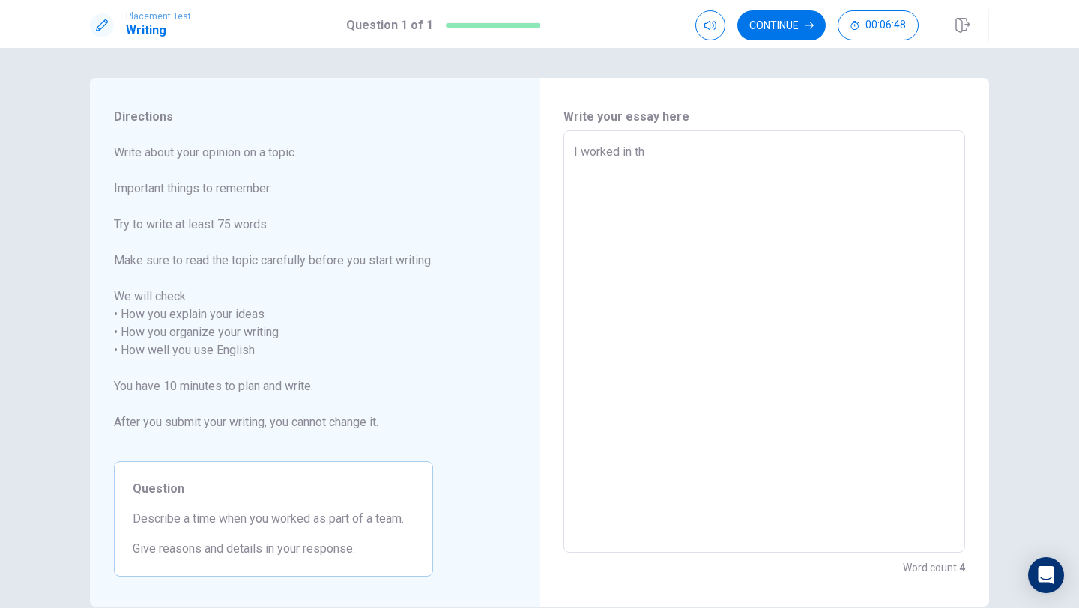
type textarea "x"
type textarea "I worked in the"
type textarea "x"
type textarea "I worked in the"
type textarea "x"
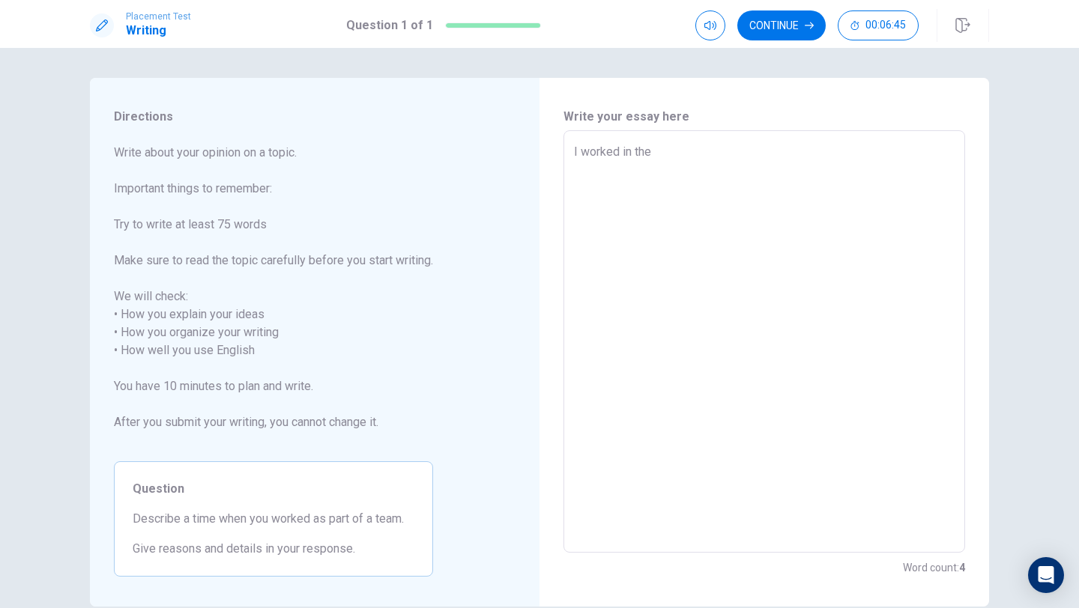
type textarea "I worked in the t"
type textarea "x"
type textarea "I worked in the te"
type textarea "x"
type textarea "I worked in the tem"
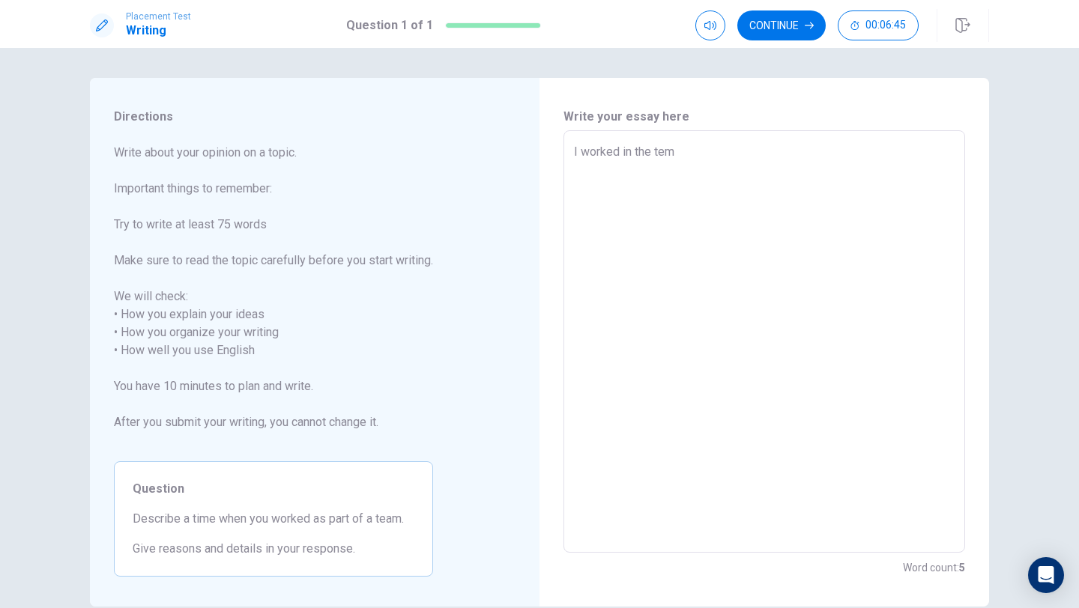
type textarea "x"
type textarea "I worked in the tema"
type textarea "x"
type textarea "I worked in the tema"
click at [581, 153] on textarea "I worked in the tema" at bounding box center [764, 342] width 380 height 398
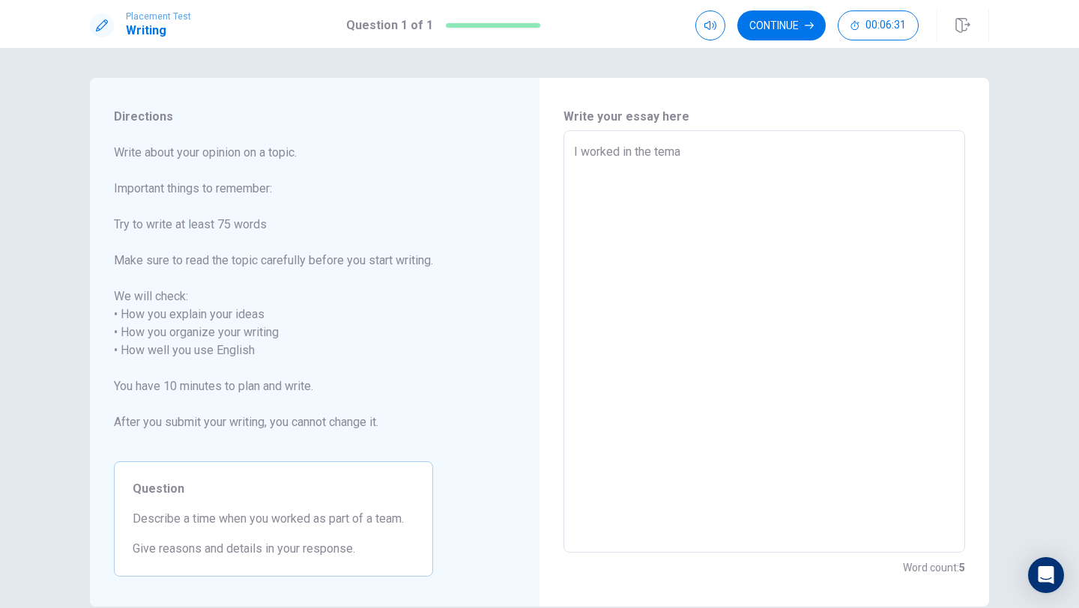
click at [721, 155] on textarea "I worked in the tema" at bounding box center [764, 342] width 380 height 398
click at [580, 153] on textarea "I worked in the tema" at bounding box center [764, 342] width 380 height 398
drag, startPoint x: 622, startPoint y: 153, endPoint x: 580, endPoint y: 156, distance: 42.1
click at [580, 156] on textarea "I worked in the tema" at bounding box center [764, 342] width 380 height 398
type textarea "x"
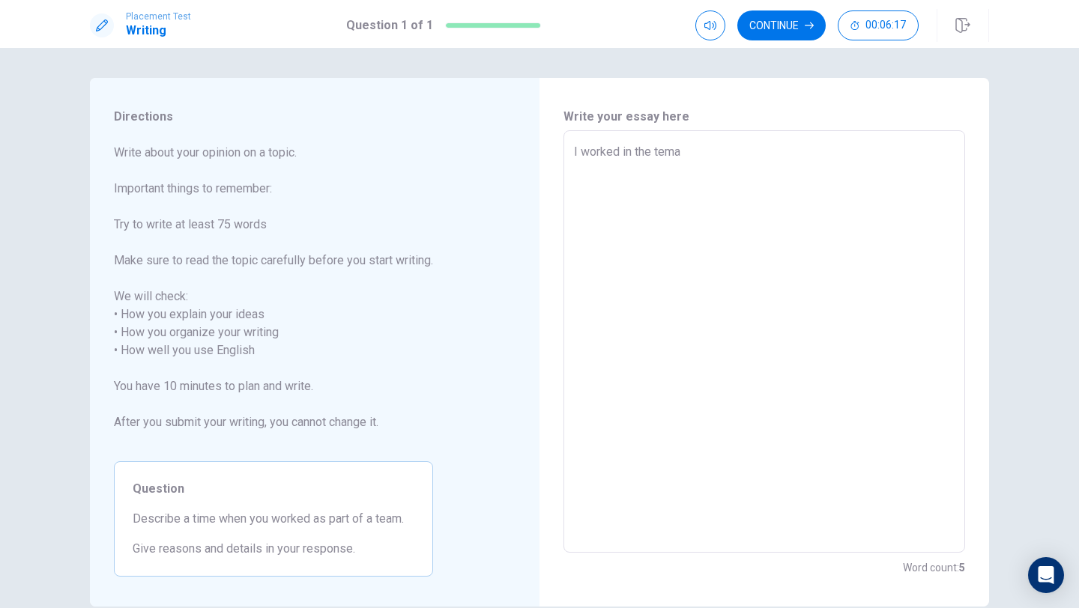
type textarea "I in the tema"
type textarea "x"
type textarea "Iin the tema"
type textarea "x"
type textarea "in the tema"
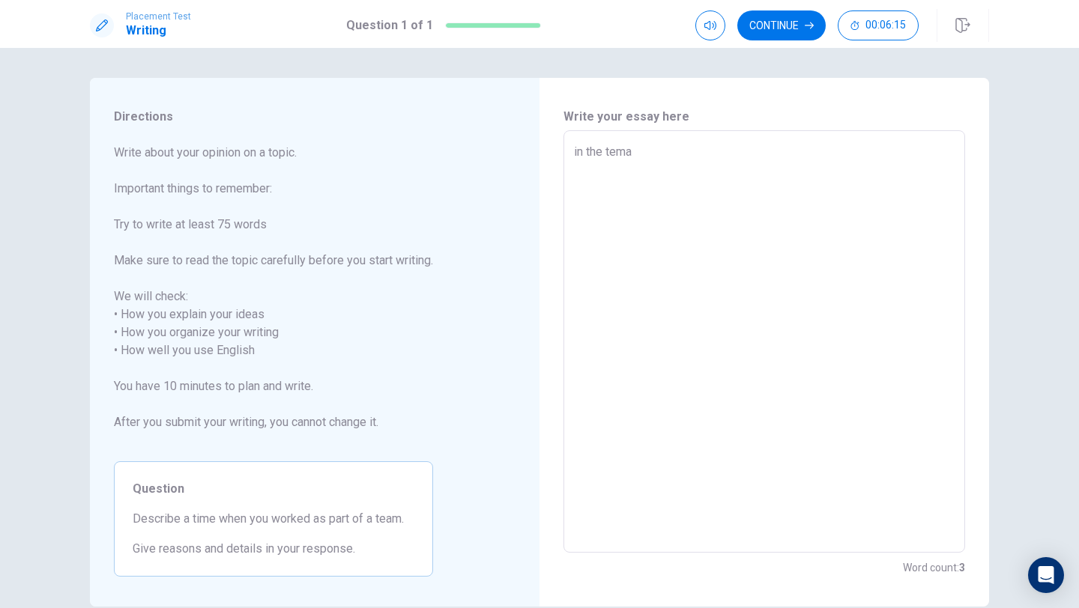
click at [661, 147] on textarea "in the tema" at bounding box center [764, 342] width 380 height 398
paste textarea "w"
click at [646, 156] on textarea "in the tema" at bounding box center [764, 342] width 380 height 398
type textarea "x"
type textarea "in the tema w"
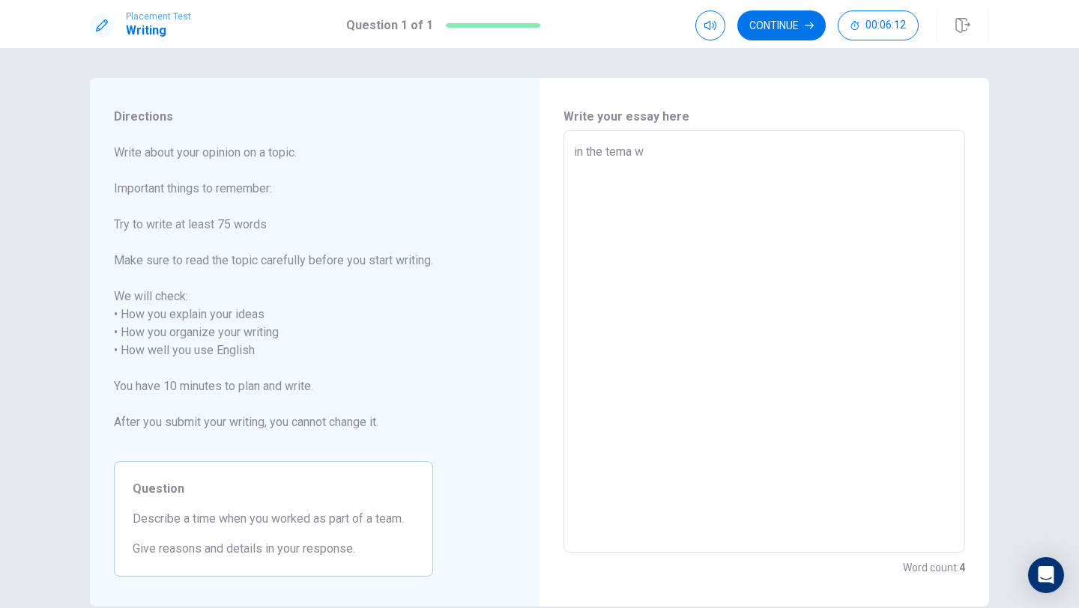
type textarea "x"
type textarea "in the tema wo"
type textarea "x"
type textarea "in the tema wor"
type textarea "x"
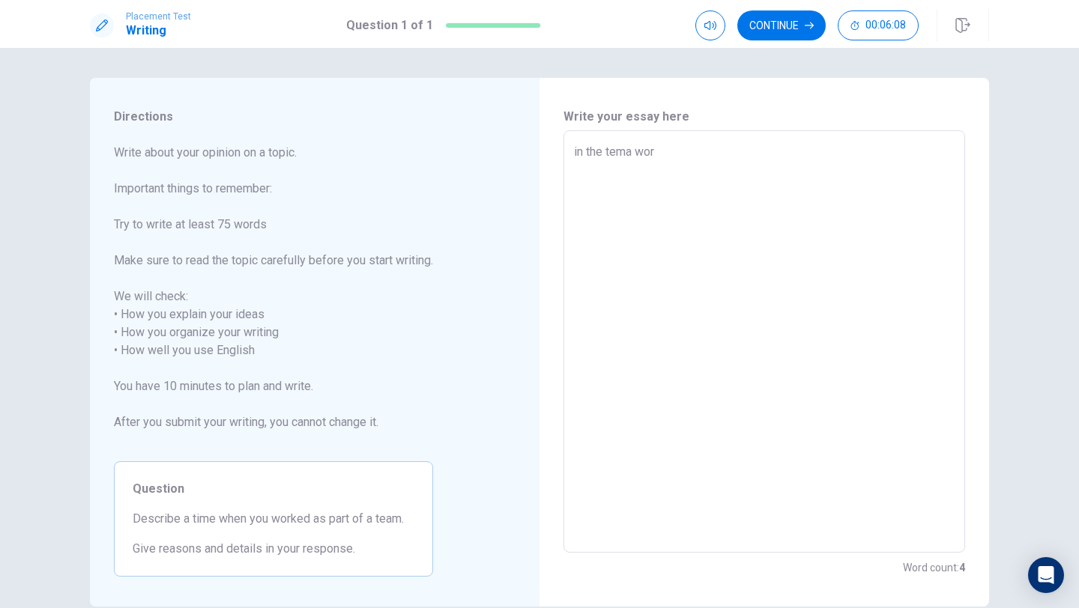
type textarea "in the tema work"
type textarea "x"
type textarea "in the tema worke"
type textarea "x"
type textarea "in the tema workes"
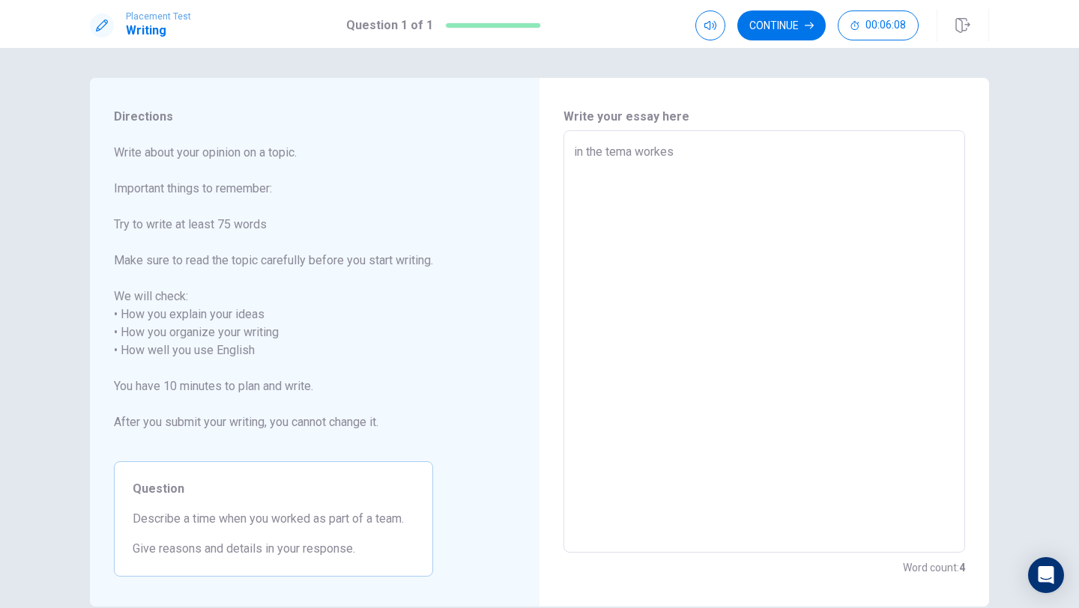
type textarea "x"
type textarea "in the tema worke"
type textarea "x"
type textarea "in the tema worked"
type textarea "x"
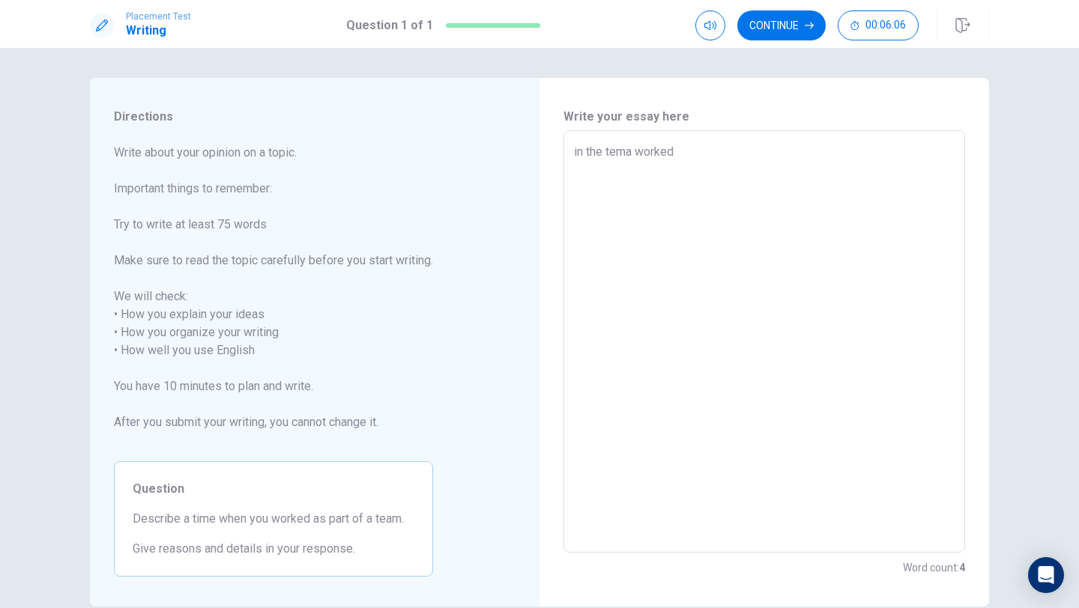
type textarea "in the tema worked"
type textarea "x"
type textarea "in the tema worked i"
type textarea "x"
type textarea "in the tema worked i"
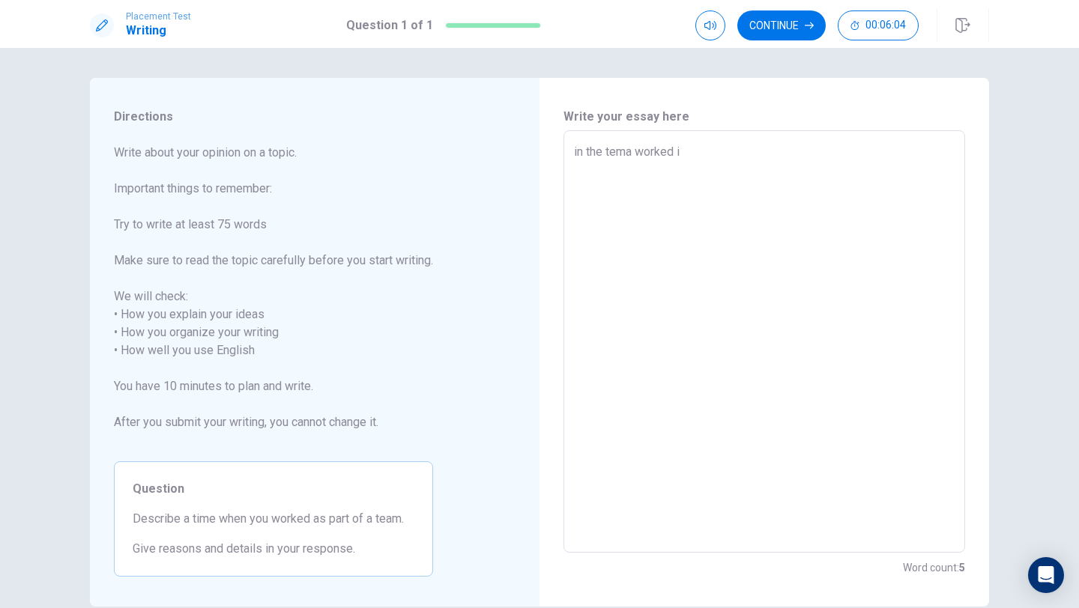
type textarea "x"
type textarea "in the tema worked i a"
type textarea "x"
type textarea "in the tema worked i al"
type textarea "x"
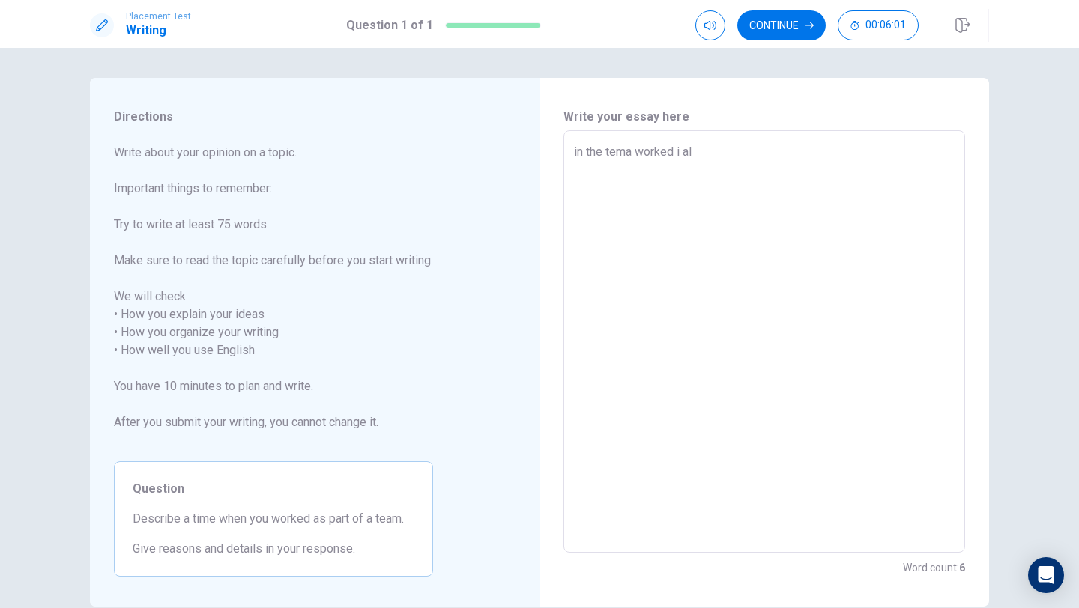
type textarea "in the tema worked i alw"
type textarea "x"
type textarea "in the tema worked i alwe"
type textarea "x"
type textarea "in the tema worked i alw"
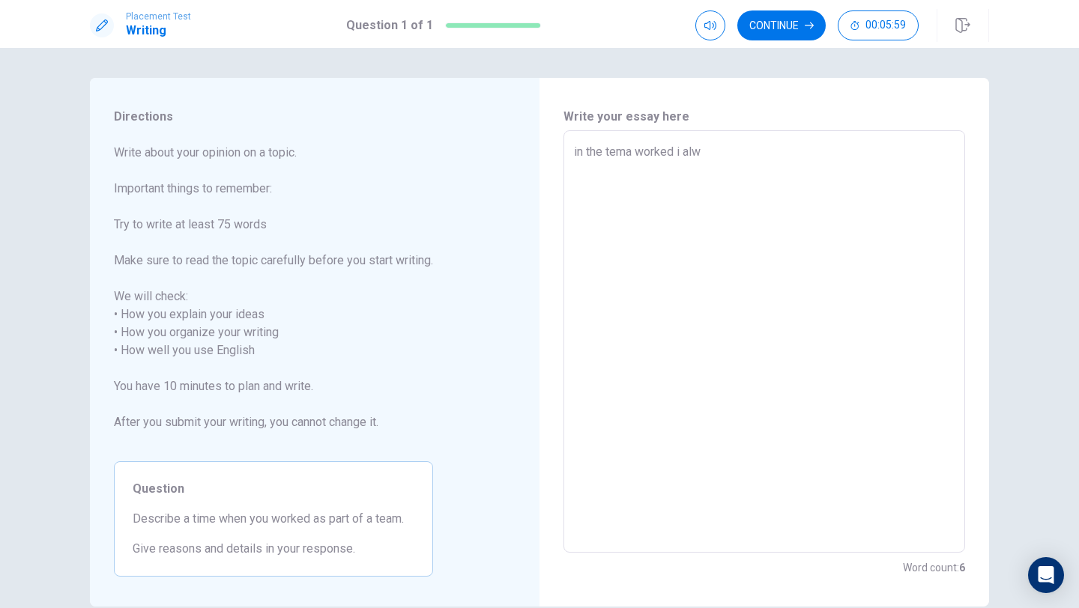
type textarea "x"
type textarea "in the tema worked i al"
type textarea "x"
type textarea "in the tema worked i a"
type textarea "x"
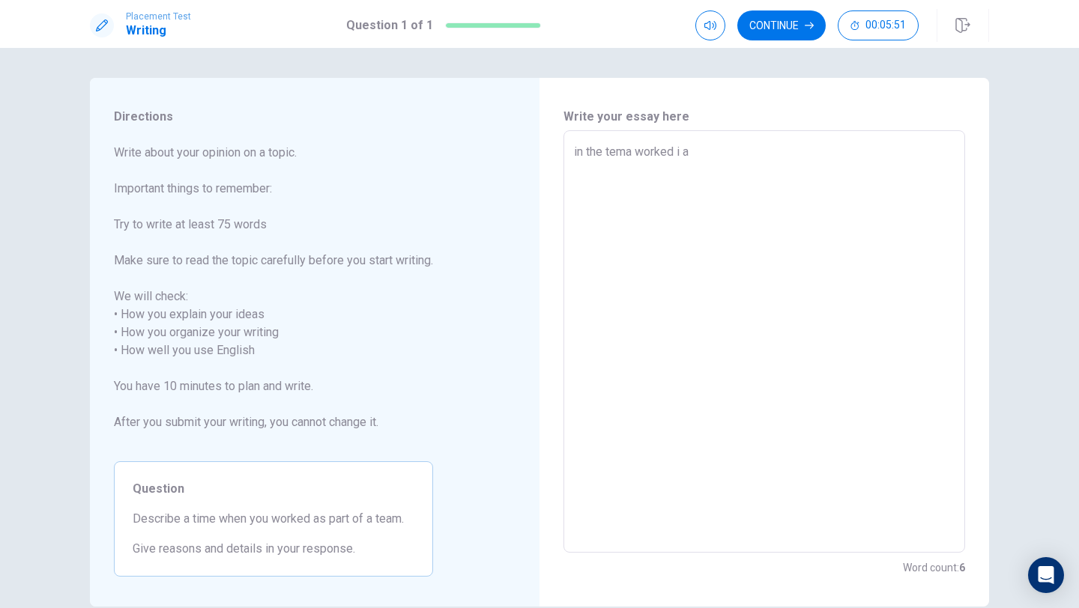
type textarea "in the tema worked i"
type textarea "x"
type textarea "in the tema worked i"
type textarea "x"
type textarea "in the tema worked"
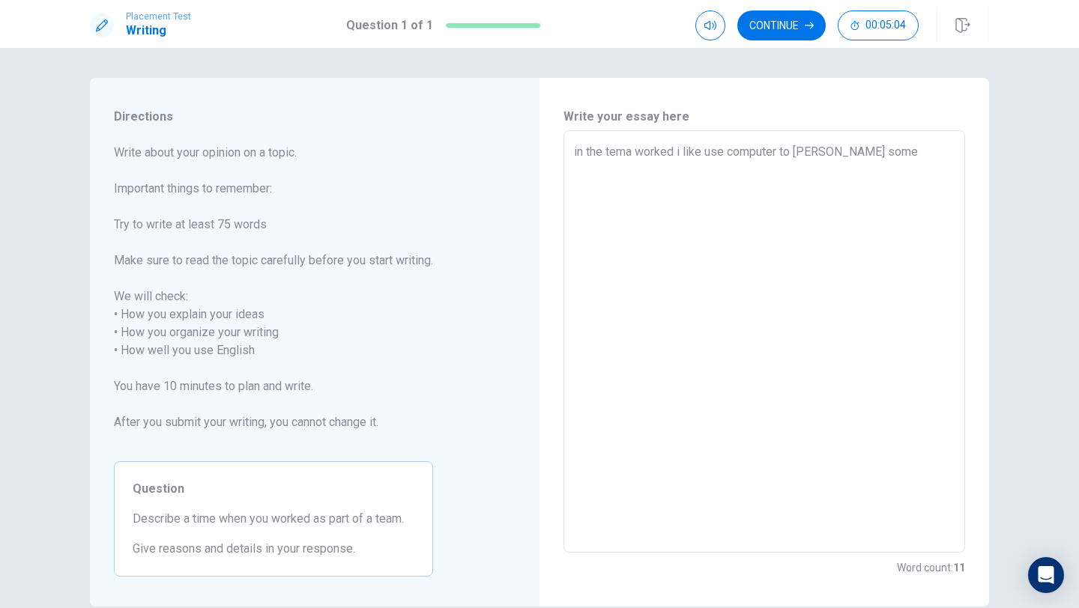
click at [588, 153] on textarea "in the tema worked i like use computer to [PERSON_NAME] some" at bounding box center [764, 342] width 380 height 398
click at [901, 149] on textarea "in the tema worked i like use computer to [PERSON_NAME] some" at bounding box center [764, 342] width 380 height 398
click at [683, 153] on textarea "in the tema worked i like use computer to [PERSON_NAME] some" at bounding box center [764, 342] width 380 height 398
click at [682, 153] on textarea "in the tema worked i like use computer to [PERSON_NAME] some" at bounding box center [764, 342] width 380 height 398
click at [933, 164] on textarea "in the tema worked I like use computer to [PERSON_NAME] some" at bounding box center [764, 342] width 380 height 398
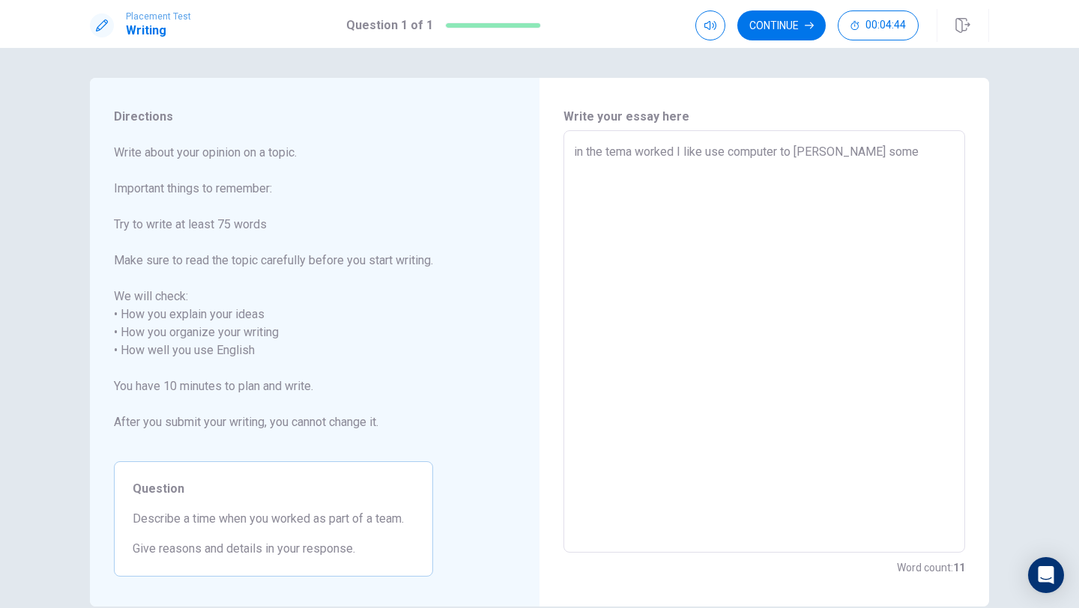
click at [676, 152] on textarea "in the tema worked I like use computer to [PERSON_NAME] some" at bounding box center [764, 342] width 380 height 398
click at [869, 157] on textarea "in the tema worked ,I like use computer to [PERSON_NAME] some" at bounding box center [764, 342] width 380 height 398
click at [727, 153] on textarea "in the tema worked ,I like use computer" at bounding box center [764, 342] width 380 height 398
click at [804, 161] on textarea "in the tema worked ,I like play computer" at bounding box center [764, 342] width 380 height 398
click at [682, 157] on textarea "in the tema worked ,I like play computer and" at bounding box center [764, 342] width 380 height 398
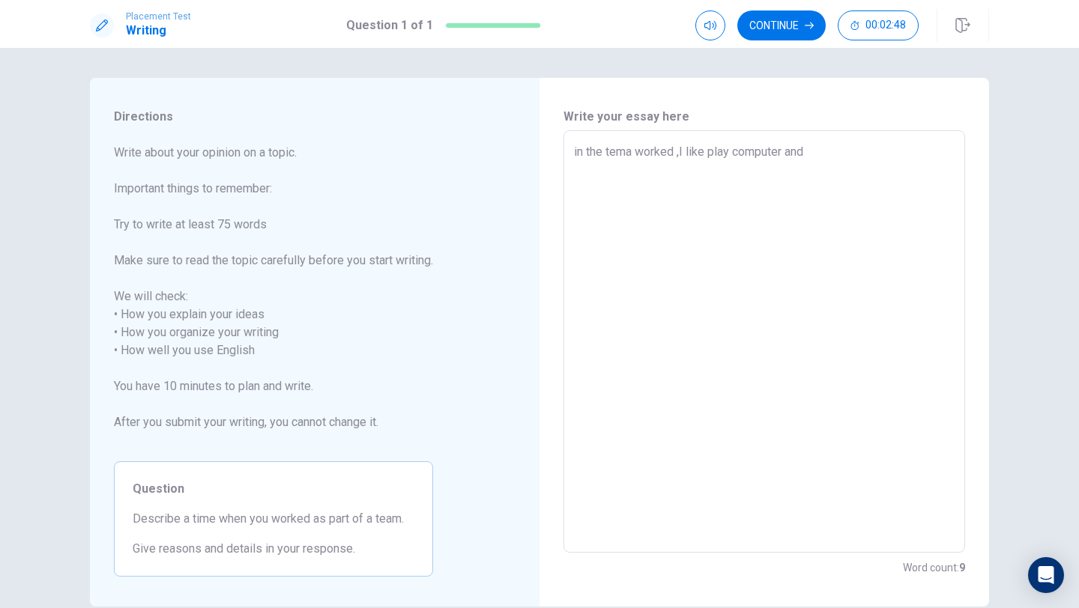
click at [679, 155] on textarea "in the tema worked ,I like play computer and" at bounding box center [764, 342] width 380 height 398
click at [835, 163] on textarea "in the tema worked , I like play computer and" at bounding box center [764, 342] width 380 height 398
click at [835, 157] on textarea "in the tema worked , I like play computer and tokeing" at bounding box center [764, 342] width 380 height 398
click at [877, 162] on textarea "in the tema worked , I like play computer and toking" at bounding box center [764, 342] width 380 height 398
click at [821, 156] on textarea "in the tema worked , I like play computer and toking" at bounding box center [764, 342] width 380 height 398
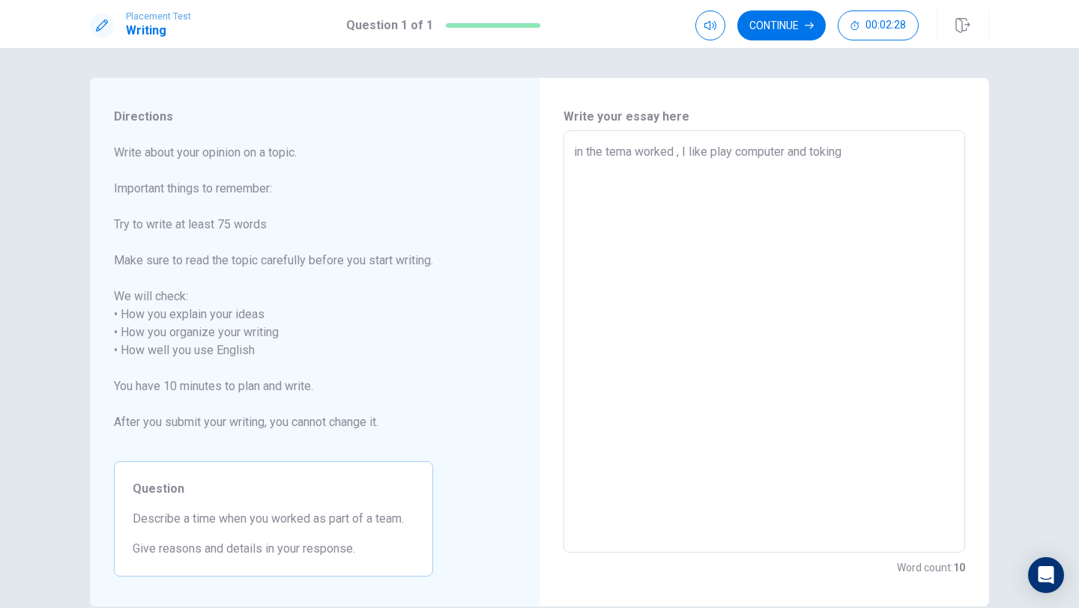
drag, startPoint x: 855, startPoint y: 155, endPoint x: 814, endPoint y: 158, distance: 41.3
click at [814, 158] on textarea "in the tema worked , I like play computer and toking" at bounding box center [764, 342] width 380 height 398
click at [874, 169] on textarea "in the tema worked , I like play computer and toking" at bounding box center [764, 342] width 380 height 398
click at [914, 154] on textarea "in the tema worked , I like play computer and toke was my firaned" at bounding box center [764, 342] width 380 height 398
click at [954, 160] on div "in the tema worked , I like play computer and toke was my firand x ​" at bounding box center [763, 341] width 401 height 422
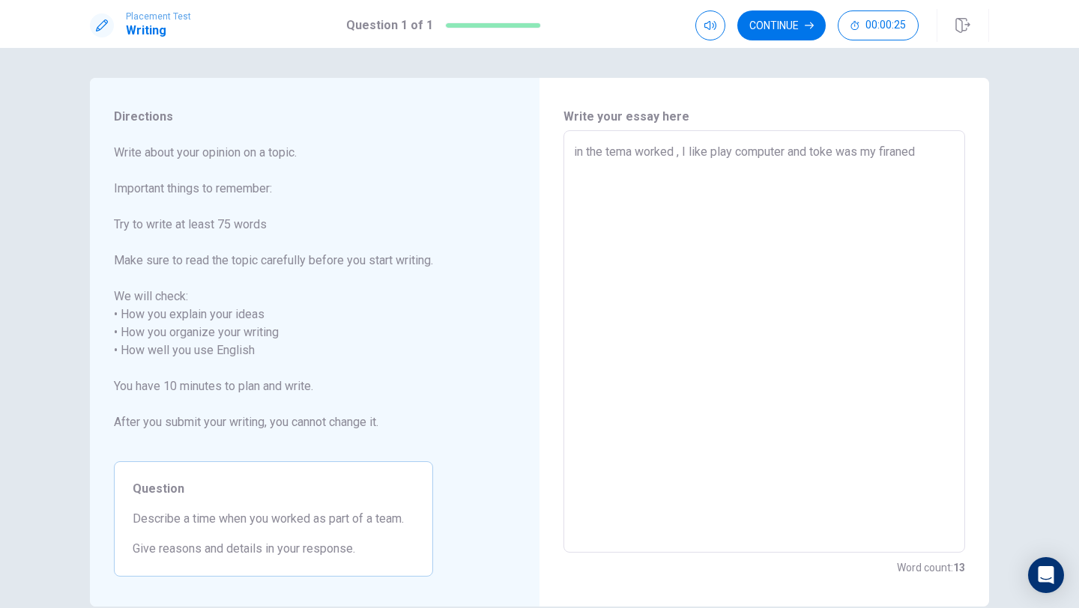
click at [901, 157] on textarea "in the tema worked , I like play computer and toke was my firaned" at bounding box center [764, 342] width 380 height 398
click at [909, 157] on textarea "in the tema worked , I like play computer and toke was my firaned" at bounding box center [764, 342] width 380 height 398
click at [940, 160] on textarea "in the tema worked , I like play computer and toke was my firaned" at bounding box center [764, 342] width 380 height 398
drag, startPoint x: 938, startPoint y: 169, endPoint x: 612, endPoint y: 175, distance: 325.9
click at [612, 175] on textarea "in the tema worked , I like play computer and toke was my firaned………………………………………" at bounding box center [764, 342] width 380 height 398
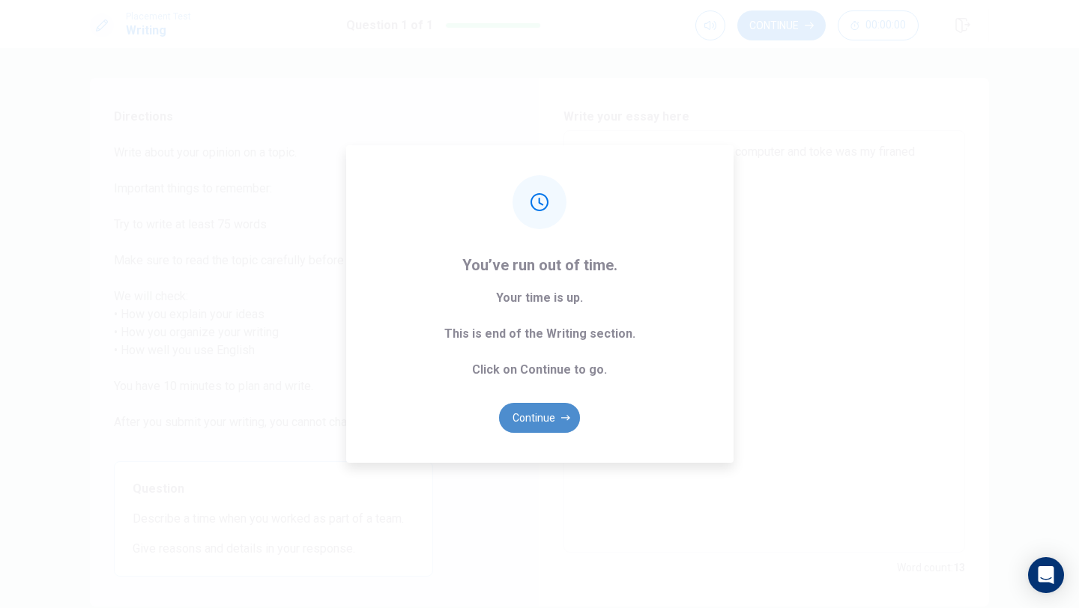
click at [564, 416] on icon "button" at bounding box center [565, 417] width 9 height 9
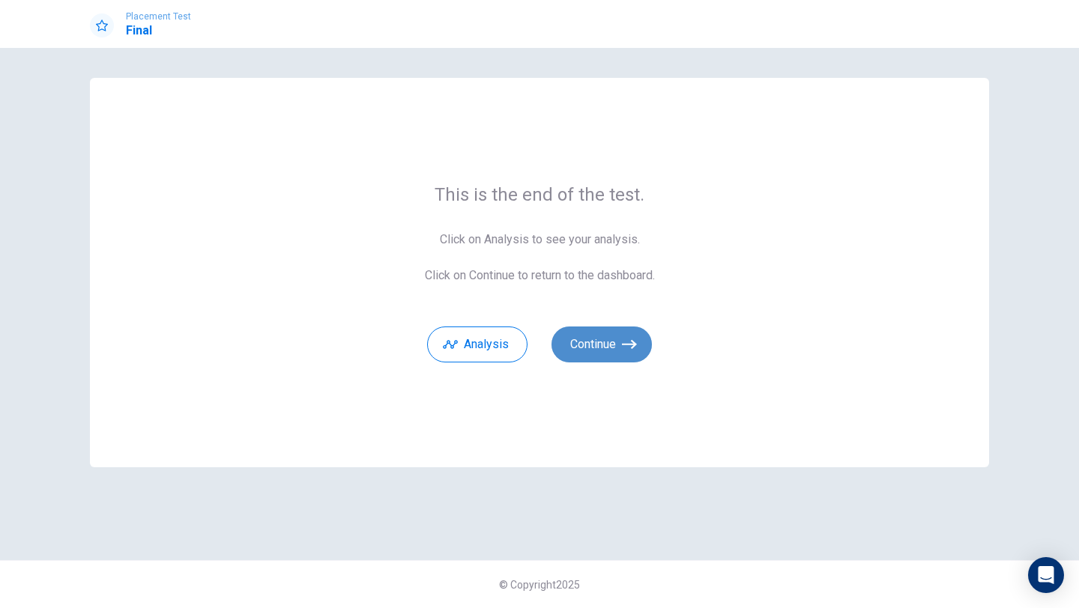
click at [598, 349] on button "Continue" at bounding box center [601, 345] width 100 height 36
